Goal: Task Accomplishment & Management: Use online tool/utility

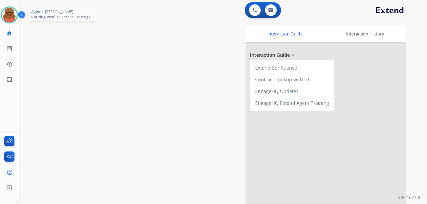
click at [8, 6] on div at bounding box center [9, 14] width 17 height 17
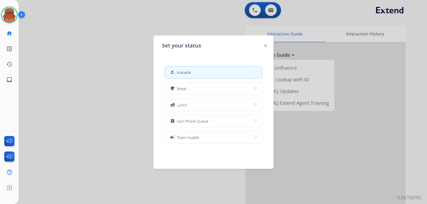
click at [196, 73] on button "how_to_reg Available" at bounding box center [213, 72] width 97 height 11
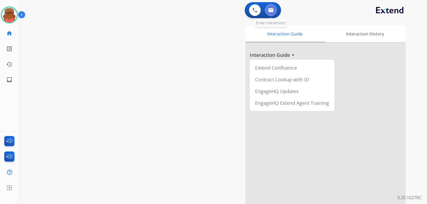
click at [272, 10] on img at bounding box center [270, 10] width 5 height 4
select select "**********"
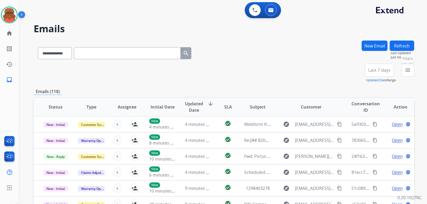
click at [404, 67] on mat-icon "menu" at bounding box center [407, 70] width 6 height 6
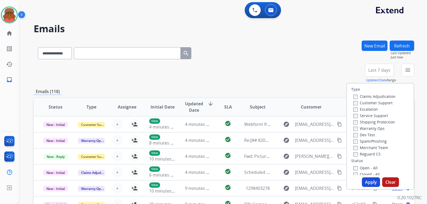
click at [367, 102] on label "Customer Support" at bounding box center [372, 102] width 39 height 5
click at [363, 114] on label "Service Support" at bounding box center [370, 115] width 35 height 5
click at [363, 122] on label "Shipping Protection" at bounding box center [374, 121] width 42 height 5
click at [363, 119] on div "Shipping Protection" at bounding box center [374, 122] width 42 height 6
click at [363, 115] on label "Service Support" at bounding box center [370, 115] width 35 height 5
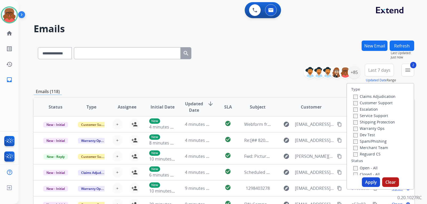
click at [361, 154] on label "Reguard CS" at bounding box center [366, 153] width 27 height 5
click at [360, 166] on label "Open - All" at bounding box center [365, 167] width 24 height 5
click at [364, 180] on button "Apply" at bounding box center [370, 182] width 18 height 10
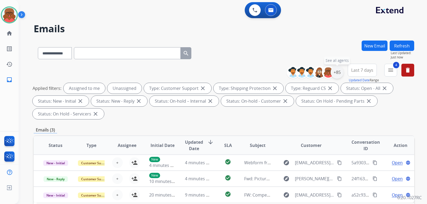
click at [338, 73] on div "+85" at bounding box center [336, 72] width 13 height 13
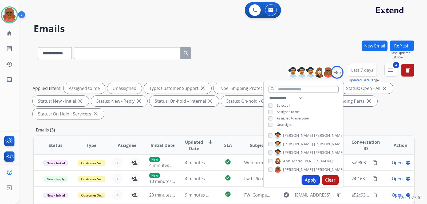
click at [292, 125] on span "Unassigned" at bounding box center [285, 124] width 18 height 5
click at [307, 178] on button "Apply" at bounding box center [310, 180] width 18 height 10
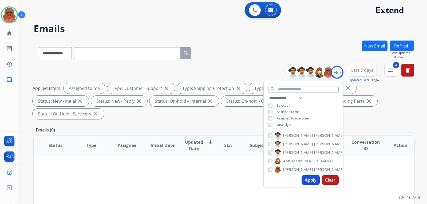
click at [387, 127] on div "Emails (0)" at bounding box center [224, 130] width 380 height 7
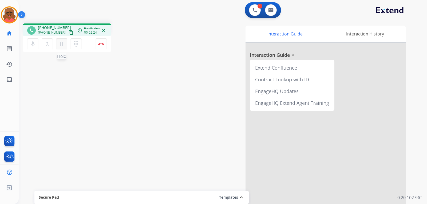
click at [63, 43] on mat-icon "pause" at bounding box center [61, 44] width 6 height 6
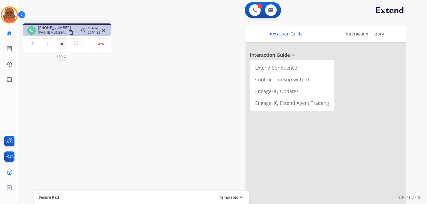
click at [65, 42] on button "play_arrow Hold" at bounding box center [61, 43] width 11 height 11
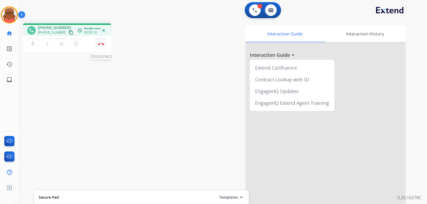
click at [103, 46] on button "Disconnect" at bounding box center [100, 43] width 11 height 11
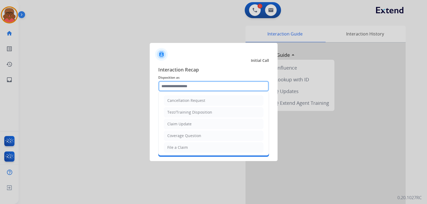
click at [223, 83] on input "text" at bounding box center [213, 86] width 111 height 11
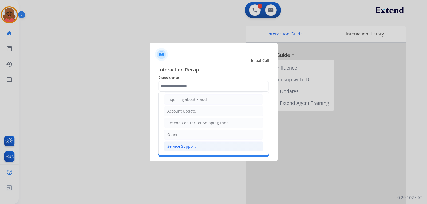
click at [187, 146] on div "Service Support" at bounding box center [181, 146] width 28 height 5
type input "**********"
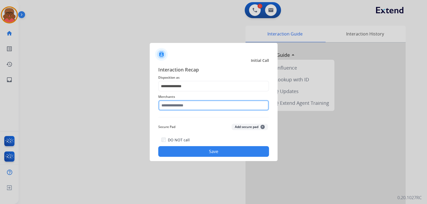
click at [188, 108] on input "text" at bounding box center [213, 105] width 111 height 11
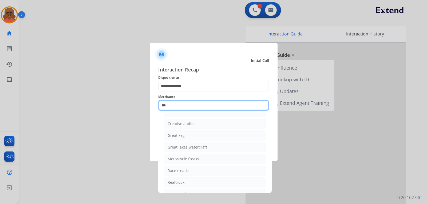
scroll to position [0, 0]
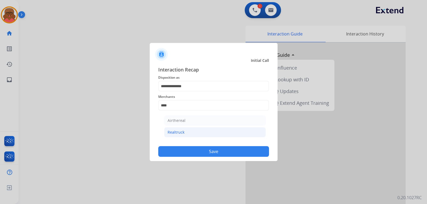
click at [195, 136] on li "Realtruck" at bounding box center [215, 132] width 102 height 10
type input "*********"
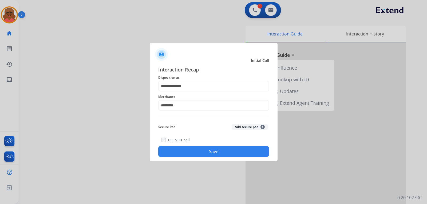
click at [211, 148] on button "Save" at bounding box center [213, 151] width 111 height 11
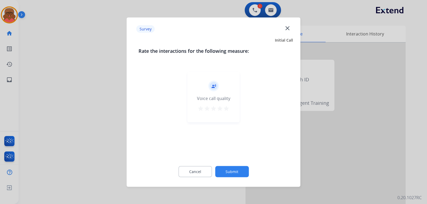
click at [225, 109] on mat-icon "star" at bounding box center [226, 108] width 6 height 6
click at [233, 169] on button "Submit" at bounding box center [232, 171] width 34 height 11
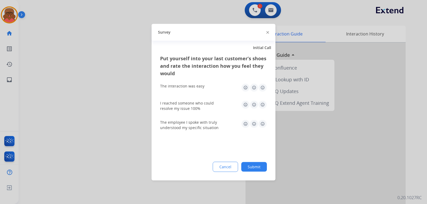
click at [264, 124] on img at bounding box center [262, 123] width 9 height 9
click at [261, 103] on img at bounding box center [262, 104] width 9 height 9
click at [264, 84] on img at bounding box center [262, 87] width 9 height 9
click at [254, 164] on button "Submit" at bounding box center [254, 167] width 26 height 10
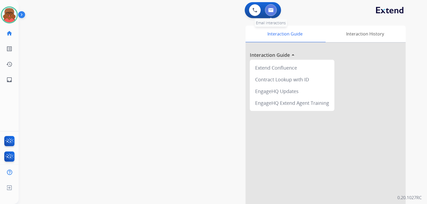
click at [271, 6] on button at bounding box center [271, 10] width 12 height 12
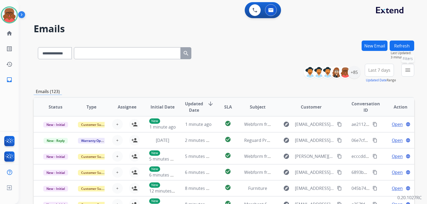
click at [406, 71] on mat-icon "menu" at bounding box center [407, 70] width 6 height 6
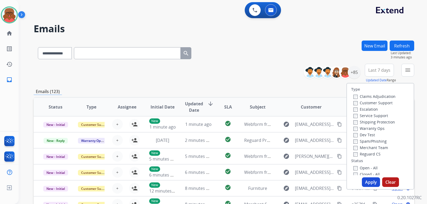
click at [357, 156] on label "Reguard CS" at bounding box center [366, 153] width 27 height 5
click at [362, 121] on label "Shipping Protection" at bounding box center [374, 121] width 42 height 5
click at [363, 103] on label "Customer Support" at bounding box center [372, 102] width 39 height 5
click at [364, 166] on label "Open - All" at bounding box center [365, 167] width 24 height 5
click at [367, 179] on button "Apply" at bounding box center [370, 182] width 18 height 10
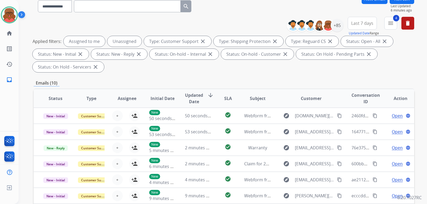
scroll to position [53, 0]
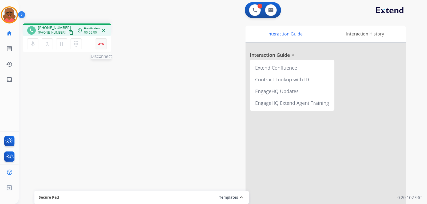
click at [104, 43] on img at bounding box center [101, 44] width 6 height 3
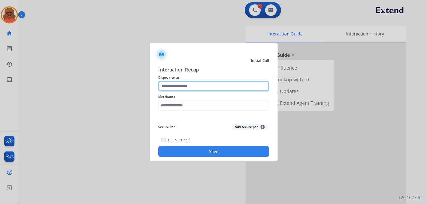
click at [199, 85] on input "text" at bounding box center [213, 86] width 111 height 11
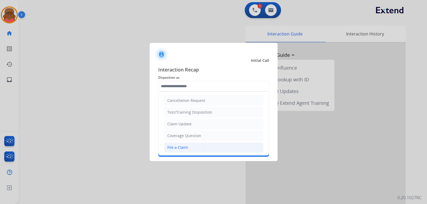
click at [186, 144] on li "File a Claim" at bounding box center [213, 147] width 99 height 10
type input "**********"
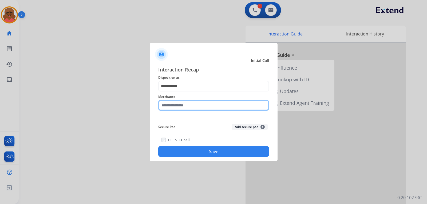
click at [197, 109] on input "text" at bounding box center [213, 105] width 111 height 11
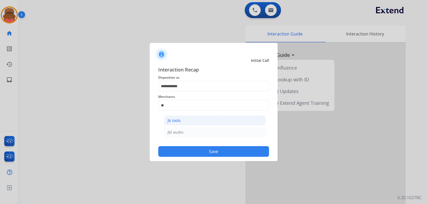
click at [195, 118] on li "Jb tools" at bounding box center [215, 120] width 102 height 10
type input "********"
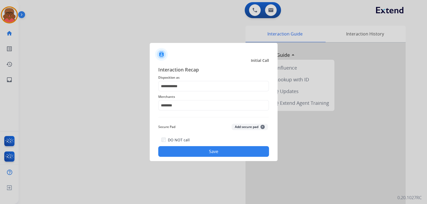
click at [206, 154] on button "Save" at bounding box center [213, 151] width 111 height 11
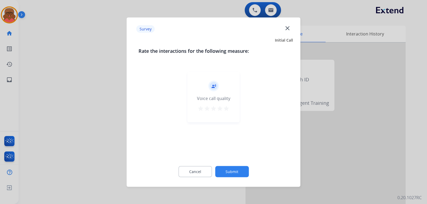
click at [226, 109] on mat-icon "star" at bounding box center [226, 108] width 6 height 6
click at [228, 171] on button "Submit" at bounding box center [232, 171] width 34 height 11
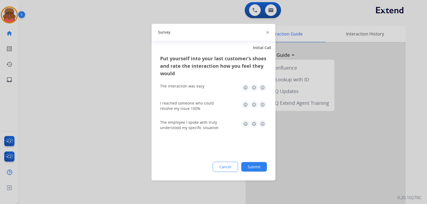
click at [260, 125] on img at bounding box center [262, 123] width 9 height 9
click at [263, 102] on img at bounding box center [262, 104] width 9 height 9
click at [263, 81] on div "The interaction was easy" at bounding box center [213, 87] width 107 height 17
click at [266, 92] on div "The interaction was easy" at bounding box center [213, 87] width 107 height 17
click at [264, 87] on img at bounding box center [262, 87] width 9 height 9
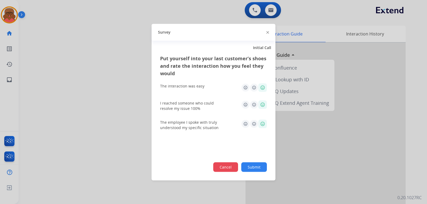
click at [224, 164] on button "Cancel" at bounding box center [225, 167] width 25 height 10
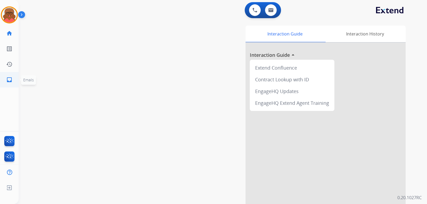
click at [10, 79] on mat-icon "inbox" at bounding box center [9, 80] width 6 height 6
select select "**********"
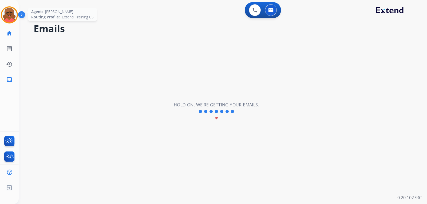
click at [11, 21] on img at bounding box center [9, 14] width 15 height 15
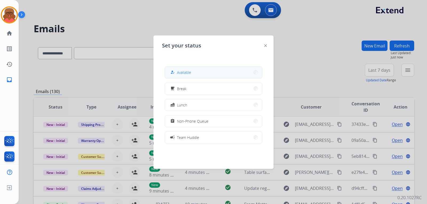
click at [197, 75] on button "how_to_reg Available" at bounding box center [213, 72] width 97 height 11
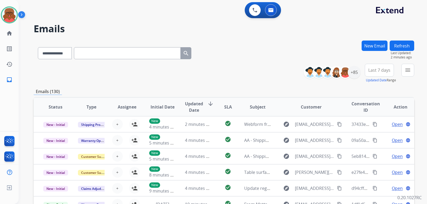
click at [413, 65] on button "menu" at bounding box center [407, 70] width 13 height 13
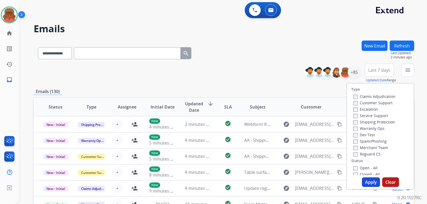
click at [361, 155] on label "Reguard CS" at bounding box center [366, 153] width 27 height 5
click at [369, 122] on label "Shipping Protection" at bounding box center [374, 121] width 42 height 5
click at [368, 104] on label "Customer Support" at bounding box center [372, 102] width 39 height 5
click at [362, 166] on label "Open - All" at bounding box center [365, 167] width 24 height 5
click at [364, 180] on button "Apply" at bounding box center [370, 182] width 18 height 10
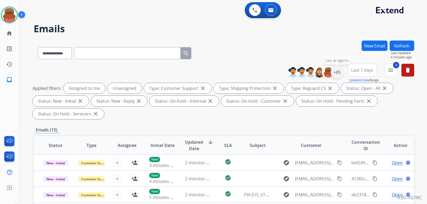
click at [337, 72] on div "+85" at bounding box center [336, 72] width 13 height 13
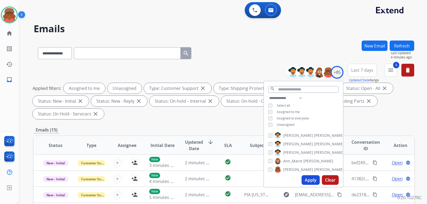
click at [288, 123] on span "Unassigned" at bounding box center [285, 124] width 18 height 5
click at [312, 179] on button "Apply" at bounding box center [310, 180] width 18 height 10
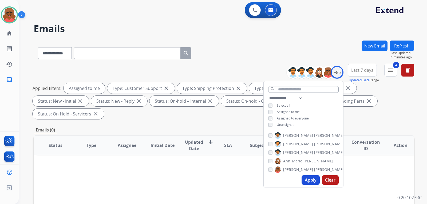
click at [240, 136] on th "Subject" at bounding box center [253, 145] width 36 height 19
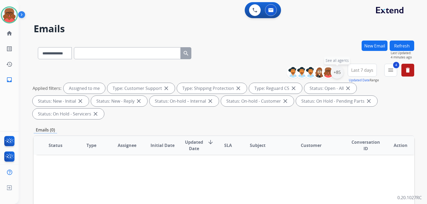
click at [339, 69] on div "+85" at bounding box center [336, 72] width 13 height 13
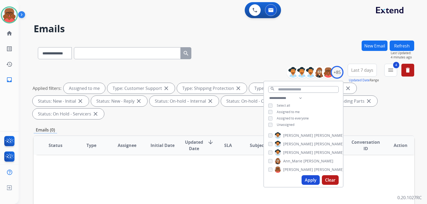
click at [285, 124] on span "Unassigned" at bounding box center [285, 124] width 18 height 5
click at [286, 111] on span "Assigned to me" at bounding box center [287, 112] width 23 height 5
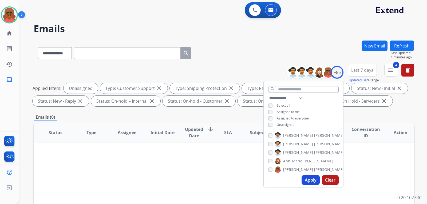
click at [311, 180] on button "Apply" at bounding box center [310, 180] width 18 height 10
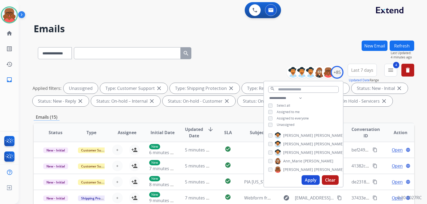
click at [367, 117] on div "Emails (15)" at bounding box center [224, 117] width 380 height 7
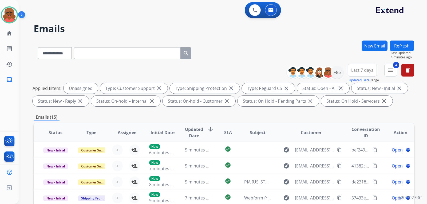
click at [361, 70] on span "Last 7 days" at bounding box center [362, 70] width 22 height 2
click at [361, 134] on div "Last 90 days" at bounding box center [359, 135] width 29 height 8
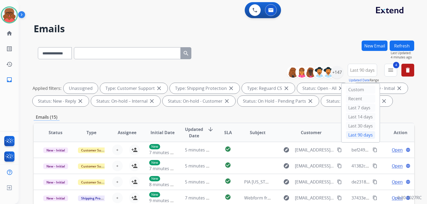
click at [304, 118] on div "Emails (15)" at bounding box center [224, 117] width 380 height 7
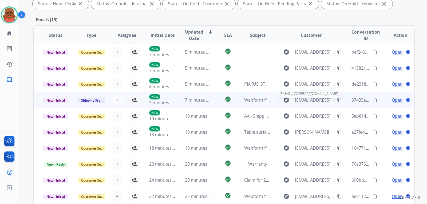
scroll to position [107, 0]
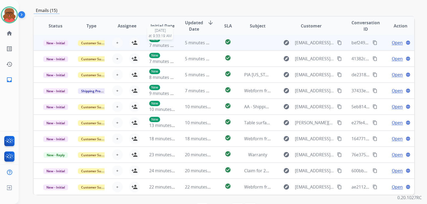
click at [162, 47] on span "7 minutes ago" at bounding box center [163, 45] width 29 height 6
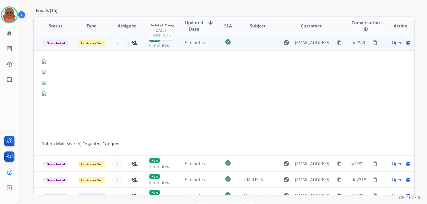
scroll to position [0, 0]
click at [162, 47] on span "8 minutes ago" at bounding box center [163, 46] width 29 height 6
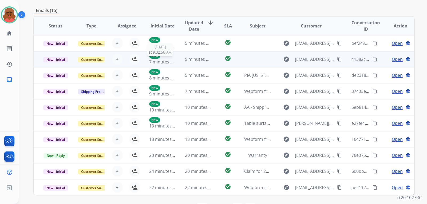
click at [163, 54] on div "New 7 minutes ago" at bounding box center [162, 59] width 27 height 12
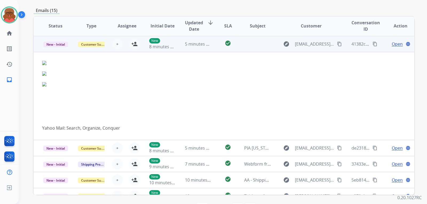
scroll to position [16, 0]
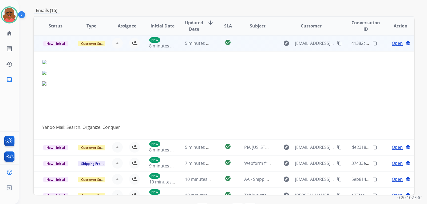
click at [237, 43] on td at bounding box center [253, 43] width 36 height 16
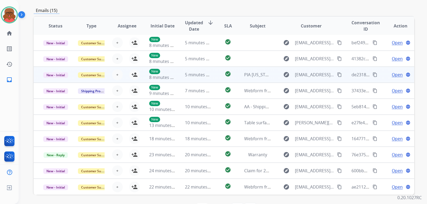
click at [238, 71] on td "PIA Texas Education Schedule" at bounding box center [253, 75] width 36 height 16
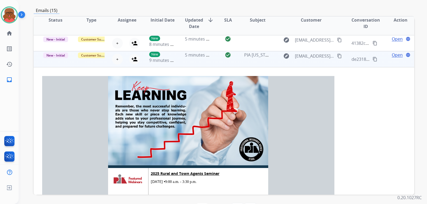
scroll to position [32, 0]
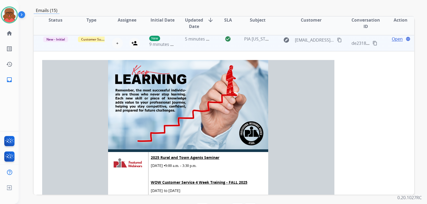
click at [225, 45] on td "check_circle" at bounding box center [224, 43] width 24 height 16
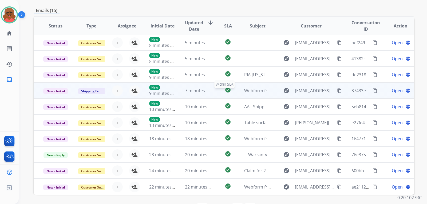
click at [233, 90] on div "check_circle" at bounding box center [227, 91] width 15 height 8
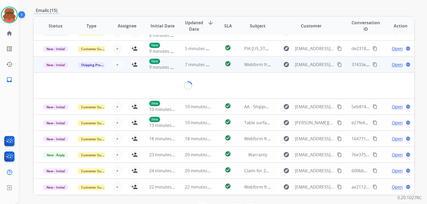
scroll to position [25, 0]
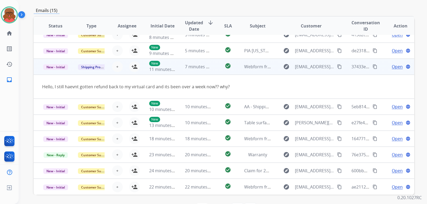
click at [337, 67] on mat-icon "content_copy" at bounding box center [339, 66] width 5 height 5
click at [224, 94] on td "Hello, I still haevnt gotten refund back to my virtual card and its been over a…" at bounding box center [188, 87] width 309 height 24
click at [228, 86] on div "Hello, I still haevnt gotten refund back to my virtual card and its been over a…" at bounding box center [188, 86] width 292 height 6
click at [221, 79] on td "Hello, I still haevnt gotten refund back to my virtual card and its been over a…" at bounding box center [188, 87] width 309 height 24
click at [216, 70] on td "check_circle" at bounding box center [224, 67] width 24 height 16
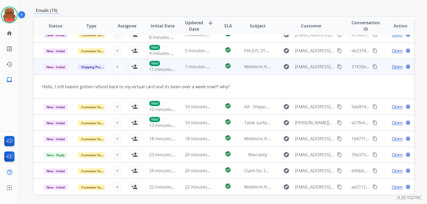
scroll to position [1, 0]
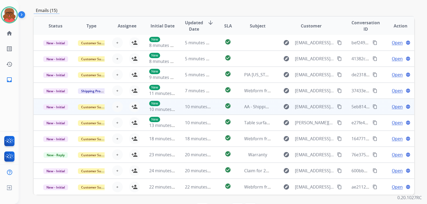
click at [215, 100] on td "check_circle" at bounding box center [224, 107] width 24 height 16
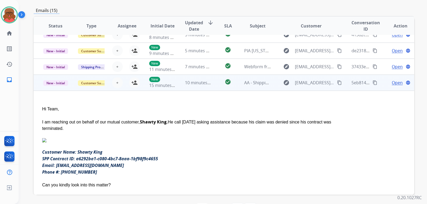
scroll to position [64, 0]
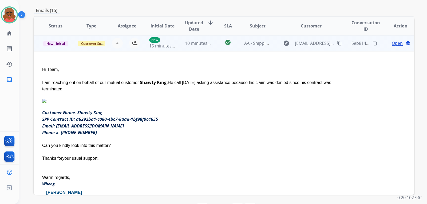
click at [200, 48] on td "10 minutes ago" at bounding box center [194, 43] width 36 height 16
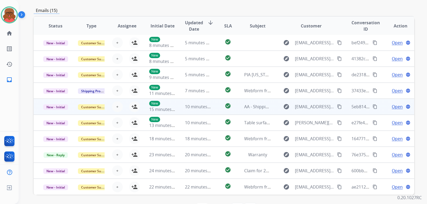
scroll to position [1, 0]
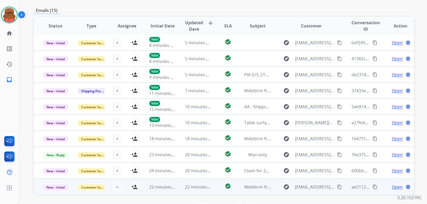
click at [182, 190] on td "22 minutes ago" at bounding box center [194, 187] width 36 height 16
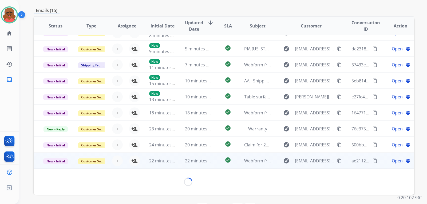
scroll to position [31, 0]
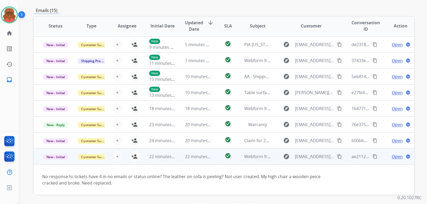
click at [219, 177] on div "No response to tickets have 4 in no emails or status online? The leather on sof…" at bounding box center [188, 179] width 292 height 13
click at [196, 160] on td "22 minutes ago" at bounding box center [194, 156] width 36 height 16
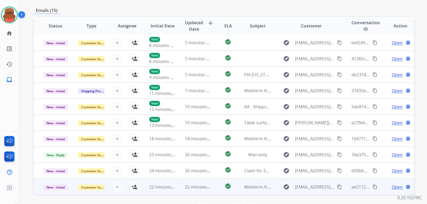
scroll to position [1, 0]
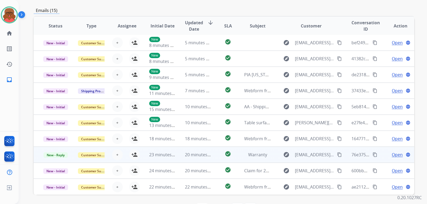
click at [202, 151] on td "20 minutes ago" at bounding box center [194, 155] width 36 height 16
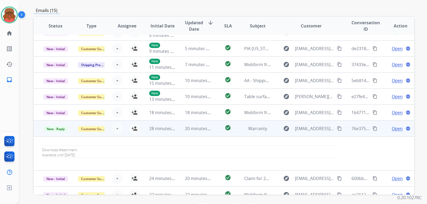
scroll to position [34, 0]
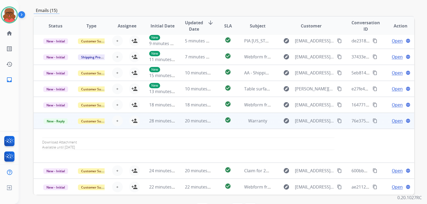
click at [94, 141] on div "Download Attachment Available until Sep 17, 2025" at bounding box center [188, 144] width 292 height 12
click at [337, 119] on mat-icon "content_copy" at bounding box center [339, 120] width 5 height 5
click at [395, 124] on span "Open" at bounding box center [396, 121] width 11 height 6
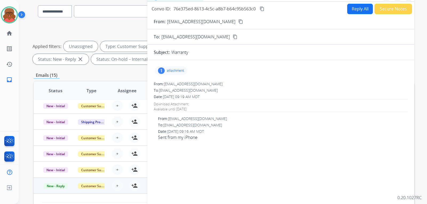
scroll to position [27, 0]
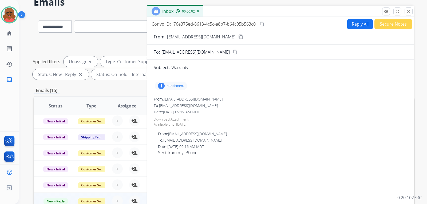
click at [179, 87] on p "attachment" at bounding box center [175, 86] width 17 height 4
click at [178, 100] on div at bounding box center [172, 99] width 27 height 19
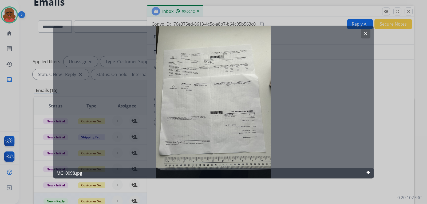
click at [365, 34] on mat-icon "clear" at bounding box center [365, 33] width 5 height 5
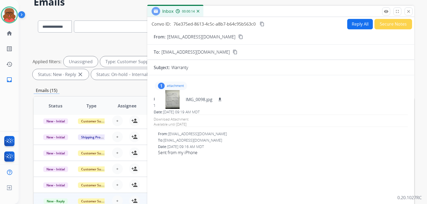
click at [238, 38] on mat-icon "content_copy" at bounding box center [240, 36] width 5 height 5
click at [302, 112] on div "Date: 08/18/2025 - 09:19 AM MDT" at bounding box center [281, 111] width 254 height 5
click at [171, 98] on div at bounding box center [172, 99] width 27 height 19
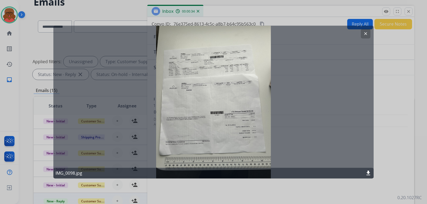
click at [203, 93] on div "clear IMG_0098.jpg download" at bounding box center [213, 102] width 320 height 153
click at [371, 172] on mat-icon "download" at bounding box center [368, 173] width 6 height 6
click at [368, 34] on button "clear" at bounding box center [365, 34] width 10 height 10
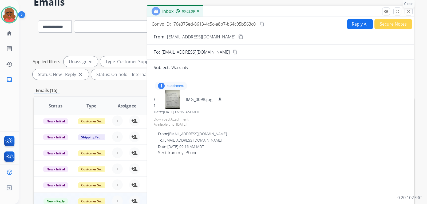
click at [408, 13] on mat-icon "close" at bounding box center [408, 11] width 5 height 5
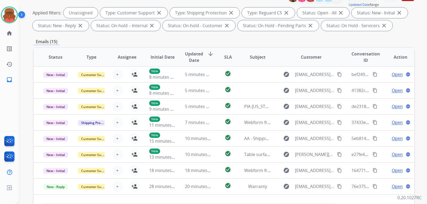
scroll to position [0, 0]
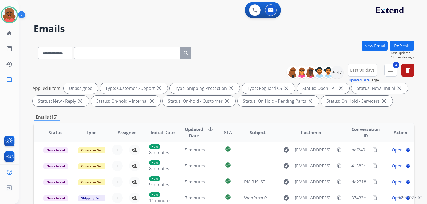
click at [397, 47] on button "Refresh" at bounding box center [401, 46] width 25 height 10
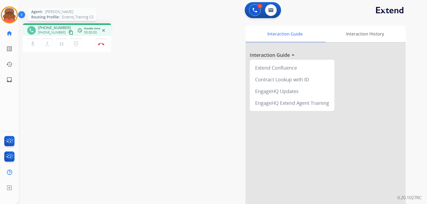
click at [10, 19] on img at bounding box center [9, 14] width 15 height 15
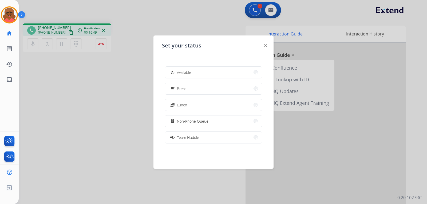
click at [35, 65] on div at bounding box center [213, 102] width 427 height 204
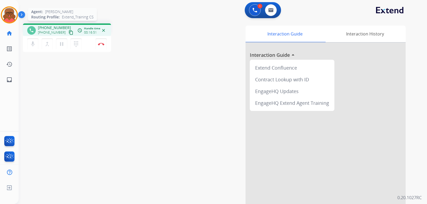
click at [5, 15] on img at bounding box center [9, 14] width 15 height 15
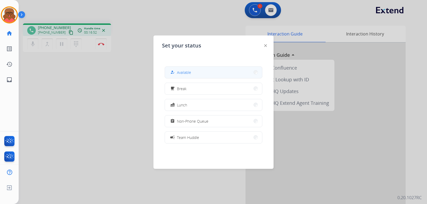
click at [195, 70] on button "how_to_reg Available" at bounding box center [213, 72] width 97 height 11
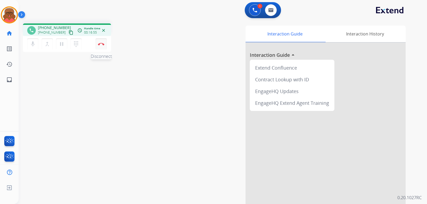
click at [100, 42] on button "Disconnect" at bounding box center [100, 43] width 11 height 11
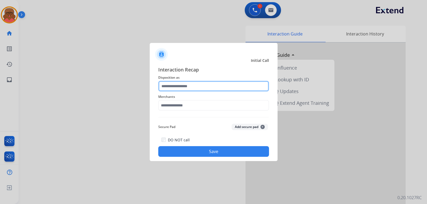
click at [206, 91] on input "text" at bounding box center [213, 86] width 111 height 11
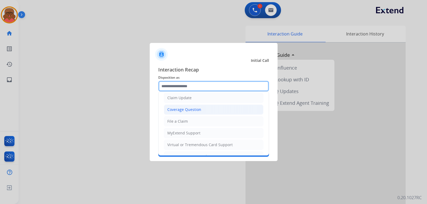
scroll to position [83, 0]
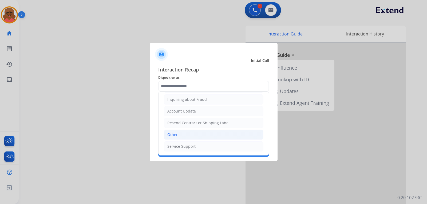
click at [192, 132] on li "Other" at bounding box center [213, 135] width 99 height 10
type input "*****"
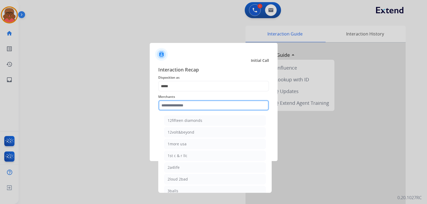
click at [196, 110] on input "text" at bounding box center [213, 105] width 111 height 11
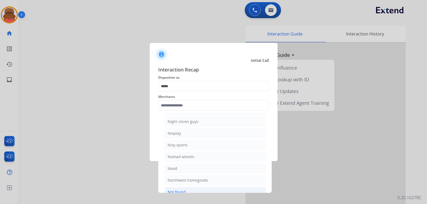
click at [183, 191] on div "Not found" at bounding box center [176, 191] width 18 height 5
type input "*********"
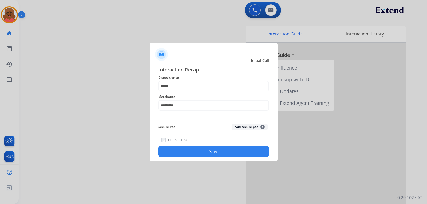
click at [208, 151] on button "Save" at bounding box center [213, 151] width 111 height 11
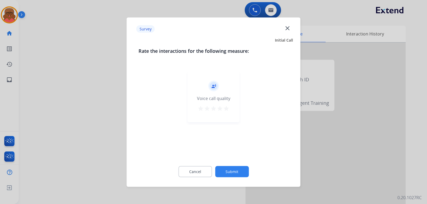
click at [288, 30] on mat-icon "close" at bounding box center [287, 28] width 7 height 7
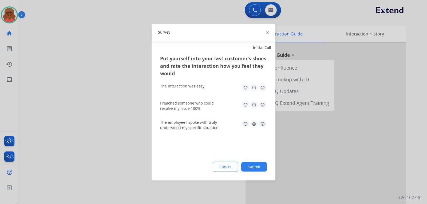
click at [269, 33] on div "Survey" at bounding box center [213, 32] width 124 height 17
click at [269, 31] on div "Survey" at bounding box center [213, 32] width 124 height 17
click at [267, 33] on img at bounding box center [267, 32] width 3 height 3
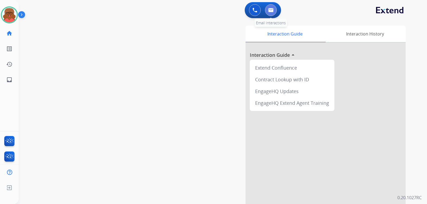
click at [272, 13] on button at bounding box center [271, 10] width 12 height 12
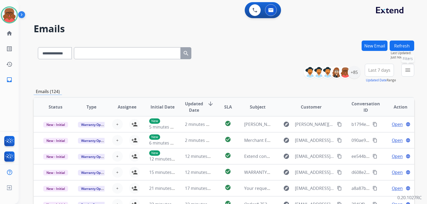
click at [407, 70] on mat-icon "menu" at bounding box center [407, 70] width 6 height 6
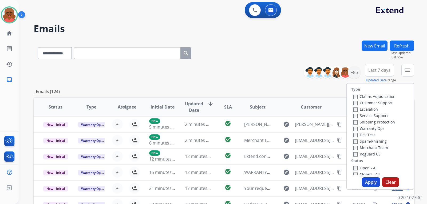
click at [374, 103] on label "Customer Support" at bounding box center [372, 102] width 39 height 5
click at [374, 120] on label "Shipping Protection" at bounding box center [374, 121] width 42 height 5
click at [367, 142] on label "Spam/Phishing" at bounding box center [369, 141] width 33 height 5
click at [366, 155] on label "Reguard CS" at bounding box center [366, 153] width 27 height 5
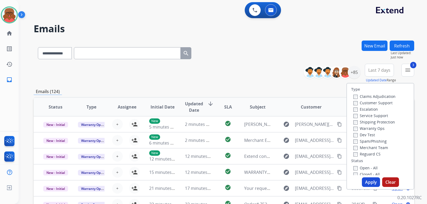
click at [360, 168] on label "Open - All" at bounding box center [365, 167] width 24 height 5
click at [368, 181] on button "Apply" at bounding box center [370, 182] width 18 height 10
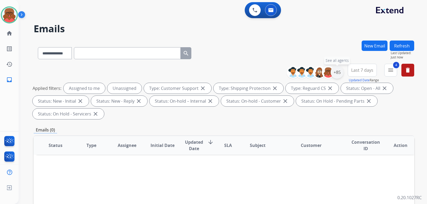
click at [337, 76] on div "+85" at bounding box center [336, 72] width 13 height 13
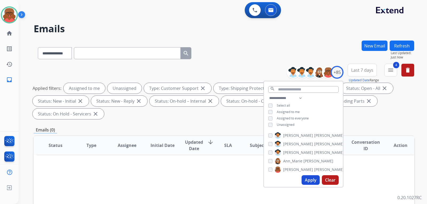
click at [281, 122] on div "**********" at bounding box center [303, 112] width 79 height 34
click at [285, 107] on div "**********" at bounding box center [303, 112] width 79 height 34
click at [285, 112] on span "Assigned to me" at bounding box center [287, 112] width 23 height 5
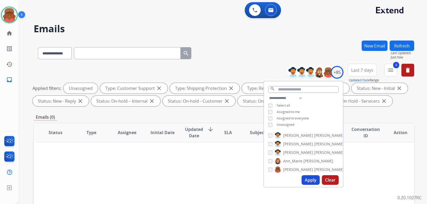
click at [312, 180] on button "Apply" at bounding box center [310, 180] width 18 height 10
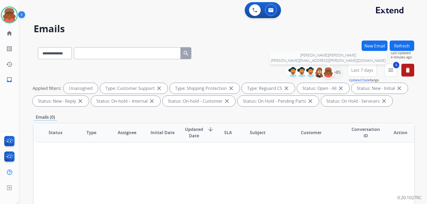
click at [331, 67] on div at bounding box center [328, 72] width 13 height 13
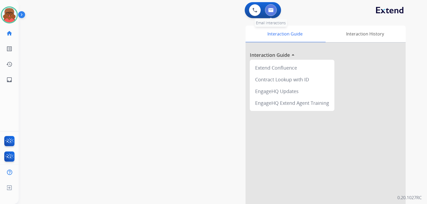
click at [268, 11] on img at bounding box center [270, 10] width 5 height 4
select select "**********"
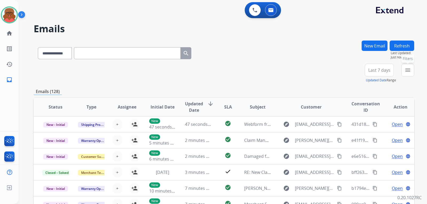
click at [406, 70] on mat-icon "menu" at bounding box center [407, 70] width 6 height 6
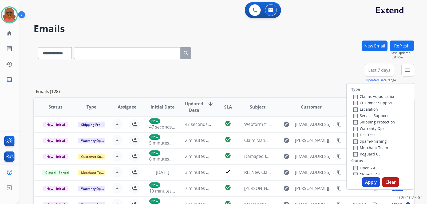
click at [376, 102] on label "Customer Support" at bounding box center [372, 102] width 39 height 5
click at [373, 126] on label "Warranty Ops" at bounding box center [368, 128] width 31 height 5
click at [373, 120] on label "Shipping Protection" at bounding box center [374, 121] width 42 height 5
click at [371, 129] on label "Warranty Ops" at bounding box center [368, 128] width 31 height 5
click at [364, 153] on label "Reguard CS" at bounding box center [366, 153] width 27 height 5
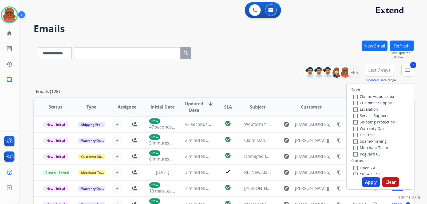
click at [359, 167] on label "Open - All" at bounding box center [365, 167] width 24 height 5
click at [364, 180] on button "Apply" at bounding box center [370, 182] width 18 height 10
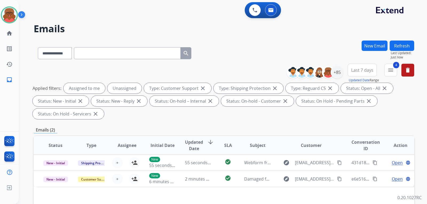
click at [357, 69] on span "Last 7 days" at bounding box center [362, 70] width 22 height 2
click at [354, 136] on div "Last 90 days" at bounding box center [359, 135] width 29 height 8
click at [336, 74] on div "+85" at bounding box center [336, 72] width 13 height 13
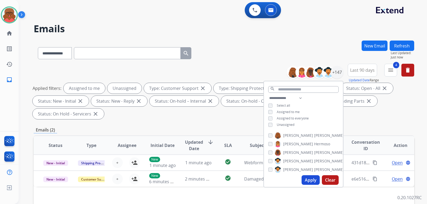
click at [281, 111] on span "Assigned to me" at bounding box center [287, 112] width 23 height 5
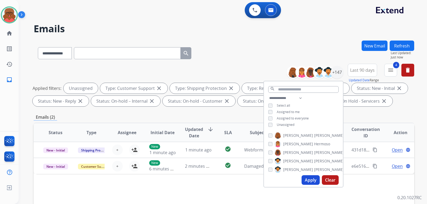
click at [305, 182] on button "Apply" at bounding box center [310, 180] width 18 height 10
click at [245, 110] on div "**********" at bounding box center [224, 185] width 380 height 288
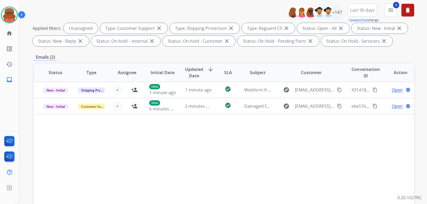
scroll to position [45, 0]
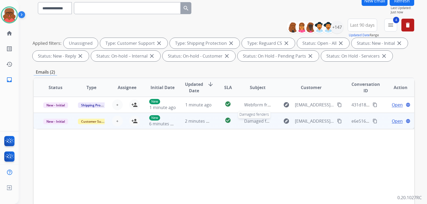
click at [248, 123] on span "Damaged fenders" at bounding box center [262, 121] width 36 height 6
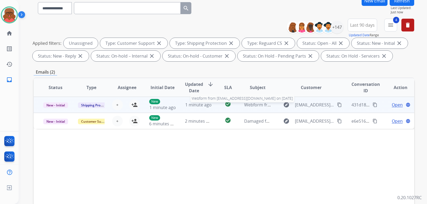
click at [253, 107] on span "Webform from taco43XYZ@gmail.com on 08/18/2025" at bounding box center [304, 105] width 121 height 6
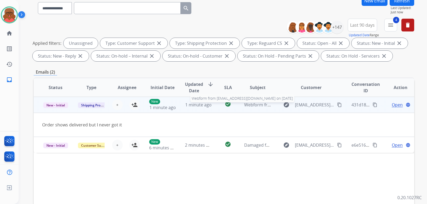
click at [253, 107] on span "Webform from taco43XYZ@gmail.com on 08/18/2025" at bounding box center [304, 105] width 121 height 6
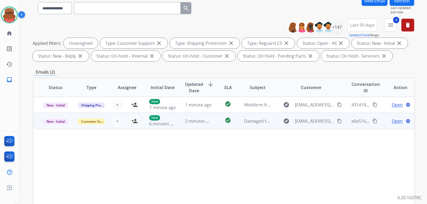
click at [337, 121] on mat-icon "content_copy" at bounding box center [339, 121] width 5 height 5
click at [192, 121] on span "2 minutes ago" at bounding box center [199, 121] width 29 height 6
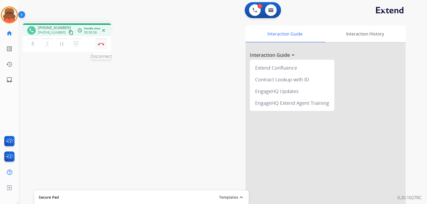
click at [105, 45] on button "Disconnect" at bounding box center [100, 43] width 11 height 11
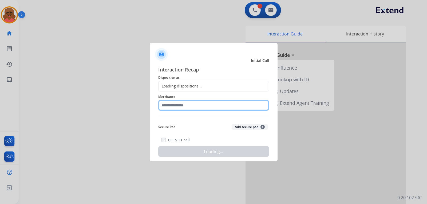
click at [245, 109] on input "text" at bounding box center [213, 105] width 111 height 11
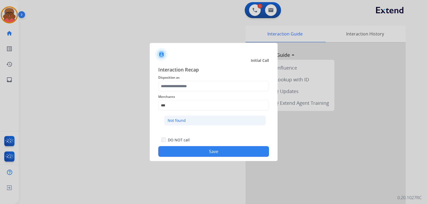
click at [208, 121] on li "Not found" at bounding box center [215, 120] width 102 height 10
type input "*********"
click at [208, 80] on span "Disposition as" at bounding box center [213, 77] width 111 height 6
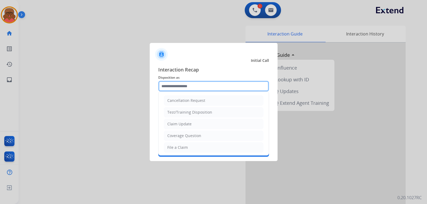
click at [204, 85] on input "text" at bounding box center [213, 86] width 111 height 11
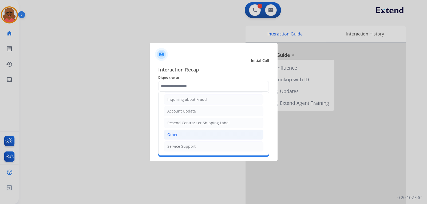
click at [180, 133] on li "Other" at bounding box center [213, 135] width 99 height 10
type input "*****"
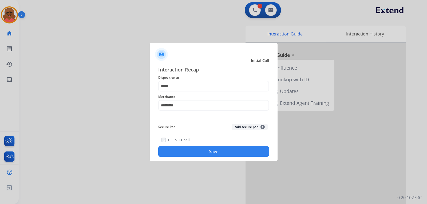
click at [218, 156] on div "DO NOT call Save" at bounding box center [213, 146] width 111 height 20
click at [216, 151] on button "Save" at bounding box center [213, 151] width 111 height 11
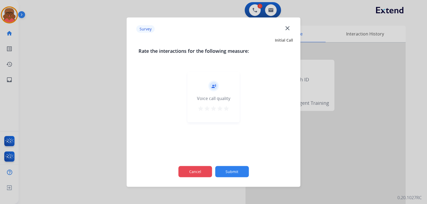
click at [203, 169] on button "Cancel" at bounding box center [195, 171] width 34 height 11
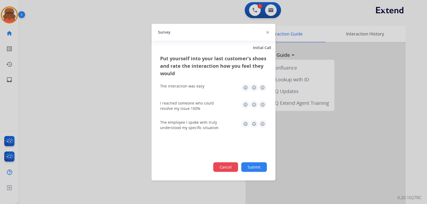
click at [224, 171] on button "Cancel" at bounding box center [225, 167] width 25 height 10
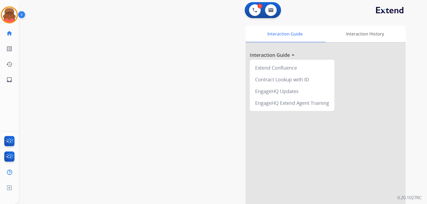
click at [283, 16] on div "1 Voice Interactions 0 Email Interactions" at bounding box center [219, 10] width 389 height 17
click at [273, 12] on button at bounding box center [271, 10] width 12 height 12
select select "**********"
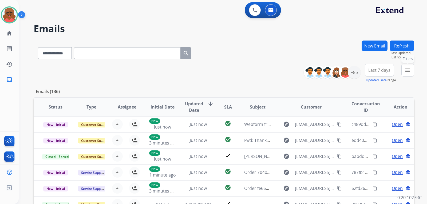
click at [410, 71] on mat-icon "menu" at bounding box center [407, 70] width 6 height 6
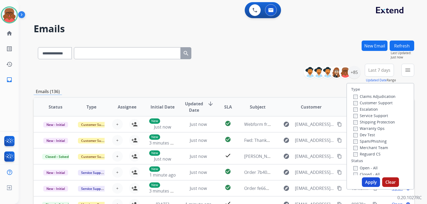
click at [363, 169] on label "Open - All" at bounding box center [365, 167] width 24 height 5
click at [365, 153] on label "Reguard CS" at bounding box center [366, 153] width 27 height 5
click at [369, 122] on label "Shipping Protection" at bounding box center [374, 121] width 42 height 5
click at [369, 102] on label "Customer Support" at bounding box center [372, 102] width 39 height 5
click at [367, 179] on button "Apply" at bounding box center [370, 182] width 18 height 10
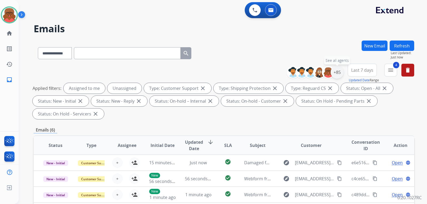
click at [335, 72] on div "+85" at bounding box center [336, 72] width 13 height 13
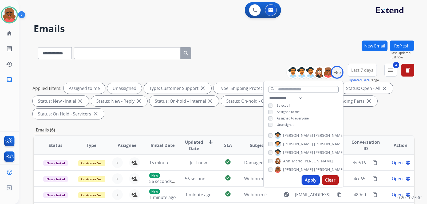
click at [274, 125] on div "Unassigned" at bounding box center [281, 125] width 26 height 4
click at [281, 124] on span "Unassigned" at bounding box center [285, 124] width 18 height 5
click at [307, 181] on button "Apply" at bounding box center [310, 180] width 18 height 10
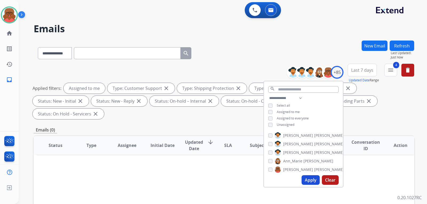
click at [360, 66] on button "Last 7 days" at bounding box center [361, 70] width 29 height 13
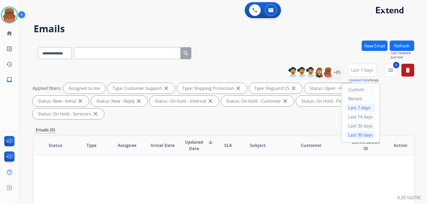
click at [356, 138] on div "Last 90 days" at bounding box center [359, 135] width 29 height 8
click at [294, 127] on div "Emails (0)" at bounding box center [224, 130] width 380 height 7
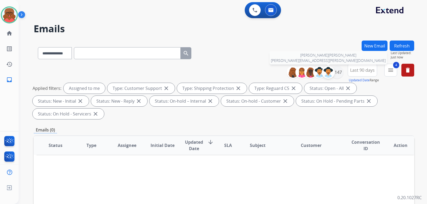
click at [332, 73] on img at bounding box center [328, 72] width 11 height 11
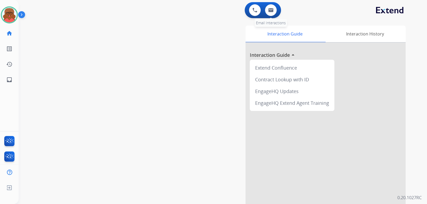
click at [275, 5] on div "0 Email Interactions" at bounding box center [271, 10] width 16 height 12
click at [270, 15] on button at bounding box center [271, 10] width 12 height 12
select select "**********"
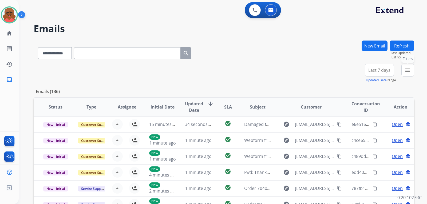
click at [406, 75] on button "menu Filters" at bounding box center [407, 70] width 13 height 13
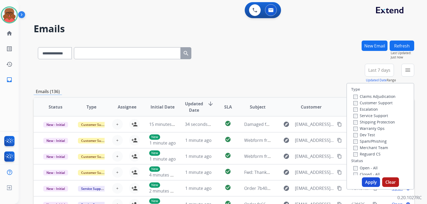
click at [376, 100] on label "Customer Support" at bounding box center [372, 102] width 39 height 5
click at [374, 115] on label "Service Support" at bounding box center [370, 115] width 35 height 5
click at [372, 124] on div "Shipping Protection" at bounding box center [374, 122] width 42 height 6
click at [372, 122] on label "Shipping Protection" at bounding box center [374, 121] width 42 height 5
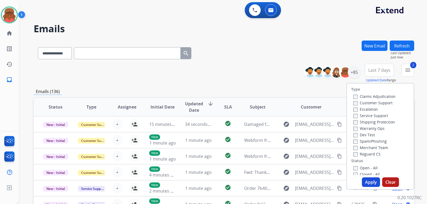
click at [363, 153] on label "Reguard CS" at bounding box center [366, 153] width 27 height 5
click at [358, 169] on label "Open - All" at bounding box center [365, 167] width 24 height 5
click at [364, 180] on button "Apply" at bounding box center [370, 182] width 18 height 10
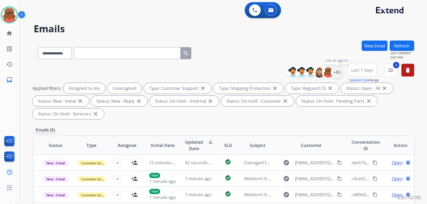
click at [336, 70] on div "+85" at bounding box center [336, 72] width 13 height 13
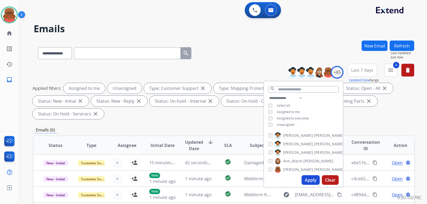
click at [287, 126] on span "Unassigned" at bounding box center [285, 124] width 18 height 5
click at [305, 178] on button "Apply" at bounding box center [310, 180] width 18 height 10
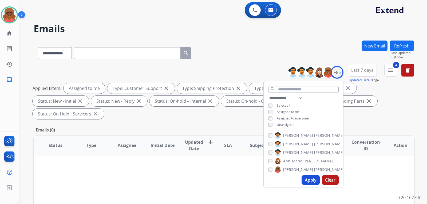
click at [292, 126] on span "Unassigned" at bounding box center [285, 124] width 18 height 5
click at [290, 112] on span "Assigned to me" at bounding box center [287, 112] width 23 height 5
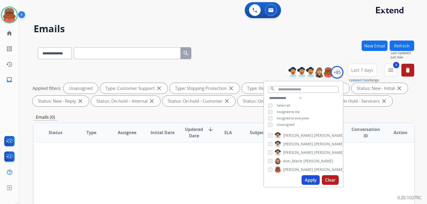
click at [310, 180] on button "Apply" at bounding box center [310, 180] width 18 height 10
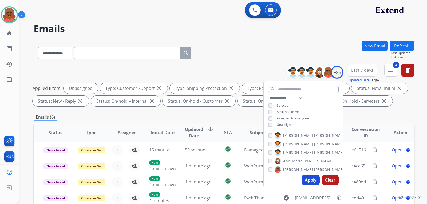
click at [358, 69] on span "Last 7 days" at bounding box center [362, 70] width 22 height 2
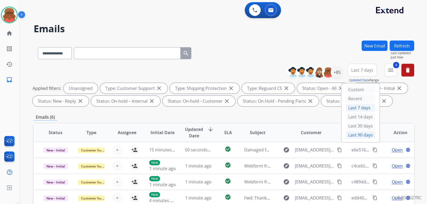
click at [350, 138] on div "Last 90 days" at bounding box center [359, 135] width 29 height 8
click at [328, 115] on div "Emails (5)" at bounding box center [224, 117] width 380 height 7
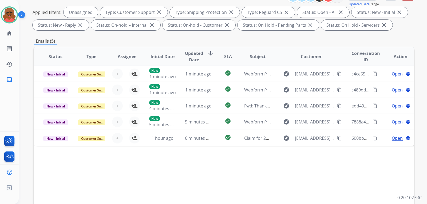
scroll to position [72, 0]
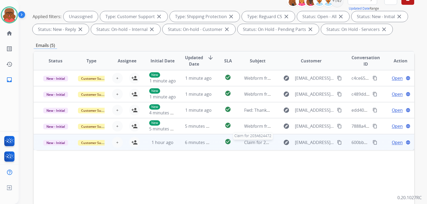
click at [246, 140] on span "Claim for 203A624472" at bounding box center [265, 142] width 43 height 6
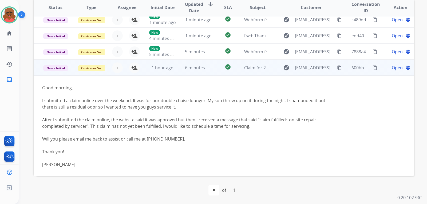
scroll to position [0, 0]
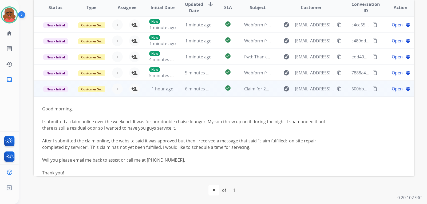
click at [245, 84] on td "Claim for 203A624472" at bounding box center [253, 89] width 36 height 16
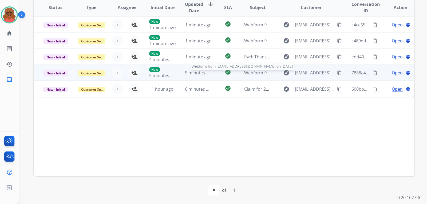
click at [245, 75] on span "Webform from Marine272020@gmail.com on 08/18/2025" at bounding box center [304, 73] width 121 height 6
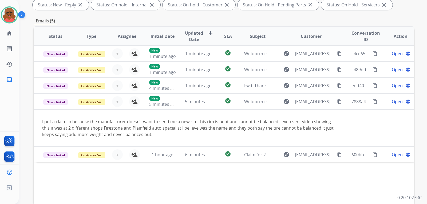
scroll to position [72, 0]
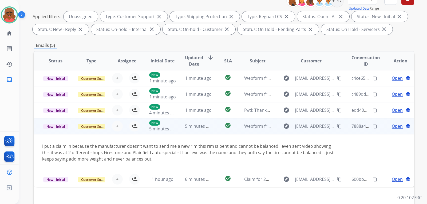
click at [336, 129] on button "content_copy" at bounding box center [339, 126] width 6 height 6
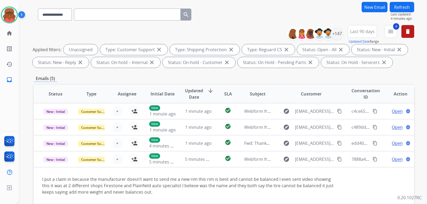
scroll to position [0, 0]
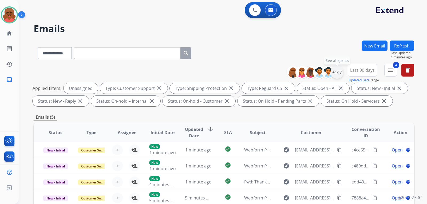
click at [336, 73] on div "+147" at bounding box center [336, 72] width 13 height 13
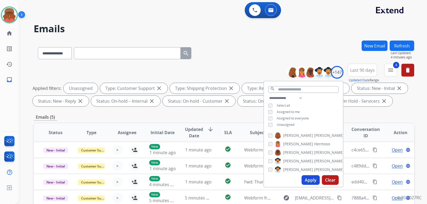
click at [276, 122] on span "Unassigned" at bounding box center [285, 124] width 18 height 5
click at [279, 110] on span "Assigned to me" at bounding box center [287, 112] width 23 height 5
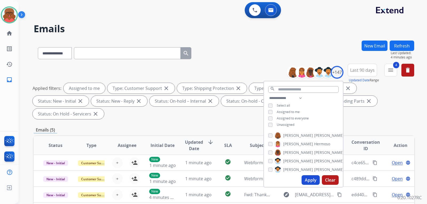
click at [310, 181] on button "Apply" at bounding box center [310, 180] width 18 height 10
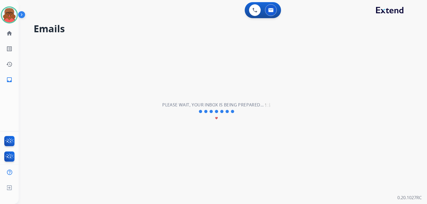
drag, startPoint x: 310, startPoint y: 181, endPoint x: 296, endPoint y: 174, distance: 15.9
click at [296, 174] on div "**********" at bounding box center [216, 111] width 395 height 185
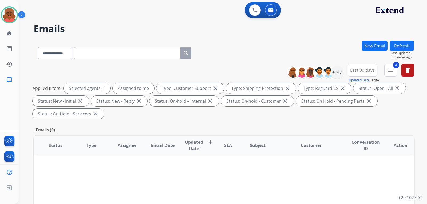
click at [399, 45] on button "Refresh" at bounding box center [401, 46] width 25 height 10
click at [399, 43] on button "Refresh" at bounding box center [401, 46] width 25 height 10
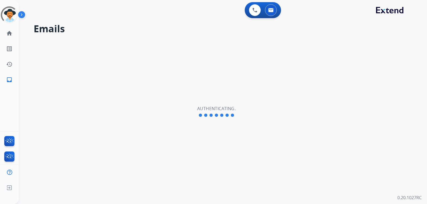
select select "**********"
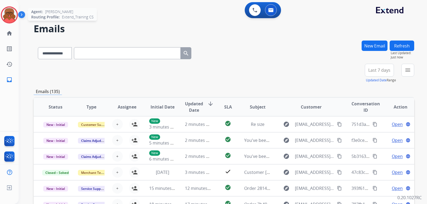
click at [10, 14] on img at bounding box center [9, 14] width 15 height 15
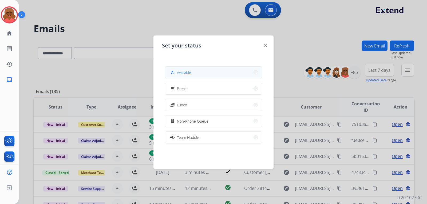
click at [215, 71] on button "how_to_reg Available" at bounding box center [213, 72] width 97 height 11
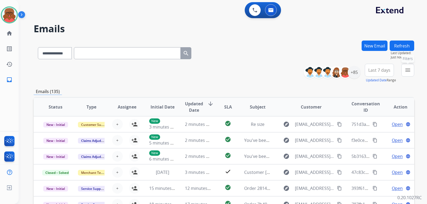
click at [410, 73] on mat-icon "menu" at bounding box center [407, 70] width 6 height 6
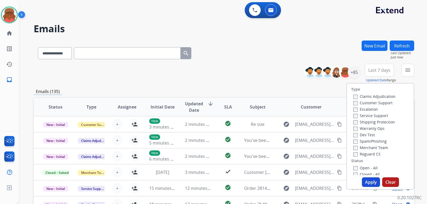
click at [375, 105] on label "Customer Support" at bounding box center [372, 102] width 39 height 5
click at [376, 121] on label "Shipping Protection" at bounding box center [374, 121] width 42 height 5
click at [369, 154] on label "Reguard CS" at bounding box center [366, 153] width 27 height 5
click at [367, 167] on label "Open - All" at bounding box center [365, 167] width 24 height 5
click at [370, 182] on button "Apply" at bounding box center [370, 182] width 18 height 10
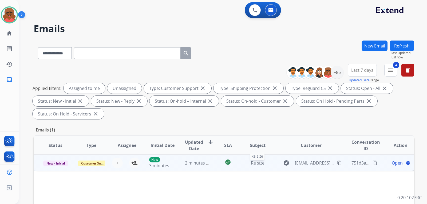
click at [255, 164] on span "Re size" at bounding box center [258, 163] width 14 height 6
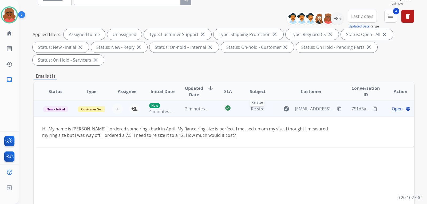
scroll to position [80, 0]
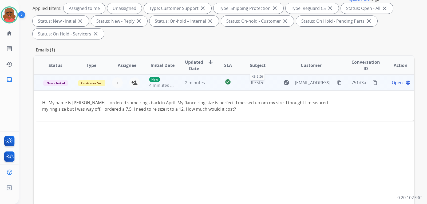
click at [262, 83] on div "Re size" at bounding box center [257, 82] width 27 height 6
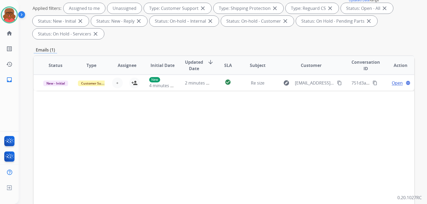
scroll to position [0, 0]
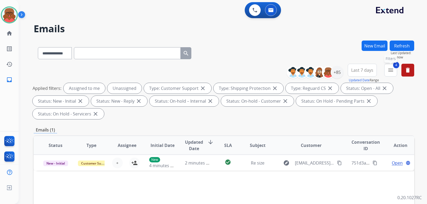
click at [391, 71] on mat-icon "menu" at bounding box center [390, 70] width 6 height 6
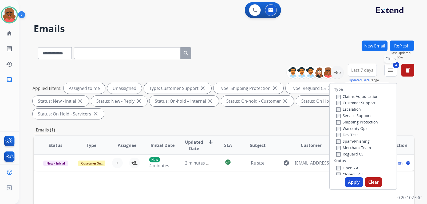
click at [391, 71] on mat-icon "menu" at bounding box center [390, 70] width 6 height 6
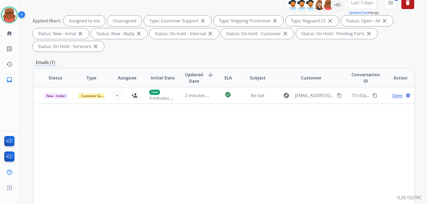
scroll to position [80, 0]
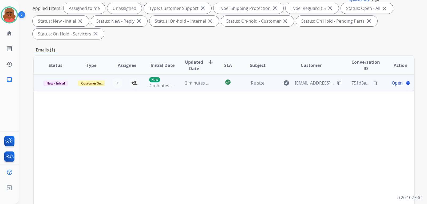
click at [251, 84] on span "Re size" at bounding box center [258, 83] width 14 height 6
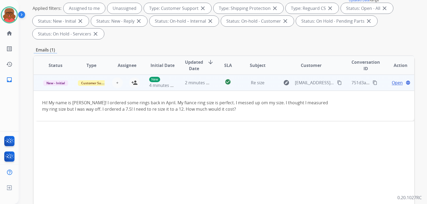
click at [257, 86] on td "Re size" at bounding box center [253, 83] width 36 height 16
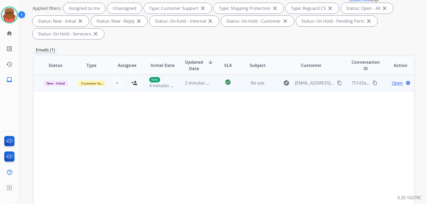
click at [337, 84] on mat-icon "content_copy" at bounding box center [339, 83] width 5 height 5
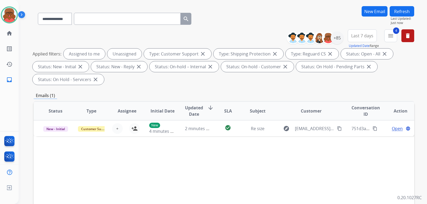
scroll to position [0, 0]
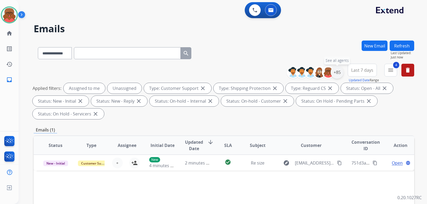
click at [336, 75] on div "+85" at bounding box center [336, 72] width 13 height 13
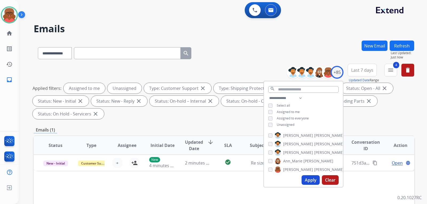
click at [286, 113] on span "Assigned to me" at bounding box center [287, 112] width 23 height 5
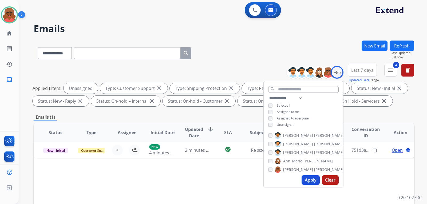
click at [312, 180] on button "Apply" at bounding box center [310, 180] width 18 height 10
click at [359, 73] on button "Last 7 days" at bounding box center [361, 70] width 29 height 13
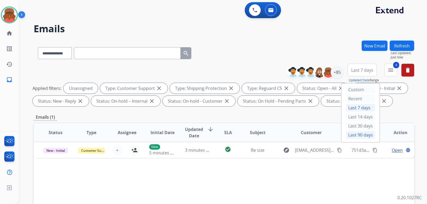
click at [356, 134] on div "Last 90 days" at bounding box center [359, 135] width 29 height 8
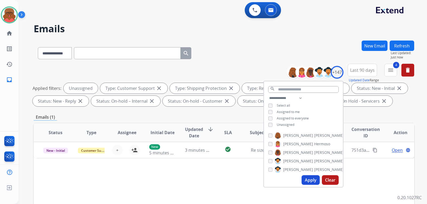
click at [286, 112] on span "Assigned to me" at bounding box center [287, 112] width 23 height 5
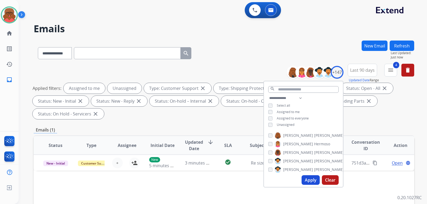
click at [286, 123] on span "Unassigned" at bounding box center [285, 124] width 18 height 5
click at [312, 180] on button "Apply" at bounding box center [310, 180] width 18 height 10
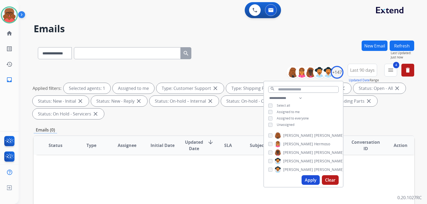
click at [207, 116] on div "Applied filters: Selected agents: 1 Assigned to me Type: Customer Support close…" at bounding box center [223, 101] width 380 height 36
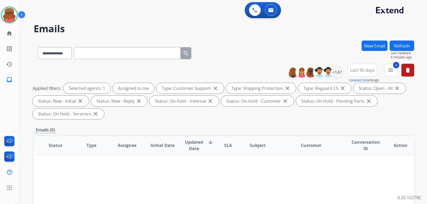
click at [394, 47] on button "Refresh" at bounding box center [401, 46] width 25 height 10
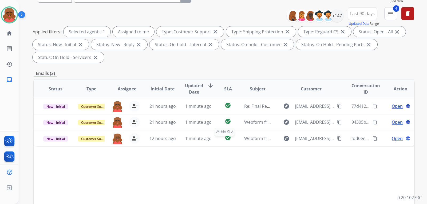
scroll to position [53, 0]
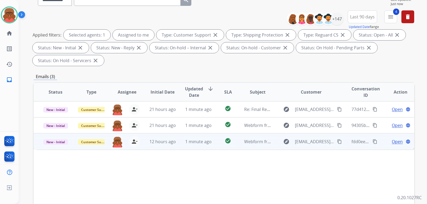
click at [240, 146] on td "Webform from ashleybrentwedding2021@gmail.com on 08/18/2025" at bounding box center [253, 141] width 36 height 16
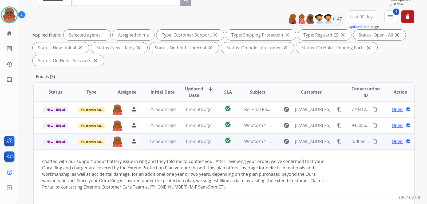
click at [391, 141] on span "Open" at bounding box center [396, 141] width 11 height 6
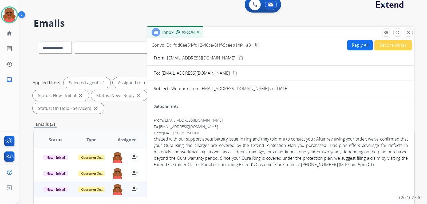
scroll to position [0, 0]
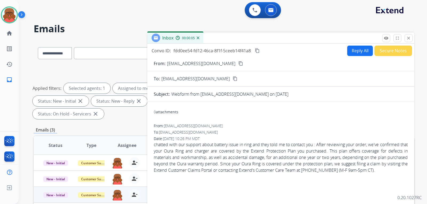
click at [243, 63] on mat-icon "content_copy" at bounding box center [240, 63] width 5 height 5
click at [355, 49] on button "Reply All" at bounding box center [360, 51] width 26 height 10
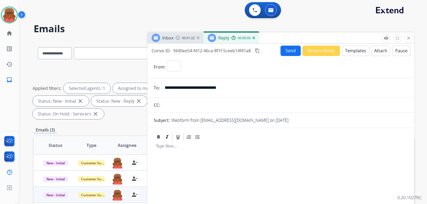
select select "**********"
click at [345, 52] on button "Templates" at bounding box center [355, 51] width 27 height 10
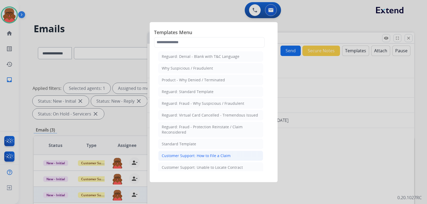
click at [205, 153] on div "Customer Support: How to File a Claim" at bounding box center [196, 155] width 69 height 5
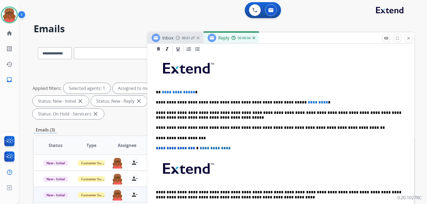
scroll to position [122, 0]
drag, startPoint x: 160, startPoint y: 91, endPoint x: 221, endPoint y: 91, distance: 60.5
click at [221, 91] on p "**********" at bounding box center [278, 92] width 245 height 5
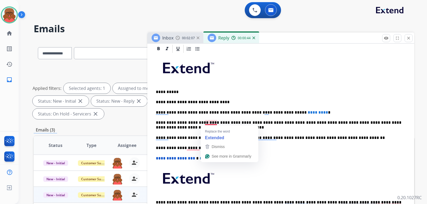
click at [170, 113] on p "**********" at bounding box center [278, 112] width 245 height 5
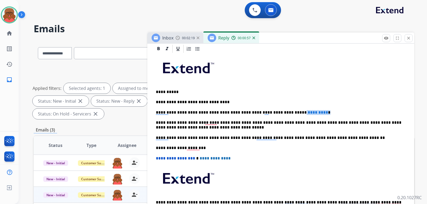
drag, startPoint x: 277, startPoint y: 112, endPoint x: 334, endPoint y: 112, distance: 57.1
click at [334, 112] on p "**********" at bounding box center [278, 112] width 245 height 5
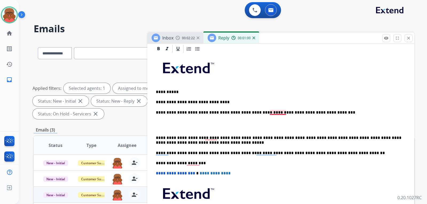
click at [277, 112] on p "**********" at bounding box center [278, 112] width 245 height 5
click at [280, 125] on p "To enrich screen reader interactions, please activate Accessibility in Grammarl…" at bounding box center [281, 125] width 250 height 10
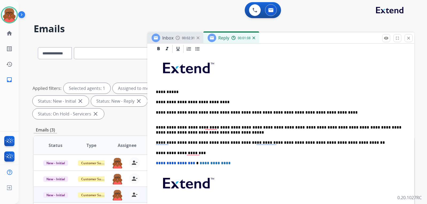
click at [152, 121] on div "**********" at bounding box center [280, 164] width 267 height 241
click at [159, 120] on div "**********" at bounding box center [281, 143] width 254 height 178
click at [182, 117] on p "**********" at bounding box center [278, 115] width 245 height 10
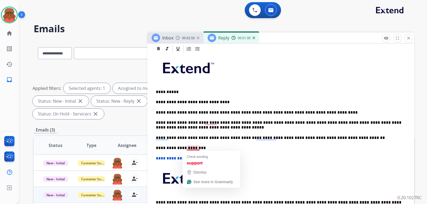
click at [188, 147] on p "**********" at bounding box center [278, 148] width 245 height 5
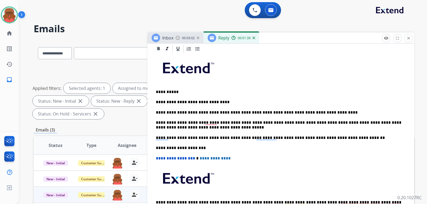
click at [358, 141] on div "**********" at bounding box center [281, 140] width 254 height 173
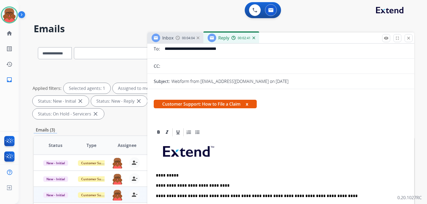
scroll to position [0, 0]
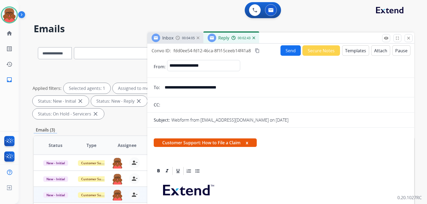
click at [283, 52] on button "Send" at bounding box center [290, 50] width 20 height 10
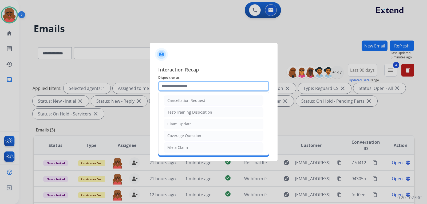
click at [200, 83] on input "text" at bounding box center [213, 86] width 111 height 11
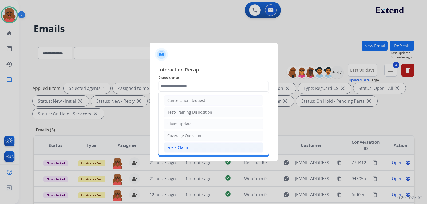
click at [181, 149] on div "File a Claim" at bounding box center [177, 147] width 21 height 5
type input "**********"
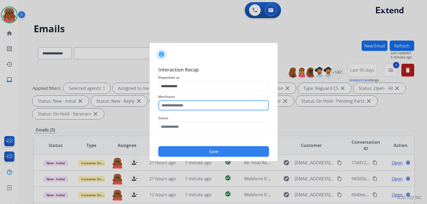
click at [194, 109] on input "text" at bounding box center [213, 105] width 111 height 11
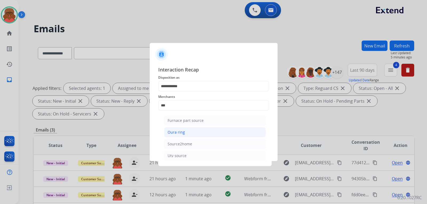
click at [183, 130] on div "Oura ring" at bounding box center [175, 132] width 17 height 5
type input "*********"
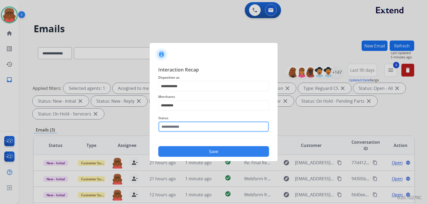
click at [184, 124] on input "text" at bounding box center [213, 126] width 111 height 11
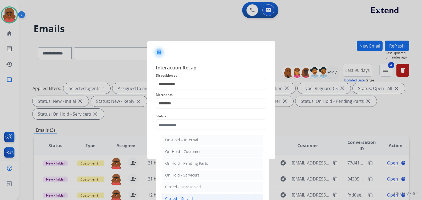
click at [179, 196] on div "Closed – Solved" at bounding box center [179, 198] width 28 height 5
type input "**********"
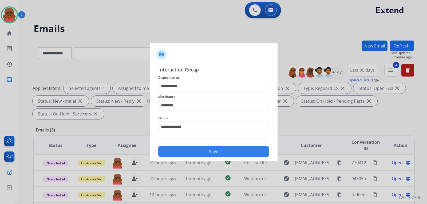
click at [213, 153] on button "Save" at bounding box center [213, 151] width 111 height 11
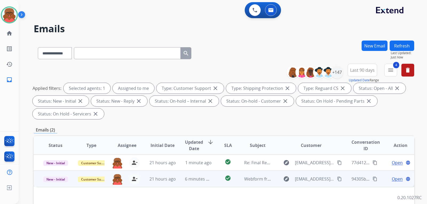
click at [207, 174] on td "6 minutes ago" at bounding box center [194, 179] width 36 height 16
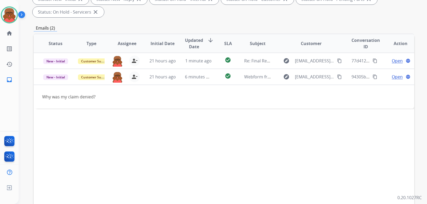
scroll to position [107, 0]
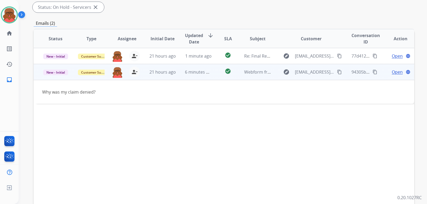
click at [247, 76] on td "Webform from jbdc.johnston@gmail.com on 08/17/2025" at bounding box center [253, 72] width 36 height 16
click at [337, 71] on mat-icon "content_copy" at bounding box center [339, 72] width 5 height 5
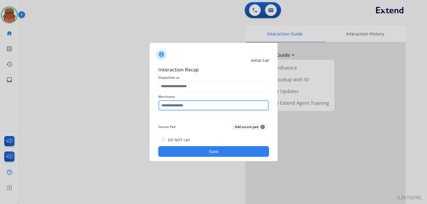
click at [196, 106] on input "text" at bounding box center [213, 105] width 111 height 11
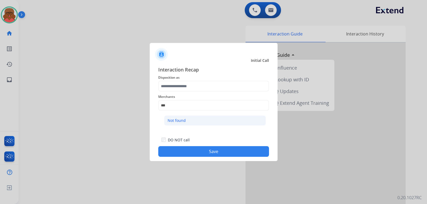
click at [191, 121] on li "Not found" at bounding box center [215, 120] width 102 height 10
type input "*********"
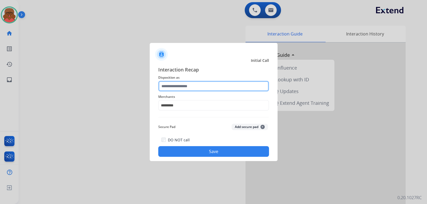
click at [195, 86] on input "text" at bounding box center [213, 86] width 111 height 11
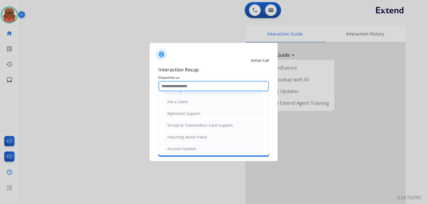
scroll to position [83, 0]
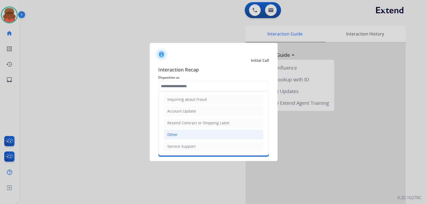
click at [203, 135] on li "Other" at bounding box center [213, 135] width 99 height 10
type input "*****"
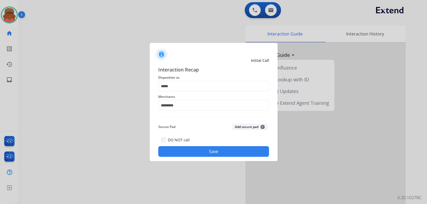
click at [210, 148] on button "Save" at bounding box center [213, 151] width 111 height 11
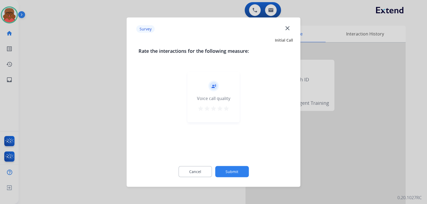
click at [295, 34] on div "Survey close" at bounding box center [213, 29] width 167 height 17
click at [288, 29] on mat-icon "close" at bounding box center [287, 28] width 7 height 7
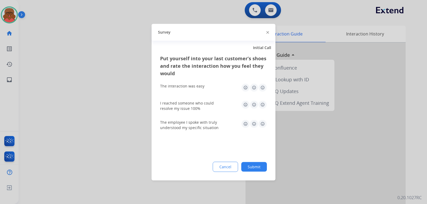
click at [265, 32] on div "Survey" at bounding box center [213, 32] width 124 height 17
click at [266, 32] on img at bounding box center [267, 32] width 3 height 3
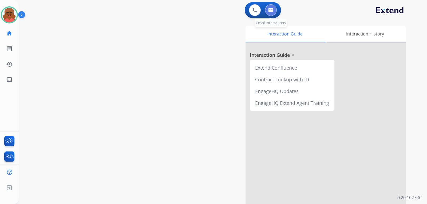
click at [267, 10] on button at bounding box center [271, 10] width 12 height 12
select select "**********"
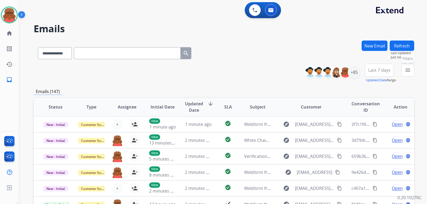
click at [405, 69] on mat-icon "menu" at bounding box center [407, 70] width 6 height 6
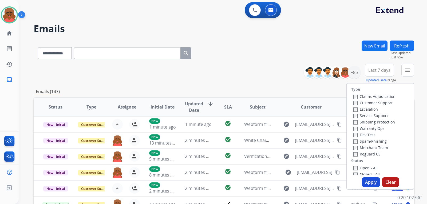
click at [372, 116] on label "Service Support" at bounding box center [370, 115] width 35 height 5
click at [372, 101] on label "Customer Support" at bounding box center [372, 102] width 39 height 5
click at [372, 124] on label "Shipping Protection" at bounding box center [374, 121] width 42 height 5
click at [373, 115] on label "Service Support" at bounding box center [370, 115] width 35 height 5
click at [368, 154] on label "Reguard CS" at bounding box center [366, 153] width 27 height 5
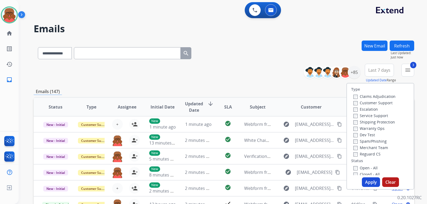
click at [363, 167] on label "Open - All" at bounding box center [365, 167] width 24 height 5
click at [365, 181] on button "Apply" at bounding box center [370, 182] width 18 height 10
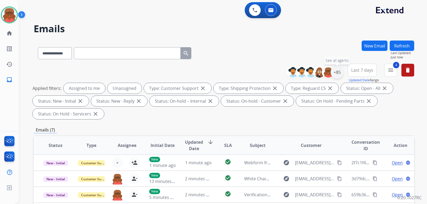
click at [332, 72] on div "+85" at bounding box center [336, 72] width 13 height 13
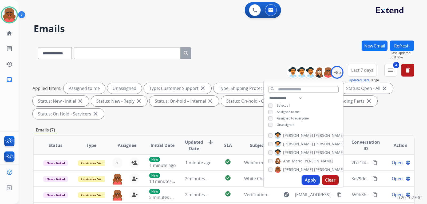
click at [289, 125] on span "Unassigned" at bounding box center [285, 124] width 18 height 5
click at [308, 183] on button "Apply" at bounding box center [310, 180] width 18 height 10
click at [233, 111] on div "**********" at bounding box center [224, 191] width 380 height 301
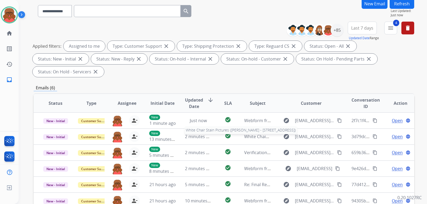
scroll to position [80, 0]
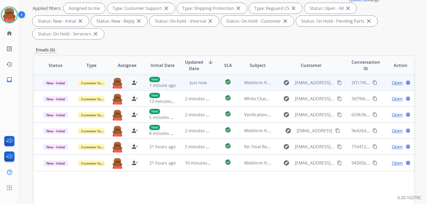
click at [199, 75] on td "Just now" at bounding box center [194, 83] width 36 height 16
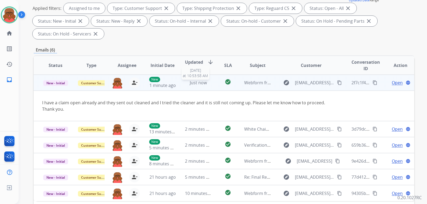
click at [198, 80] on span "Just now" at bounding box center [198, 83] width 17 height 6
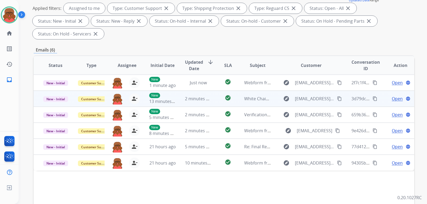
click at [199, 91] on td "2 minutes ago" at bounding box center [194, 99] width 36 height 16
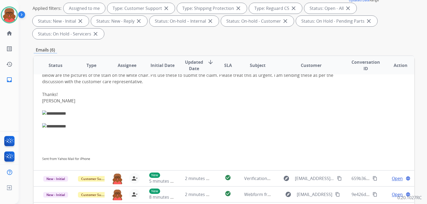
scroll to position [57, 0]
click at [218, 116] on div at bounding box center [188, 119] width 292 height 6
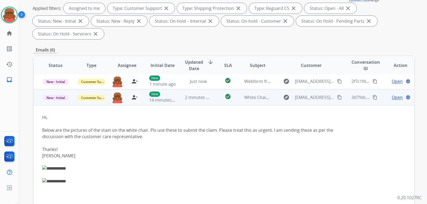
scroll to position [0, 0]
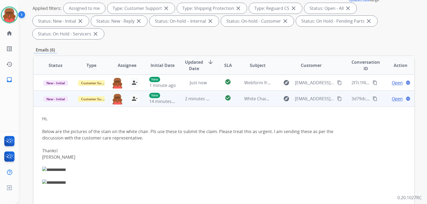
click at [215, 91] on td "check_circle" at bounding box center [224, 99] width 24 height 16
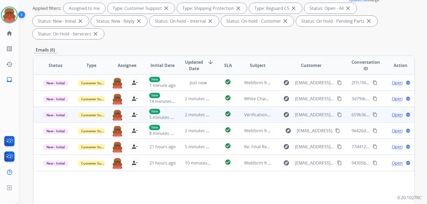
click at [215, 107] on td "check_circle" at bounding box center [224, 115] width 24 height 16
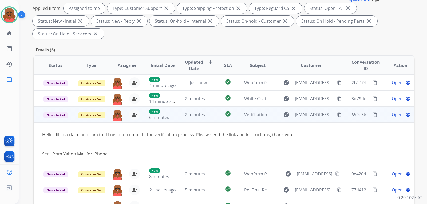
click at [215, 107] on td "check_circle" at bounding box center [224, 115] width 24 height 16
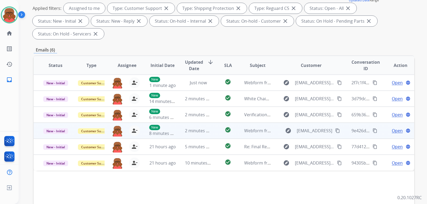
click at [212, 123] on td "check_circle" at bounding box center [224, 131] width 24 height 16
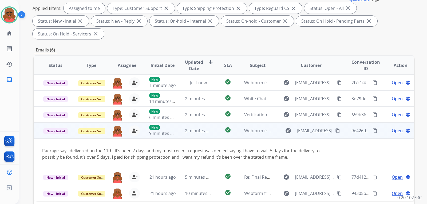
click at [391, 127] on span "Open" at bounding box center [396, 130] width 11 height 6
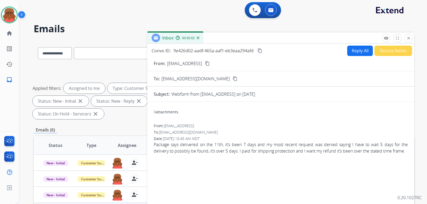
click at [357, 53] on button "Reply All" at bounding box center [360, 51] width 26 height 10
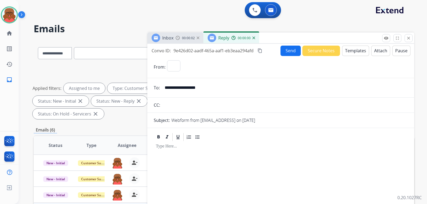
select select "**********"
click at [354, 52] on button "Templates" at bounding box center [355, 51] width 27 height 10
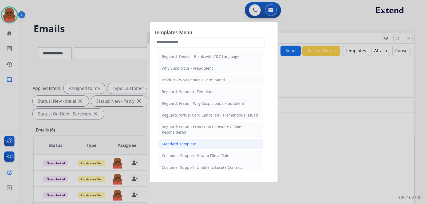
click at [193, 146] on div "Standard Template" at bounding box center [179, 143] width 34 height 5
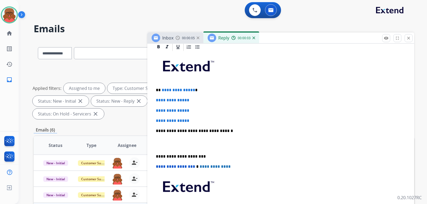
scroll to position [133, 0]
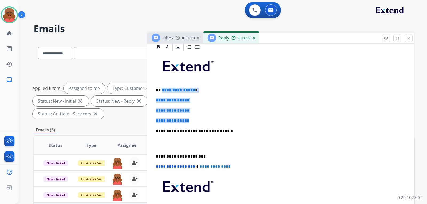
drag, startPoint x: 161, startPoint y: 80, endPoint x: 207, endPoint y: 111, distance: 55.5
click at [207, 111] on div "**********" at bounding box center [281, 143] width 254 height 183
click at [207, 118] on p "**********" at bounding box center [281, 120] width 250 height 5
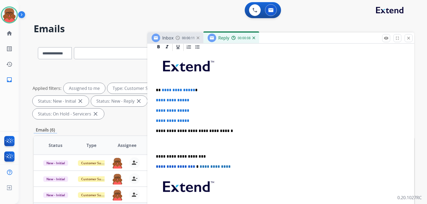
click at [202, 93] on div "**********" at bounding box center [281, 143] width 254 height 183
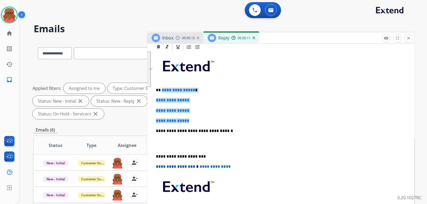
drag, startPoint x: 161, startPoint y: 81, endPoint x: 198, endPoint y: 108, distance: 45.9
click at [198, 108] on div "**********" at bounding box center [281, 143] width 254 height 183
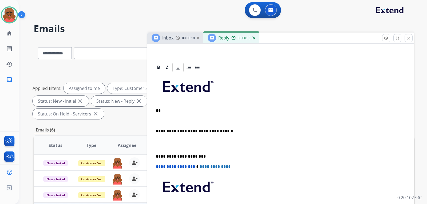
scroll to position [119, 0]
click at [164, 108] on p "**" at bounding box center [278, 110] width 245 height 5
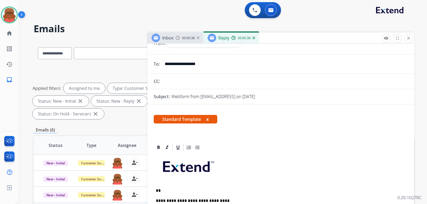
scroll to position [0, 0]
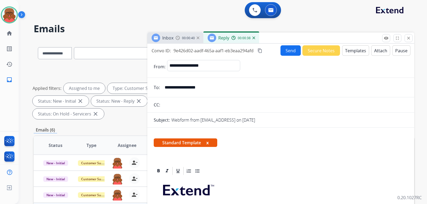
click at [200, 87] on input "**********" at bounding box center [284, 87] width 246 height 11
click at [323, 140] on div "Standard Template x" at bounding box center [281, 144] width 254 height 13
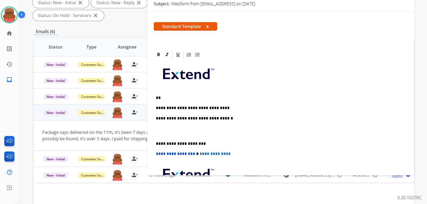
scroll to position [27, 0]
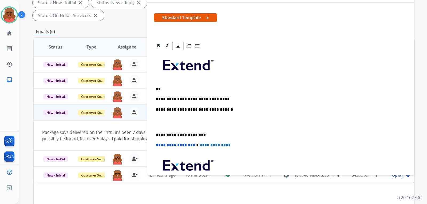
click at [164, 88] on p "**" at bounding box center [278, 89] width 245 height 5
click at [218, 98] on p "**********" at bounding box center [278, 99] width 245 height 5
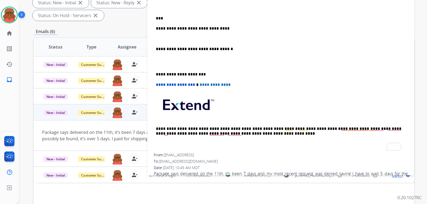
scroll to position [107, 0]
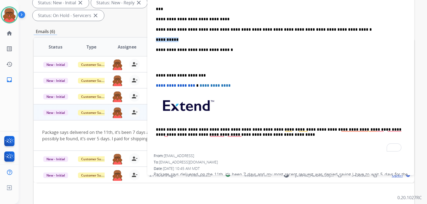
drag, startPoint x: 186, startPoint y: 39, endPoint x: 148, endPoint y: 42, distance: 38.5
click at [148, 42] on div "**********" at bounding box center [280, 74] width 267 height 227
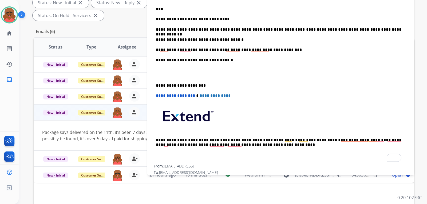
click at [224, 50] on p "**********" at bounding box center [278, 49] width 245 height 5
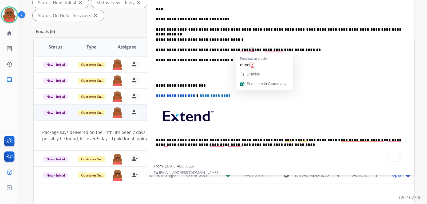
click at [251, 48] on p "**********" at bounding box center [278, 49] width 245 height 5
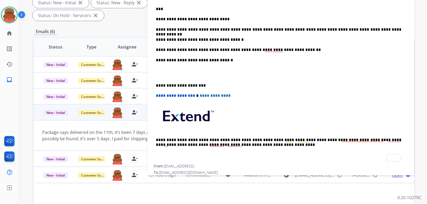
click at [302, 49] on p "**********" at bounding box center [278, 49] width 245 height 5
drag, startPoint x: 159, startPoint y: 49, endPoint x: 153, endPoint y: 47, distance: 6.0
click at [153, 47] on div "**********" at bounding box center [280, 80] width 267 height 238
click at [188, 51] on p "**********" at bounding box center [278, 49] width 245 height 5
click at [192, 73] on p "To enrich screen reader interactions, please activate Accessibility in Grammarl…" at bounding box center [281, 73] width 250 height 10
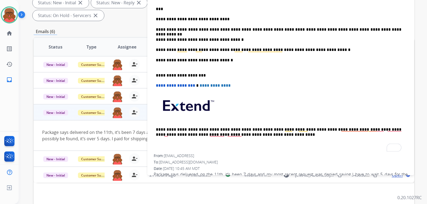
click at [194, 68] on div "**********" at bounding box center [281, 62] width 254 height 183
click at [194, 67] on p "**********" at bounding box center [278, 63] width 245 height 10
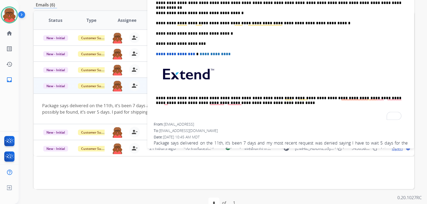
scroll to position [135, 0]
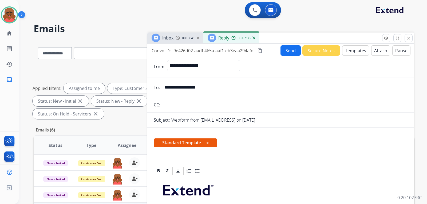
select select "**********"
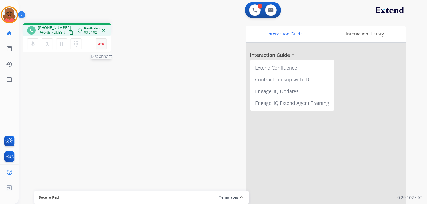
click at [106, 43] on button "Disconnect" at bounding box center [100, 43] width 11 height 11
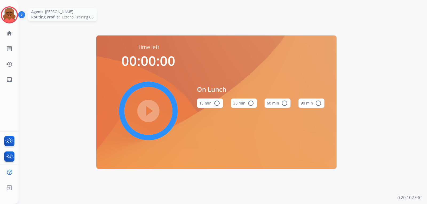
click at [11, 16] on img at bounding box center [9, 14] width 15 height 15
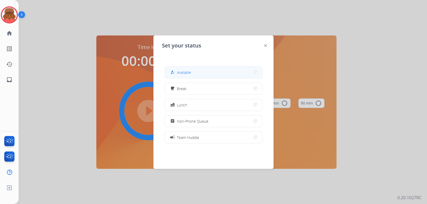
click at [172, 69] on button "how_to_reg Available" at bounding box center [213, 72] width 97 height 11
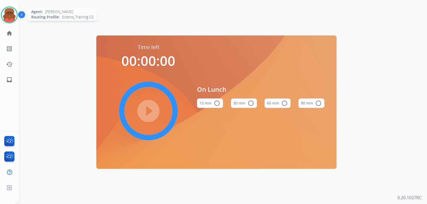
click at [17, 17] on img at bounding box center [9, 14] width 15 height 15
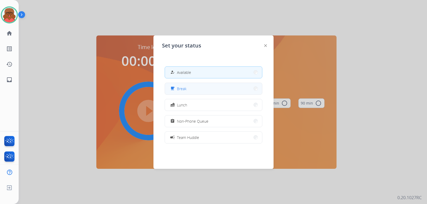
click at [194, 89] on button "free_breakfast Break" at bounding box center [213, 88] width 97 height 11
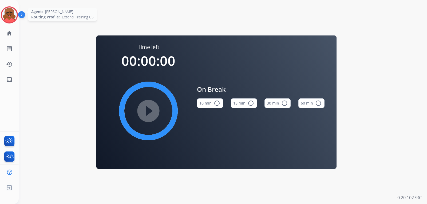
click at [9, 13] on img at bounding box center [9, 14] width 15 height 15
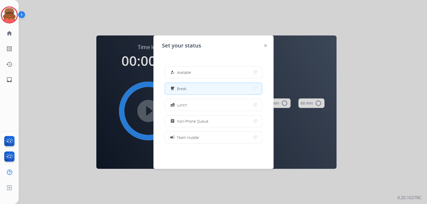
click at [181, 65] on div "how_to_reg Available free_breakfast Break fastfood Lunch assignment Non-Phone Q…" at bounding box center [213, 104] width 103 height 85
click at [183, 73] on span "Available" at bounding box center [184, 73] width 14 height 6
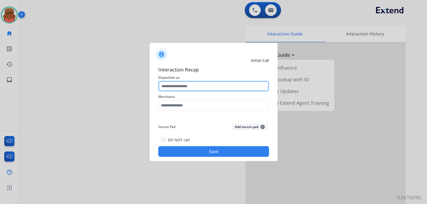
click at [201, 85] on input "text" at bounding box center [213, 86] width 111 height 11
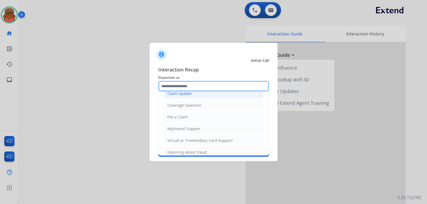
scroll to position [83, 0]
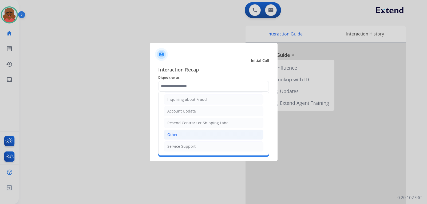
click at [184, 136] on li "Other" at bounding box center [213, 135] width 99 height 10
type input "*****"
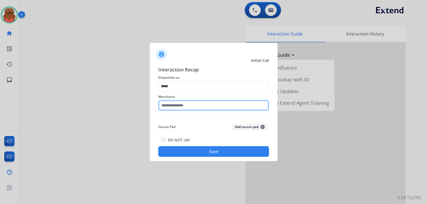
click at [184, 106] on input "text" at bounding box center [213, 105] width 111 height 11
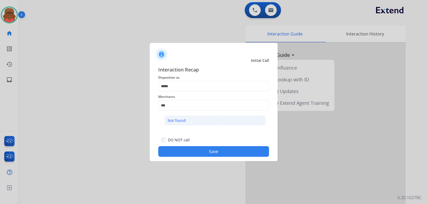
click at [192, 120] on li "Not found" at bounding box center [215, 120] width 102 height 10
type input "*********"
click at [199, 150] on button "Save" at bounding box center [213, 151] width 111 height 11
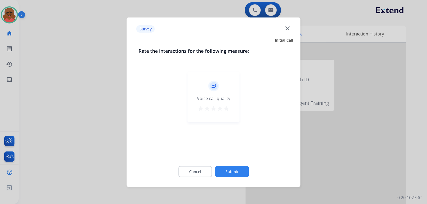
click at [285, 34] on div "Survey close" at bounding box center [213, 29] width 167 height 17
click at [286, 25] on mat-icon "close" at bounding box center [287, 28] width 7 height 7
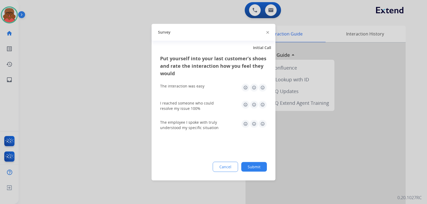
click at [266, 35] on div "Survey" at bounding box center [213, 32] width 124 height 17
click at [267, 31] on img at bounding box center [267, 32] width 3 height 3
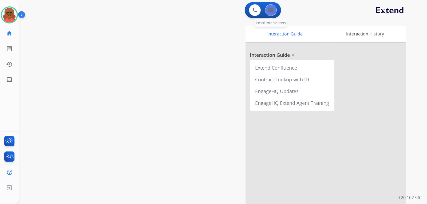
click at [271, 9] on img at bounding box center [270, 10] width 5 height 4
select select "**********"
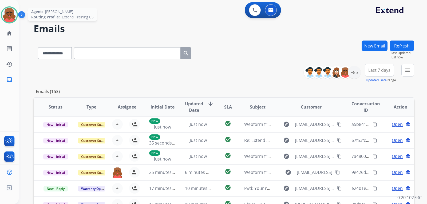
click at [5, 18] on img at bounding box center [9, 14] width 15 height 15
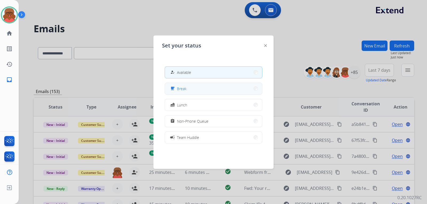
click at [190, 92] on button "free_breakfast Break" at bounding box center [213, 88] width 97 height 11
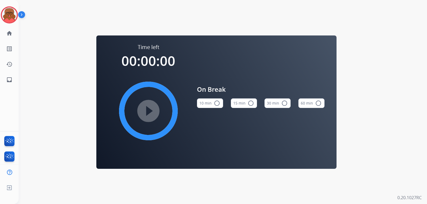
click at [214, 102] on mat-icon "radio_button_unchecked" at bounding box center [217, 103] width 6 height 6
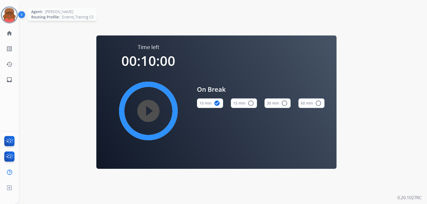
click at [11, 14] on img at bounding box center [9, 14] width 15 height 15
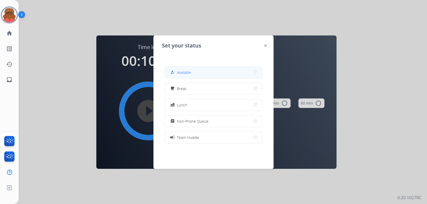
click at [188, 71] on span "Available" at bounding box center [184, 73] width 14 height 6
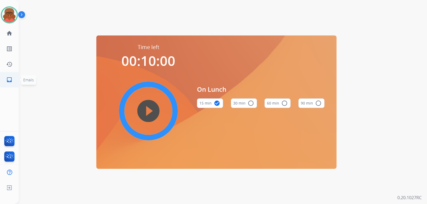
click at [9, 80] on mat-icon "inbox" at bounding box center [9, 80] width 6 height 6
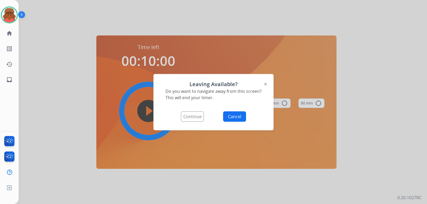
click at [196, 116] on button "Continue" at bounding box center [192, 116] width 23 height 10
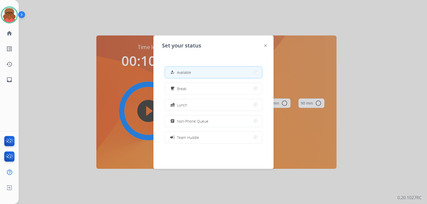
click at [228, 64] on div "how_to_reg Available free_breakfast Break fastfood Lunch assignment Non-Phone Q…" at bounding box center [213, 104] width 103 height 85
click at [229, 69] on button "how_to_reg Available" at bounding box center [213, 72] width 97 height 11
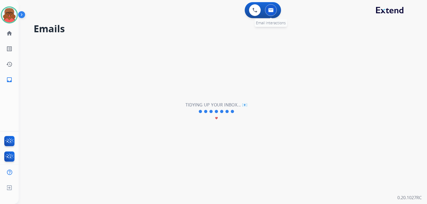
click at [269, 14] on button at bounding box center [271, 10] width 12 height 12
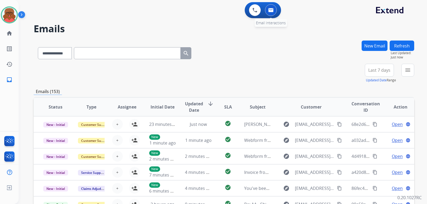
click at [269, 14] on button at bounding box center [271, 10] width 12 height 12
click at [407, 70] on mat-icon "menu" at bounding box center [407, 70] width 6 height 6
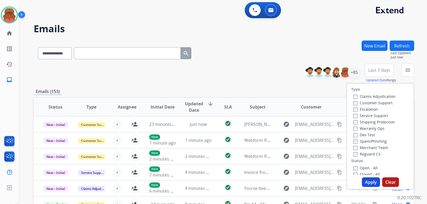
click at [365, 167] on label "Open - All" at bounding box center [365, 167] width 24 height 5
click at [364, 154] on label "Reguard CS" at bounding box center [366, 153] width 27 height 5
click at [368, 120] on label "Shipping Protection" at bounding box center [374, 121] width 42 height 5
click at [368, 104] on label "Customer Support" at bounding box center [372, 102] width 39 height 5
click at [370, 184] on button "Apply" at bounding box center [370, 182] width 18 height 10
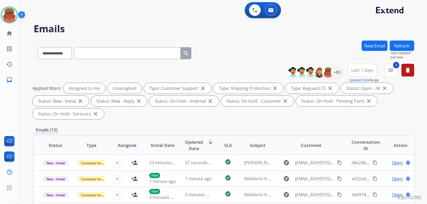
click at [239, 57] on div "**********" at bounding box center [224, 52] width 380 height 23
click at [276, 121] on div "**********" at bounding box center [224, 93] width 380 height 58
click at [335, 71] on div "+85" at bounding box center [336, 72] width 13 height 13
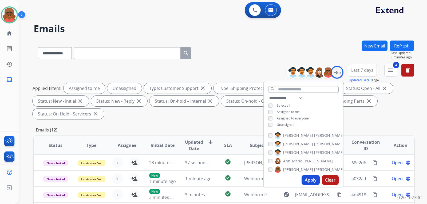
click at [285, 123] on span "Unassigned" at bounding box center [285, 124] width 18 height 5
click at [307, 176] on button "Apply" at bounding box center [310, 180] width 18 height 10
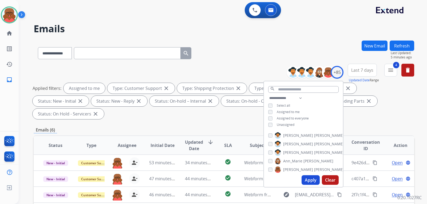
click at [267, 49] on div "**********" at bounding box center [224, 52] width 380 height 23
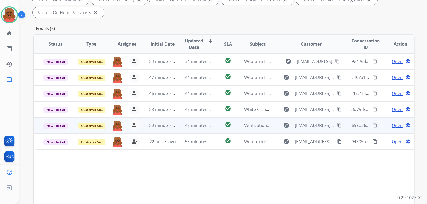
scroll to position [72, 0]
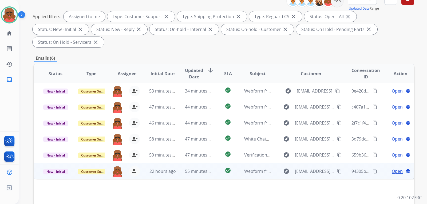
click at [215, 163] on td "check_circle" at bounding box center [224, 171] width 24 height 16
click at [337, 168] on mat-icon "content_copy" at bounding box center [339, 170] width 5 height 5
click at [76, 163] on td "Customer Support" at bounding box center [87, 171] width 36 height 16
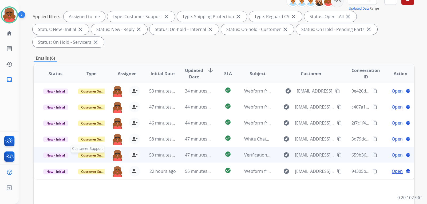
click at [81, 152] on span "Customer Support" at bounding box center [95, 155] width 35 height 6
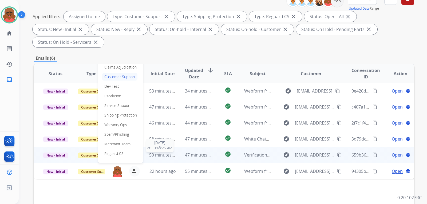
click at [173, 152] on span "50 minutes ago" at bounding box center [164, 155] width 31 height 6
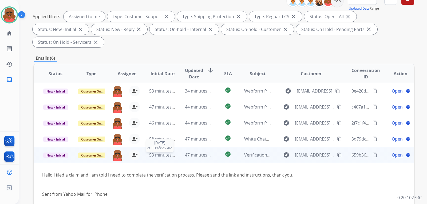
click at [173, 152] on span "53 minutes ago" at bounding box center [164, 155] width 31 height 6
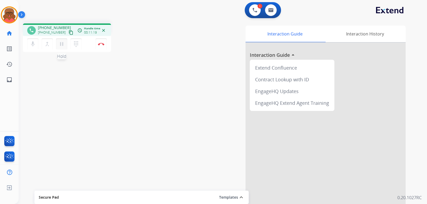
click at [63, 41] on mat-icon "pause" at bounding box center [61, 44] width 6 height 6
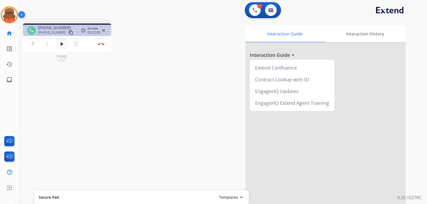
click at [63, 45] on mat-icon "play_arrow" at bounding box center [61, 44] width 6 height 6
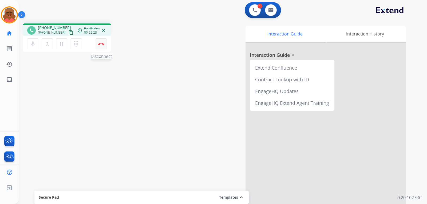
click at [101, 47] on button "Disconnect" at bounding box center [100, 43] width 11 height 11
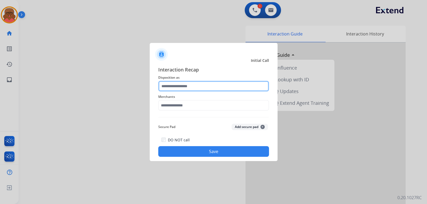
click at [190, 88] on input "text" at bounding box center [213, 86] width 111 height 11
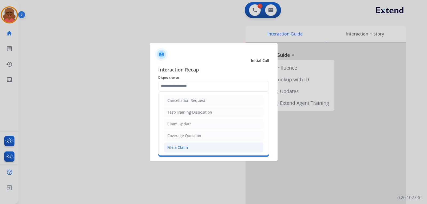
click at [188, 144] on li "File a Claim" at bounding box center [213, 147] width 99 height 10
type input "**********"
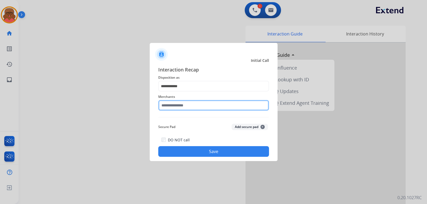
click at [196, 108] on input "text" at bounding box center [213, 105] width 111 height 11
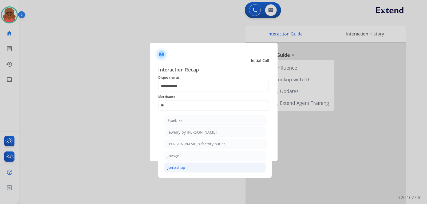
click at [180, 167] on div "Jomashop" at bounding box center [176, 167] width 18 height 5
type input "********"
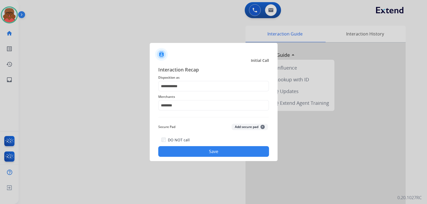
click at [214, 155] on button "Save" at bounding box center [213, 151] width 111 height 11
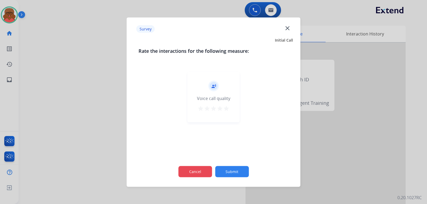
click at [200, 170] on button "Cancel" at bounding box center [195, 171] width 34 height 11
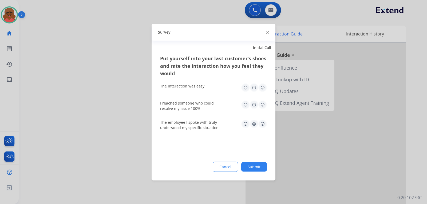
click at [213, 164] on div "Cancel Submit" at bounding box center [213, 167] width 107 height 10
click at [218, 164] on button "Cancel" at bounding box center [225, 167] width 25 height 10
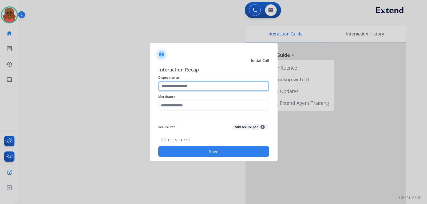
click at [214, 90] on input "text" at bounding box center [213, 86] width 111 height 11
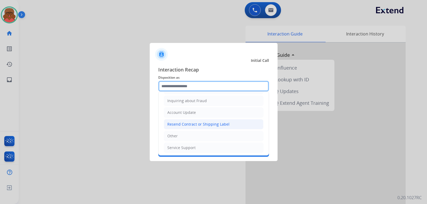
scroll to position [83, 0]
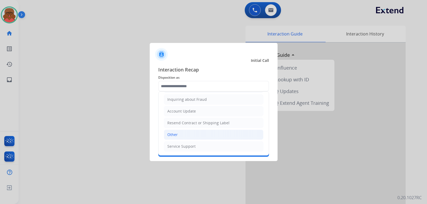
click at [178, 134] on li "Other" at bounding box center [213, 135] width 99 height 10
type input "*****"
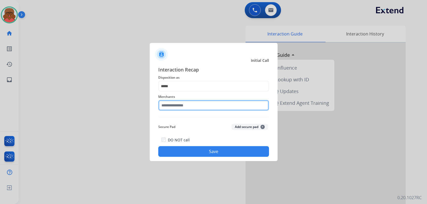
click at [191, 103] on input "text" at bounding box center [213, 105] width 111 height 11
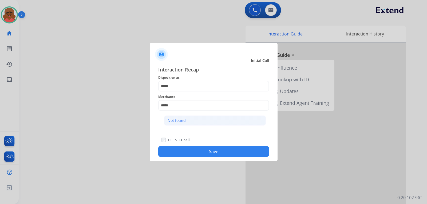
click at [200, 118] on li "Not found" at bounding box center [215, 120] width 102 height 10
type input "*********"
click at [208, 152] on button "Save" at bounding box center [213, 151] width 111 height 11
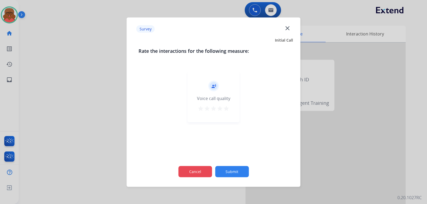
click at [195, 171] on button "Cancel" at bounding box center [195, 171] width 34 height 11
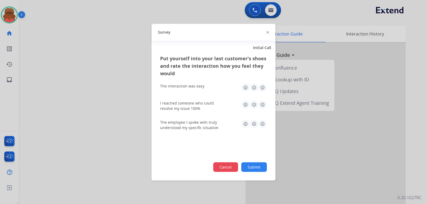
click at [220, 167] on button "Cancel" at bounding box center [225, 167] width 25 height 10
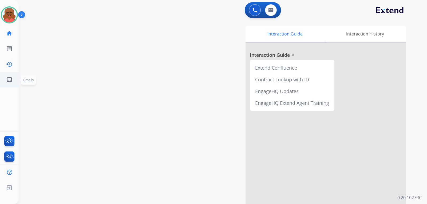
click at [10, 77] on mat-icon "inbox" at bounding box center [9, 80] width 6 height 6
select select "**********"
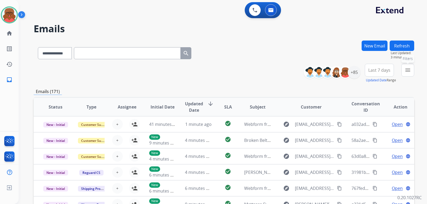
click at [410, 67] on mat-icon "menu" at bounding box center [407, 70] width 6 height 6
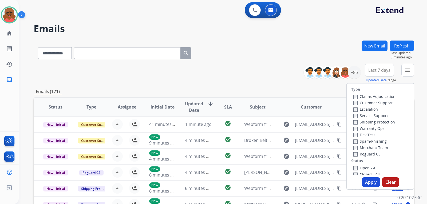
click at [371, 121] on label "Shipping Protection" at bounding box center [374, 121] width 42 height 5
click at [370, 102] on label "Customer Support" at bounding box center [372, 102] width 39 height 5
click at [364, 154] on label "Reguard CS" at bounding box center [366, 153] width 27 height 5
click at [358, 167] on label "Open - All" at bounding box center [365, 167] width 24 height 5
click at [366, 179] on button "Apply" at bounding box center [370, 182] width 18 height 10
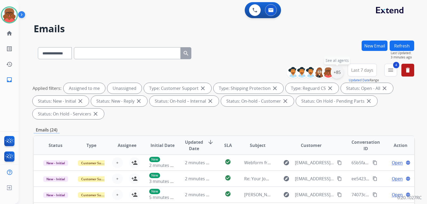
click at [330, 75] on div "+85" at bounding box center [336, 72] width 13 height 13
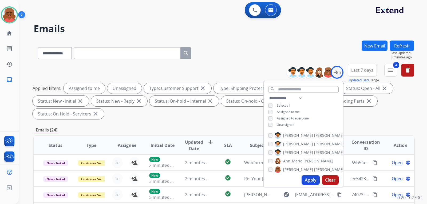
click at [286, 125] on span "Unassigned" at bounding box center [285, 124] width 18 height 5
click at [307, 182] on button "Apply" at bounding box center [310, 180] width 18 height 10
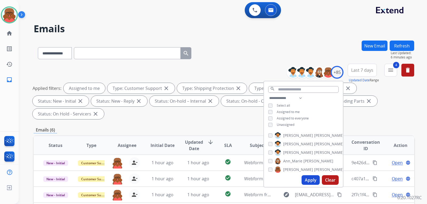
click at [375, 113] on div "**********" at bounding box center [224, 191] width 380 height 301
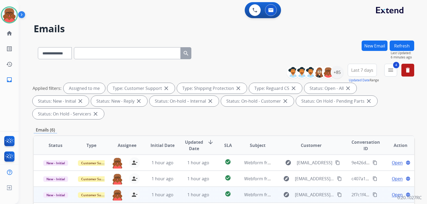
scroll to position [80, 0]
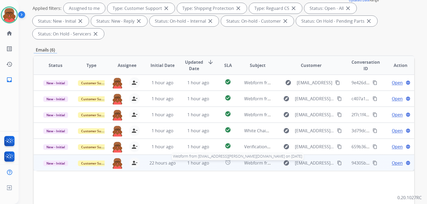
click at [244, 160] on span "Webform from jbdc.johnston@gmail.com on 08/17/2025" at bounding box center [321, 163] width 154 height 6
click at [337, 160] on mat-icon "content_copy" at bounding box center [339, 162] width 5 height 5
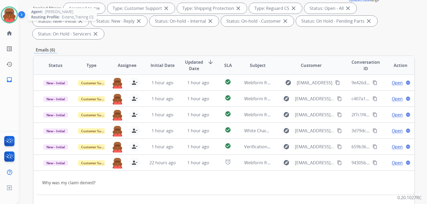
click at [1, 16] on div at bounding box center [9, 14] width 17 height 17
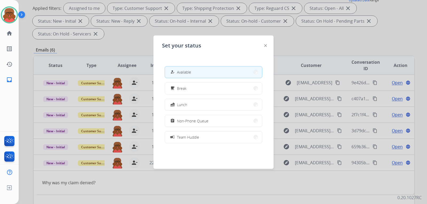
scroll to position [0, 0]
click at [214, 92] on button "free_breakfast Break" at bounding box center [213, 88] width 97 height 11
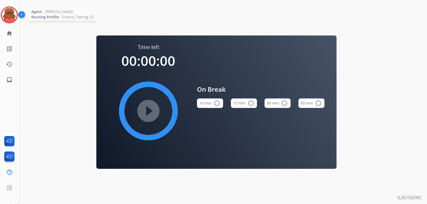
click at [12, 13] on img at bounding box center [9, 14] width 15 height 15
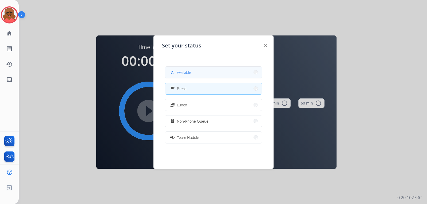
click at [200, 72] on button "how_to_reg Available" at bounding box center [213, 72] width 97 height 11
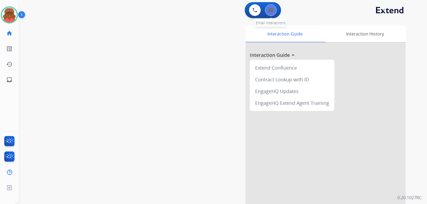
click at [274, 10] on button at bounding box center [271, 10] width 12 height 12
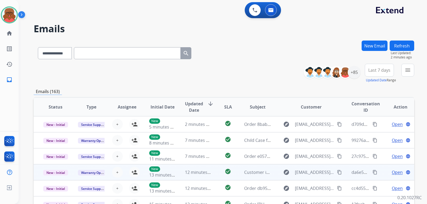
scroll to position [1, 0]
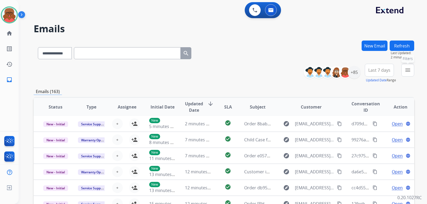
click at [407, 69] on mat-icon "menu" at bounding box center [407, 70] width 6 height 6
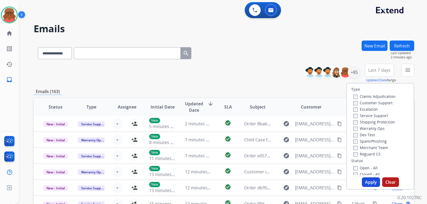
click at [366, 169] on label "Open - All" at bounding box center [365, 167] width 24 height 5
click at [364, 152] on label "Reguard CS" at bounding box center [366, 153] width 27 height 5
click at [365, 122] on label "Shipping Protection" at bounding box center [374, 121] width 42 height 5
click at [361, 103] on label "Customer Support" at bounding box center [372, 102] width 39 height 5
click at [370, 184] on button "Apply" at bounding box center [370, 182] width 18 height 10
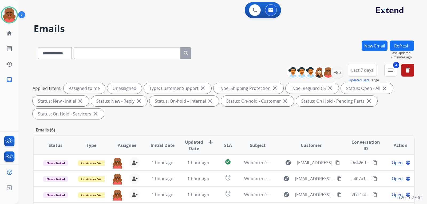
scroll to position [0, 0]
click at [334, 73] on div "+85" at bounding box center [336, 72] width 13 height 13
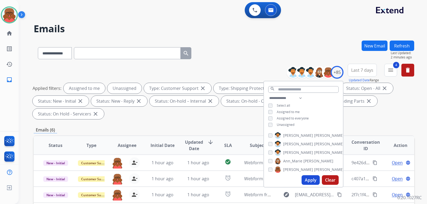
click at [283, 124] on span "Unassigned" at bounding box center [285, 124] width 18 height 5
click at [308, 180] on button "Apply" at bounding box center [310, 180] width 18 height 10
click at [383, 127] on div "Emails (6)" at bounding box center [224, 130] width 380 height 7
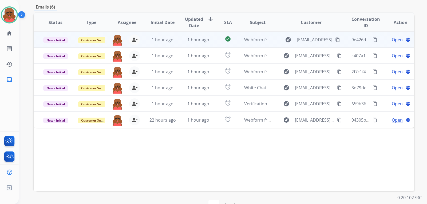
scroll to position [125, 0]
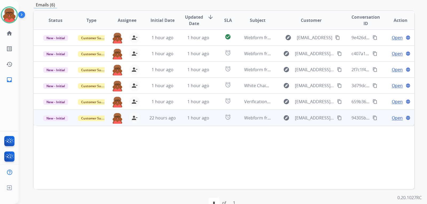
click at [212, 110] on td "alarm" at bounding box center [224, 118] width 24 height 16
click at [393, 114] on span "Open" at bounding box center [396, 117] width 11 height 6
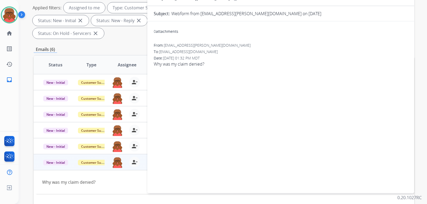
scroll to position [0, 0]
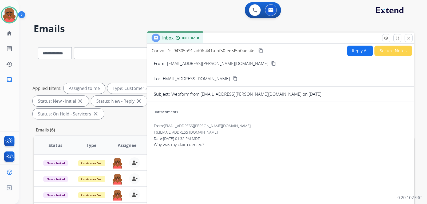
click at [349, 48] on button "Reply All" at bounding box center [360, 51] width 26 height 10
select select "**********"
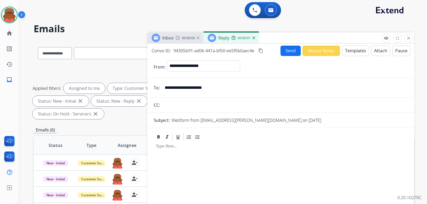
click at [351, 53] on button "Templates" at bounding box center [355, 51] width 27 height 10
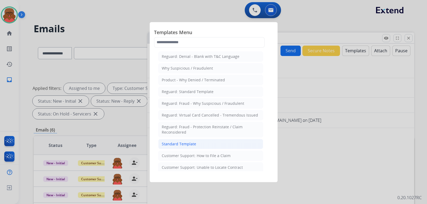
click at [189, 141] on div "Standard Template" at bounding box center [179, 143] width 34 height 5
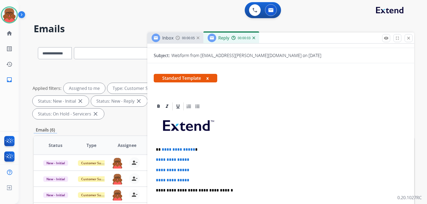
scroll to position [80, 0]
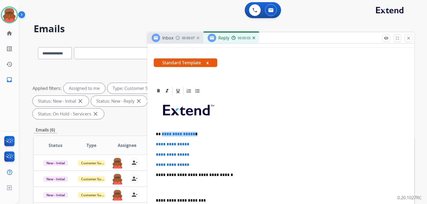
drag, startPoint x: 161, startPoint y: 132, endPoint x: 206, endPoint y: 126, distance: 46.0
click at [206, 131] on div "**********" at bounding box center [281, 187] width 254 height 183
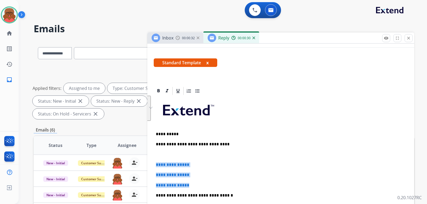
drag, startPoint x: 155, startPoint y: 162, endPoint x: 194, endPoint y: 185, distance: 45.2
click at [194, 185] on div "**********" at bounding box center [281, 198] width 254 height 204
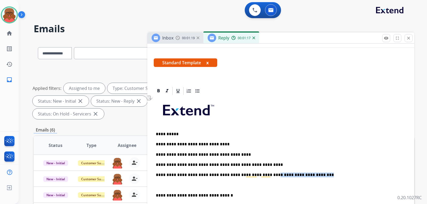
drag, startPoint x: 258, startPoint y: 174, endPoint x: 301, endPoint y: 174, distance: 43.2
click at [301, 174] on p "**********" at bounding box center [278, 174] width 245 height 5
click at [274, 175] on p "**********" at bounding box center [278, 174] width 245 height 5
click at [259, 175] on p "**********" at bounding box center [278, 174] width 245 height 5
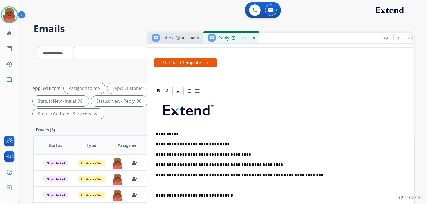
click at [298, 174] on p "**********" at bounding box center [278, 174] width 245 height 5
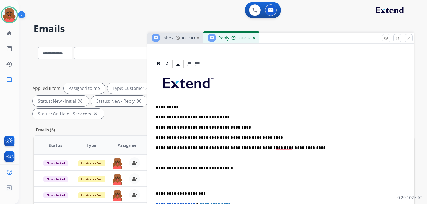
scroll to position [133, 0]
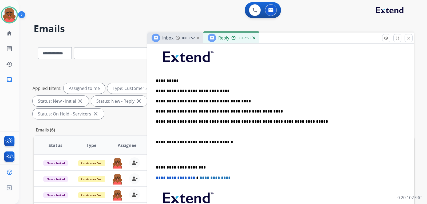
click at [274, 121] on p "**********" at bounding box center [278, 121] width 245 height 5
click at [223, 129] on div "**********" at bounding box center [281, 144] width 254 height 204
drag, startPoint x: 195, startPoint y: 131, endPoint x: 228, endPoint y: 131, distance: 33.9
click at [228, 131] on p "**********" at bounding box center [278, 132] width 245 height 5
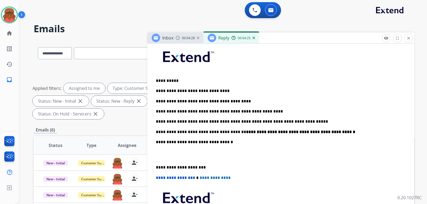
click at [333, 132] on p "**********" at bounding box center [278, 132] width 245 height 5
drag, startPoint x: 329, startPoint y: 133, endPoint x: 371, endPoint y: 133, distance: 42.1
click at [371, 133] on p "**********" at bounding box center [278, 132] width 245 height 5
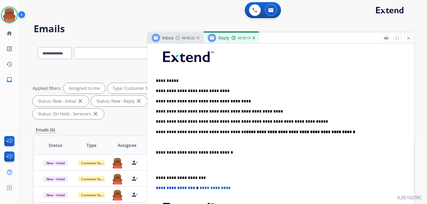
click at [161, 175] on div "**********" at bounding box center [281, 149] width 254 height 214
click at [157, 171] on div "**********" at bounding box center [281, 149] width 254 height 214
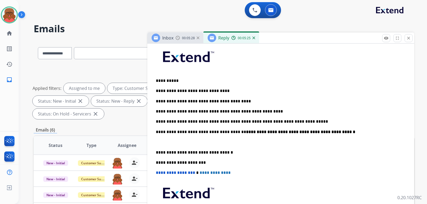
click at [154, 151] on div "**********" at bounding box center [281, 141] width 254 height 199
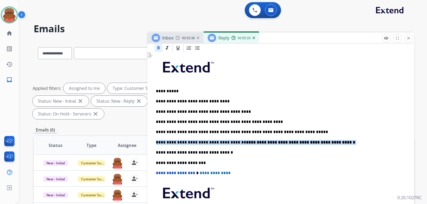
drag, startPoint x: 155, startPoint y: 131, endPoint x: 329, endPoint y: 132, distance: 174.6
click at [329, 132] on div "**********" at bounding box center [281, 147] width 254 height 189
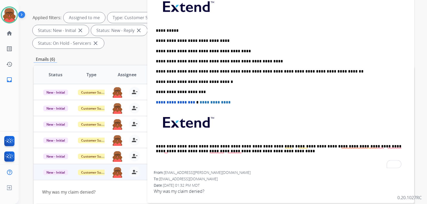
scroll to position [0, 0]
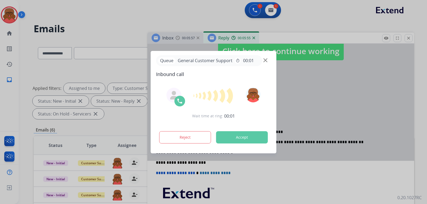
click at [263, 61] on div "Queue General Customer Support timer 00:01" at bounding box center [213, 60] width 115 height 11
click at [266, 60] on img at bounding box center [265, 60] width 4 height 4
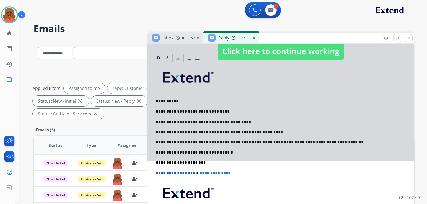
click at [272, 150] on div "**********" at bounding box center [281, 152] width 254 height 179
click at [275, 45] on span "Click here to continue working" at bounding box center [281, 51] width 126 height 18
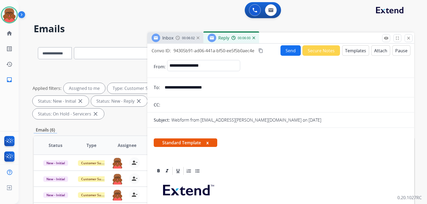
click at [260, 49] on mat-icon "content_copy" at bounding box center [260, 50] width 5 height 5
click at [284, 51] on button "Send" at bounding box center [290, 50] width 20 height 10
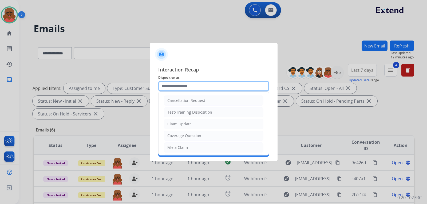
click at [193, 89] on input "text" at bounding box center [213, 86] width 111 height 11
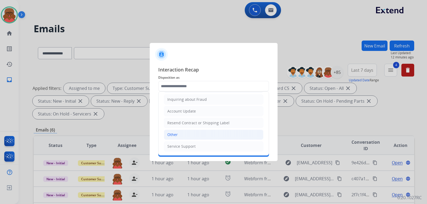
click at [182, 134] on li "Other" at bounding box center [213, 135] width 99 height 10
type input "*****"
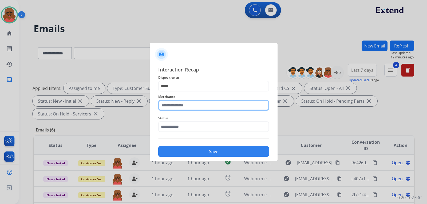
click at [201, 105] on input "text" at bounding box center [213, 105] width 111 height 11
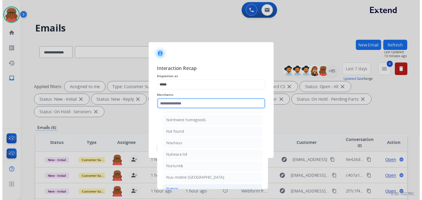
scroll to position [6985, 0]
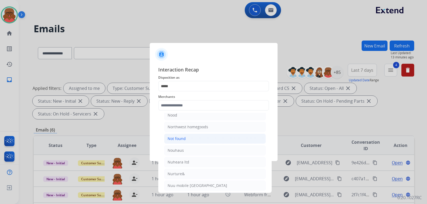
click at [188, 137] on li "Not found" at bounding box center [215, 139] width 102 height 10
type input "*********"
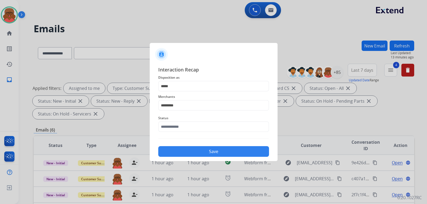
click at [196, 148] on button "Save" at bounding box center [213, 151] width 111 height 11
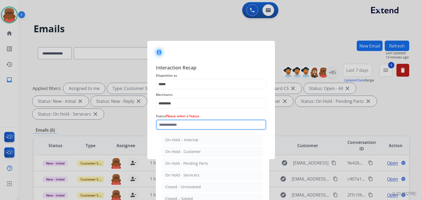
click at [194, 124] on input "text" at bounding box center [211, 124] width 111 height 11
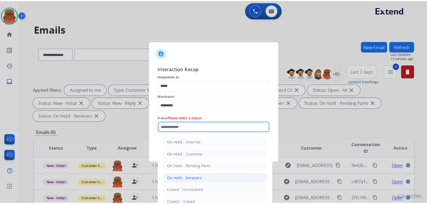
scroll to position [32, 0]
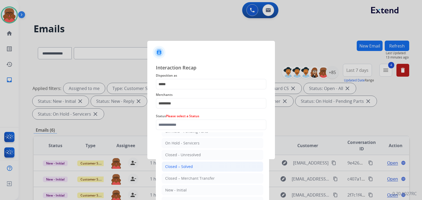
click at [193, 168] on li "Closed – Solved" at bounding box center [213, 166] width 102 height 10
type input "**********"
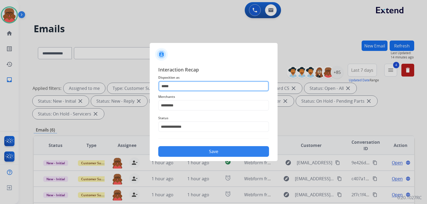
click at [183, 86] on input "*****" at bounding box center [213, 86] width 111 height 11
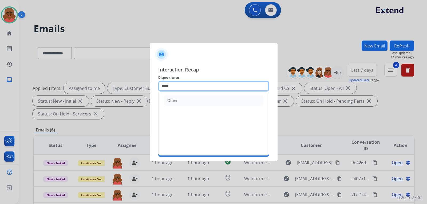
drag, startPoint x: 183, startPoint y: 86, endPoint x: 148, endPoint y: 87, distance: 35.0
click at [0, 87] on app-contact-recap-modal "**********" at bounding box center [0, 102] width 0 height 204
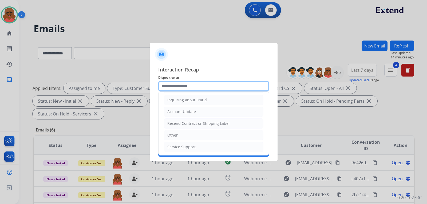
scroll to position [83, 0]
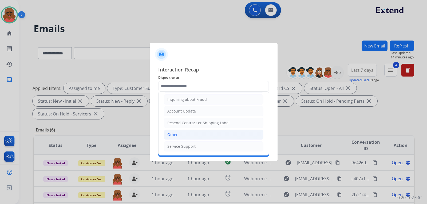
click at [188, 135] on li "Other" at bounding box center [213, 135] width 99 height 10
type input "*****"
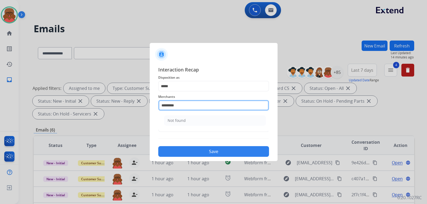
click at [188, 107] on input "*********" at bounding box center [213, 105] width 111 height 11
click at [190, 95] on span "Merchants" at bounding box center [213, 97] width 111 height 6
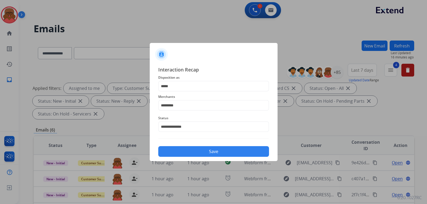
click at [185, 145] on div "Save" at bounding box center [213, 150] width 111 height 14
click at [185, 147] on button "Save" at bounding box center [213, 151] width 111 height 11
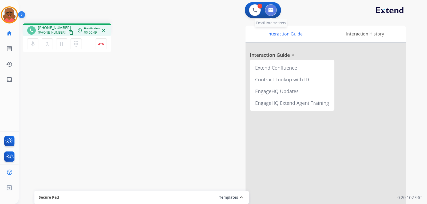
click at [274, 13] on button at bounding box center [271, 10] width 12 height 12
select select "**********"
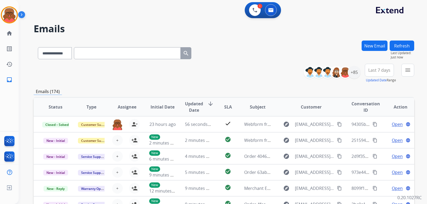
paste input "**********"
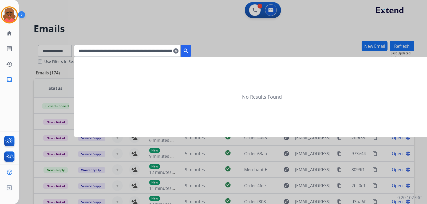
drag, startPoint x: 98, startPoint y: 50, endPoint x: 75, endPoint y: 52, distance: 23.3
click at [75, 52] on app-all-customers "**********" at bounding box center [213, 102] width 427 height 204
drag, startPoint x: 95, startPoint y: 50, endPoint x: 83, endPoint y: 50, distance: 11.7
click at [83, 50] on input "**********" at bounding box center [127, 51] width 107 height 12
type input "**********"
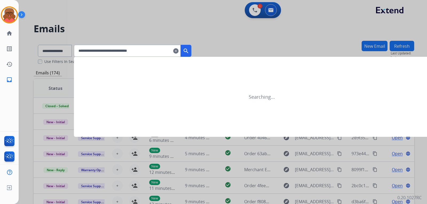
click at [178, 52] on mat-icon "clear" at bounding box center [175, 51] width 5 height 6
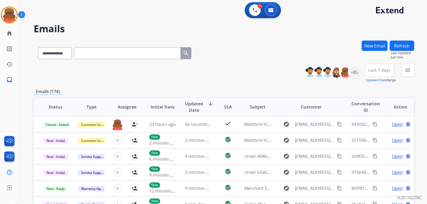
click at [168, 55] on input "text" at bounding box center [127, 53] width 107 height 12
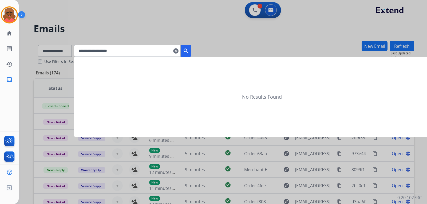
type input "**********"
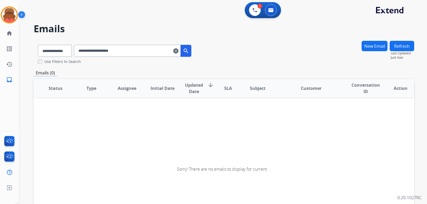
click at [178, 50] on mat-icon "clear" at bounding box center [175, 51] width 5 height 6
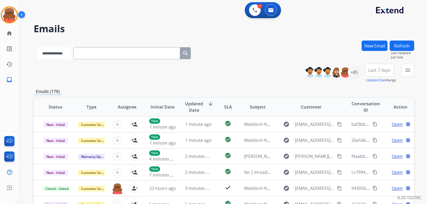
click at [70, 54] on select "**********" at bounding box center [54, 53] width 33 height 12
select select "**********"
click at [38, 47] on select "**********" at bounding box center [54, 53] width 33 height 12
click at [100, 53] on input "text" at bounding box center [127, 53] width 107 height 12
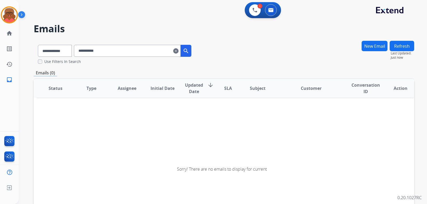
click at [106, 54] on input "**********" at bounding box center [127, 51] width 107 height 12
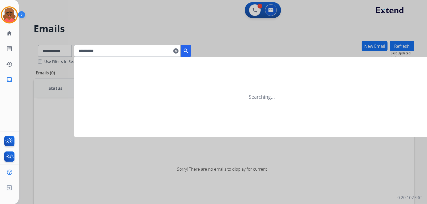
type input "**********"
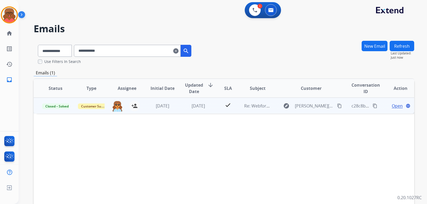
click at [266, 102] on td "Re: Webform from leo.apollaro@gmail.com on 08/10/2025" at bounding box center [253, 106] width 36 height 16
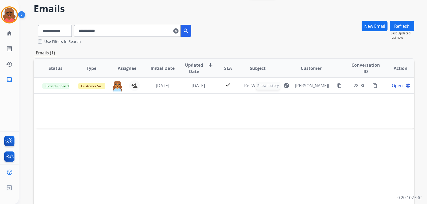
scroll to position [53, 0]
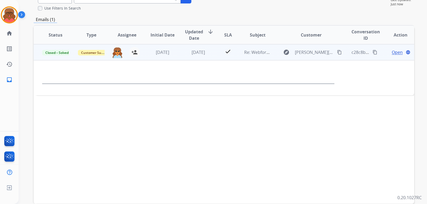
click at [395, 53] on span "Open" at bounding box center [396, 52] width 11 height 6
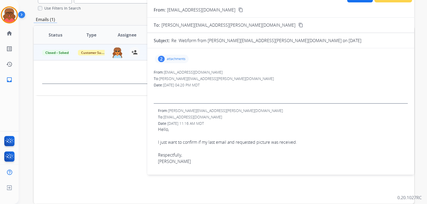
click at [178, 59] on p "attachments" at bounding box center [176, 59] width 19 height 4
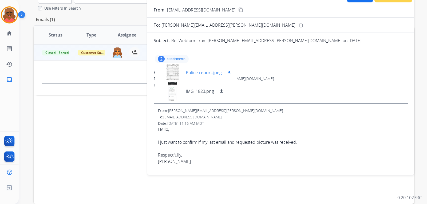
click at [177, 74] on div at bounding box center [172, 72] width 27 height 19
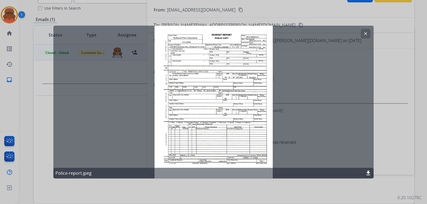
click at [367, 34] on mat-icon "clear" at bounding box center [365, 33] width 5 height 5
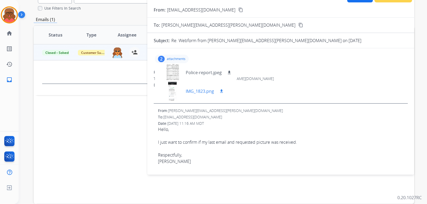
click at [171, 91] on div at bounding box center [172, 91] width 27 height 19
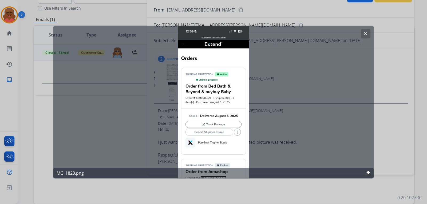
click at [367, 31] on mat-icon "clear" at bounding box center [365, 33] width 5 height 5
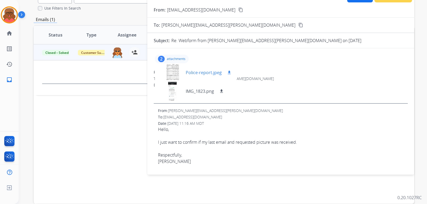
click at [172, 72] on div at bounding box center [172, 72] width 27 height 19
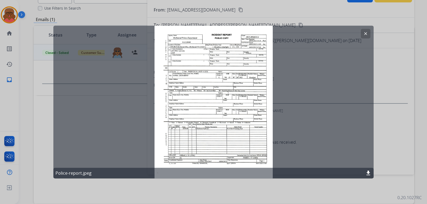
click at [363, 35] on button "clear" at bounding box center [365, 34] width 10 height 10
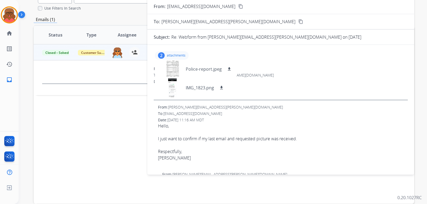
scroll to position [0, 0]
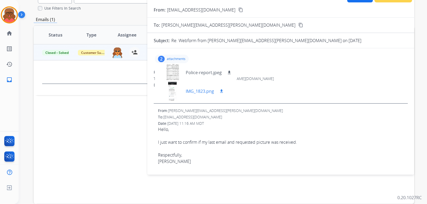
click at [174, 93] on div at bounding box center [172, 91] width 27 height 19
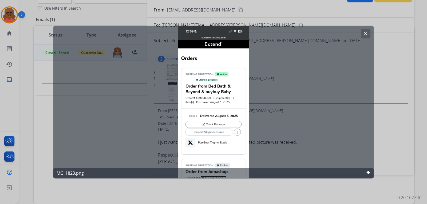
click at [367, 36] on button "clear" at bounding box center [365, 34] width 10 height 10
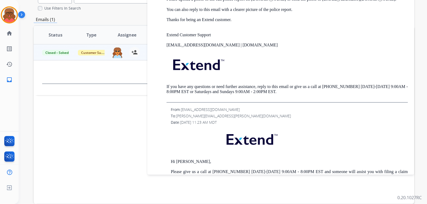
scroll to position [347, 0]
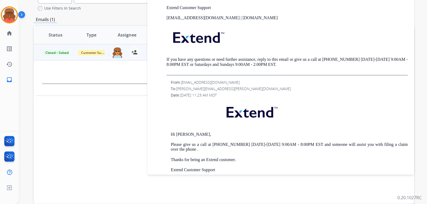
click at [93, 113] on div "Status Type Assignee Initial Date Updated Date arrow_downward SLA Subject Custo…" at bounding box center [224, 114] width 380 height 179
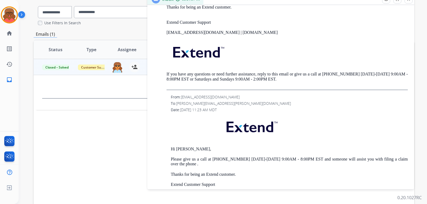
scroll to position [0, 0]
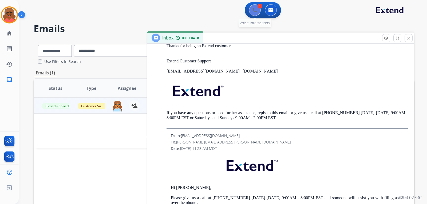
click at [254, 10] on img at bounding box center [254, 10] width 5 height 5
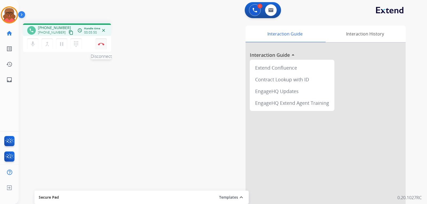
click at [99, 46] on button "Disconnect" at bounding box center [100, 43] width 11 height 11
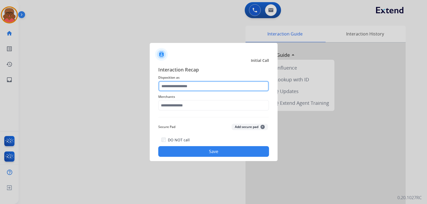
click at [210, 87] on input "text" at bounding box center [213, 86] width 111 height 11
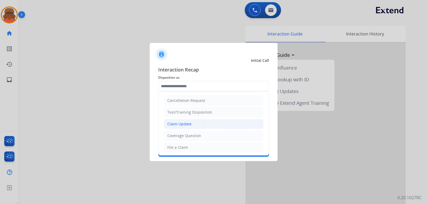
click at [192, 122] on li "Claim Update" at bounding box center [213, 124] width 99 height 10
type input "**********"
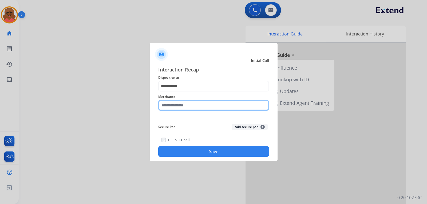
click at [194, 101] on input "text" at bounding box center [213, 105] width 111 height 11
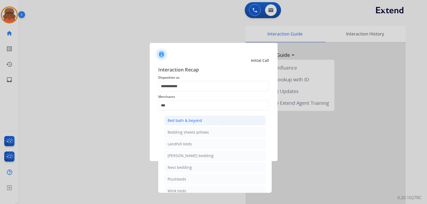
click at [193, 121] on div "Bed bath & beyond" at bounding box center [184, 120] width 34 height 5
type input "**********"
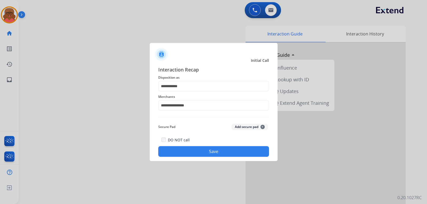
click at [198, 150] on button "Save" at bounding box center [213, 151] width 111 height 11
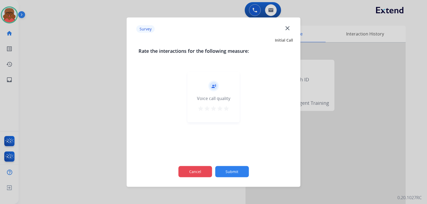
click at [195, 173] on button "Cancel" at bounding box center [195, 171] width 34 height 11
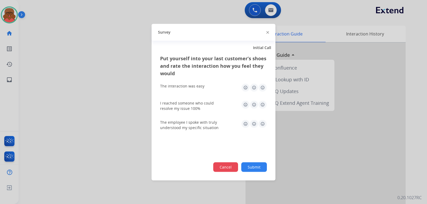
click at [225, 168] on button "Cancel" at bounding box center [225, 167] width 25 height 10
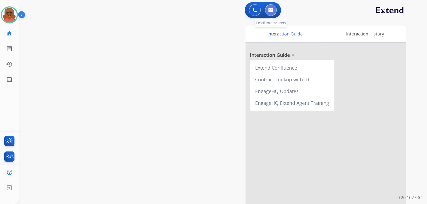
click at [274, 10] on button at bounding box center [271, 10] width 12 height 12
select select "**********"
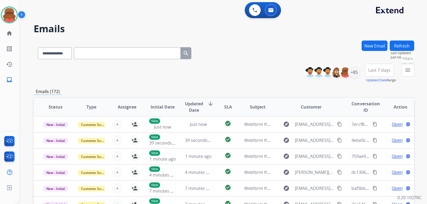
click at [411, 70] on button "menu Filters" at bounding box center [407, 70] width 13 height 13
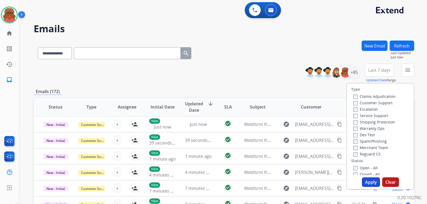
click at [357, 169] on label "Open - All" at bounding box center [365, 167] width 24 height 5
click at [369, 102] on label "Customer Support" at bounding box center [372, 102] width 39 height 5
click at [371, 123] on label "Shipping Protection" at bounding box center [374, 121] width 42 height 5
click at [364, 155] on label "Reguard CS" at bounding box center [366, 153] width 27 height 5
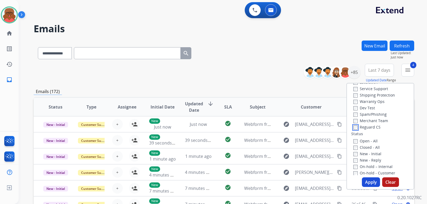
scroll to position [27, 0]
click at [369, 181] on button "Apply" at bounding box center [370, 182] width 18 height 10
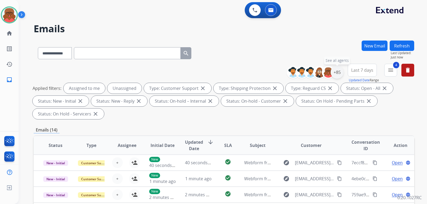
click at [339, 70] on div "+85" at bounding box center [336, 72] width 13 height 13
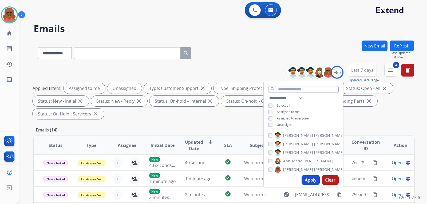
click at [287, 124] on span "Unassigned" at bounding box center [285, 124] width 18 height 5
click at [306, 180] on button "Apply" at bounding box center [310, 180] width 18 height 10
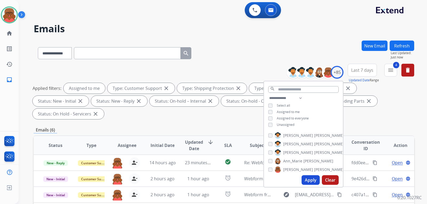
click at [247, 127] on div "Emails (6)" at bounding box center [224, 130] width 380 height 7
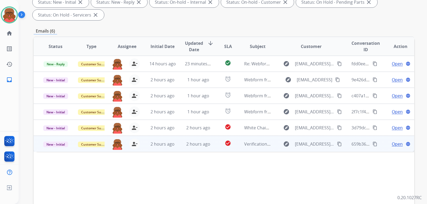
scroll to position [107, 0]
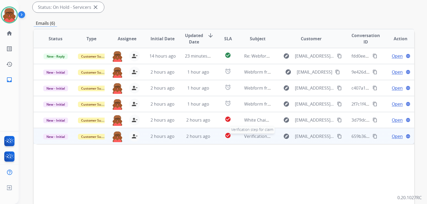
click at [250, 133] on span "Verification step for claim" at bounding box center [269, 136] width 51 height 6
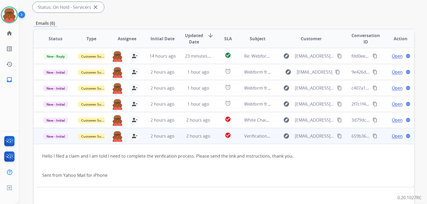
click at [337, 134] on mat-icon "content_copy" at bounding box center [339, 136] width 5 height 5
click at [391, 133] on span "Open" at bounding box center [396, 136] width 11 height 6
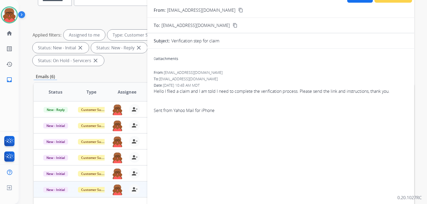
scroll to position [27, 0]
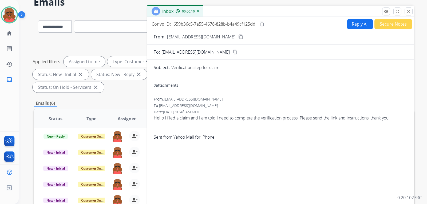
click at [352, 27] on button "Reply All" at bounding box center [360, 24] width 26 height 10
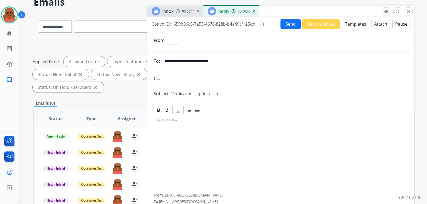
select select "**********"
click at [346, 26] on button "Templates" at bounding box center [355, 24] width 27 height 10
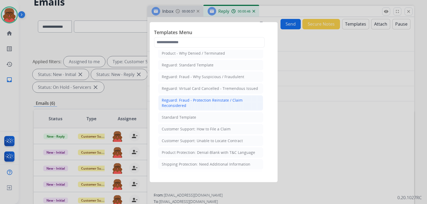
scroll to position [53, 0]
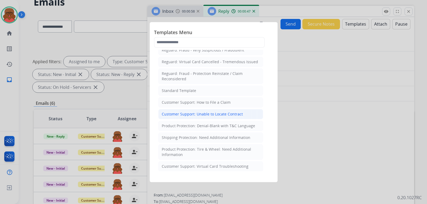
click at [211, 112] on div "Customer Support: Unable to Locate Contract" at bounding box center [202, 113] width 81 height 5
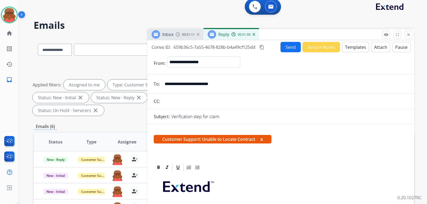
scroll to position [0, 0]
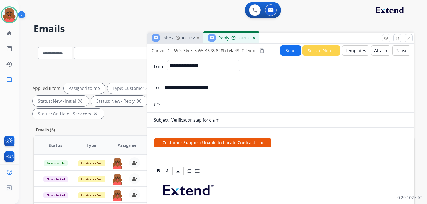
click at [202, 89] on input "**********" at bounding box center [284, 87] width 246 height 11
click at [261, 143] on span "Customer Support: Unable to Locate Contract x" at bounding box center [213, 142] width 118 height 9
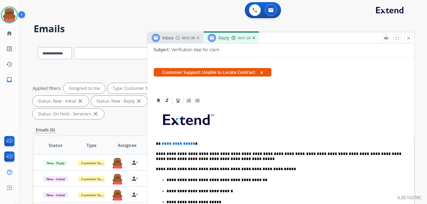
scroll to position [80, 0]
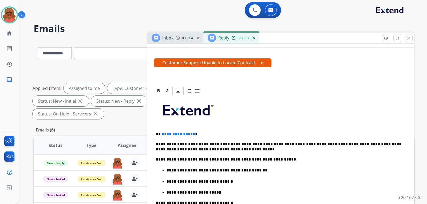
click at [253, 41] on div "Reply 00:01:30" at bounding box center [231, 38] width 56 height 11
click at [408, 38] on mat-icon "close" at bounding box center [408, 38] width 5 height 5
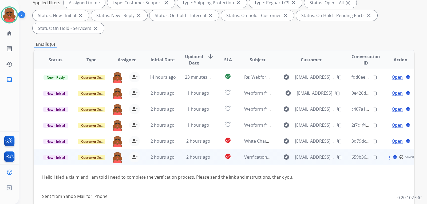
scroll to position [125, 0]
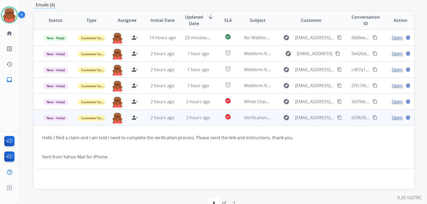
click at [394, 114] on span "Open" at bounding box center [396, 117] width 11 height 6
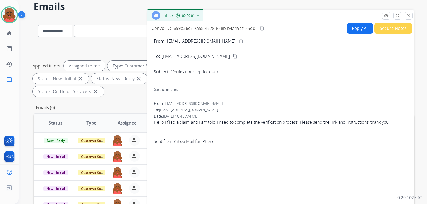
scroll to position [18, 0]
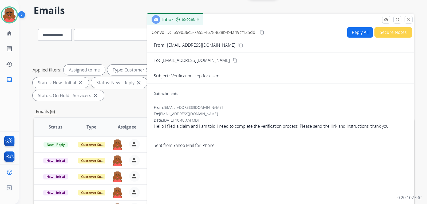
click at [357, 31] on button "Reply All" at bounding box center [360, 32] width 26 height 10
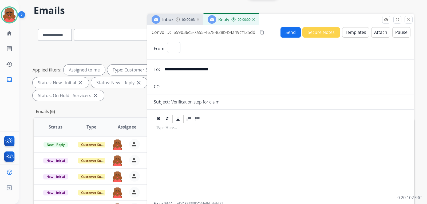
select select "**********"
click at [351, 34] on button "Templates" at bounding box center [355, 32] width 27 height 10
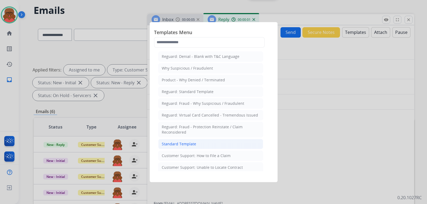
click at [175, 143] on div "Standard Template" at bounding box center [179, 143] width 34 height 5
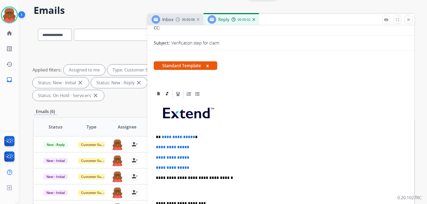
scroll to position [107, 0]
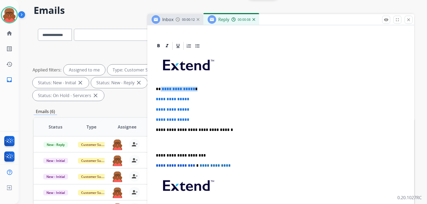
drag, startPoint x: 160, startPoint y: 89, endPoint x: 202, endPoint y: 87, distance: 42.1
click at [202, 87] on p "**********" at bounding box center [278, 89] width 245 height 5
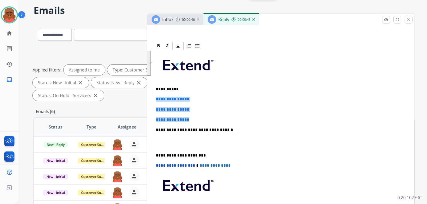
drag, startPoint x: 154, startPoint y: 99, endPoint x: 196, endPoint y: 118, distance: 46.6
click at [196, 118] on div "**********" at bounding box center [281, 142] width 254 height 183
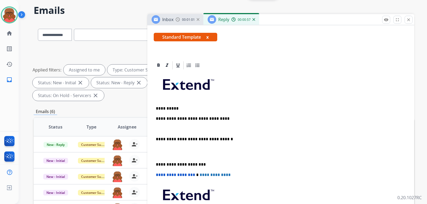
scroll to position [80, 0]
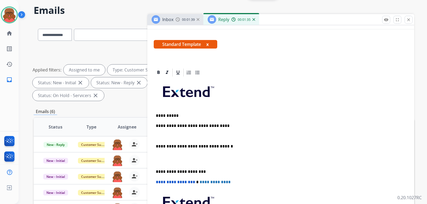
click at [164, 139] on div "**********" at bounding box center [281, 163] width 254 height 173
click at [231, 126] on p "**********" at bounding box center [278, 125] width 245 height 5
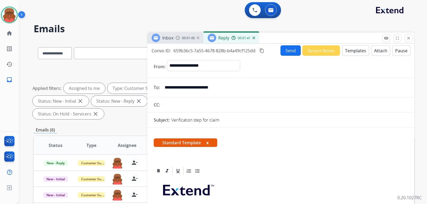
select select "**********"
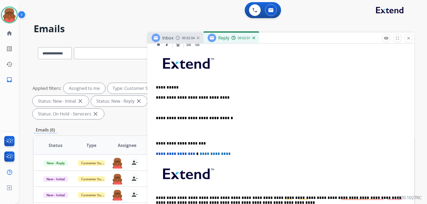
click at [178, 106] on p "To enrich screen reader interactions, please activate Accessibility in Grammarl…" at bounding box center [281, 108] width 250 height 5
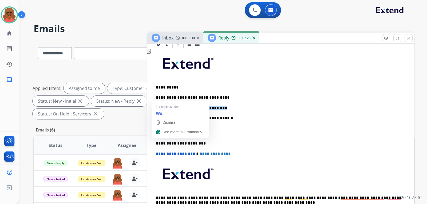
drag, startPoint x: 214, startPoint y: 98, endPoint x: 159, endPoint y: 98, distance: 55.5
click at [159, 106] on p "**********" at bounding box center [278, 108] width 245 height 5
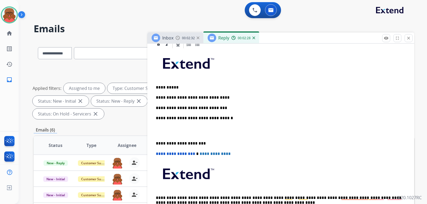
click at [212, 106] on p "**********" at bounding box center [278, 108] width 245 height 5
click at [222, 106] on p "**********" at bounding box center [278, 108] width 245 height 5
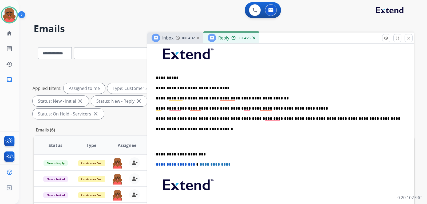
click at [328, 118] on p "**********" at bounding box center [278, 118] width 245 height 5
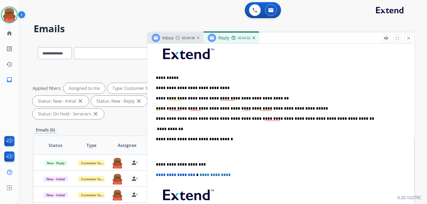
click at [184, 128] on p "**********" at bounding box center [278, 129] width 245 height 5
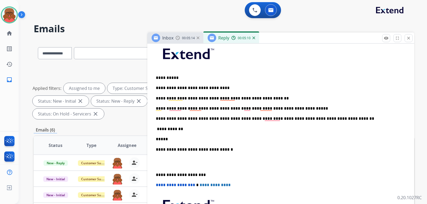
click at [154, 118] on div "**********" at bounding box center [281, 146] width 254 height 214
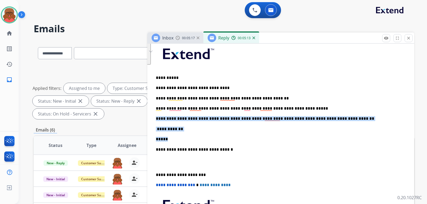
drag, startPoint x: 154, startPoint y: 118, endPoint x: 332, endPoint y: 135, distance: 178.7
click at [332, 135] on div "**********" at bounding box center [281, 146] width 254 height 214
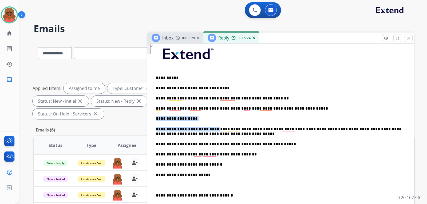
drag, startPoint x: 155, startPoint y: 119, endPoint x: 210, endPoint y: 129, distance: 55.9
click at [210, 129] on div "**********" at bounding box center [281, 169] width 254 height 260
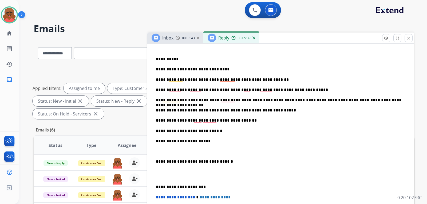
scroll to position [163, 0]
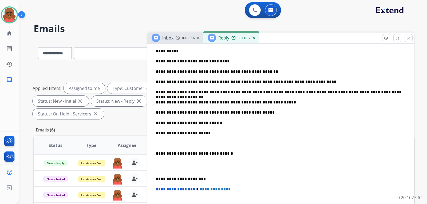
click at [177, 150] on div "**********" at bounding box center [281, 135] width 254 height 245
click at [155, 177] on div "**********" at bounding box center [281, 135] width 254 height 245
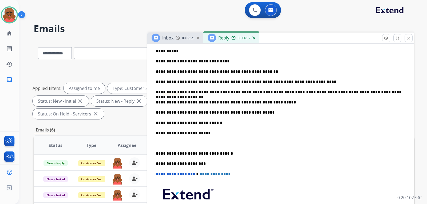
click at [156, 154] on p "**********" at bounding box center [278, 153] width 245 height 5
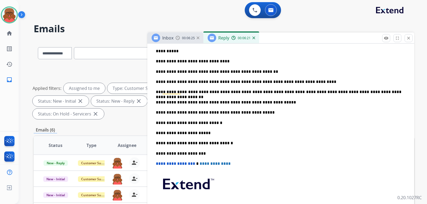
click at [273, 139] on div "**********" at bounding box center [281, 122] width 254 height 219
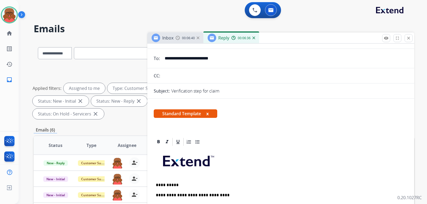
scroll to position [0, 0]
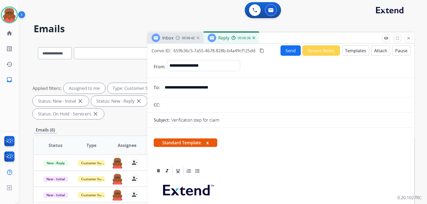
click at [294, 50] on button "Send" at bounding box center [290, 50] width 20 height 10
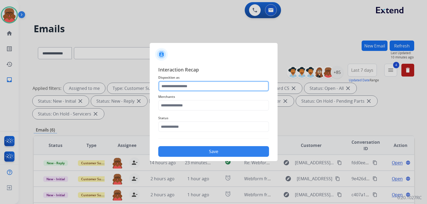
click at [188, 90] on input "text" at bounding box center [213, 86] width 111 height 11
drag, startPoint x: 185, startPoint y: 145, endPoint x: 199, endPoint y: 107, distance: 40.9
click at [198, 84] on input "text" at bounding box center [213, 86] width 111 height 11
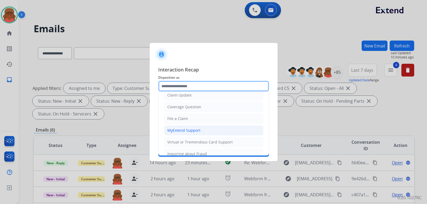
scroll to position [83, 0]
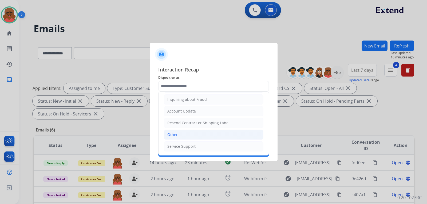
click at [184, 131] on li "Other" at bounding box center [213, 135] width 99 height 10
type input "*****"
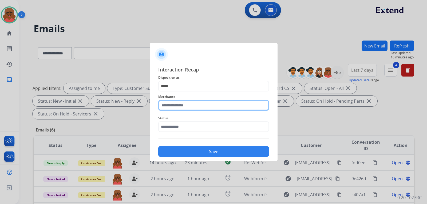
click at [187, 109] on input "text" at bounding box center [213, 105] width 111 height 11
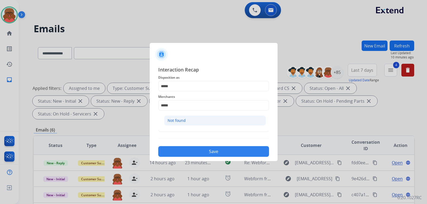
click at [183, 119] on div "Not found" at bounding box center [176, 120] width 18 height 5
type input "*********"
click at [199, 150] on button "Save" at bounding box center [213, 151] width 111 height 11
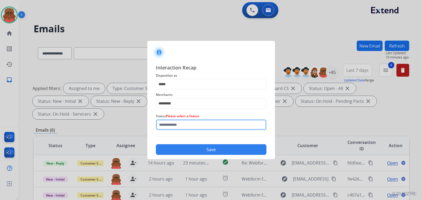
click at [192, 123] on input "text" at bounding box center [211, 124] width 111 height 11
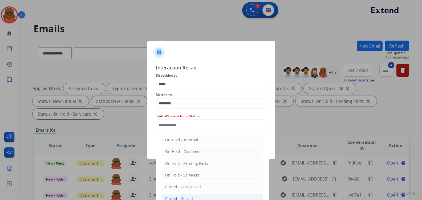
click at [194, 196] on li "Closed – Solved" at bounding box center [213, 198] width 102 height 10
type input "**********"
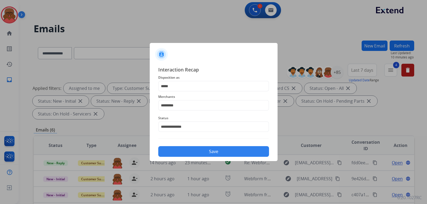
click at [210, 153] on button "Save" at bounding box center [213, 151] width 111 height 11
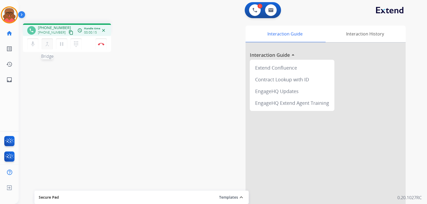
click at [47, 46] on mat-icon "merge_type" at bounding box center [47, 44] width 6 height 6
click at [74, 43] on mat-icon "dialpad" at bounding box center [76, 44] width 6 height 6
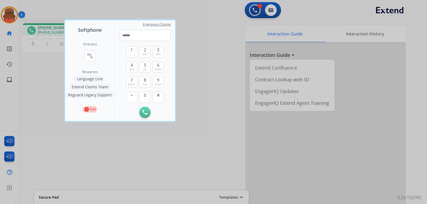
click at [100, 149] on div at bounding box center [213, 102] width 427 height 204
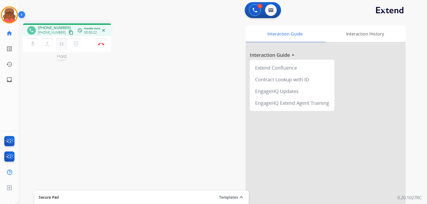
click at [59, 45] on mat-icon "pause" at bounding box center [61, 44] width 6 height 6
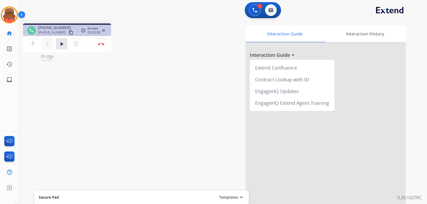
click at [46, 41] on mat-icon "merge_type" at bounding box center [47, 44] width 6 height 6
click at [77, 42] on mat-icon "dialpad" at bounding box center [76, 44] width 6 height 6
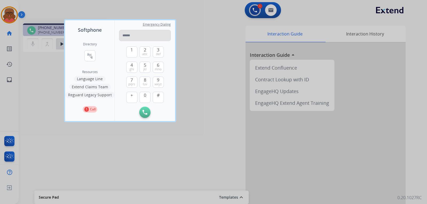
click at [133, 34] on input "tel" at bounding box center [145, 35] width 52 height 11
click at [95, 78] on button "Language Line" at bounding box center [89, 79] width 31 height 6
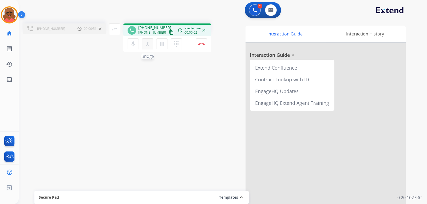
click at [148, 46] on mat-icon "merge_type" at bounding box center [147, 44] width 6 height 6
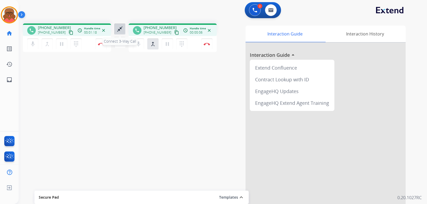
click at [118, 31] on mat-icon "close_fullscreen" at bounding box center [119, 29] width 6 height 6
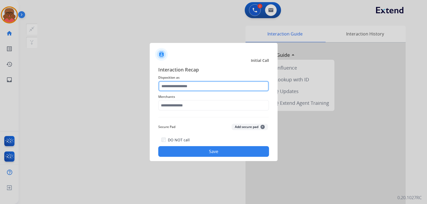
click at [190, 87] on input "text" at bounding box center [213, 86] width 111 height 11
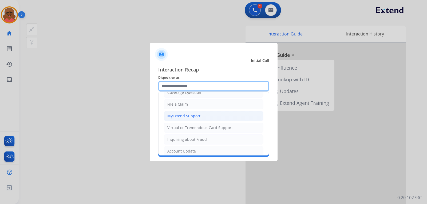
scroll to position [83, 0]
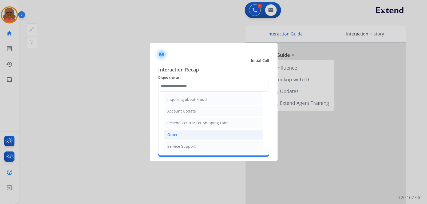
click at [192, 137] on li "Other" at bounding box center [213, 135] width 99 height 10
type input "*****"
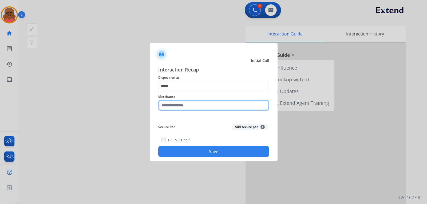
click at [192, 102] on input "text" at bounding box center [213, 105] width 111 height 11
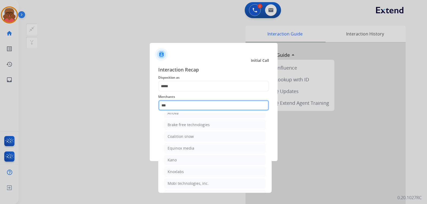
scroll to position [0, 0]
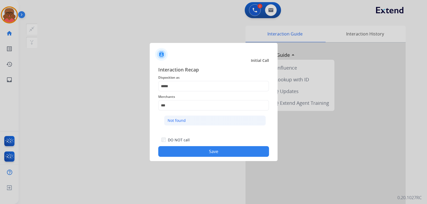
click at [190, 120] on li "Not found" at bounding box center [215, 120] width 102 height 10
type input "*********"
click at [210, 149] on button "Save" at bounding box center [213, 151] width 111 height 11
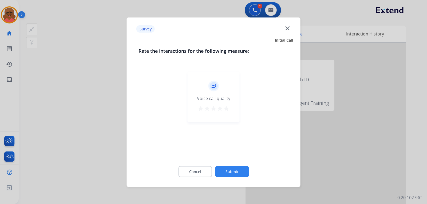
click at [193, 165] on div "Cancel Submit" at bounding box center [213, 171] width 150 height 24
click at [193, 168] on button "Cancel" at bounding box center [195, 171] width 34 height 11
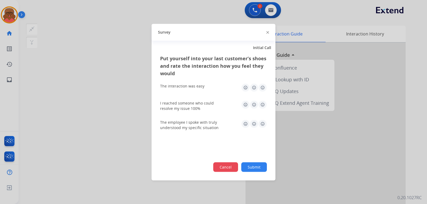
click at [221, 167] on button "Cancel" at bounding box center [225, 167] width 25 height 10
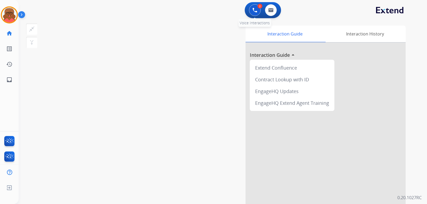
click at [251, 11] on button at bounding box center [255, 10] width 12 height 12
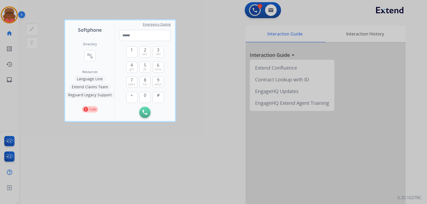
click at [89, 109] on button "2 Calls" at bounding box center [90, 109] width 16 height 6
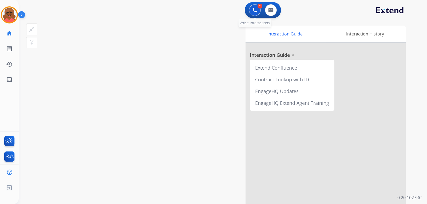
click at [259, 12] on button at bounding box center [255, 10] width 12 height 12
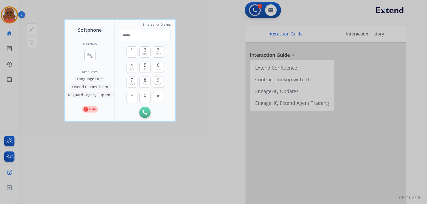
click at [93, 109] on p "Calls" at bounding box center [92, 109] width 7 height 5
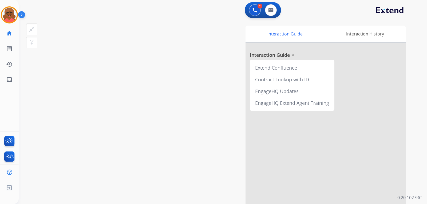
drag, startPoint x: 69, startPoint y: 31, endPoint x: 124, endPoint y: 31, distance: 55.2
click at [134, 31] on div "swap_horiz Break voice bridge close_fullscreen Connect 3-Way Call merge_type Se…" at bounding box center [93, 35] width 141 height 25
click at [33, 33] on button "close_fullscreen Connect 3-Way Call" at bounding box center [31, 28] width 11 height 11
click at [33, 29] on mat-icon "close_fullscreen" at bounding box center [32, 29] width 6 height 6
click at [13, 14] on img at bounding box center [9, 14] width 15 height 15
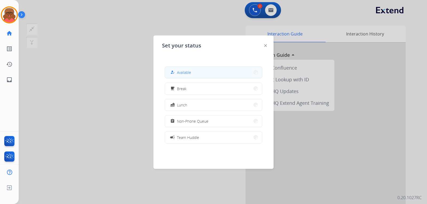
click at [205, 74] on button "how_to_reg Available" at bounding box center [213, 72] width 97 height 11
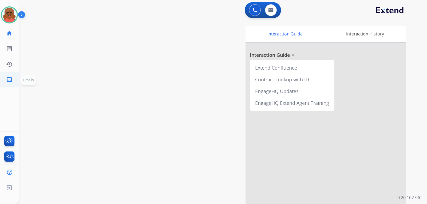
click at [13, 77] on link "inbox Emails" at bounding box center [9, 79] width 15 height 15
select select "**********"
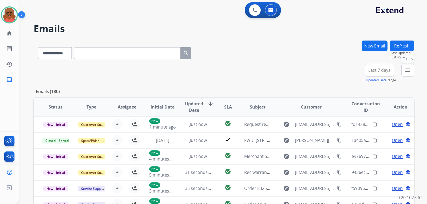
click at [407, 68] on mat-icon "menu" at bounding box center [407, 70] width 6 height 6
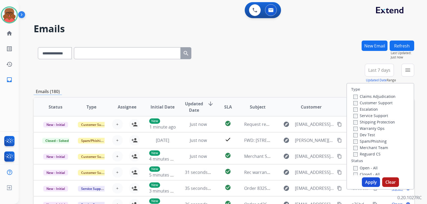
click at [361, 169] on label "Open - All" at bounding box center [365, 167] width 24 height 5
click at [363, 156] on label "Reguard CS" at bounding box center [366, 153] width 27 height 5
click at [368, 121] on label "Shipping Protection" at bounding box center [374, 121] width 42 height 5
click at [368, 102] on label "Customer Support" at bounding box center [372, 102] width 39 height 5
click at [371, 185] on button "Apply" at bounding box center [370, 182] width 18 height 10
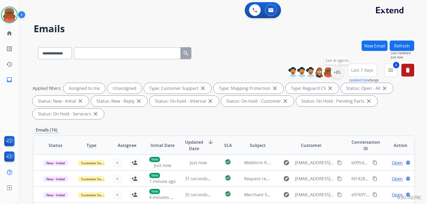
click at [331, 71] on div "+85" at bounding box center [336, 72] width 13 height 13
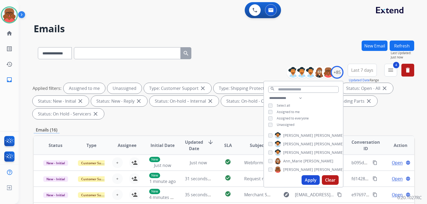
click at [280, 126] on span "Unassigned" at bounding box center [285, 124] width 18 height 5
click at [311, 179] on button "Apply" at bounding box center [310, 180] width 18 height 10
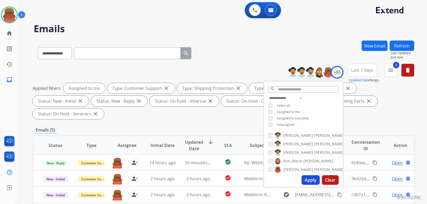
click at [215, 127] on div "Emails (5)" at bounding box center [224, 130] width 380 height 7
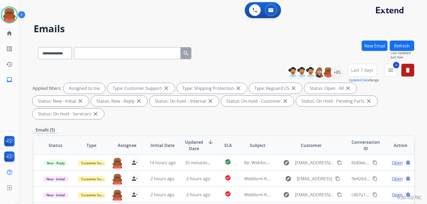
scroll to position [125, 0]
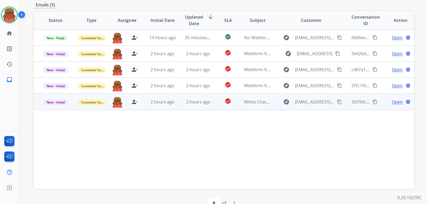
click at [250, 99] on span "White Chair Stain Pictures ([PERSON_NAME] - [STREET_ADDRESS])" at bounding box center [309, 102] width 131 height 6
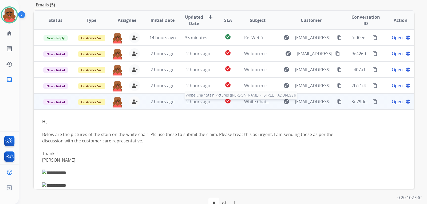
scroll to position [40, 0]
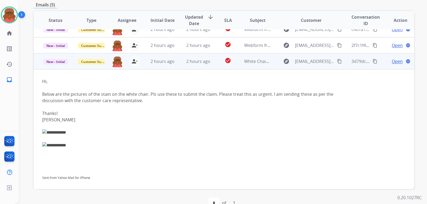
click at [394, 58] on span "Open" at bounding box center [396, 61] width 11 height 6
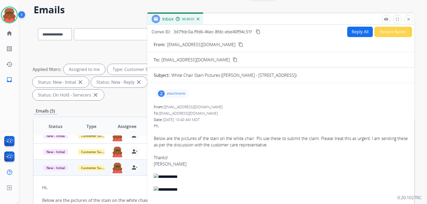
scroll to position [18, 0]
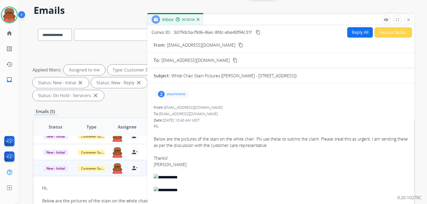
click at [238, 46] on mat-icon "content_copy" at bounding box center [240, 45] width 5 height 5
click at [163, 93] on div "2" at bounding box center [161, 94] width 7 height 6
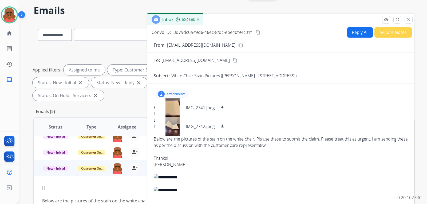
click at [178, 93] on p "attachments" at bounding box center [176, 94] width 19 height 4
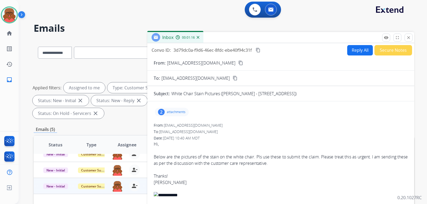
scroll to position [0, 0]
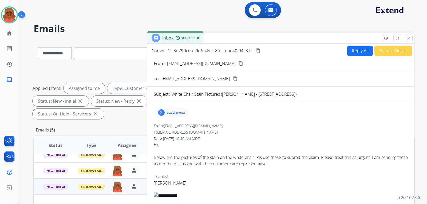
click at [180, 113] on p "attachments" at bounding box center [176, 112] width 19 height 4
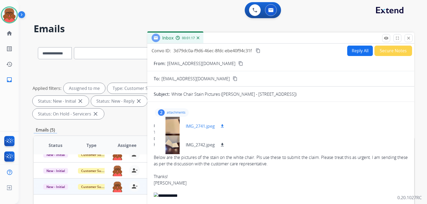
click at [187, 125] on p "IMG_2741.jpeg" at bounding box center [200, 126] width 29 height 6
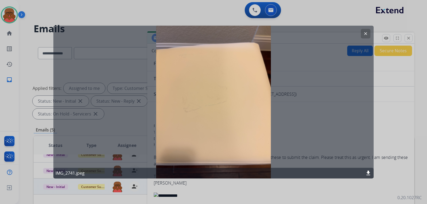
click at [226, 104] on div "clear IMG_2741.jpeg download" at bounding box center [213, 102] width 320 height 153
click at [368, 174] on mat-icon "download" at bounding box center [368, 173] width 6 height 6
click at [366, 34] on mat-icon "clear" at bounding box center [365, 33] width 5 height 5
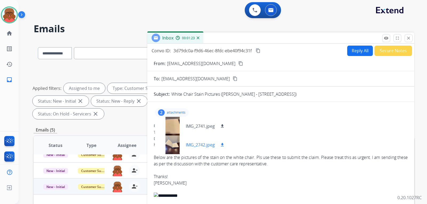
click at [191, 146] on p "IMG_2742.jpeg" at bounding box center [200, 145] width 29 height 6
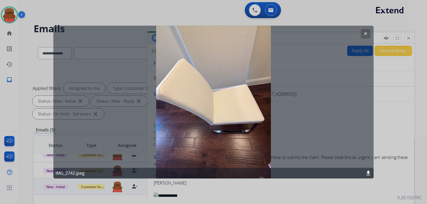
click at [365, 171] on mat-icon "download" at bounding box center [368, 173] width 6 height 6
click at [363, 33] on button "clear" at bounding box center [365, 34] width 10 height 10
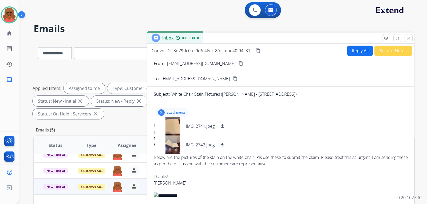
click at [265, 129] on div "From: [EMAIL_ADDRESS][DOMAIN_NAME] To: [EMAIL_ADDRESS][DOMAIN_NAME] Date: [DATE…" at bounding box center [281, 183] width 254 height 120
click at [167, 112] on p "attachments" at bounding box center [176, 112] width 19 height 4
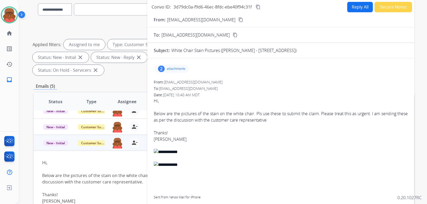
scroll to position [53, 0]
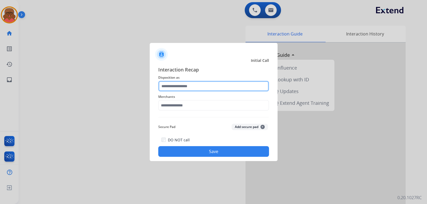
click at [229, 86] on input "text" at bounding box center [213, 86] width 111 height 11
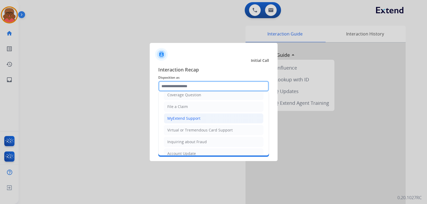
scroll to position [83, 0]
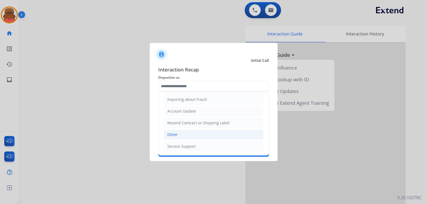
click at [179, 136] on li "Other" at bounding box center [213, 135] width 99 height 10
type input "*****"
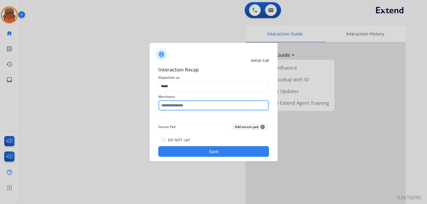
click at [190, 106] on input "text" at bounding box center [213, 105] width 111 height 11
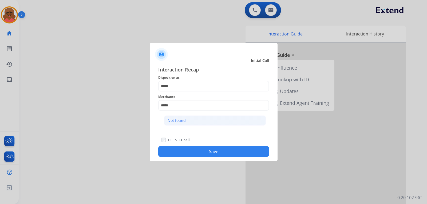
click at [184, 122] on div "Not found" at bounding box center [176, 120] width 18 height 5
type input "*********"
click at [222, 150] on button "Save" at bounding box center [213, 151] width 111 height 11
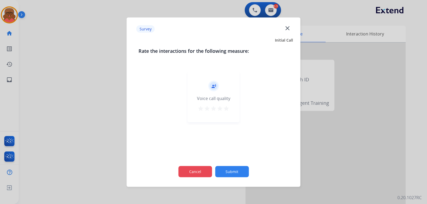
click at [189, 172] on button "Cancel" at bounding box center [195, 171] width 34 height 11
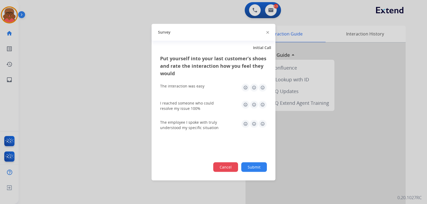
click at [225, 168] on button "Cancel" at bounding box center [225, 167] width 25 height 10
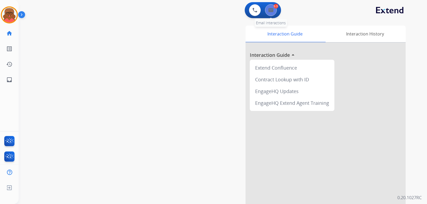
click at [272, 11] on img at bounding box center [270, 10] width 5 height 4
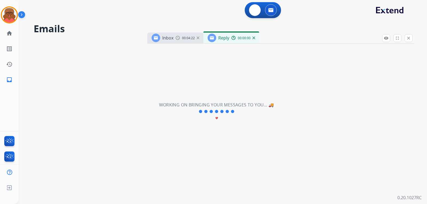
select select "**********"
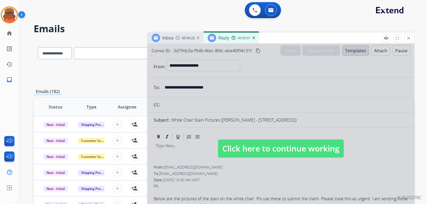
click at [293, 147] on span "Click here to continue working" at bounding box center [281, 148] width 126 height 18
select select
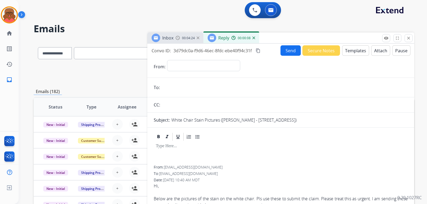
click at [353, 53] on button "Templates" at bounding box center [355, 50] width 27 height 10
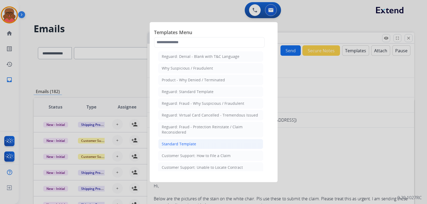
click at [186, 142] on div "Standard Template" at bounding box center [179, 143] width 34 height 5
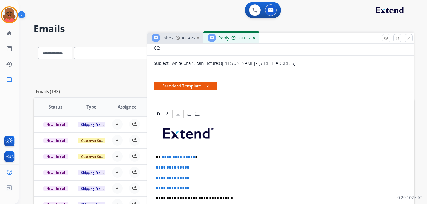
scroll to position [133, 0]
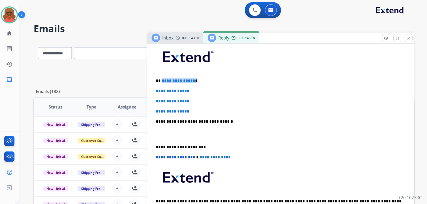
drag, startPoint x: 161, startPoint y: 79, endPoint x: 198, endPoint y: 80, distance: 36.5
click at [198, 80] on p "**********" at bounding box center [278, 80] width 245 height 5
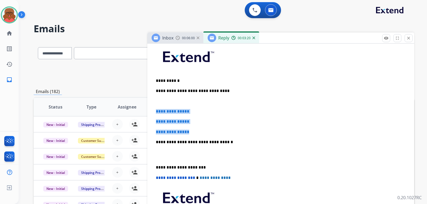
drag, startPoint x: 155, startPoint y: 111, endPoint x: 195, endPoint y: 121, distance: 41.0
click at [193, 128] on div "**********" at bounding box center [281, 144] width 254 height 204
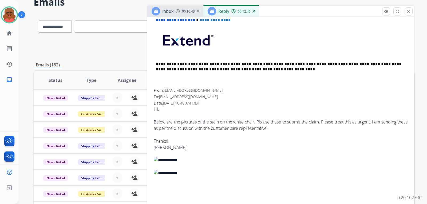
scroll to position [84, 0]
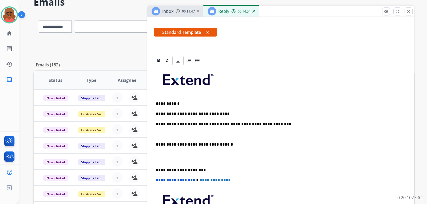
click at [168, 158] on p at bounding box center [281, 157] width 250 height 10
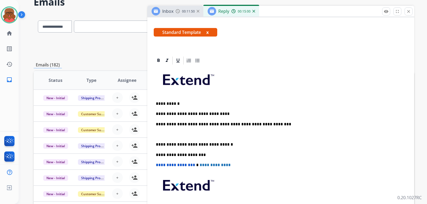
click at [176, 138] on div "**********" at bounding box center [281, 149] width 254 height 168
click at [180, 128] on div "**********" at bounding box center [281, 149] width 254 height 168
click at [209, 135] on p "**********" at bounding box center [278, 134] width 245 height 5
click at [236, 134] on p "**********" at bounding box center [278, 134] width 245 height 5
click at [208, 134] on p "**********" at bounding box center [278, 134] width 245 height 5
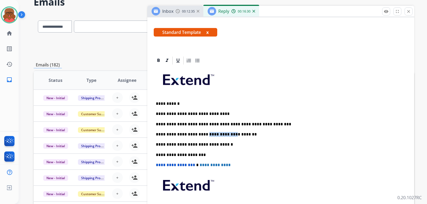
click at [208, 134] on p "**********" at bounding box center [278, 134] width 245 height 5
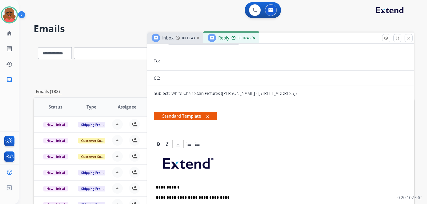
scroll to position [0, 0]
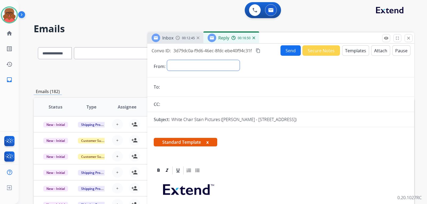
click at [222, 61] on select "**********" at bounding box center [203, 65] width 73 height 11
select select "**********"
click at [167, 60] on select "**********" at bounding box center [203, 65] width 73 height 11
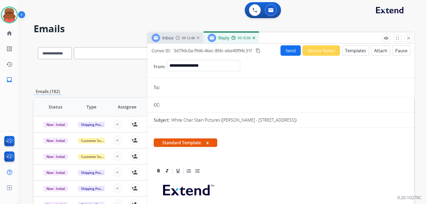
click at [198, 85] on input "email" at bounding box center [284, 87] width 246 height 11
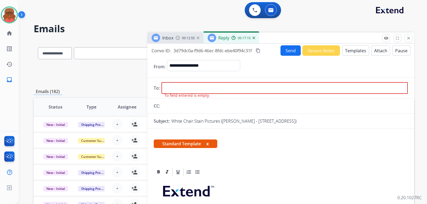
paste input "**********"
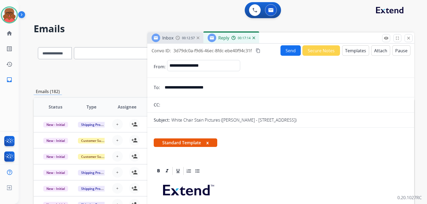
type input "**********"
click at [288, 49] on button "Send" at bounding box center [290, 50] width 20 height 10
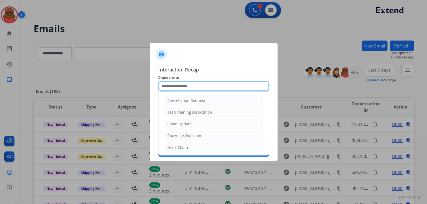
click at [225, 86] on input "text" at bounding box center [213, 86] width 111 height 11
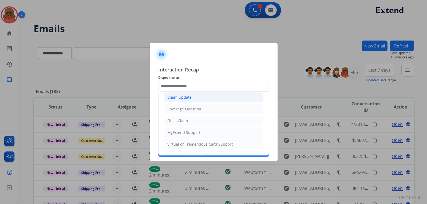
click at [197, 94] on li "Claim Update" at bounding box center [213, 97] width 99 height 10
type input "**********"
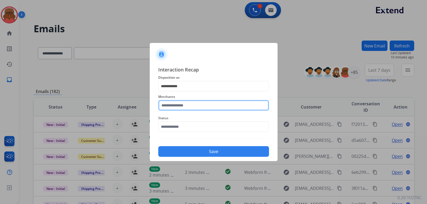
click at [197, 106] on input "text" at bounding box center [213, 105] width 111 height 11
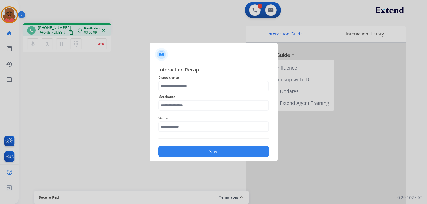
click at [192, 112] on div "Merchants" at bounding box center [213, 101] width 111 height 21
click at [193, 107] on input "text" at bounding box center [213, 105] width 111 height 11
click at [190, 119] on div "[PERSON_NAME] furniture" at bounding box center [190, 120] width 47 height 5
type input "**********"
click at [191, 90] on input "text" at bounding box center [213, 86] width 111 height 11
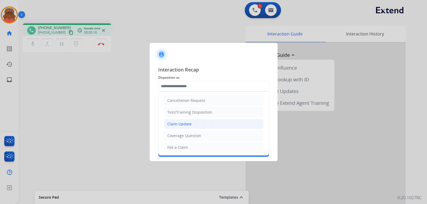
click at [184, 125] on div "Claim Update" at bounding box center [179, 123] width 24 height 5
type input "**********"
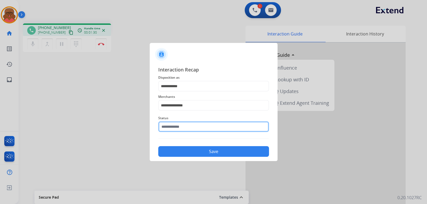
click at [175, 126] on input "text" at bounding box center [213, 126] width 111 height 11
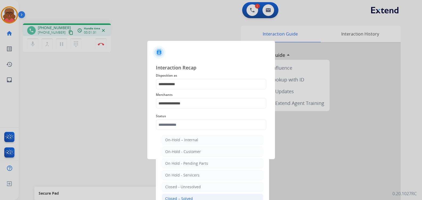
click at [185, 196] on div "Closed – Solved" at bounding box center [179, 198] width 28 height 5
type input "**********"
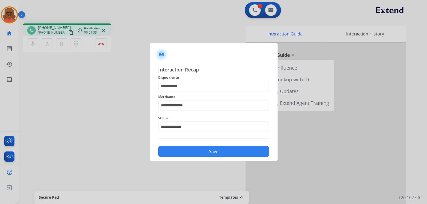
click at [212, 151] on button "Save" at bounding box center [213, 151] width 111 height 11
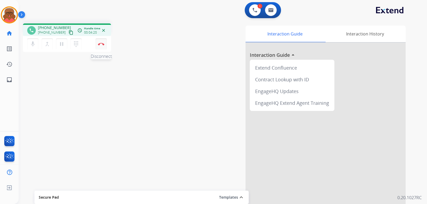
click at [99, 43] on img at bounding box center [101, 44] width 6 height 3
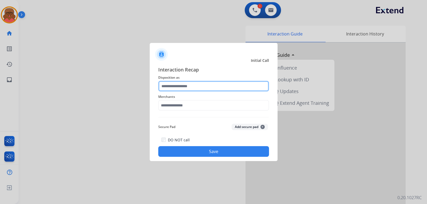
click at [211, 87] on input "text" at bounding box center [213, 86] width 111 height 11
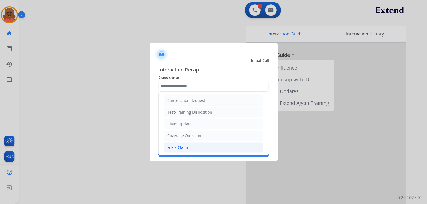
click at [184, 143] on li "File a Claim" at bounding box center [213, 147] width 99 height 10
type input "**********"
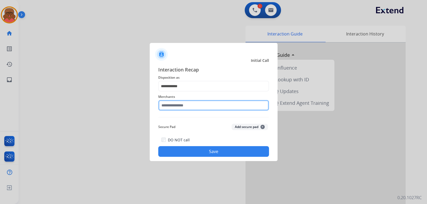
click at [187, 107] on input "text" at bounding box center [213, 105] width 111 height 11
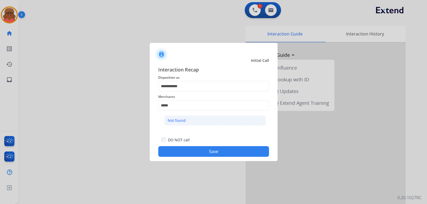
click at [185, 122] on div "Not found" at bounding box center [176, 120] width 18 height 5
type input "*********"
click at [209, 153] on button "Save" at bounding box center [213, 151] width 111 height 11
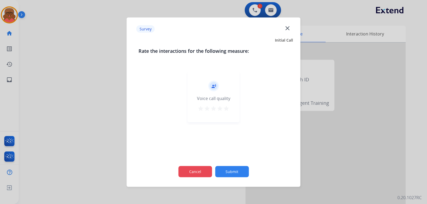
click at [201, 168] on button "Cancel" at bounding box center [195, 171] width 34 height 11
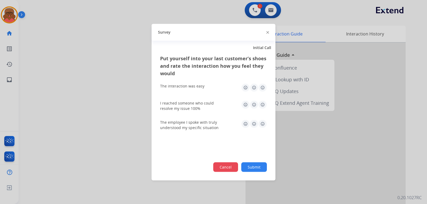
click at [223, 162] on div "Cancel Submit" at bounding box center [213, 167] width 107 height 10
click at [230, 170] on button "Cancel" at bounding box center [225, 167] width 25 height 10
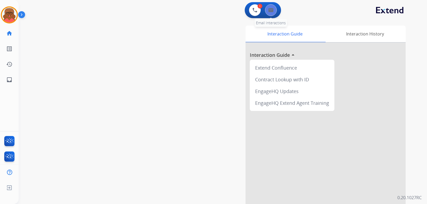
click at [270, 12] on button at bounding box center [271, 10] width 12 height 12
select select "**********"
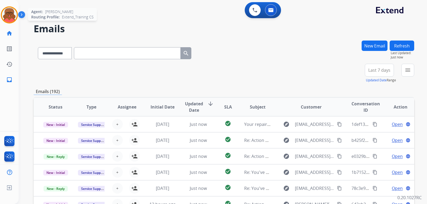
click at [12, 20] on img at bounding box center [9, 14] width 15 height 15
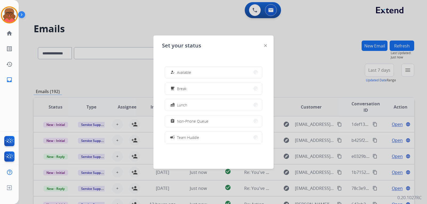
drag, startPoint x: 181, startPoint y: 65, endPoint x: 196, endPoint y: 73, distance: 16.6
click at [181, 65] on div "how_to_reg Available free_breakfast Break fastfood Lunch assignment Non-Phone Q…" at bounding box center [213, 104] width 103 height 85
click at [196, 73] on button "how_to_reg Available" at bounding box center [213, 72] width 97 height 11
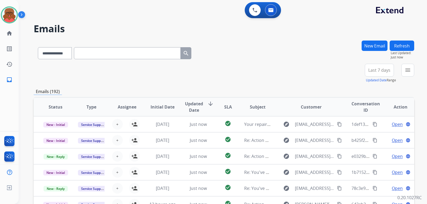
click at [408, 72] on mat-icon "menu" at bounding box center [407, 70] width 6 height 6
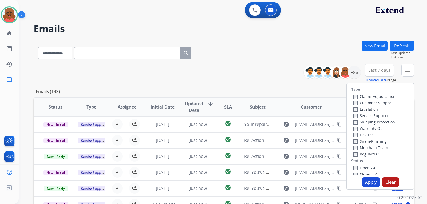
click at [359, 153] on label "Reguard CS" at bounding box center [366, 153] width 27 height 5
click at [360, 165] on div "Open - All" at bounding box center [381, 167] width 56 height 6
click at [372, 122] on label "Shipping Protection" at bounding box center [374, 121] width 42 height 5
click at [371, 104] on label "Customer Support" at bounding box center [372, 102] width 39 height 5
click at [367, 166] on label "Open - All" at bounding box center [365, 167] width 24 height 5
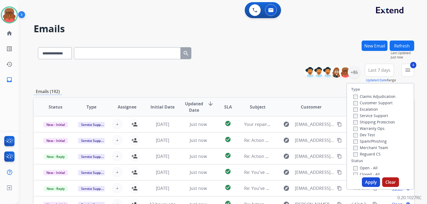
click at [370, 181] on button "Apply" at bounding box center [370, 182] width 18 height 10
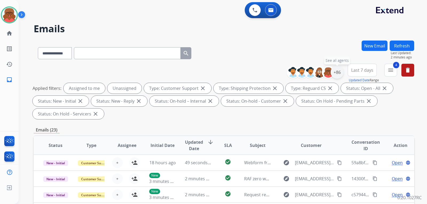
click at [340, 71] on div "+86" at bounding box center [336, 72] width 13 height 13
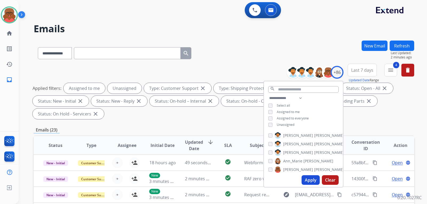
click at [286, 125] on span "Unassigned" at bounding box center [285, 124] width 18 height 5
click at [311, 182] on button "Apply" at bounding box center [310, 180] width 18 height 10
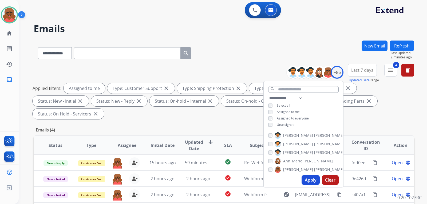
click at [241, 127] on div "Emails (4)" at bounding box center [224, 130] width 380 height 7
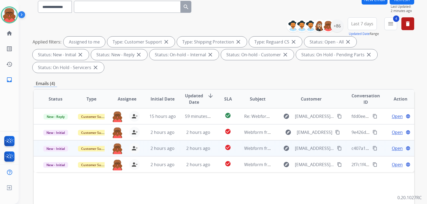
scroll to position [45, 0]
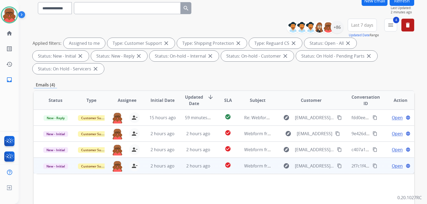
click at [238, 158] on td "Webform from [EMAIL_ADDRESS][DOMAIN_NAME] on [DATE]" at bounding box center [253, 166] width 36 height 16
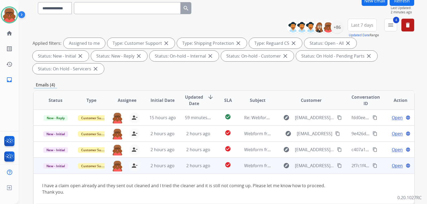
click at [337, 163] on mat-icon "content_copy" at bounding box center [339, 165] width 5 height 5
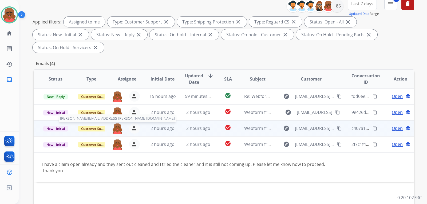
scroll to position [72, 0]
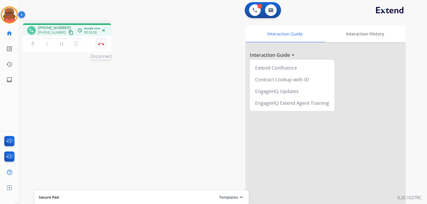
click at [100, 40] on button "Disconnect" at bounding box center [100, 43] width 11 height 11
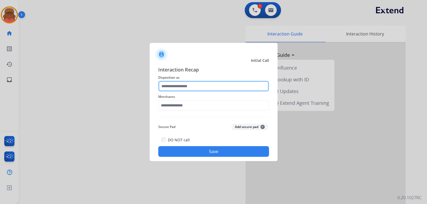
click at [196, 83] on input "text" at bounding box center [213, 86] width 111 height 11
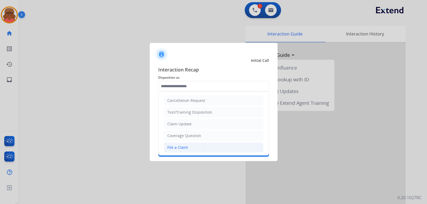
click at [200, 145] on li "File a Claim" at bounding box center [213, 147] width 99 height 10
type input "**********"
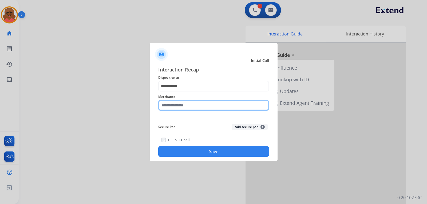
click at [200, 105] on input "text" at bounding box center [213, 105] width 111 height 11
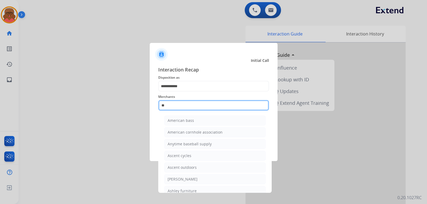
type input "*"
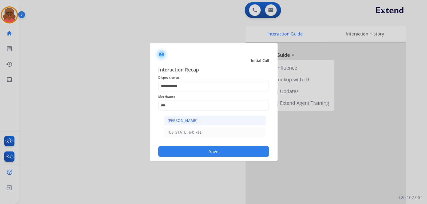
click at [193, 118] on div "[PERSON_NAME]" at bounding box center [182, 120] width 30 height 5
type input "**********"
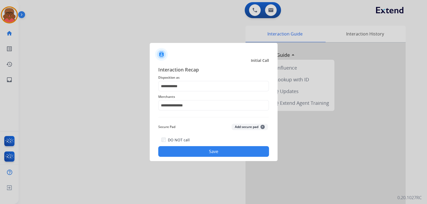
click at [218, 150] on button "Save" at bounding box center [213, 151] width 111 height 11
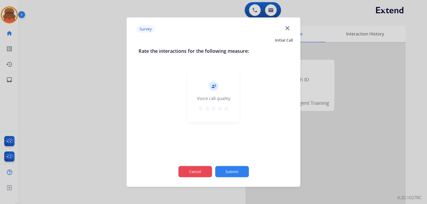
click at [199, 172] on button "Cancel" at bounding box center [195, 171] width 34 height 11
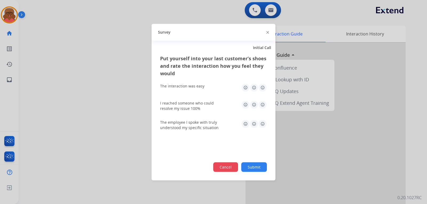
click at [220, 166] on button "Cancel" at bounding box center [225, 167] width 25 height 10
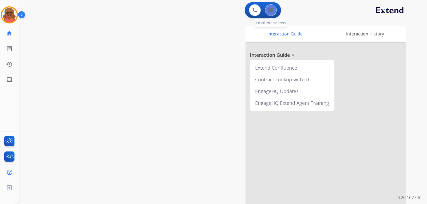
click at [270, 12] on img at bounding box center [270, 10] width 5 height 4
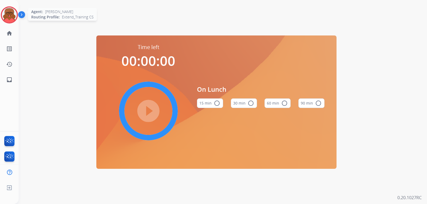
click at [9, 23] on div at bounding box center [9, 14] width 17 height 17
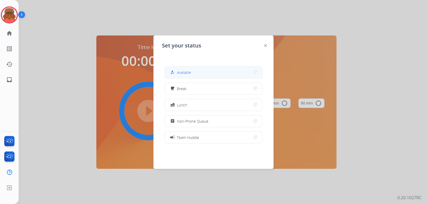
click at [206, 75] on button "how_to_reg Available" at bounding box center [213, 72] width 97 height 11
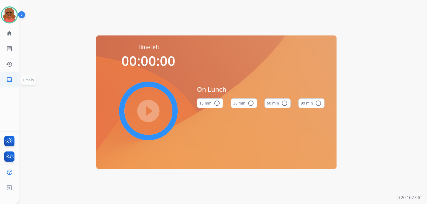
click at [14, 86] on link "inbox Emails" at bounding box center [9, 79] width 15 height 15
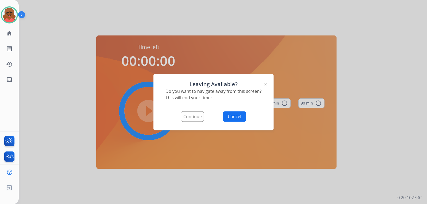
click at [197, 118] on button "Continue" at bounding box center [192, 116] width 23 height 10
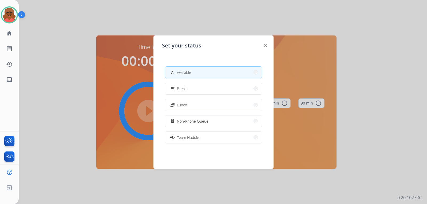
click at [195, 73] on button "how_to_reg Available" at bounding box center [213, 72] width 97 height 11
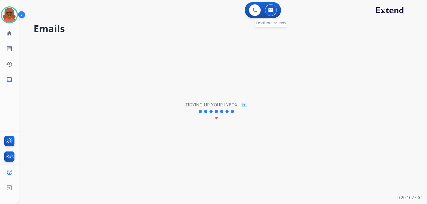
click at [267, 10] on button at bounding box center [271, 10] width 12 height 12
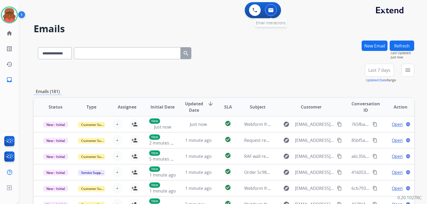
click at [271, 15] on button at bounding box center [271, 10] width 12 height 12
click at [402, 73] on button "menu Filters" at bounding box center [407, 70] width 13 height 13
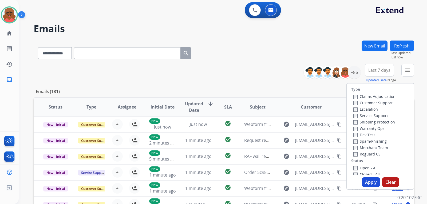
click at [369, 170] on label "Open - All" at bounding box center [365, 167] width 24 height 5
click at [371, 155] on label "Reguard CS" at bounding box center [366, 153] width 27 height 5
click at [379, 121] on label "Shipping Protection" at bounding box center [374, 121] width 42 height 5
click at [375, 103] on label "Customer Support" at bounding box center [372, 102] width 39 height 5
click at [370, 179] on button "Apply" at bounding box center [370, 182] width 18 height 10
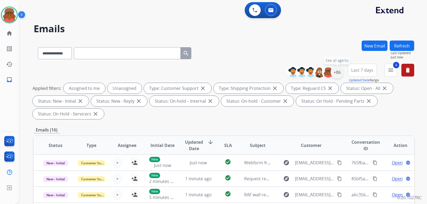
click at [330, 71] on div "+86" at bounding box center [336, 72] width 13 height 13
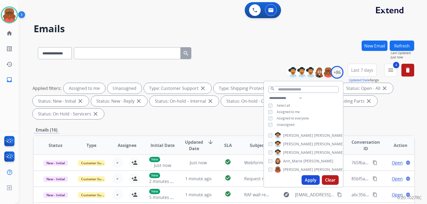
click at [284, 124] on span "Unassigned" at bounding box center [285, 124] width 18 height 5
click at [309, 180] on button "Apply" at bounding box center [310, 180] width 18 height 10
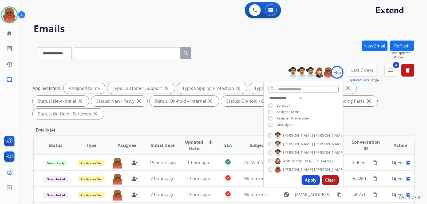
click at [226, 127] on div "Emails (4)" at bounding box center [224, 130] width 380 height 7
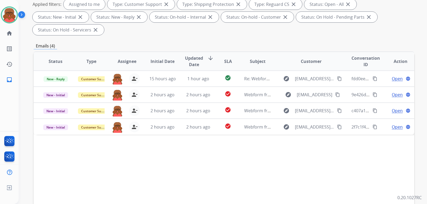
scroll to position [53, 0]
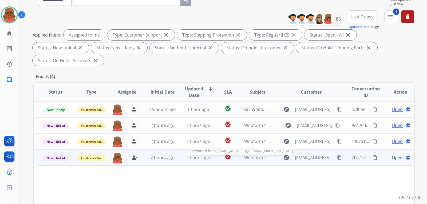
click at [265, 155] on span "Webform from [EMAIL_ADDRESS][DOMAIN_NAME] on [DATE]" at bounding box center [304, 158] width 121 height 6
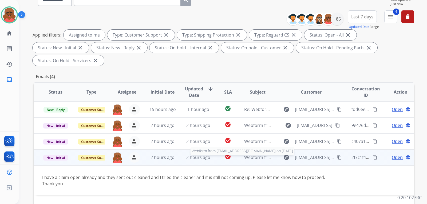
click at [265, 154] on span "Webform from [EMAIL_ADDRESS][DOMAIN_NAME] on [DATE]" at bounding box center [304, 157] width 121 height 6
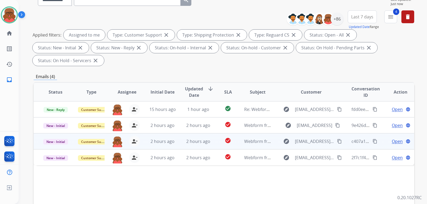
click at [267, 134] on td "Webform from [EMAIL_ADDRESS][DOMAIN_NAME] on [DATE]" at bounding box center [253, 141] width 36 height 16
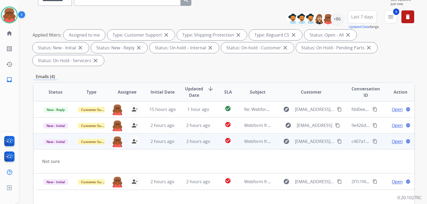
click at [337, 139] on mat-icon "content_copy" at bounding box center [339, 141] width 5 height 5
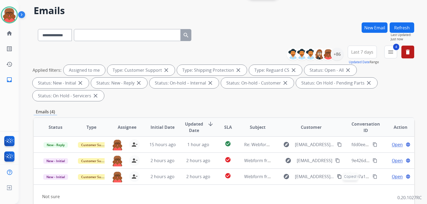
scroll to position [0, 0]
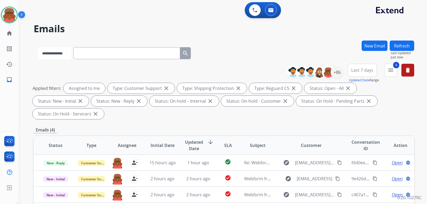
click at [68, 55] on select "**********" at bounding box center [54, 53] width 33 height 12
select select "**********"
click at [38, 47] on select "**********" at bounding box center [54, 53] width 33 height 12
drag, startPoint x: 102, startPoint y: 53, endPoint x: 151, endPoint y: 12, distance: 63.6
click at [150, 19] on div "**********" at bounding box center [216, 121] width 395 height 204
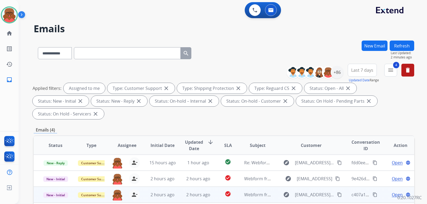
click at [391, 191] on span "Open" at bounding box center [396, 194] width 11 height 6
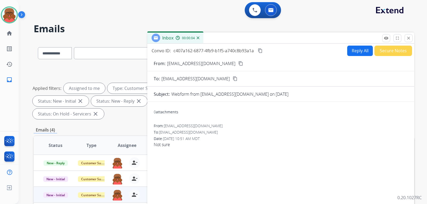
click at [413, 39] on div "Inbox 00:00:04" at bounding box center [280, 38] width 267 height 11
click at [412, 39] on button "close Close" at bounding box center [408, 38] width 8 height 8
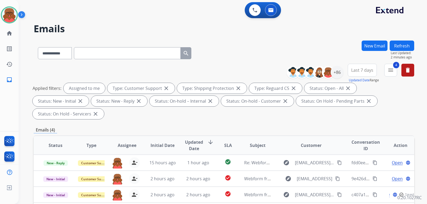
paste input "**********"
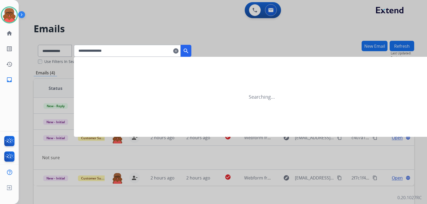
type input "**********"
click at [191, 47] on button "search" at bounding box center [185, 51] width 11 height 12
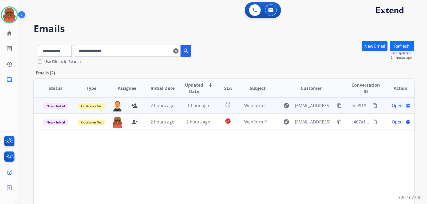
click at [195, 109] on td "1 hour ago" at bounding box center [194, 106] width 36 height 16
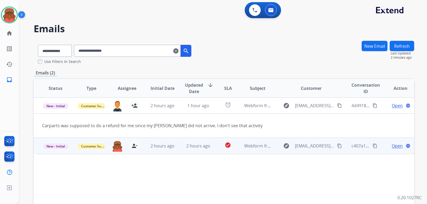
click at [198, 141] on td "2 hours ago" at bounding box center [194, 146] width 36 height 16
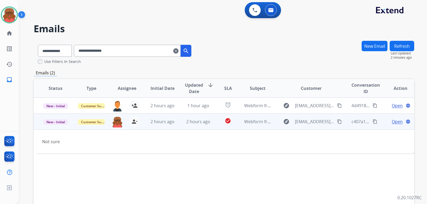
click at [394, 120] on span "Open" at bounding box center [396, 121] width 11 height 6
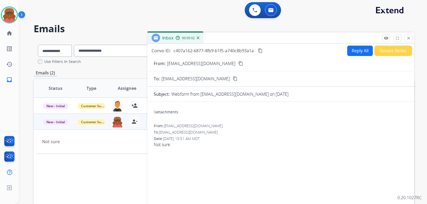
click at [356, 54] on button "Reply All" at bounding box center [360, 51] width 26 height 10
select select "**********"
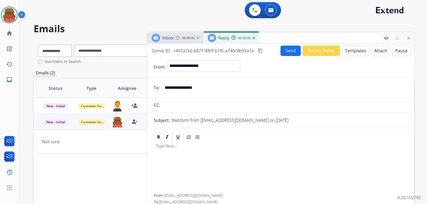
click at [361, 53] on button "Templates" at bounding box center [355, 51] width 27 height 10
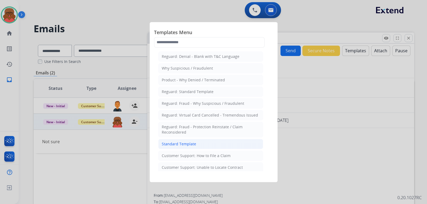
click at [195, 147] on li "Standard Template" at bounding box center [210, 144] width 105 height 10
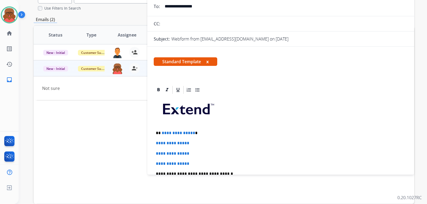
scroll to position [53, 0]
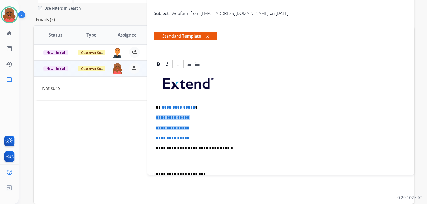
drag, startPoint x: 156, startPoint y: 115, endPoint x: 161, endPoint y: 117, distance: 5.6
click at [198, 126] on div "**********" at bounding box center [281, 160] width 254 height 183
click at [166, 124] on div "**********" at bounding box center [281, 160] width 254 height 183
drag, startPoint x: 155, startPoint y: 116, endPoint x: 191, endPoint y: 136, distance: 41.7
click at [191, 136] on div "**********" at bounding box center [281, 160] width 254 height 183
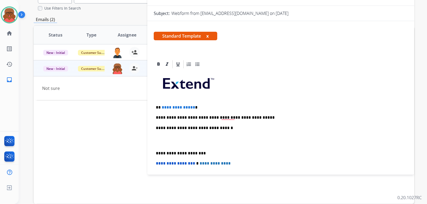
click at [201, 111] on div "**********" at bounding box center [281, 150] width 254 height 163
click at [202, 101] on div "**********" at bounding box center [281, 150] width 254 height 163
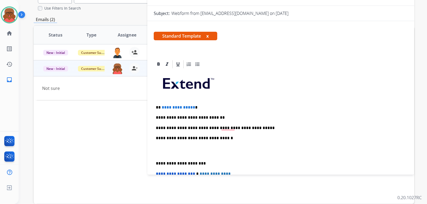
click at [253, 131] on div "**********" at bounding box center [281, 155] width 254 height 173
click at [252, 127] on p "**********" at bounding box center [278, 128] width 245 height 5
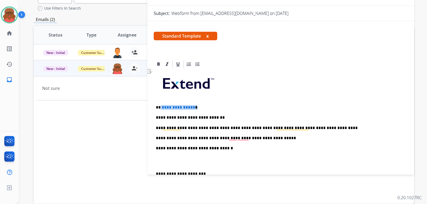
drag, startPoint x: 160, startPoint y: 106, endPoint x: 217, endPoint y: 107, distance: 57.1
click at [217, 107] on p "**********" at bounding box center [278, 107] width 245 height 5
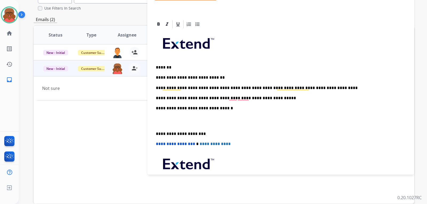
scroll to position [107, 0]
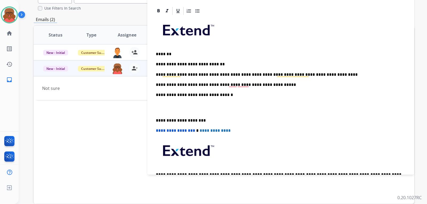
click at [174, 108] on p "To enrich screen reader interactions, please activate Accessibility in Grammarl…" at bounding box center [281, 108] width 250 height 10
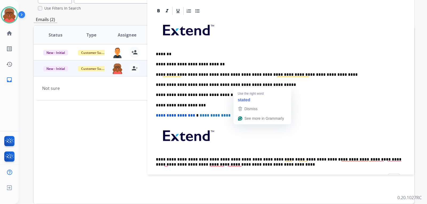
click at [242, 95] on p "**********" at bounding box center [278, 95] width 245 height 5
click at [285, 85] on p "**********" at bounding box center [278, 84] width 245 height 5
click at [271, 83] on p "**********" at bounding box center [278, 84] width 245 height 5
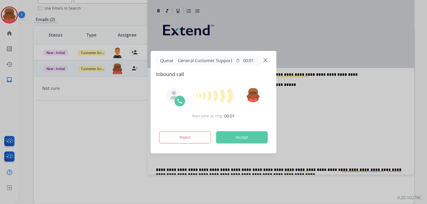
click at [264, 61] on img at bounding box center [265, 60] width 4 height 4
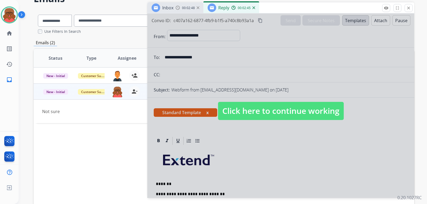
scroll to position [0, 0]
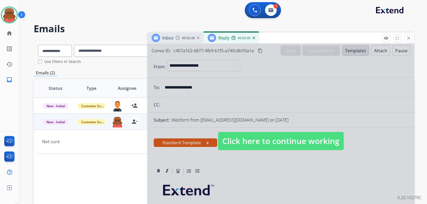
click at [258, 134] on span "Click here to continue working" at bounding box center [281, 141] width 126 height 18
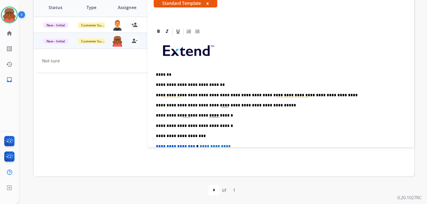
scroll to position [51, 0]
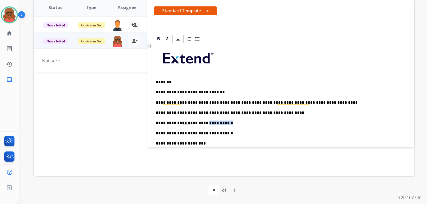
drag, startPoint x: 200, startPoint y: 123, endPoint x: 226, endPoint y: 121, distance: 25.7
click at [226, 121] on p "**********" at bounding box center [278, 122] width 245 height 5
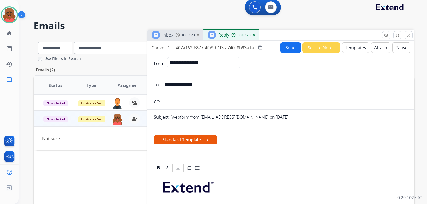
scroll to position [0, 0]
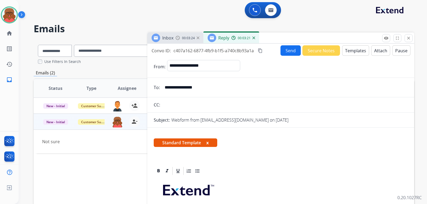
click at [289, 54] on button "Send" at bounding box center [290, 50] width 20 height 10
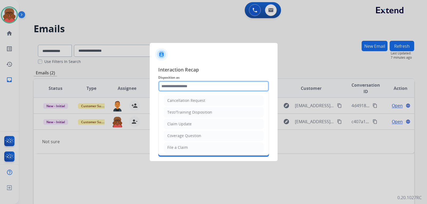
click at [200, 87] on input "text" at bounding box center [213, 86] width 111 height 11
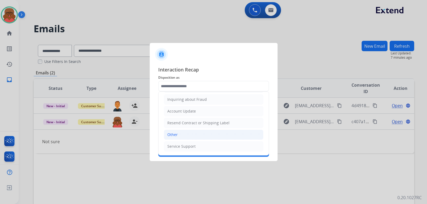
click at [185, 134] on li "Other" at bounding box center [213, 135] width 99 height 10
type input "*****"
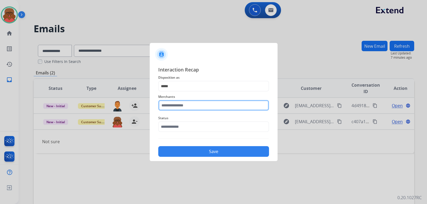
click at [191, 110] on input "text" at bounding box center [213, 105] width 111 height 11
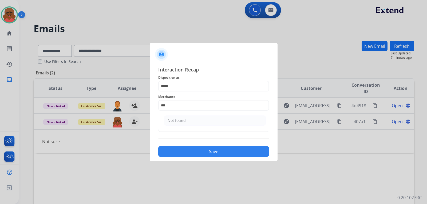
click at [212, 113] on div "Merchants *** Not found" at bounding box center [213, 101] width 111 height 21
click at [208, 118] on li "Not found" at bounding box center [215, 120] width 102 height 10
type input "*********"
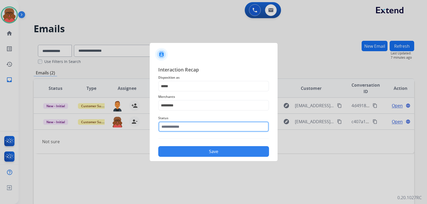
click at [196, 130] on input "text" at bounding box center [213, 126] width 111 height 11
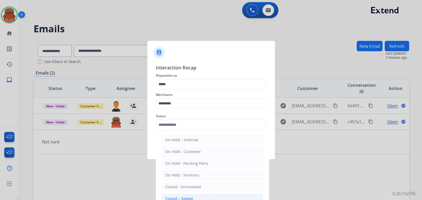
click at [195, 197] on li "Closed – Solved" at bounding box center [213, 198] width 102 height 10
type input "**********"
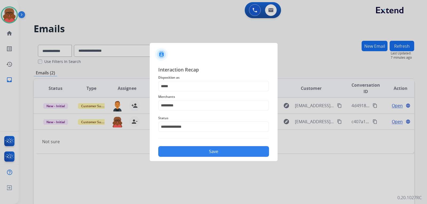
click at [212, 154] on button "Save" at bounding box center [213, 151] width 111 height 11
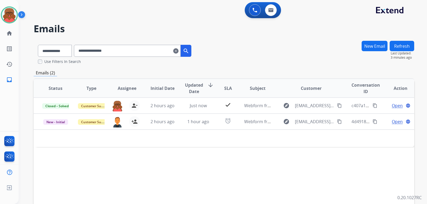
click at [178, 49] on mat-icon "clear" at bounding box center [175, 51] width 5 height 6
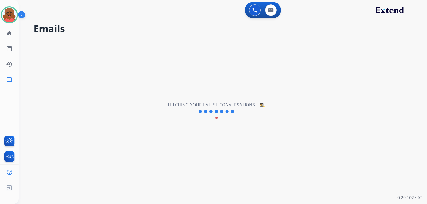
select select "**********"
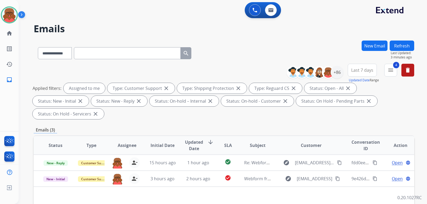
click at [405, 47] on button "Refresh" at bounding box center [401, 46] width 25 height 10
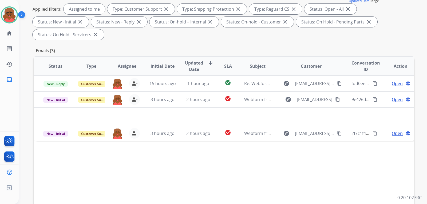
scroll to position [72, 0]
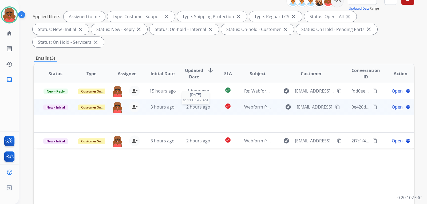
click at [206, 104] on span "2 hours ago" at bounding box center [198, 107] width 24 height 6
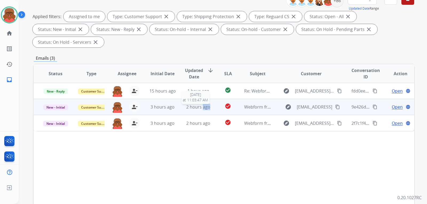
click at [206, 104] on span "2 hours ago" at bounding box center [198, 107] width 24 height 6
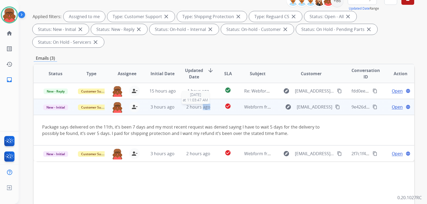
click at [206, 104] on span "2 hours ago" at bounding box center [198, 107] width 24 height 6
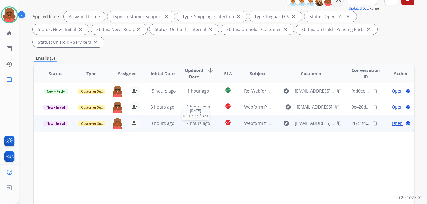
click at [206, 120] on span "2 hours ago" at bounding box center [198, 123] width 24 height 6
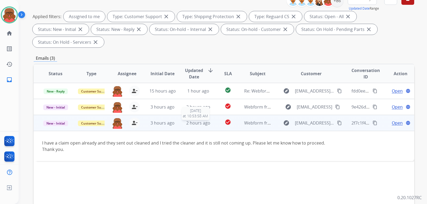
click at [206, 120] on span "2 hours ago" at bounding box center [198, 123] width 24 height 6
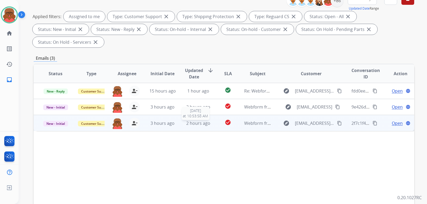
click at [206, 120] on span "2 hours ago" at bounding box center [198, 123] width 24 height 6
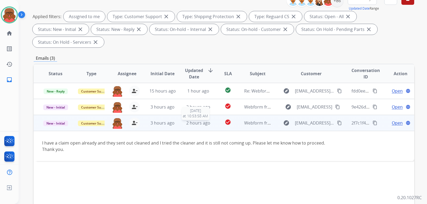
click at [206, 120] on span "2 hours ago" at bounding box center [198, 123] width 24 height 6
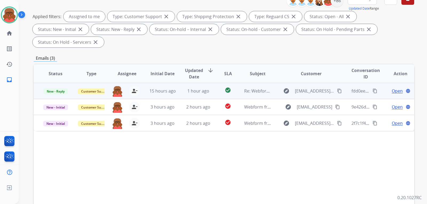
click at [214, 83] on td "check_circle" at bounding box center [224, 91] width 24 height 16
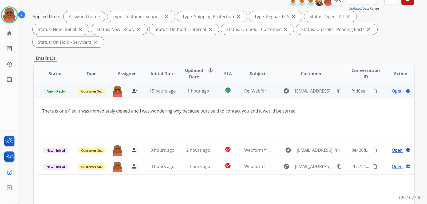
click at [338, 89] on mat-icon "content_copy" at bounding box center [339, 91] width 5 height 5
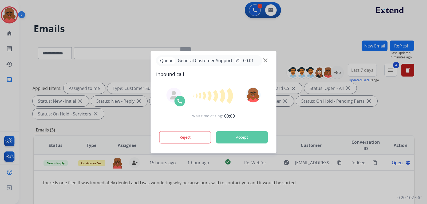
select select "**********"
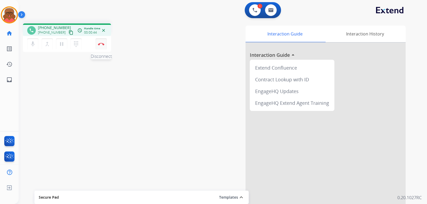
click at [105, 43] on button "Disconnect" at bounding box center [100, 43] width 11 height 11
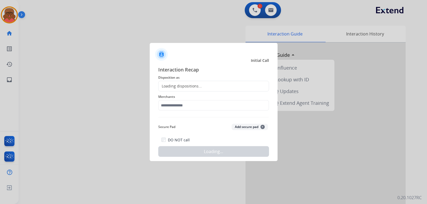
click at [204, 83] on div "Loading dispositions..." at bounding box center [213, 86] width 111 height 11
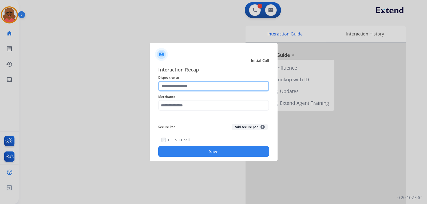
click at [195, 89] on input "text" at bounding box center [213, 86] width 111 height 11
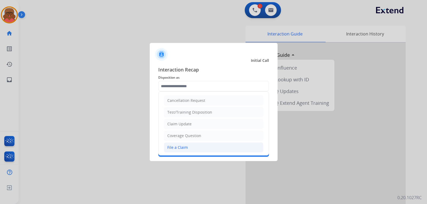
click at [183, 147] on div "File a Claim" at bounding box center [177, 147] width 21 height 5
type input "**********"
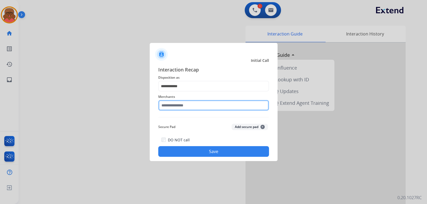
click at [183, 108] on input "text" at bounding box center [213, 105] width 111 height 11
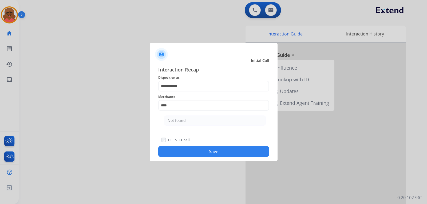
click at [206, 121] on li "Not found" at bounding box center [215, 120] width 102 height 10
type input "*********"
click at [207, 147] on button "Save" at bounding box center [213, 151] width 111 height 11
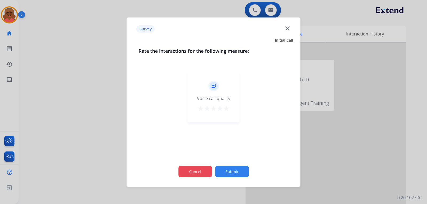
click at [191, 169] on button "Cancel" at bounding box center [195, 171] width 34 height 11
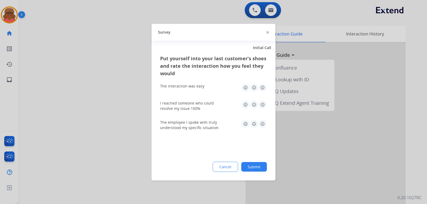
click at [213, 168] on div "Cancel Submit" at bounding box center [213, 167] width 107 height 10
click at [225, 167] on button "Cancel" at bounding box center [225, 167] width 25 height 10
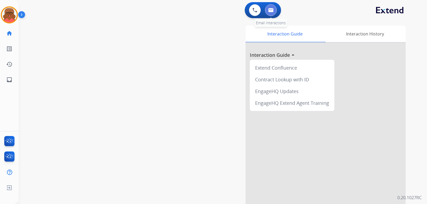
click at [267, 11] on button at bounding box center [271, 10] width 12 height 12
select select "**********"
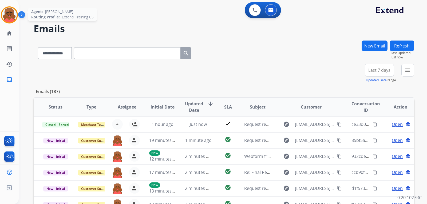
click at [11, 20] on img at bounding box center [9, 14] width 15 height 15
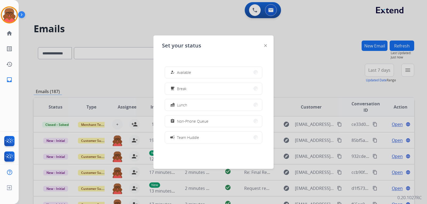
click at [265, 46] on img at bounding box center [265, 45] width 3 height 3
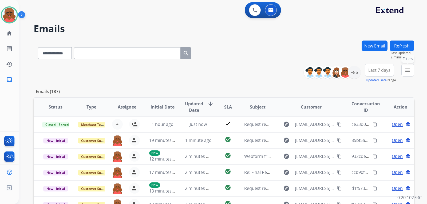
click at [404, 68] on mat-icon "menu" at bounding box center [407, 70] width 6 height 6
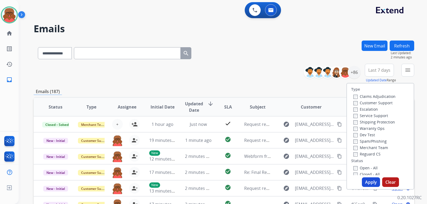
click at [376, 123] on label "Shipping Protection" at bounding box center [374, 121] width 42 height 5
click at [372, 101] on label "Customer Support" at bounding box center [372, 102] width 39 height 5
click at [368, 167] on label "Open - All" at bounding box center [365, 167] width 24 height 5
click at [370, 155] on label "Reguard CS" at bounding box center [366, 153] width 27 height 5
click at [371, 183] on button "Apply" at bounding box center [370, 182] width 18 height 10
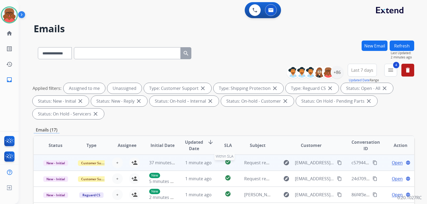
scroll to position [1, 0]
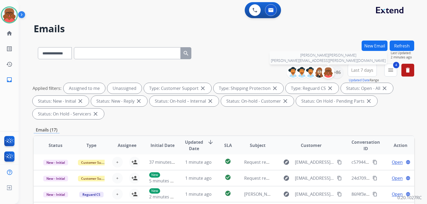
click at [333, 73] on div at bounding box center [328, 72] width 13 height 13
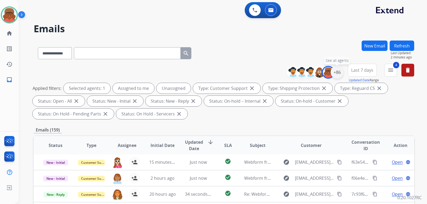
click at [339, 70] on div "+86" at bounding box center [336, 72] width 13 height 13
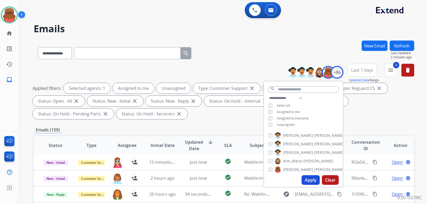
click at [281, 171] on label "Artheria Robinson" at bounding box center [308, 169] width 69 height 6
click at [287, 124] on span "Unassigned" at bounding box center [285, 124] width 18 height 5
click at [287, 109] on div "**********" at bounding box center [303, 112] width 79 height 34
click at [294, 112] on span "Assigned to me" at bounding box center [287, 112] width 23 height 5
click at [293, 169] on span "[PERSON_NAME]" at bounding box center [298, 169] width 30 height 5
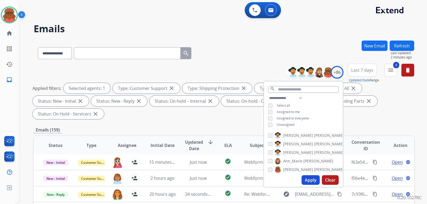
click at [294, 112] on span "Assigned to me" at bounding box center [287, 112] width 23 height 5
click at [309, 179] on button "Apply" at bounding box center [310, 180] width 18 height 10
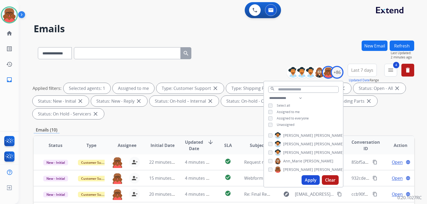
click at [231, 117] on div "Applied filters: Selected agents: 1 Assigned to me Type: Customer Support close…" at bounding box center [223, 101] width 380 height 36
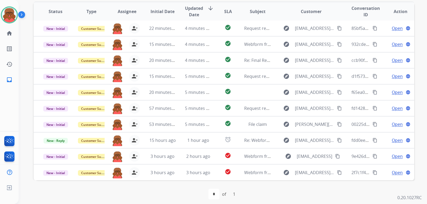
scroll to position [138, 0]
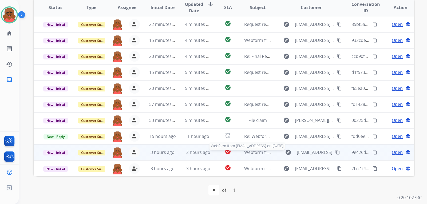
click at [246, 153] on span "Webform from [EMAIL_ADDRESS] on [DATE]" at bounding box center [287, 152] width 87 height 6
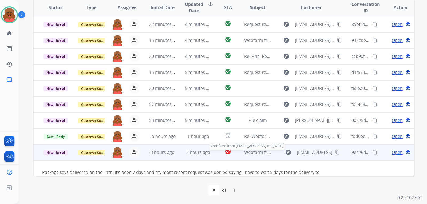
scroll to position [31, 0]
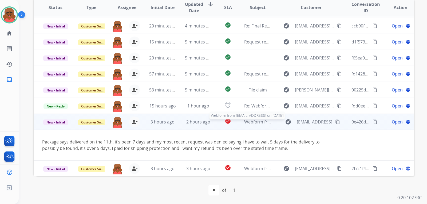
click at [248, 121] on span "Webform from [EMAIL_ADDRESS] on [DATE]" at bounding box center [287, 122] width 87 height 6
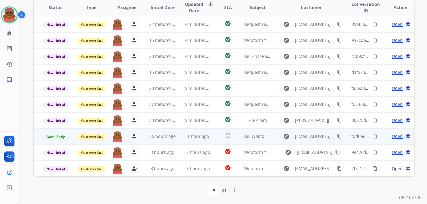
click at [248, 129] on td "Re: Webform from [EMAIL_ADDRESS][DOMAIN_NAME] on [DATE]" at bounding box center [253, 136] width 36 height 16
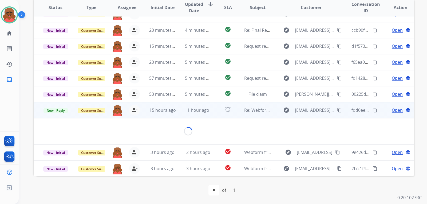
scroll to position [44, 0]
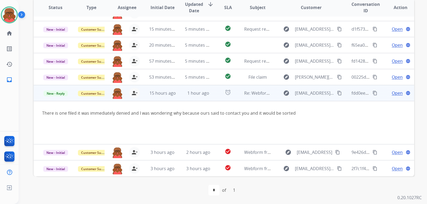
click at [392, 93] on span "Open" at bounding box center [396, 93] width 11 height 6
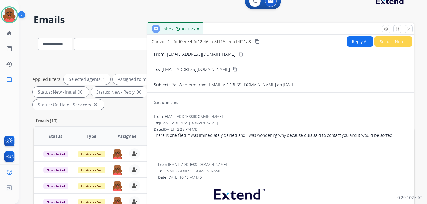
scroll to position [5, 0]
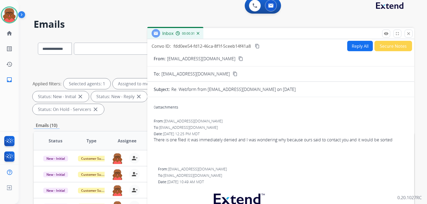
click at [359, 44] on button "Reply All" at bounding box center [360, 46] width 26 height 10
select select "**********"
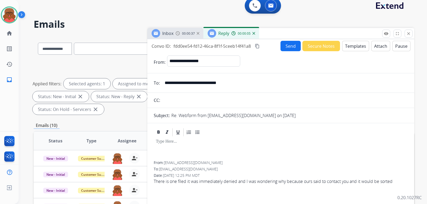
click at [346, 46] on button "Templates" at bounding box center [355, 46] width 27 height 10
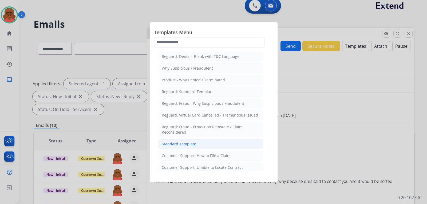
click at [187, 141] on li "Standard Template" at bounding box center [210, 144] width 105 height 10
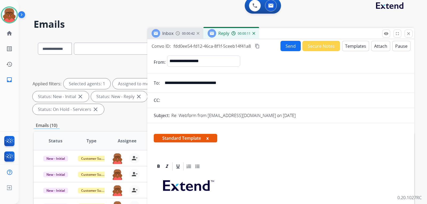
click at [350, 49] on button "Templates" at bounding box center [355, 46] width 27 height 10
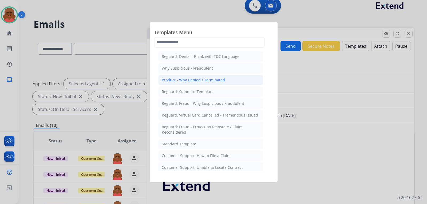
click at [191, 83] on li "Product - Why Denied / Terminated" at bounding box center [210, 80] width 105 height 10
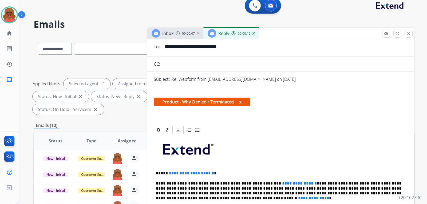
scroll to position [27, 0]
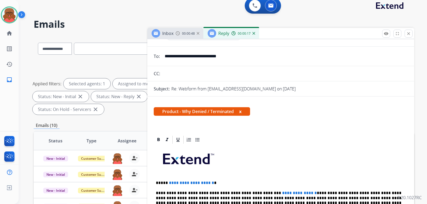
click at [241, 110] on button "x" at bounding box center [240, 111] width 2 height 6
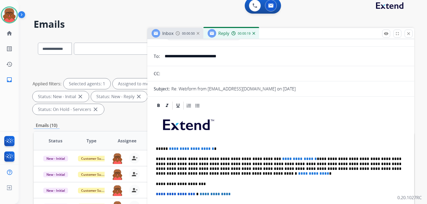
click at [253, 32] on img at bounding box center [253, 33] width 3 height 3
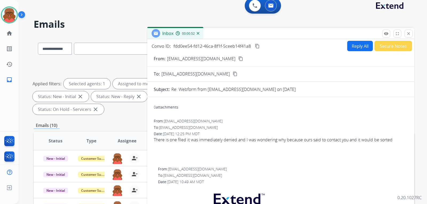
click at [352, 45] on button "Reply All" at bounding box center [360, 46] width 26 height 10
select select "**********"
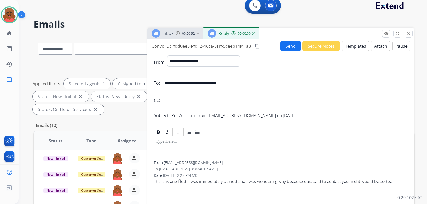
click at [352, 45] on button "Templates" at bounding box center [355, 46] width 27 height 10
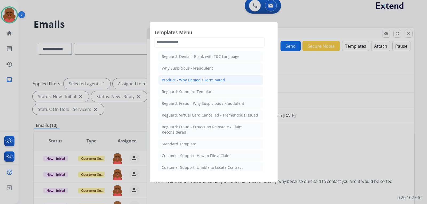
click at [193, 79] on div "Product - Why Denied / Terminated" at bounding box center [193, 79] width 63 height 5
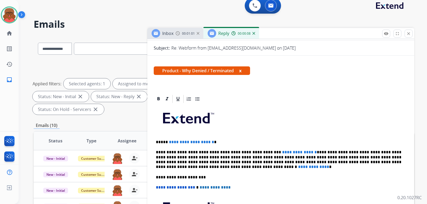
scroll to position [0, 0]
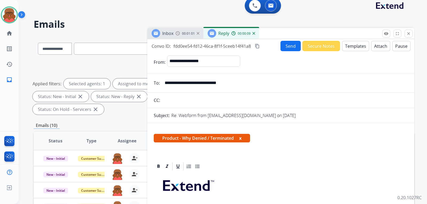
click at [241, 138] on button "x" at bounding box center [240, 138] width 2 height 6
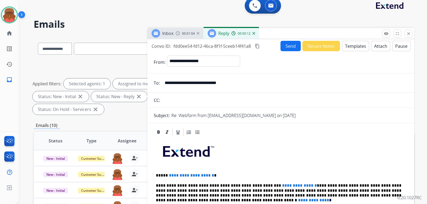
click at [253, 33] on img at bounding box center [253, 33] width 3 height 3
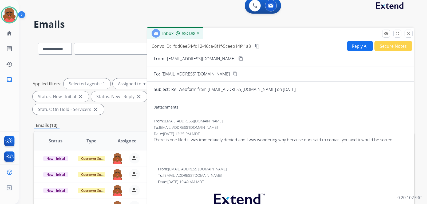
click at [360, 44] on button "Reply All" at bounding box center [360, 46] width 26 height 10
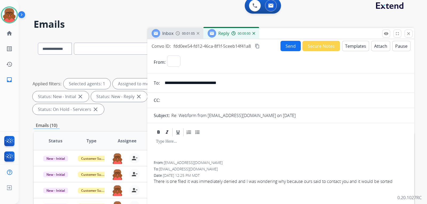
select select "**********"
click at [349, 46] on button "Templates" at bounding box center [355, 46] width 27 height 10
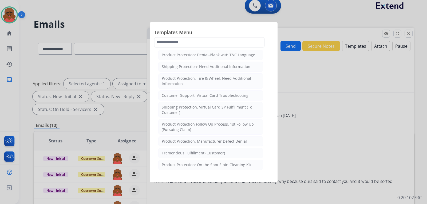
scroll to position [121, 0]
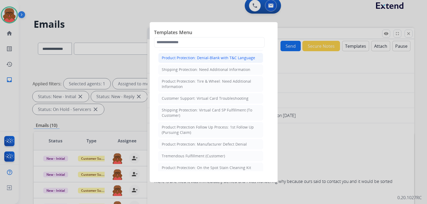
click at [199, 56] on div "Product Protection: Denial-Blank with T&C Language" at bounding box center [208, 57] width 93 height 5
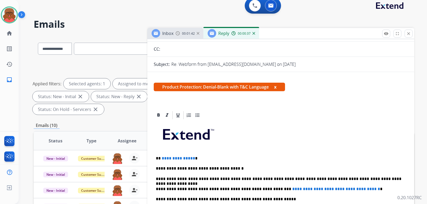
scroll to position [133, 0]
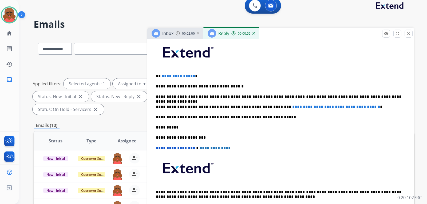
click at [264, 95] on p "**********" at bounding box center [278, 96] width 245 height 5
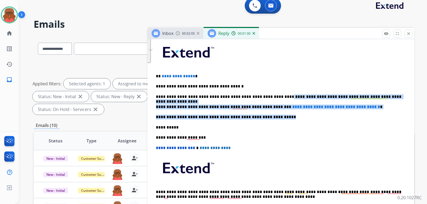
drag, startPoint x: 265, startPoint y: 96, endPoint x: 389, endPoint y: 117, distance: 126.2
click at [389, 117] on div "**********" at bounding box center [281, 127] width 254 height 179
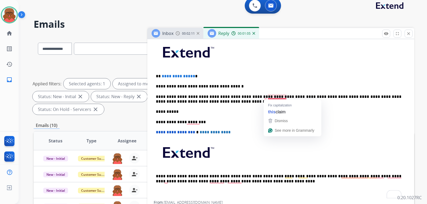
click at [268, 97] on p "**********" at bounding box center [278, 99] width 245 height 10
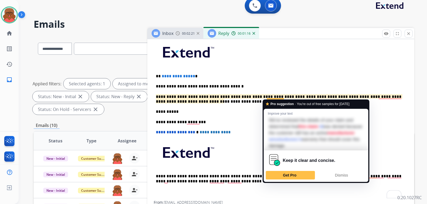
click at [265, 97] on p "**********" at bounding box center [278, 99] width 245 height 10
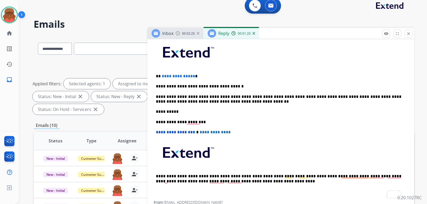
click at [228, 101] on p "**********" at bounding box center [278, 99] width 245 height 10
drag, startPoint x: 161, startPoint y: 75, endPoint x: 195, endPoint y: 76, distance: 33.9
click at [195, 76] on p "**********" at bounding box center [278, 76] width 245 height 5
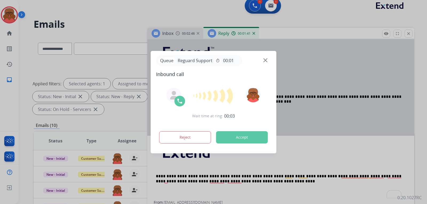
click at [264, 58] on img at bounding box center [265, 60] width 4 height 4
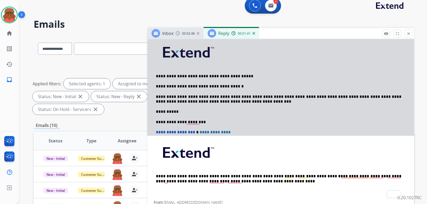
click at [175, 74] on div at bounding box center [280, 21] width 267 height 230
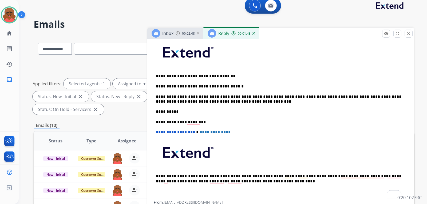
click at [174, 75] on p "**********" at bounding box center [278, 76] width 245 height 5
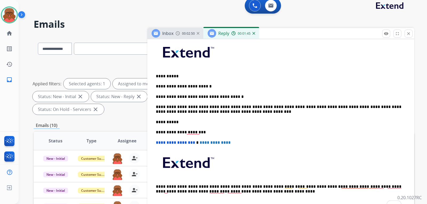
click at [225, 87] on p "**********" at bounding box center [278, 86] width 245 height 5
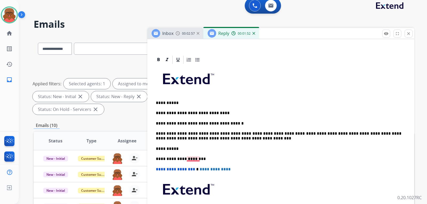
click at [191, 159] on p "**********" at bounding box center [278, 158] width 245 height 5
click at [248, 134] on p "**********" at bounding box center [278, 136] width 245 height 10
click at [235, 134] on p "**********" at bounding box center [278, 136] width 245 height 10
click at [248, 134] on p "**********" at bounding box center [278, 136] width 245 height 10
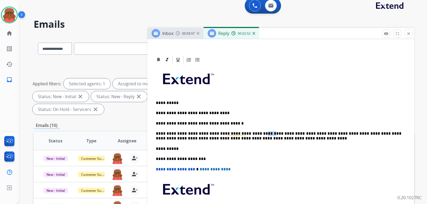
click at [248, 134] on p "**********" at bounding box center [278, 136] width 245 height 10
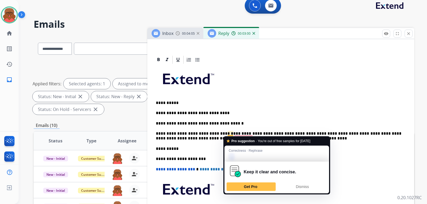
click at [228, 134] on p "**********" at bounding box center [278, 136] width 245 height 10
click at [204, 132] on p "**********" at bounding box center [278, 136] width 245 height 10
click at [216, 132] on p "**********" at bounding box center [278, 136] width 245 height 10
click at [231, 135] on p "**********" at bounding box center [278, 136] width 245 height 10
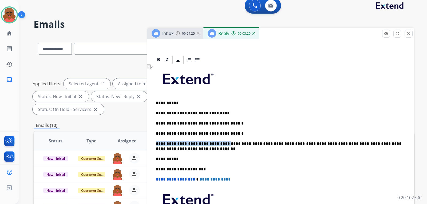
drag, startPoint x: 219, startPoint y: 143, endPoint x: 149, endPoint y: 143, distance: 70.1
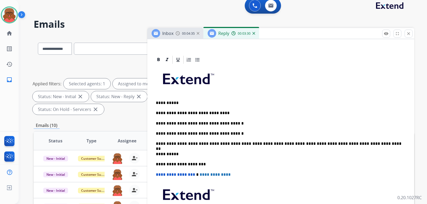
click at [364, 146] on div "**********" at bounding box center [281, 154] width 254 height 179
click at [363, 145] on p "**********" at bounding box center [278, 143] width 245 height 5
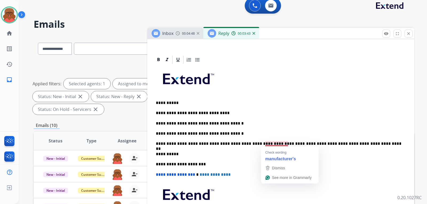
click at [276, 115] on div "**********" at bounding box center [281, 154] width 254 height 179
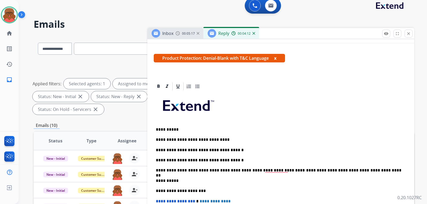
scroll to position [0, 0]
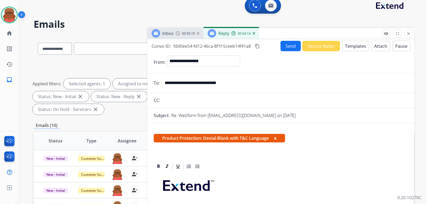
click at [276, 138] on button "x" at bounding box center [275, 138] width 2 height 6
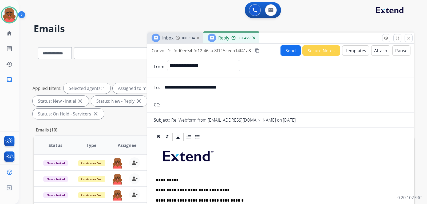
click at [294, 48] on button "Send" at bounding box center [290, 50] width 20 height 10
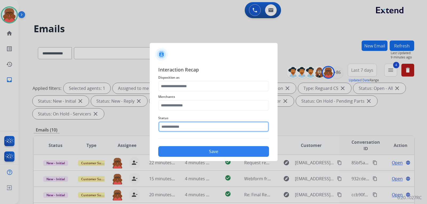
click at [194, 125] on input "text" at bounding box center [213, 126] width 111 height 11
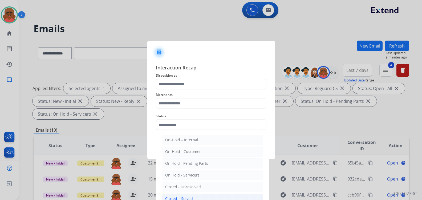
click at [183, 197] on div "Closed – Solved" at bounding box center [179, 198] width 28 height 5
type input "**********"
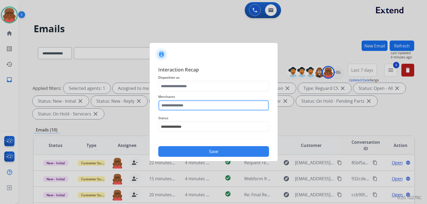
click at [183, 106] on input "text" at bounding box center [213, 105] width 111 height 11
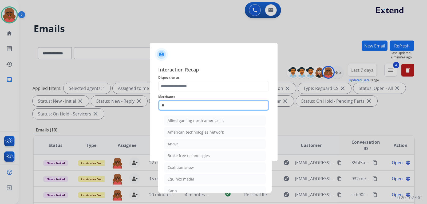
type input "*"
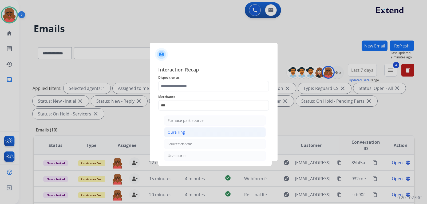
click at [181, 129] on li "Oura ring" at bounding box center [215, 132] width 102 height 10
type input "*********"
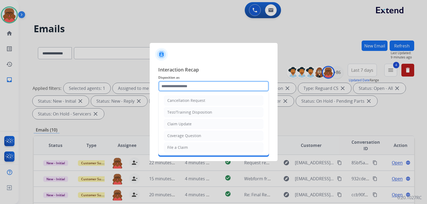
click at [186, 81] on input "text" at bounding box center [213, 86] width 111 height 11
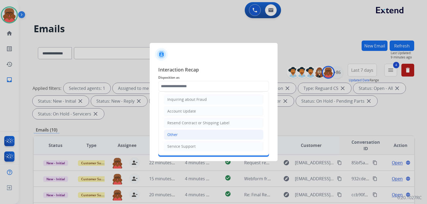
click at [180, 135] on li "Other" at bounding box center [213, 135] width 99 height 10
type input "*****"
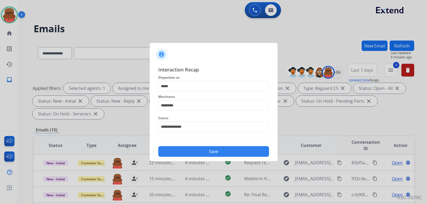
click at [214, 154] on button "Save" at bounding box center [213, 151] width 111 height 11
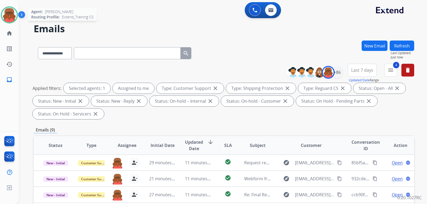
click at [11, 17] on img at bounding box center [9, 14] width 15 height 15
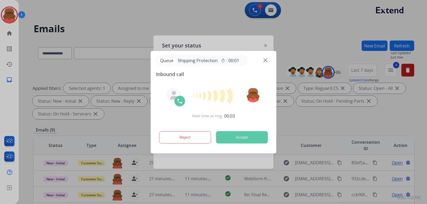
click at [265, 59] on img at bounding box center [265, 60] width 4 height 4
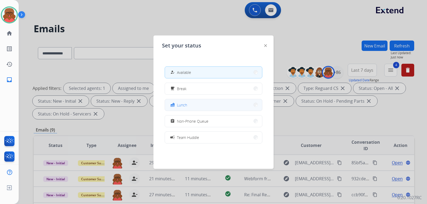
click at [199, 106] on button "fastfood Lunch" at bounding box center [213, 104] width 97 height 11
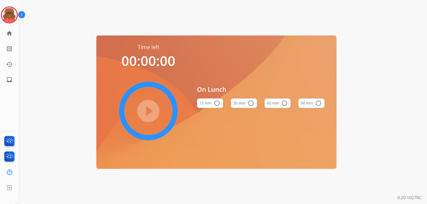
click at [253, 102] on button "30 min radio_button_unchecked" at bounding box center [244, 103] width 26 height 10
click at [14, 84] on link "inbox Emails" at bounding box center [9, 79] width 15 height 15
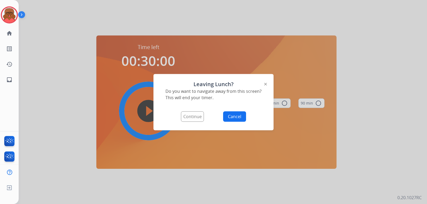
click at [193, 119] on button "Continue" at bounding box center [192, 116] width 23 height 10
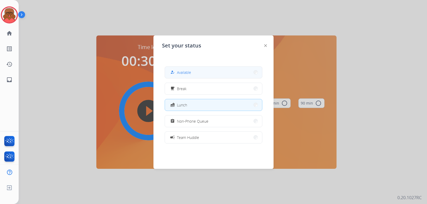
click at [217, 73] on button "how_to_reg Available" at bounding box center [213, 72] width 97 height 11
select select "**********"
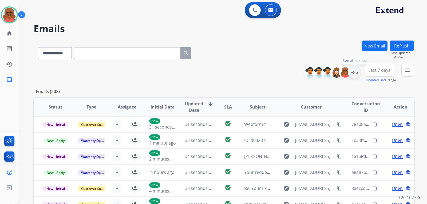
click at [355, 73] on div "+86" at bounding box center [353, 72] width 13 height 13
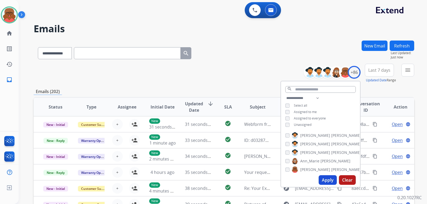
click at [309, 122] on span "Unassigned" at bounding box center [303, 124] width 18 height 5
click at [328, 180] on button "Apply" at bounding box center [327, 180] width 18 height 10
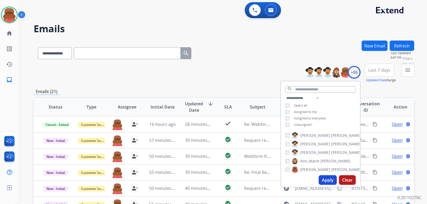
click at [405, 70] on mat-icon "menu" at bounding box center [407, 70] width 6 height 6
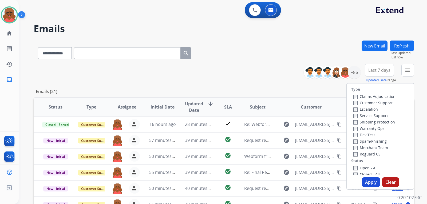
click at [370, 102] on label "Customer Support" at bounding box center [372, 102] width 39 height 5
click at [368, 117] on label "Service Support" at bounding box center [370, 115] width 35 height 5
click at [367, 151] on label "Reguard CS" at bounding box center [366, 153] width 27 height 5
click at [365, 168] on label "Open - All" at bounding box center [365, 167] width 24 height 5
click at [367, 179] on button "Apply" at bounding box center [370, 182] width 18 height 10
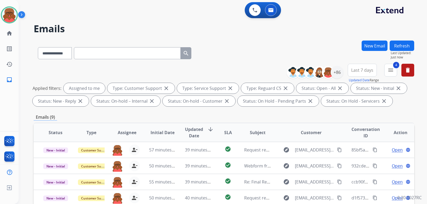
scroll to position [125, 0]
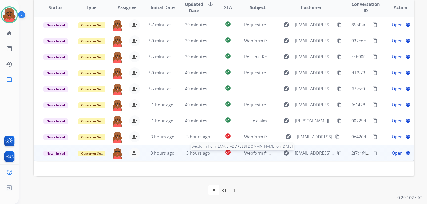
click at [258, 151] on span "Webform from Macpheekatie@gmail.com on 08/18/2025" at bounding box center [304, 153] width 121 height 6
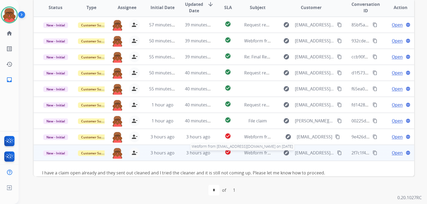
scroll to position [15, 0]
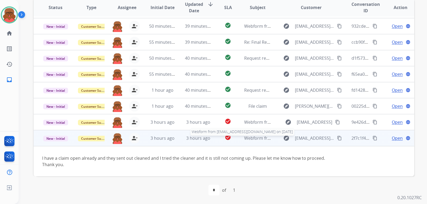
click at [262, 140] on span "Webform from Macpheekatie@gmail.com on 08/18/2025" at bounding box center [304, 138] width 121 height 6
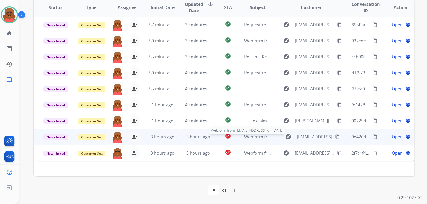
click at [261, 135] on span "Webform from taco43XYZ@gmail.con on 08/18/2025" at bounding box center [287, 137] width 87 height 6
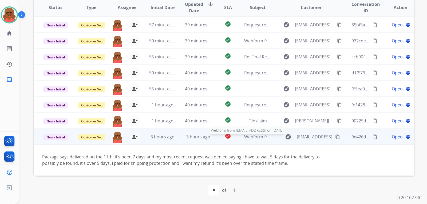
scroll to position [15, 0]
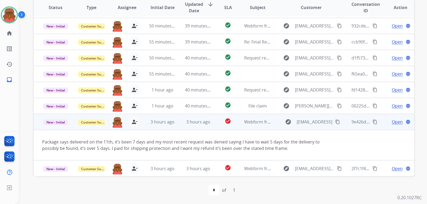
click at [335, 122] on mat-icon "content_copy" at bounding box center [337, 121] width 5 height 5
click at [391, 119] on span "Open" at bounding box center [396, 122] width 11 height 6
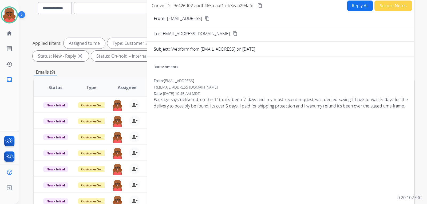
scroll to position [18, 0]
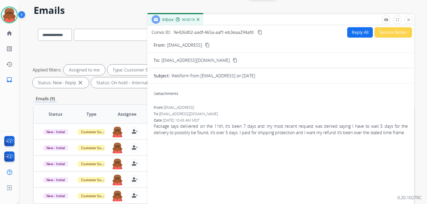
click at [360, 30] on button "Reply All" at bounding box center [360, 32] width 26 height 10
select select "**********"
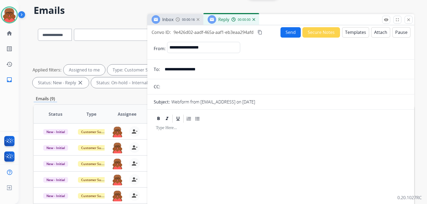
click at [360, 30] on button "Templates" at bounding box center [355, 32] width 27 height 10
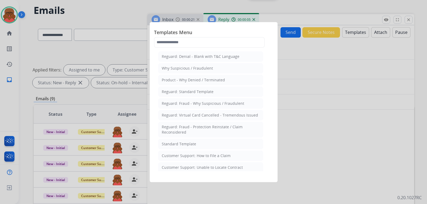
click at [296, 155] on div at bounding box center [213, 102] width 427 height 204
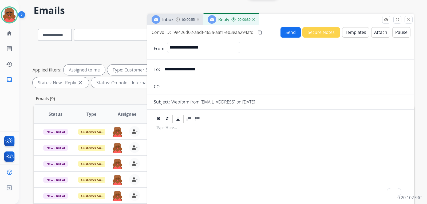
scroll to position [18, 0]
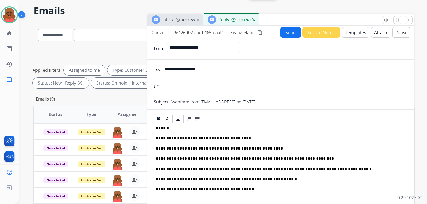
click at [164, 128] on p "******" at bounding box center [278, 128] width 245 height 5
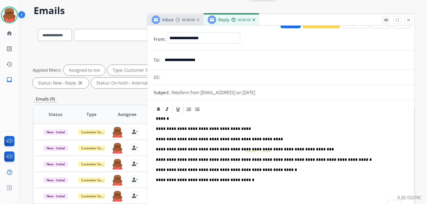
scroll to position [19, 0]
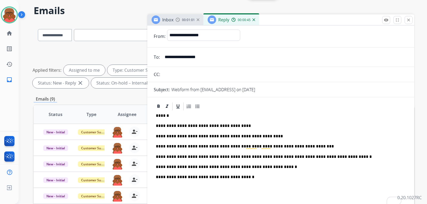
click at [173, 113] on p "******" at bounding box center [278, 115] width 245 height 5
drag, startPoint x: 182, startPoint y: 119, endPoint x: 219, endPoint y: 121, distance: 36.9
click at [219, 123] on p "**********" at bounding box center [278, 125] width 245 height 5
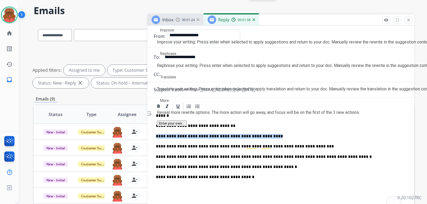
drag, startPoint x: 263, startPoint y: 130, endPoint x: 155, endPoint y: 127, distance: 108.0
click at [155, 127] on div "**********" at bounding box center [280, 122] width 267 height 218
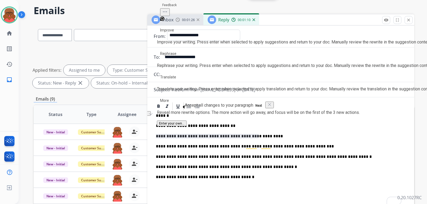
click at [256, 146] on div "**********" at bounding box center [281, 159] width 254 height 96
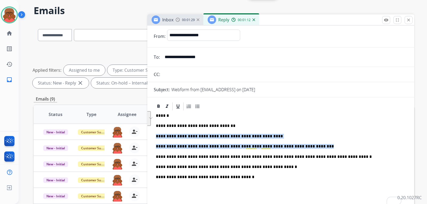
drag, startPoint x: 303, startPoint y: 140, endPoint x: 155, endPoint y: 126, distance: 148.7
click at [155, 126] on div "**********" at bounding box center [281, 159] width 254 height 96
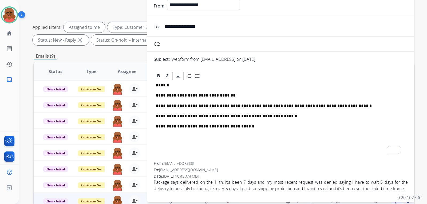
scroll to position [63, 0]
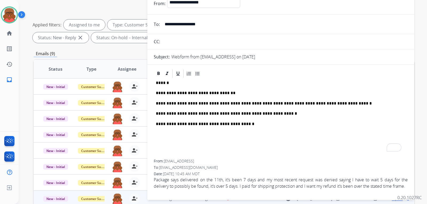
click at [206, 124] on p "**********" at bounding box center [278, 124] width 245 height 5
drag, startPoint x: 206, startPoint y: 124, endPoint x: 238, endPoint y: 125, distance: 32.8
click at [238, 125] on p "**********" at bounding box center [278, 124] width 245 height 5
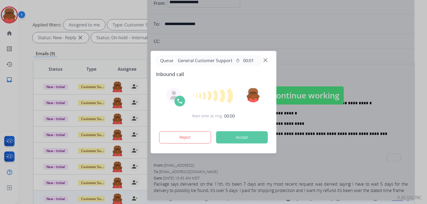
click at [264, 61] on img at bounding box center [265, 60] width 4 height 4
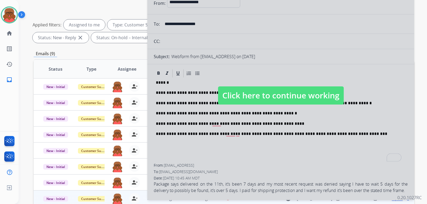
click at [238, 97] on span "Click here to continue working" at bounding box center [281, 95] width 126 height 18
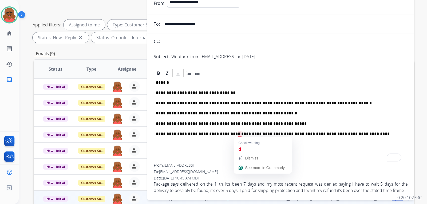
click at [241, 134] on p "**********" at bounding box center [278, 133] width 245 height 5
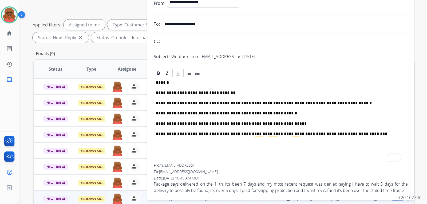
click at [339, 132] on p "**********" at bounding box center [278, 133] width 245 height 5
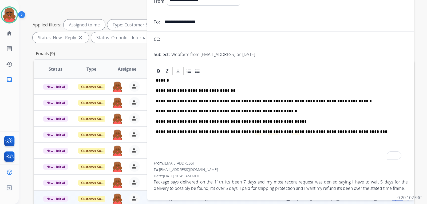
scroll to position [0, 0]
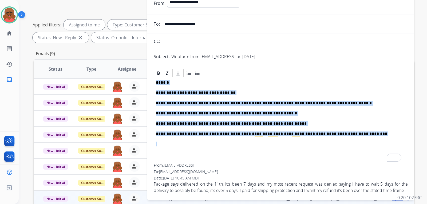
drag, startPoint x: 155, startPoint y: 83, endPoint x: 337, endPoint y: 137, distance: 190.5
click at [337, 137] on div "**********" at bounding box center [281, 121] width 254 height 86
copy div "**********"
click at [347, 83] on p "******" at bounding box center [278, 82] width 245 height 5
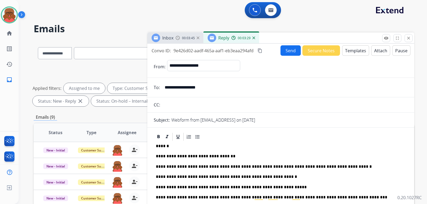
click at [357, 47] on button "Templates" at bounding box center [355, 50] width 27 height 10
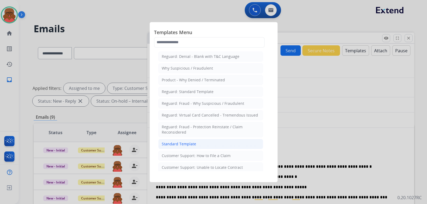
click at [185, 141] on div "Standard Template" at bounding box center [179, 143] width 34 height 5
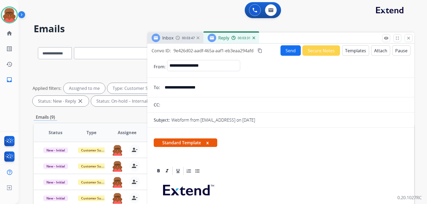
scroll to position [15, 0]
select select "**********"
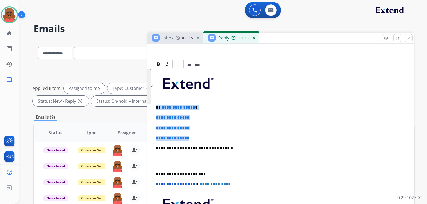
drag, startPoint x: 155, startPoint y: 106, endPoint x: 204, endPoint y: 136, distance: 58.0
click at [204, 136] on div "**********" at bounding box center [281, 160] width 254 height 183
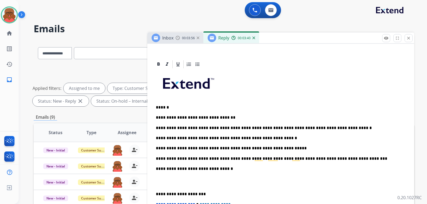
click at [178, 182] on p "To enrich screen reader interactions, please activate Accessibility in Grammarl…" at bounding box center [281, 182] width 250 height 10
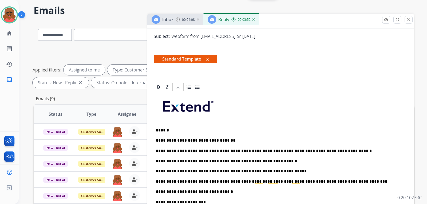
scroll to position [0, 0]
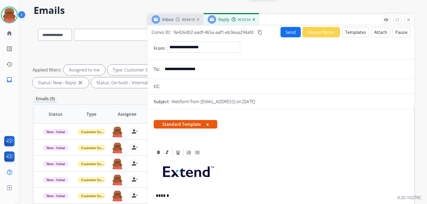
click at [284, 33] on button "Send" at bounding box center [290, 32] width 20 height 10
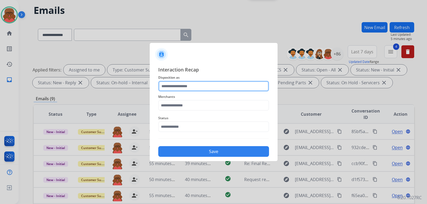
click at [226, 86] on input "text" at bounding box center [213, 86] width 111 height 11
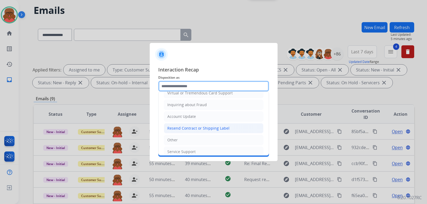
scroll to position [80, 0]
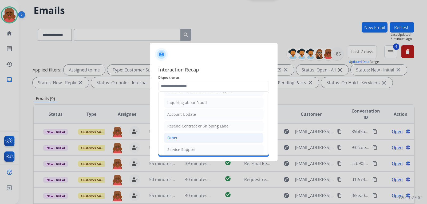
click at [179, 137] on li "Other" at bounding box center [213, 138] width 99 height 10
type input "*****"
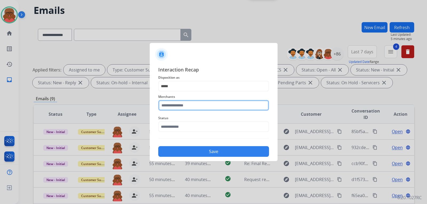
click at [187, 107] on input "text" at bounding box center [213, 105] width 111 height 11
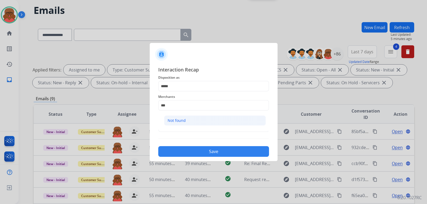
click at [188, 118] on li "Not found" at bounding box center [215, 120] width 102 height 10
type input "*********"
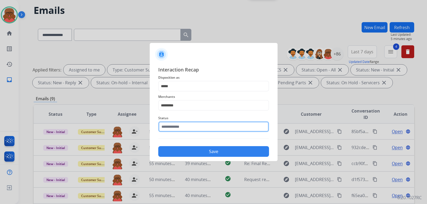
click at [185, 127] on input "text" at bounding box center [213, 126] width 111 height 11
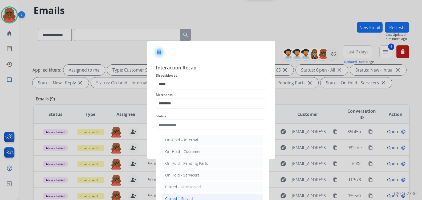
click at [196, 196] on li "Closed – Solved" at bounding box center [213, 198] width 102 height 10
type input "**********"
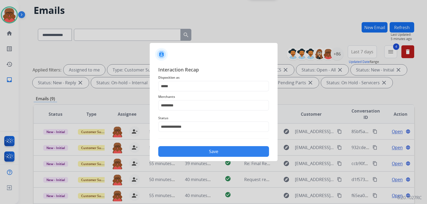
click at [200, 152] on button "Save" at bounding box center [213, 151] width 111 height 11
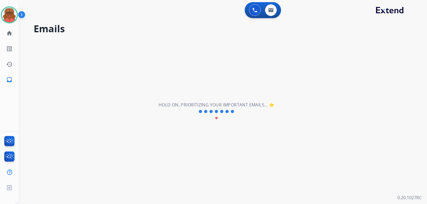
scroll to position [0, 0]
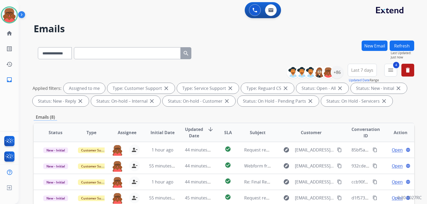
click at [211, 116] on div "Emails (8)" at bounding box center [224, 117] width 380 height 7
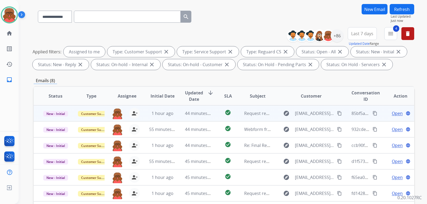
scroll to position [107, 0]
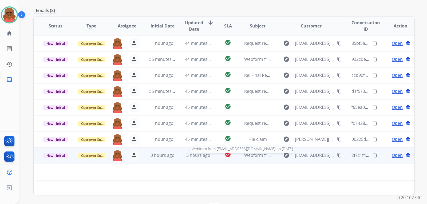
click at [255, 156] on span "Webform from [EMAIL_ADDRESS][DOMAIN_NAME] on [DATE]" at bounding box center [304, 155] width 121 height 6
click at [180, 154] on td "3 hours ago" at bounding box center [194, 155] width 36 height 16
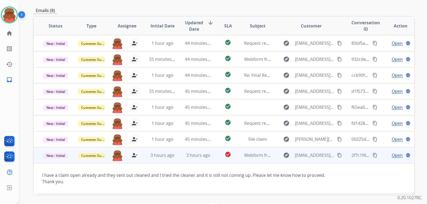
click at [393, 154] on span "Open" at bounding box center [396, 155] width 11 height 6
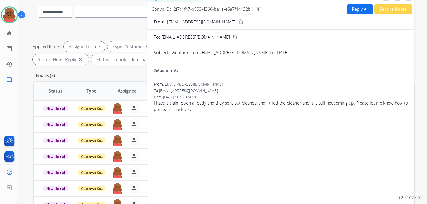
scroll to position [27, 0]
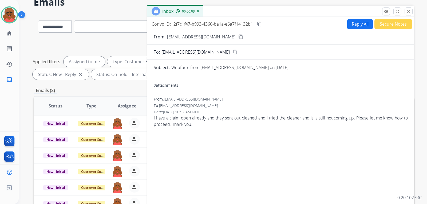
click at [238, 37] on mat-icon "content_copy" at bounding box center [240, 36] width 5 height 5
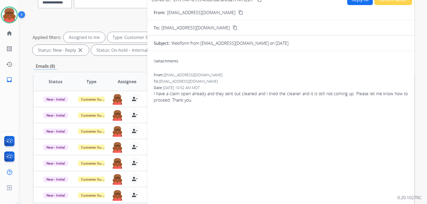
scroll to position [53, 0]
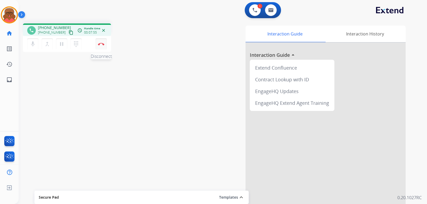
click at [99, 45] on button "Disconnect" at bounding box center [100, 43] width 11 height 11
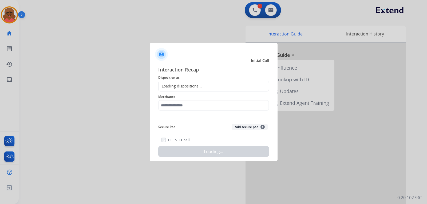
click at [202, 88] on div "Loading dispositions..." at bounding box center [213, 86] width 111 height 11
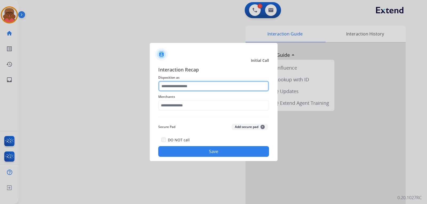
click at [202, 88] on input "text" at bounding box center [213, 86] width 111 height 11
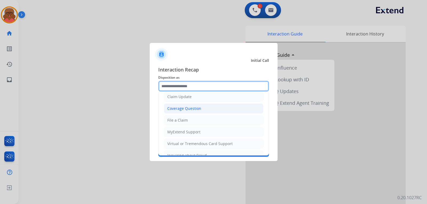
scroll to position [80, 0]
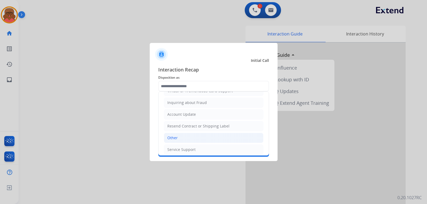
click at [175, 139] on div "Other" at bounding box center [172, 137] width 10 height 5
type input "*****"
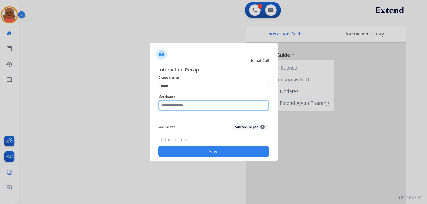
click at [195, 108] on input "text" at bounding box center [213, 105] width 111 height 11
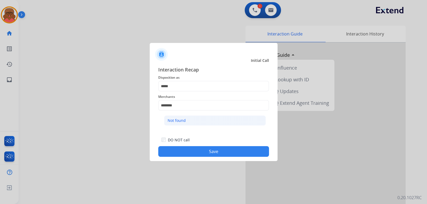
click at [193, 119] on li "Not found" at bounding box center [215, 120] width 102 height 10
type input "*********"
click at [201, 145] on div "DO NOT call Save" at bounding box center [213, 146] width 111 height 20
click at [202, 147] on button "Save" at bounding box center [213, 151] width 111 height 11
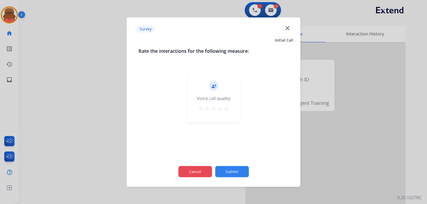
click at [206, 173] on button "Cancel" at bounding box center [195, 171] width 34 height 11
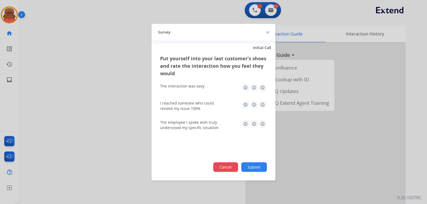
click at [227, 164] on button "Cancel" at bounding box center [225, 167] width 25 height 10
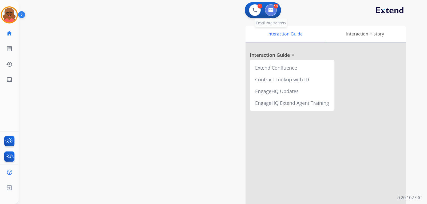
click at [267, 8] on button at bounding box center [271, 10] width 12 height 12
select select "**********"
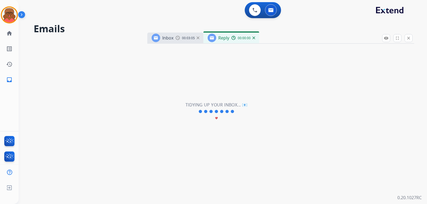
select select "**********"
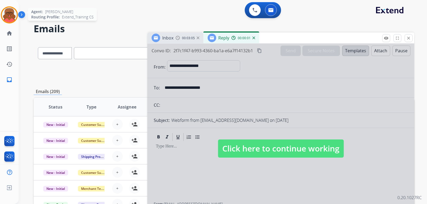
click at [10, 17] on img at bounding box center [9, 14] width 15 height 15
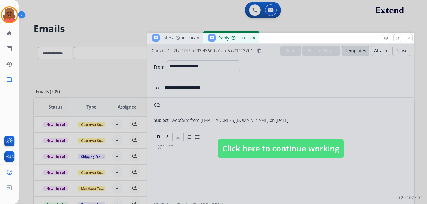
click at [331, 147] on span "Click here to continue working" at bounding box center [281, 148] width 126 height 18
select select
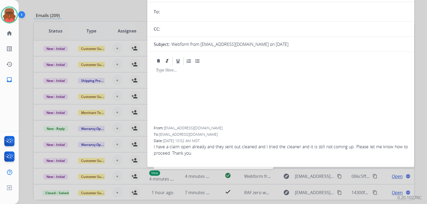
scroll to position [19, 0]
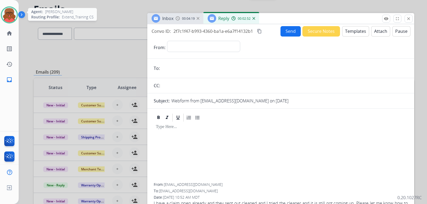
click at [3, 19] on img at bounding box center [9, 14] width 15 height 15
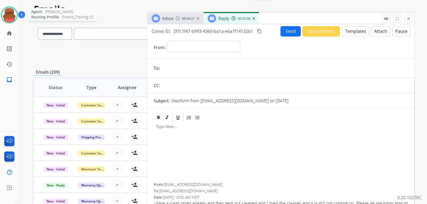
click at [9, 16] on img at bounding box center [9, 14] width 15 height 15
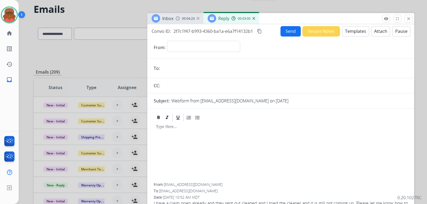
click at [231, 59] on form "**********" at bounding box center [280, 129] width 267 height 185
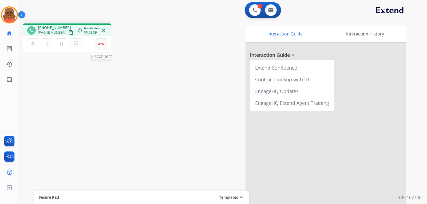
click at [102, 49] on button "Disconnect" at bounding box center [100, 43] width 11 height 11
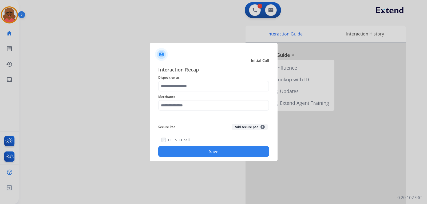
click at [211, 92] on div "Merchants" at bounding box center [213, 101] width 111 height 21
click at [211, 84] on input "text" at bounding box center [213, 86] width 111 height 11
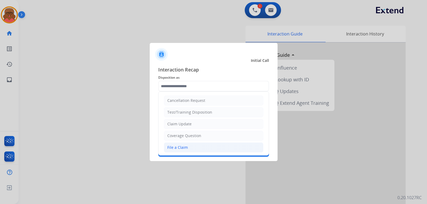
click at [197, 145] on li "File a Claim" at bounding box center [213, 147] width 99 height 10
type input "**********"
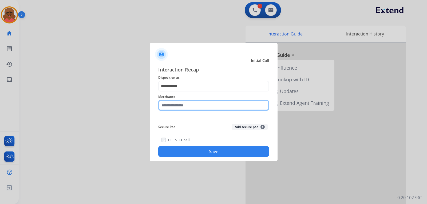
click at [202, 103] on input "text" at bounding box center [213, 105] width 111 height 11
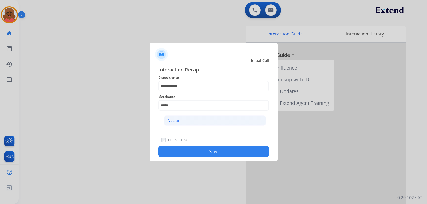
click at [190, 126] on li "Nectar" at bounding box center [215, 120] width 102 height 10
type input "******"
click at [218, 148] on button "Save" at bounding box center [213, 151] width 111 height 11
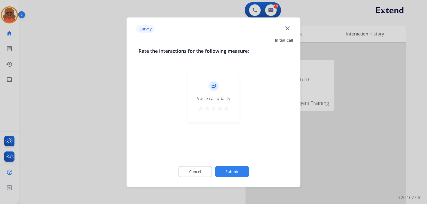
click at [203, 165] on div "Cancel Submit" at bounding box center [213, 171] width 150 height 24
click at [206, 168] on button "Cancel" at bounding box center [195, 171] width 34 height 11
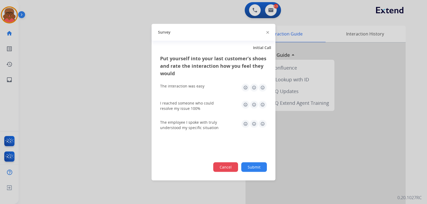
click at [220, 170] on button "Cancel" at bounding box center [225, 167] width 25 height 10
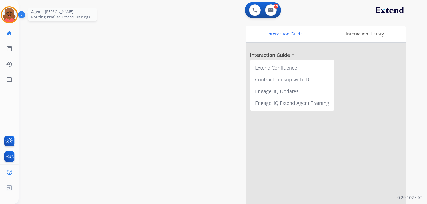
click at [14, 19] on img at bounding box center [9, 14] width 15 height 15
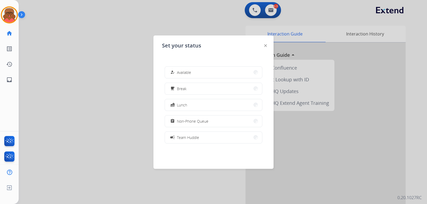
click at [184, 65] on div "how_to_reg Available free_breakfast Break fastfood Lunch assignment Non-Phone Q…" at bounding box center [213, 104] width 103 height 85
click at [202, 70] on button "how_to_reg Available" at bounding box center [213, 72] width 97 height 11
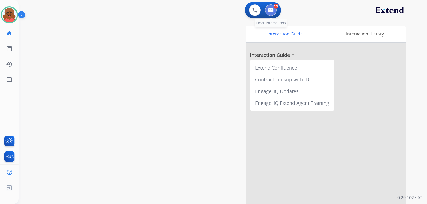
click at [268, 13] on button at bounding box center [271, 10] width 12 height 12
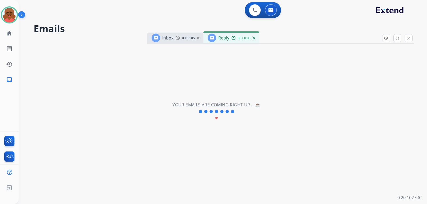
select select "**********"
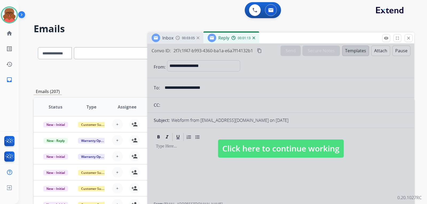
click at [290, 153] on span "Click here to continue working" at bounding box center [281, 148] width 126 height 18
select select
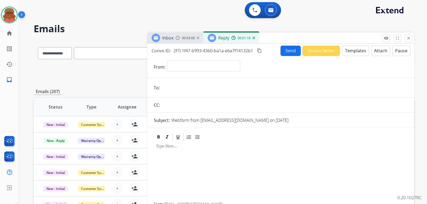
click at [257, 51] on button "content_copy" at bounding box center [259, 50] width 6 height 6
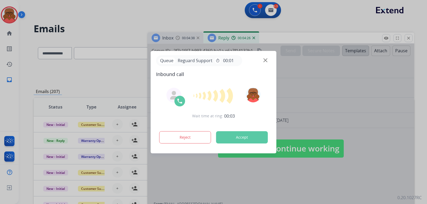
click at [264, 59] on img at bounding box center [265, 60] width 4 height 4
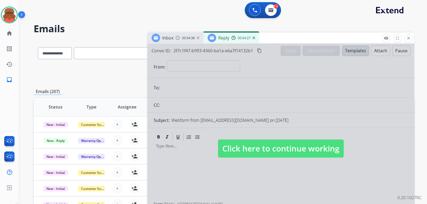
click at [231, 86] on div at bounding box center [280, 143] width 267 height 199
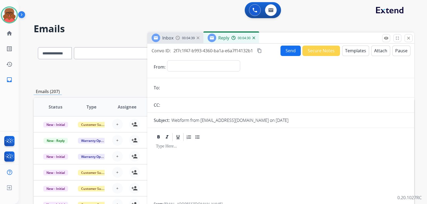
paste input "**********"
type input "**********"
click at [223, 60] on select "**********" at bounding box center [203, 65] width 73 height 11
select select "**********"
click at [167, 60] on select "**********" at bounding box center [203, 65] width 73 height 11
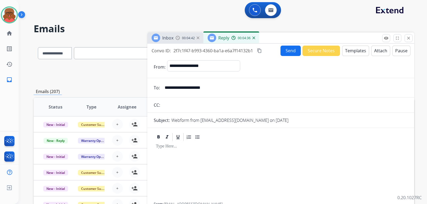
click at [292, 140] on div at bounding box center [281, 137] width 254 height 10
click at [171, 151] on div at bounding box center [281, 172] width 254 height 61
click at [344, 53] on button "Templates" at bounding box center [355, 51] width 27 height 10
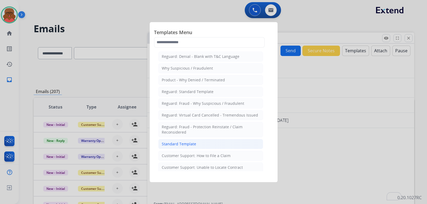
click at [195, 142] on div "Standard Template" at bounding box center [179, 143] width 34 height 5
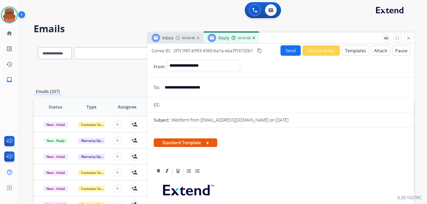
scroll to position [133, 0]
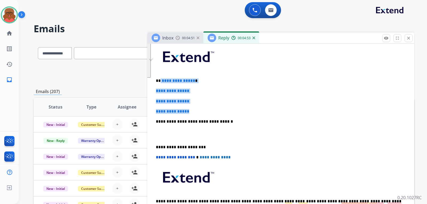
drag, startPoint x: 160, startPoint y: 81, endPoint x: 197, endPoint y: 113, distance: 48.9
click at [197, 113] on div "**********" at bounding box center [281, 133] width 254 height 183
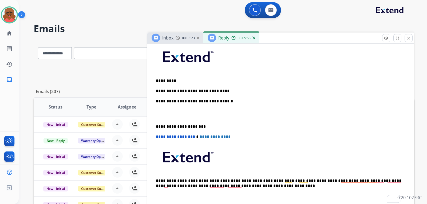
click at [234, 95] on div "**********" at bounding box center [281, 123] width 254 height 163
click at [234, 88] on div "**********" at bounding box center [281, 123] width 254 height 163
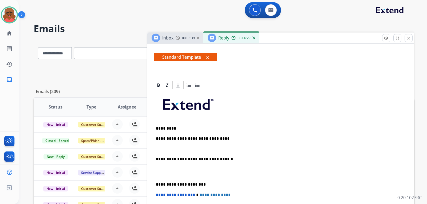
scroll to position [80, 0]
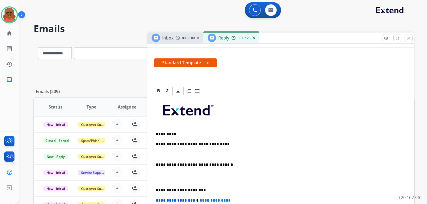
click at [166, 155] on p "To enrich screen reader interactions, please activate Accessibility in Grammarl…" at bounding box center [281, 154] width 250 height 5
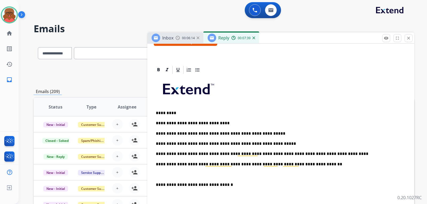
scroll to position [107, 0]
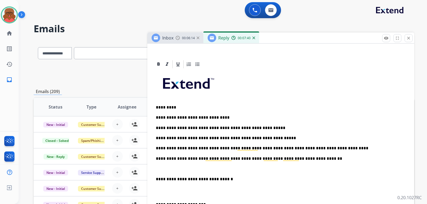
click at [188, 166] on p "To enrich screen reader interactions, please activate Accessibility in Grammarl…" at bounding box center [281, 168] width 250 height 5
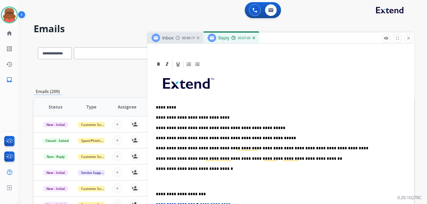
click at [155, 191] on div "**********" at bounding box center [281, 171] width 254 height 204
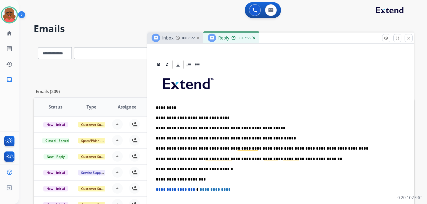
scroll to position [106, 0]
drag, startPoint x: 212, startPoint y: 128, endPoint x: 231, endPoint y: 129, distance: 19.2
click at [231, 129] on p "**********" at bounding box center [278, 128] width 245 height 5
click at [273, 129] on p "**********" at bounding box center [278, 128] width 245 height 5
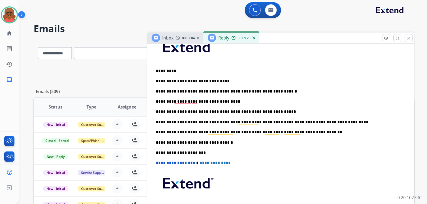
scroll to position [116, 0]
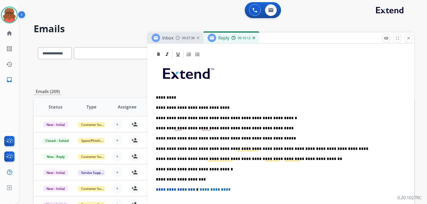
click at [182, 127] on p "**********" at bounding box center [278, 128] width 245 height 5
click at [269, 127] on p "**********" at bounding box center [278, 128] width 245 height 5
click at [179, 128] on p "**********" at bounding box center [278, 128] width 245 height 5
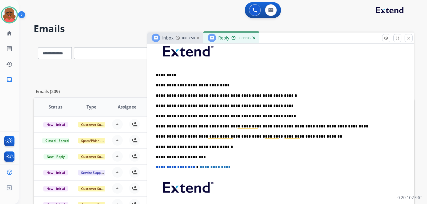
scroll to position [143, 0]
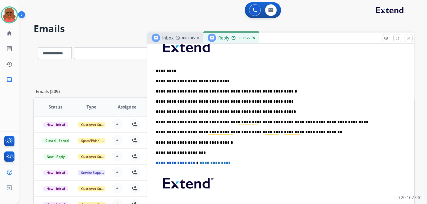
click at [225, 111] on p "**********" at bounding box center [278, 111] width 245 height 5
drag, startPoint x: 167, startPoint y: 111, endPoint x: 272, endPoint y: 114, distance: 104.3
click at [272, 114] on p "**********" at bounding box center [278, 111] width 245 height 5
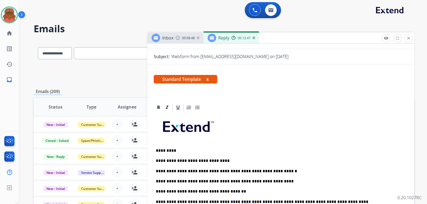
scroll to position [0, 0]
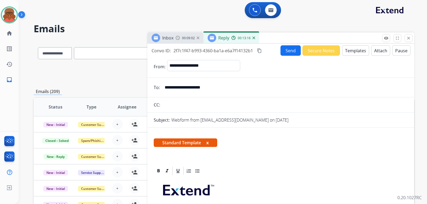
click at [292, 53] on button "Send" at bounding box center [290, 50] width 20 height 10
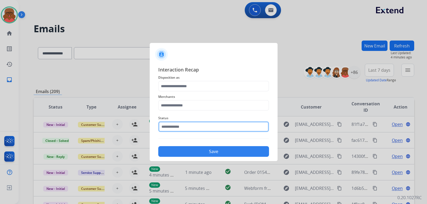
click at [224, 124] on input "text" at bounding box center [213, 126] width 111 height 11
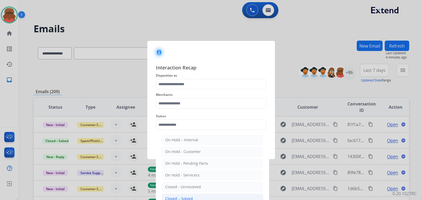
click at [190, 198] on div "Closed – Solved" at bounding box center [179, 198] width 28 height 5
type input "**********"
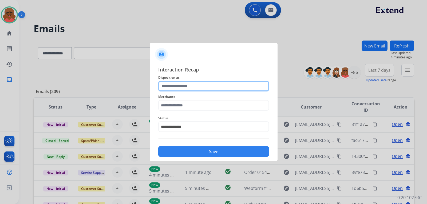
click at [199, 87] on input "text" at bounding box center [213, 86] width 111 height 11
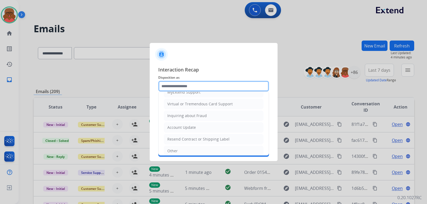
scroll to position [80, 0]
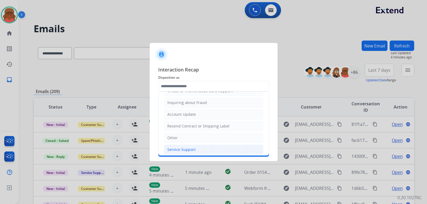
click at [187, 146] on li "Service Support" at bounding box center [213, 149] width 99 height 10
type input "**********"
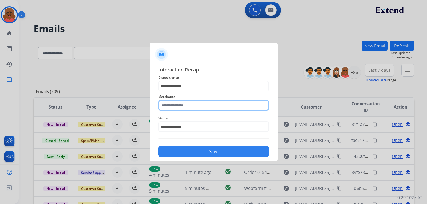
click at [192, 110] on input "text" at bounding box center [213, 105] width 111 height 11
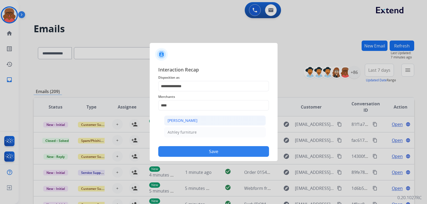
click at [201, 117] on li "[PERSON_NAME]" at bounding box center [215, 120] width 102 height 10
type input "**********"
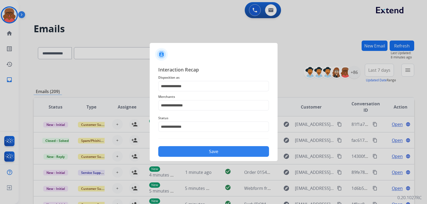
click at [211, 150] on button "Save" at bounding box center [213, 151] width 111 height 11
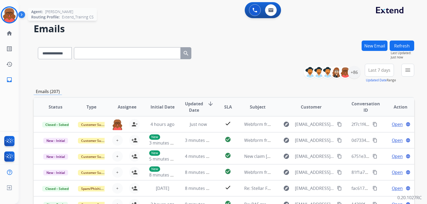
click at [14, 17] on img at bounding box center [9, 14] width 15 height 15
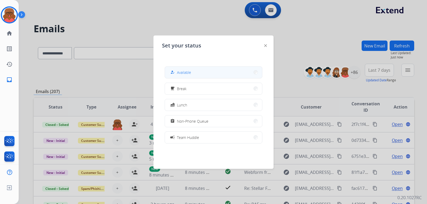
click at [188, 73] on span "Available" at bounding box center [184, 73] width 14 height 6
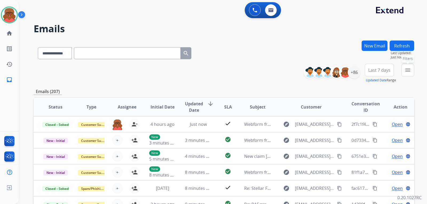
click at [405, 72] on mat-icon "menu" at bounding box center [407, 70] width 6 height 6
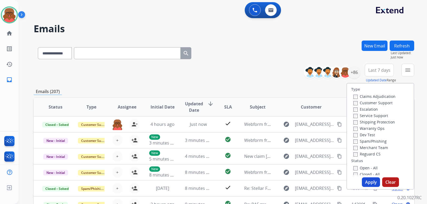
click at [371, 113] on label "Service Support" at bounding box center [370, 115] width 35 height 5
click at [369, 122] on label "Shipping Protection" at bounding box center [374, 121] width 42 height 5
click at [369, 114] on label "Service Support" at bounding box center [370, 115] width 35 height 5
click at [370, 101] on label "Customer Support" at bounding box center [372, 102] width 39 height 5
click at [359, 155] on label "Reguard CS" at bounding box center [366, 153] width 27 height 5
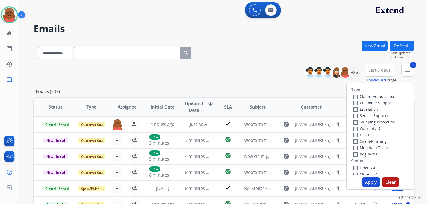
click at [359, 166] on label "Open - All" at bounding box center [365, 167] width 24 height 5
click at [366, 179] on button "Apply" at bounding box center [370, 182] width 18 height 10
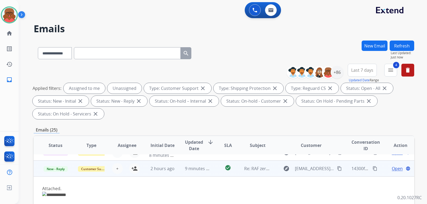
scroll to position [48, 0]
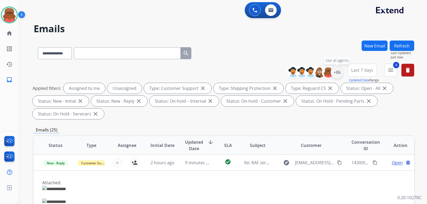
click at [341, 71] on div "+86" at bounding box center [336, 72] width 13 height 13
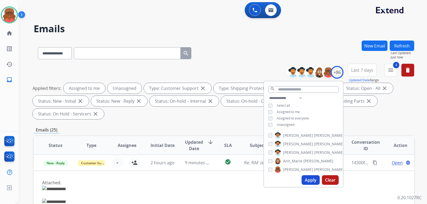
click at [287, 121] on div "**********" at bounding box center [303, 112] width 79 height 34
click at [287, 122] on div "**********" at bounding box center [303, 112] width 79 height 34
click at [290, 124] on span "Unassigned" at bounding box center [285, 124] width 18 height 5
click at [311, 178] on button "Apply" at bounding box center [310, 180] width 18 height 10
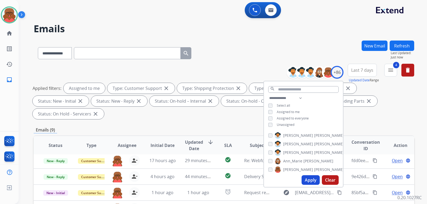
scroll to position [2, 0]
click at [361, 94] on div "Applied filters: Assigned to me Type: Customer Support close Type: Shipping Pro…" at bounding box center [223, 101] width 380 height 36
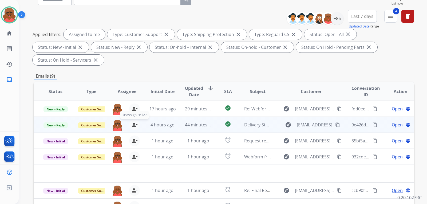
scroll to position [125, 0]
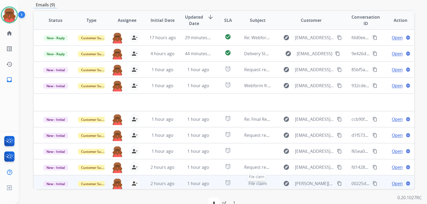
click at [242, 175] on td "File claim File claim" at bounding box center [253, 183] width 36 height 16
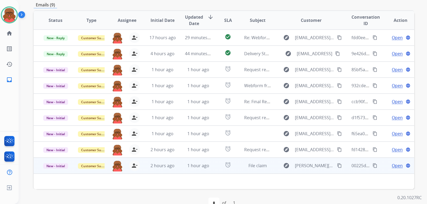
scroll to position [2, 0]
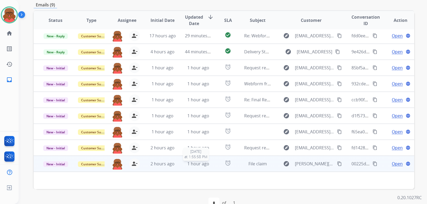
click at [205, 161] on span "1 hour ago" at bounding box center [198, 164] width 22 height 6
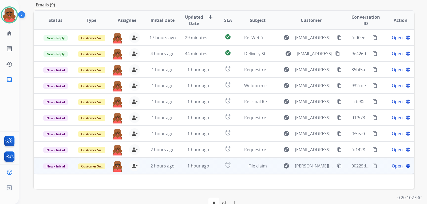
click at [387, 163] on div "Open language" at bounding box center [400, 166] width 27 height 6
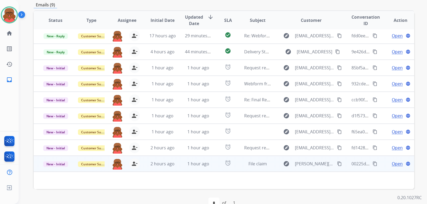
click at [393, 160] on span "Open" at bounding box center [396, 163] width 11 height 6
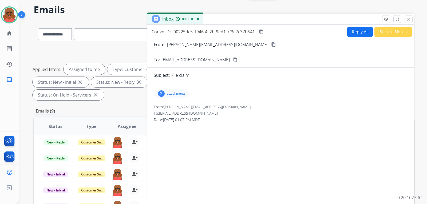
scroll to position [18, 0]
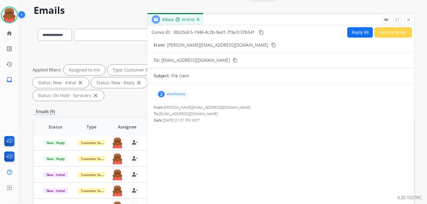
click at [173, 96] on div "2 attachments" at bounding box center [172, 94] width 34 height 9
click at [178, 94] on p "attachments" at bounding box center [176, 94] width 19 height 4
click at [167, 93] on p "attachments" at bounding box center [176, 94] width 19 height 4
click at [205, 106] on p "Video.mov" at bounding box center [196, 108] width 21 height 6
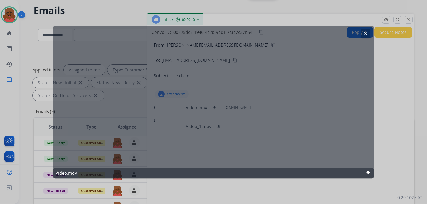
click at [365, 173] on mat-icon "download" at bounding box center [368, 173] width 6 height 6
click at [364, 34] on mat-icon "clear" at bounding box center [365, 33] width 5 height 5
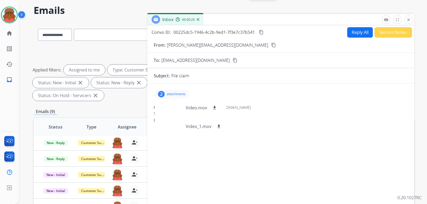
click at [297, 95] on div "2 attachments Video.mov download Video_1.mov download" at bounding box center [281, 94] width 254 height 13
click at [175, 92] on p "attachments" at bounding box center [176, 94] width 19 height 4
click at [271, 44] on mat-icon "content_copy" at bounding box center [273, 45] width 5 height 5
click at [351, 36] on button "Reply All" at bounding box center [360, 32] width 26 height 10
select select "**********"
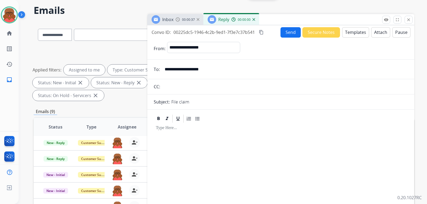
click at [351, 36] on button "Templates" at bounding box center [355, 32] width 27 height 10
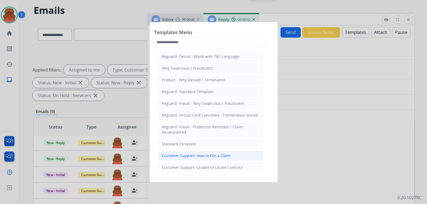
click at [192, 154] on div "Customer Support: How to File a Claim" at bounding box center [196, 155] width 69 height 5
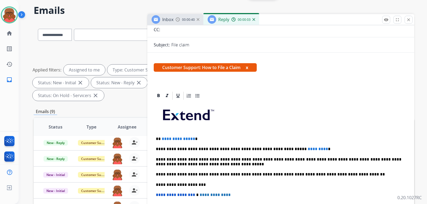
scroll to position [100, 0]
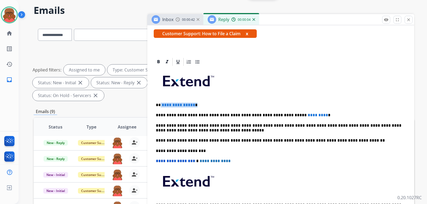
drag, startPoint x: 160, startPoint y: 95, endPoint x: 204, endPoint y: 94, distance: 43.2
click at [204, 103] on p "**********" at bounding box center [278, 105] width 245 height 5
drag, startPoint x: 265, startPoint y: 105, endPoint x: 303, endPoint y: 103, distance: 37.9
click at [303, 113] on p "**********" at bounding box center [278, 115] width 245 height 5
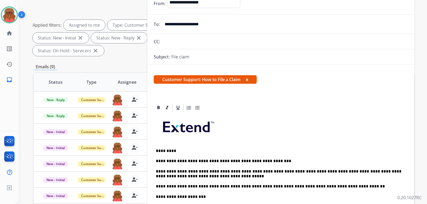
scroll to position [0, 0]
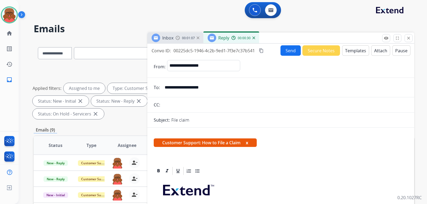
click at [291, 47] on button "Send" at bounding box center [290, 50] width 20 height 10
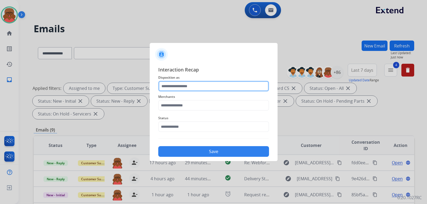
click at [203, 86] on input "text" at bounding box center [213, 86] width 111 height 11
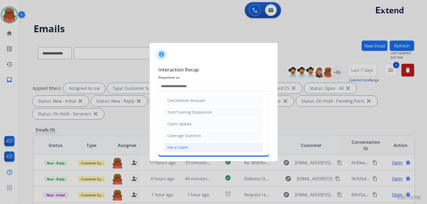
click at [183, 144] on li "File a Claim" at bounding box center [213, 147] width 99 height 10
type input "**********"
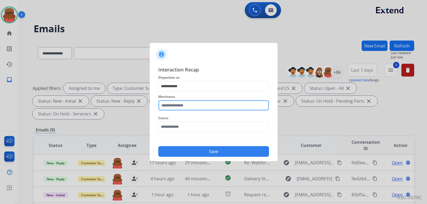
click at [195, 105] on input "text" at bounding box center [213, 105] width 111 height 11
click at [184, 102] on input "text" at bounding box center [213, 105] width 111 height 11
type input "*"
type input "***"
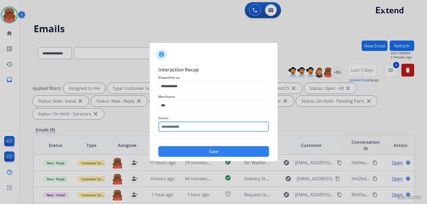
click at [185, 131] on div "Status" at bounding box center [213, 123] width 111 height 21
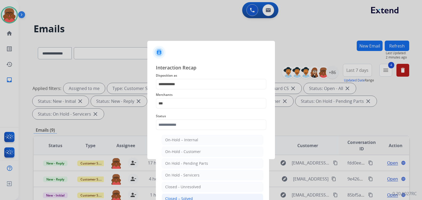
click at [191, 197] on div "Closed – Solved" at bounding box center [179, 198] width 28 height 5
type input "**********"
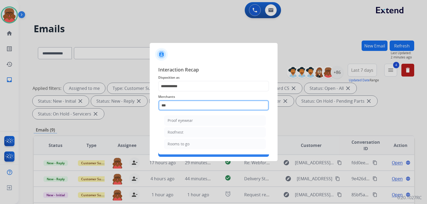
click at [185, 103] on input "***" at bounding box center [213, 105] width 111 height 11
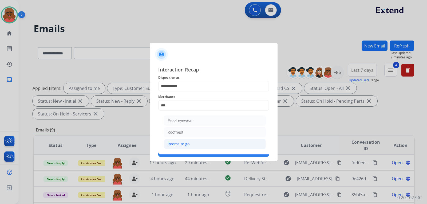
click at [181, 141] on li "Rooms to go" at bounding box center [215, 144] width 102 height 10
type input "**********"
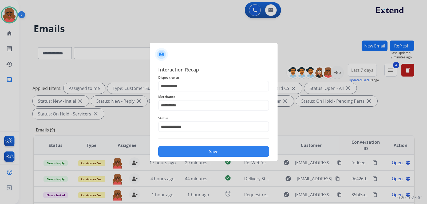
click at [211, 153] on button "Save" at bounding box center [213, 151] width 111 height 11
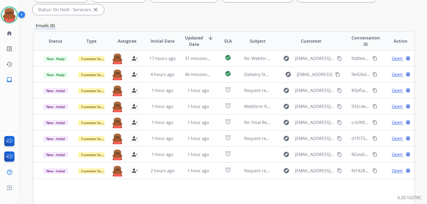
scroll to position [125, 0]
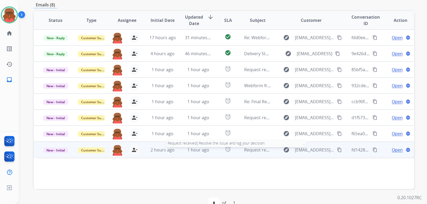
click at [257, 147] on span "Request received] Resolve the issue and log your decision. ͏‌ ͏‌ ͏‌ ͏‌ ͏‌ ͏‌ ͏‌…" at bounding box center [323, 150] width 158 height 6
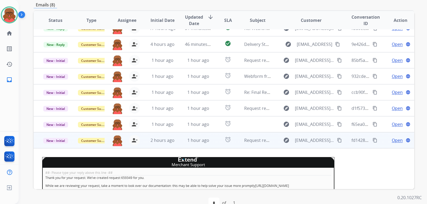
scroll to position [0, 0]
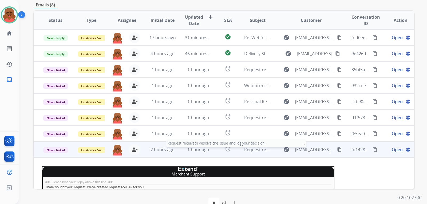
click at [257, 147] on span "Request received] Resolve the issue and log your decision. ͏‌ ͏‌ ͏‌ ͏‌ ͏‌ ͏‌ ͏‌…" at bounding box center [323, 150] width 158 height 6
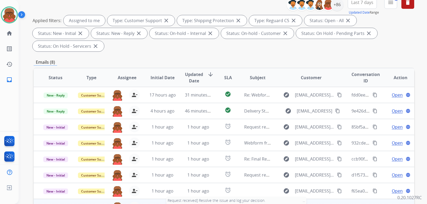
scroll to position [18, 0]
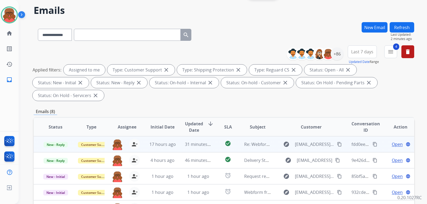
click at [168, 136] on td "17 hours ago" at bounding box center [158, 144] width 36 height 16
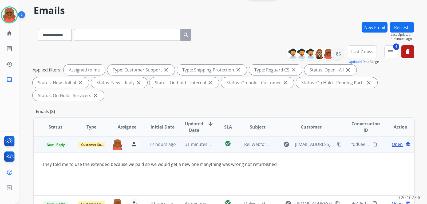
click at [337, 142] on mat-icon "content_copy" at bounding box center [339, 144] width 5 height 5
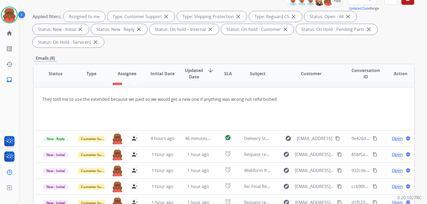
scroll to position [0, 0]
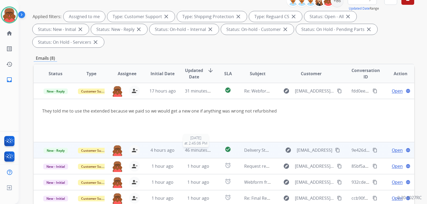
click at [200, 147] on span "46 minutes ago" at bounding box center [200, 150] width 31 height 6
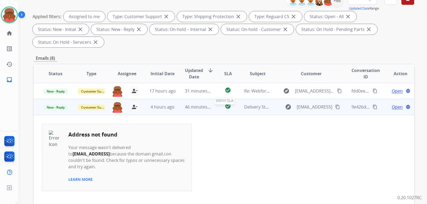
click at [232, 103] on div "check_circle" at bounding box center [227, 107] width 15 height 8
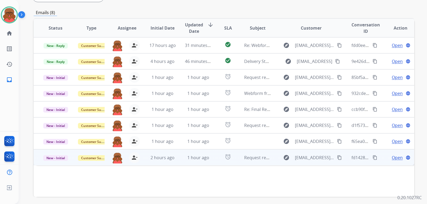
scroll to position [125, 0]
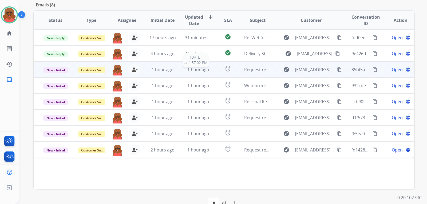
click at [189, 67] on span "1 hour ago" at bounding box center [198, 70] width 22 height 6
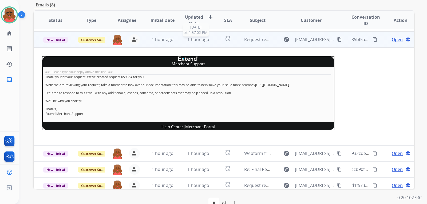
scroll to position [32, 0]
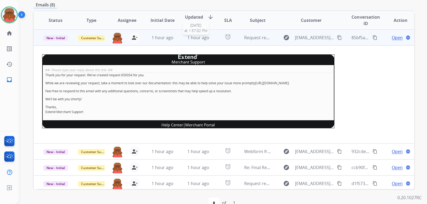
click at [194, 35] on span "1 hour ago" at bounding box center [198, 38] width 22 height 6
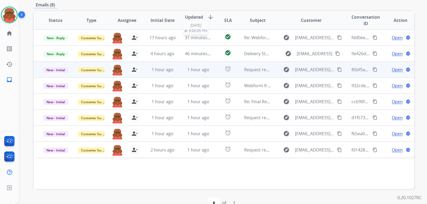
scroll to position [0, 0]
click at [187, 67] on span "1 hour ago" at bounding box center [198, 70] width 22 height 6
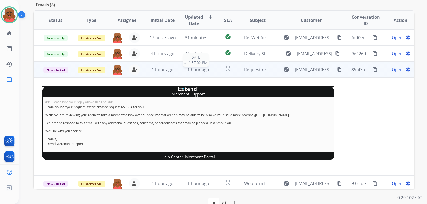
scroll to position [32, 0]
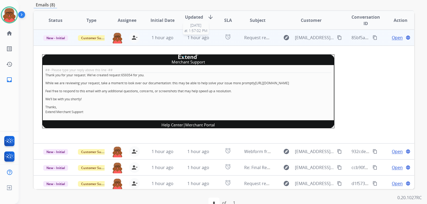
click at [192, 35] on span "1 hour ago" at bounding box center [198, 38] width 22 height 6
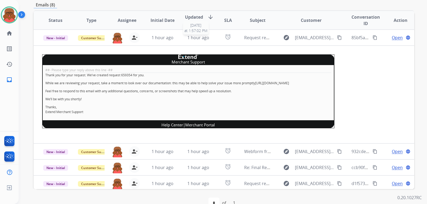
scroll to position [0, 0]
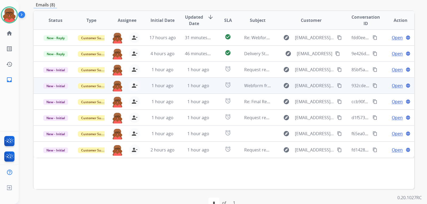
click at [183, 78] on td "1 hour ago" at bounding box center [194, 86] width 36 height 16
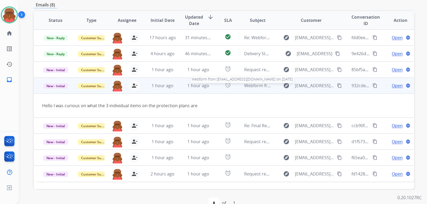
click at [257, 83] on span "Webform from [EMAIL_ADDRESS][DOMAIN_NAME] on [DATE]" at bounding box center [304, 86] width 121 height 6
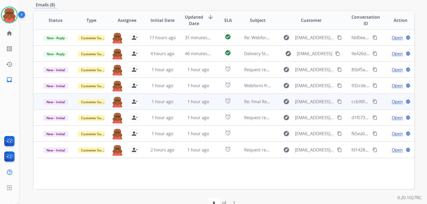
click at [235, 94] on td "Re: Final Reminder! Send in your product to proceed with your claim" at bounding box center [253, 102] width 36 height 16
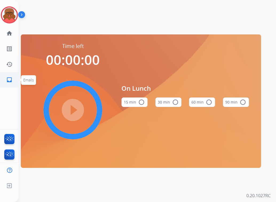
click at [8, 81] on mat-icon "inbox" at bounding box center [9, 80] width 6 height 6
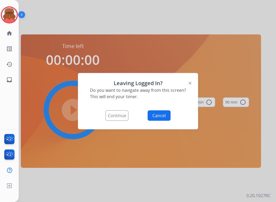
click at [121, 112] on button "Continue" at bounding box center [116, 115] width 23 height 10
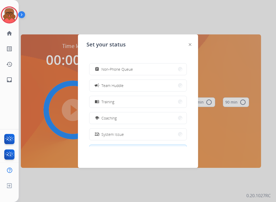
scroll to position [53, 0]
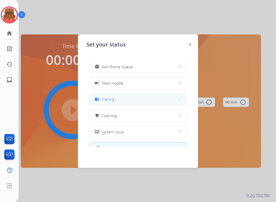
click at [120, 102] on button "menu_book Training" at bounding box center [137, 99] width 97 height 11
select select "**********"
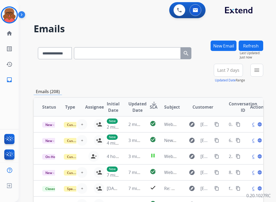
paste input "**********"
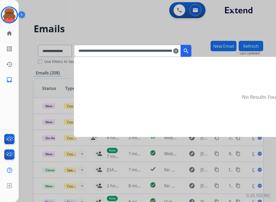
drag, startPoint x: 178, startPoint y: 49, endPoint x: 73, endPoint y: 53, distance: 105.4
click at [73, 53] on app-all-customers "**********" at bounding box center [138, 101] width 276 height 202
type input "**********"
click at [178, 50] on mat-icon "clear" at bounding box center [175, 51] width 5 height 6
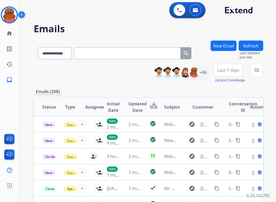
paste input "**********"
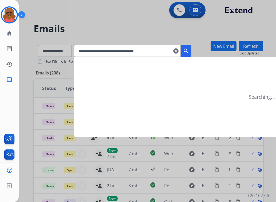
drag, startPoint x: 94, startPoint y: 53, endPoint x: 80, endPoint y: 50, distance: 14.9
click at [80, 50] on app-all-customers "**********" at bounding box center [138, 101] width 276 height 202
type input "**********"
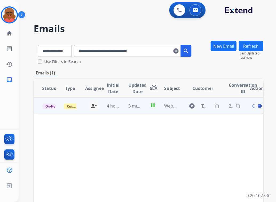
click at [214, 107] on mat-icon "content_copy" at bounding box center [216, 105] width 5 height 5
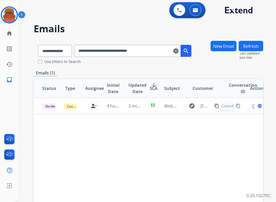
click at [178, 50] on mat-icon "clear" at bounding box center [175, 51] width 5 height 6
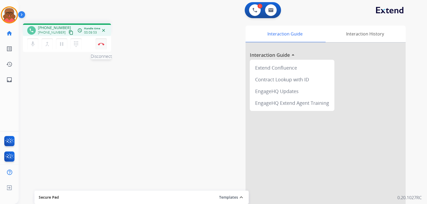
click at [105, 47] on button "Disconnect" at bounding box center [100, 43] width 11 height 11
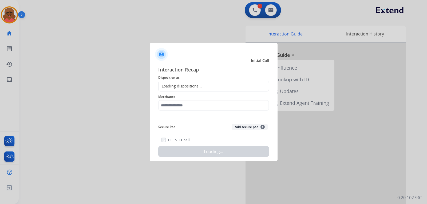
click at [193, 92] on div "Merchants" at bounding box center [213, 101] width 111 height 21
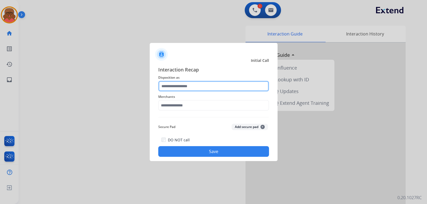
click at [192, 87] on input "text" at bounding box center [213, 86] width 111 height 11
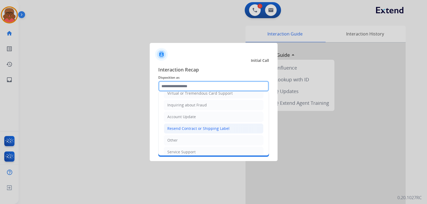
scroll to position [83, 0]
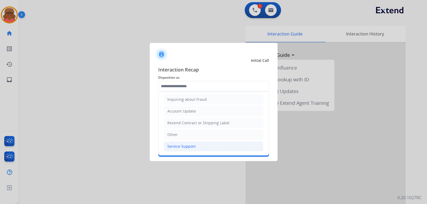
click at [186, 142] on li "Service Support" at bounding box center [213, 146] width 99 height 10
type input "**********"
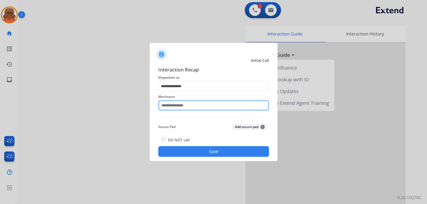
click at [189, 107] on input "text" at bounding box center [213, 105] width 111 height 11
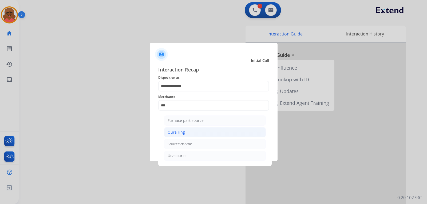
click at [190, 133] on li "Oura ring" at bounding box center [215, 132] width 102 height 10
type input "*********"
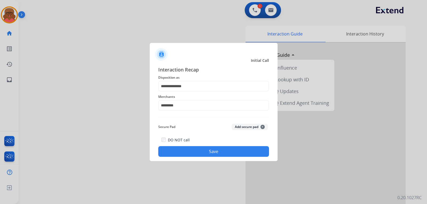
click at [194, 149] on button "Save" at bounding box center [213, 151] width 111 height 11
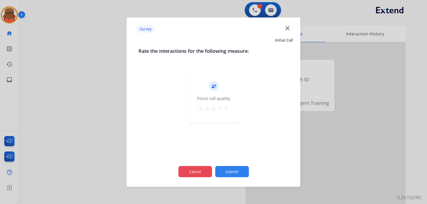
click at [194, 174] on button "Cancel" at bounding box center [195, 171] width 34 height 11
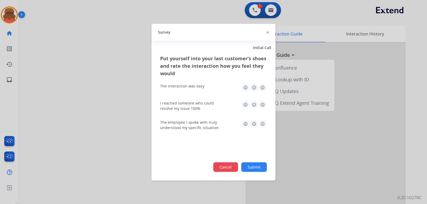
click at [226, 171] on button "Cancel" at bounding box center [225, 167] width 25 height 10
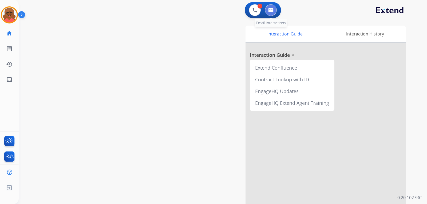
click at [271, 7] on button at bounding box center [271, 10] width 12 height 12
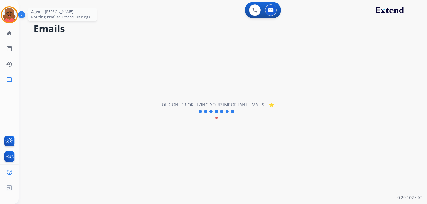
click at [11, 15] on img at bounding box center [9, 14] width 15 height 15
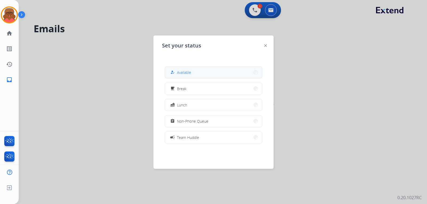
click at [211, 71] on button "how_to_reg Available" at bounding box center [213, 72] width 97 height 11
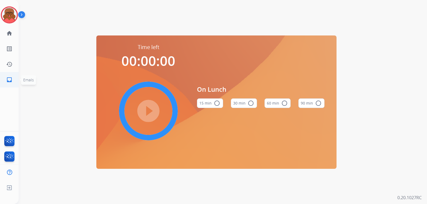
click at [9, 77] on mat-icon "inbox" at bounding box center [9, 80] width 6 height 6
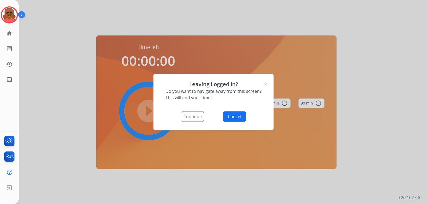
click at [199, 113] on button "Continue" at bounding box center [192, 116] width 23 height 10
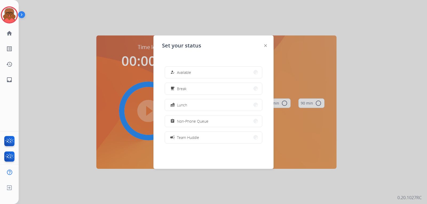
click at [200, 79] on div "how_to_reg Available free_breakfast Break fastfood Lunch assignment Non-Phone Q…" at bounding box center [213, 104] width 103 height 85
click at [202, 73] on button "how_to_reg Available" at bounding box center [213, 72] width 97 height 11
select select "**********"
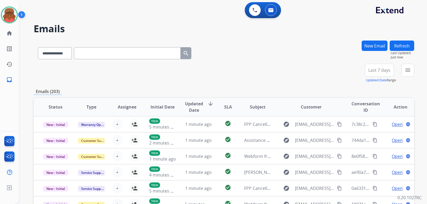
click at [400, 70] on div "**********" at bounding box center [387, 73] width 54 height 19
click at [402, 71] on button "menu Filters" at bounding box center [407, 70] width 13 height 13
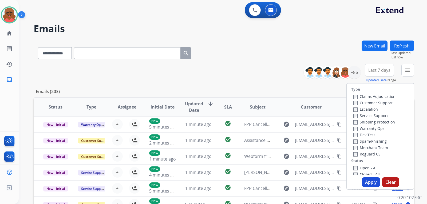
click at [372, 153] on label "Reguard CS" at bounding box center [366, 153] width 27 height 5
click at [371, 171] on div "Closed - All" at bounding box center [381, 174] width 56 height 6
click at [371, 169] on label "Open - All" at bounding box center [365, 167] width 24 height 5
click at [375, 124] on label "Shipping Protection" at bounding box center [374, 121] width 42 height 5
click at [378, 103] on label "Customer Support" at bounding box center [372, 102] width 39 height 5
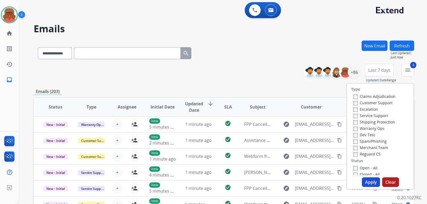
click at [370, 183] on button "Apply" at bounding box center [370, 182] width 18 height 10
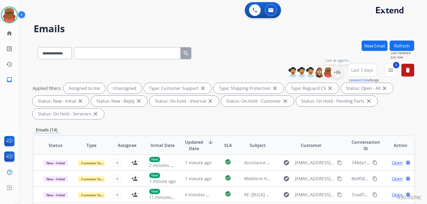
click at [336, 73] on div "+86" at bounding box center [336, 72] width 13 height 13
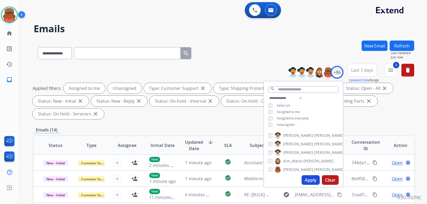
click at [285, 123] on span "Unassigned" at bounding box center [285, 124] width 18 height 5
click at [307, 180] on button "Apply" at bounding box center [310, 180] width 18 height 10
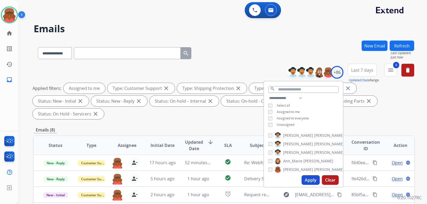
click at [366, 127] on div "Emails (8)" at bounding box center [224, 130] width 380 height 7
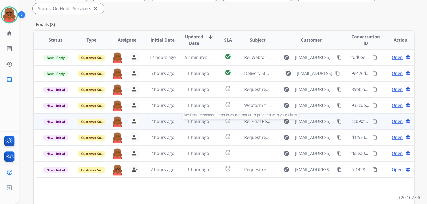
scroll to position [125, 0]
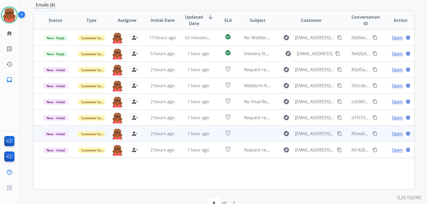
click at [250, 126] on td at bounding box center [253, 134] width 36 height 16
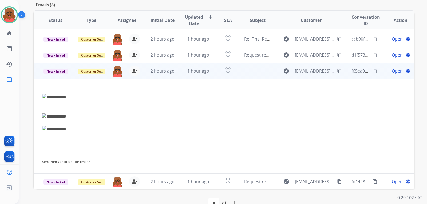
scroll to position [63, 0]
click at [266, 63] on td at bounding box center [253, 71] width 36 height 16
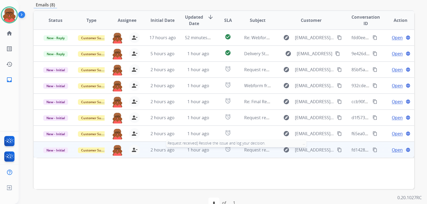
click at [252, 147] on span "Request received] Resolve the issue and log your decision. ͏‌ ͏‌ ͏‌ ͏‌ ͏‌ ͏‌ ͏‌…" at bounding box center [323, 150] width 158 height 6
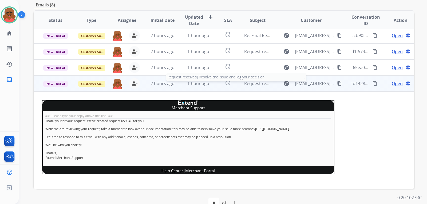
scroll to position [71, 0]
click at [260, 81] on span "Request received] Resolve the issue and log your decision. ͏‌ ͏‌ ͏‌ ͏‌ ͏‌ ͏‌ ͏‌…" at bounding box center [323, 84] width 158 height 6
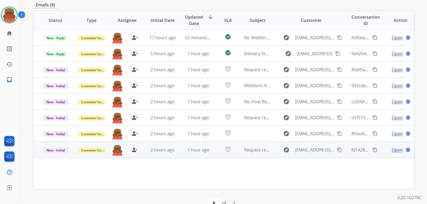
scroll to position [0, 0]
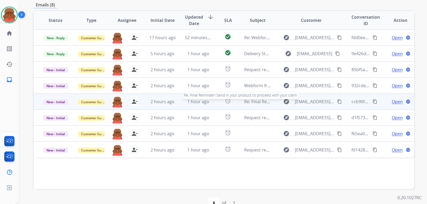
click at [254, 99] on span "Re: Final Reminder! Send in your product to proceed with your claim" at bounding box center [312, 102] width 137 height 6
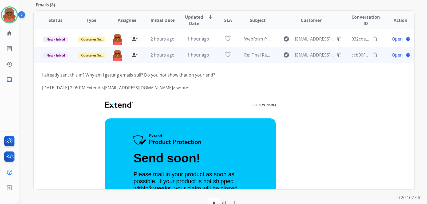
scroll to position [37, 0]
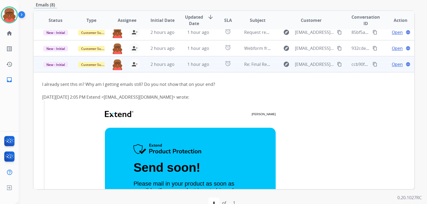
click at [266, 61] on span "Re: Final Reminder! Send in your product to proceed with your claim" at bounding box center [312, 64] width 137 height 6
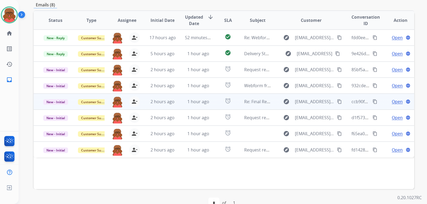
scroll to position [0, 0]
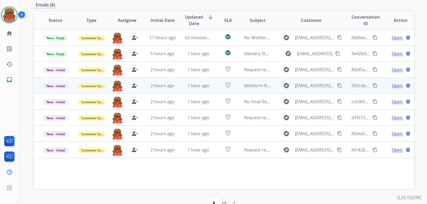
click at [258, 78] on td "Webform from [EMAIL_ADDRESS][DOMAIN_NAME] on [DATE]" at bounding box center [253, 86] width 36 height 16
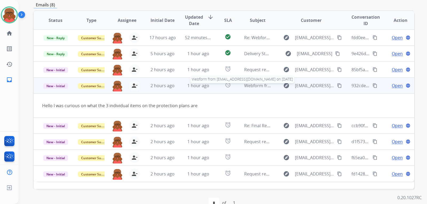
click at [259, 83] on span "Webform from [EMAIL_ADDRESS][DOMAIN_NAME] on [DATE]" at bounding box center [304, 86] width 121 height 6
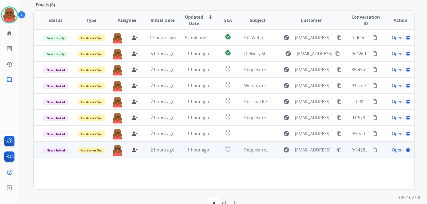
click at [256, 142] on td "Request received] Resolve the issue and log your decision. ͏‌ ͏‌ ͏‌ ͏‌ ͏‌ ͏‌ ͏‌…" at bounding box center [253, 150] width 36 height 16
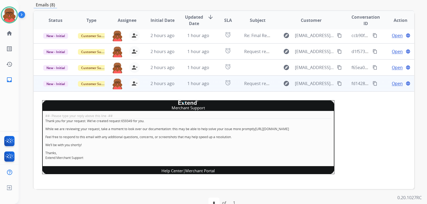
scroll to position [71, 0]
click at [258, 81] on span "Request received] Resolve the issue and log your decision. ͏‌ ͏‌ ͏‌ ͏‌ ͏‌ ͏‌ ͏‌…" at bounding box center [323, 84] width 158 height 6
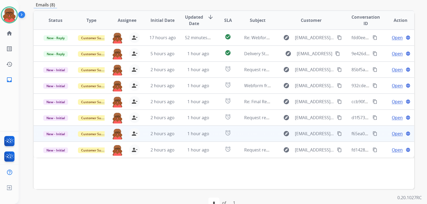
click at [254, 126] on td at bounding box center [253, 134] width 36 height 16
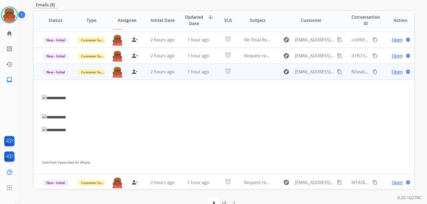
scroll to position [63, 0]
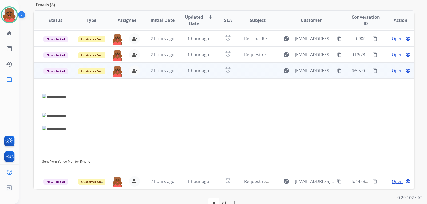
click at [395, 67] on span "Open" at bounding box center [396, 70] width 11 height 6
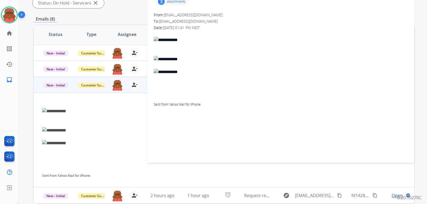
scroll to position [98, 0]
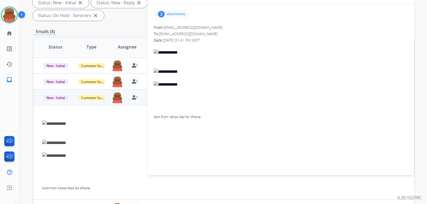
click at [178, 87] on img at bounding box center [281, 84] width 254 height 6
click at [174, 83] on img at bounding box center [281, 84] width 254 height 6
click at [178, 16] on div "3 attachments" at bounding box center [172, 14] width 34 height 9
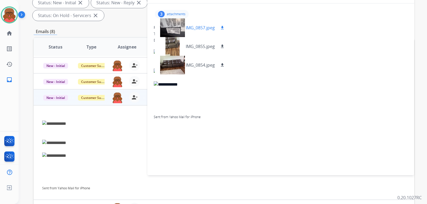
click at [185, 29] on div at bounding box center [172, 27] width 27 height 19
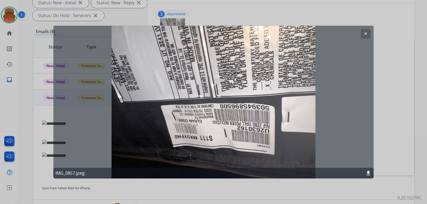
click at [367, 32] on mat-icon "clear" at bounding box center [365, 33] width 5 height 5
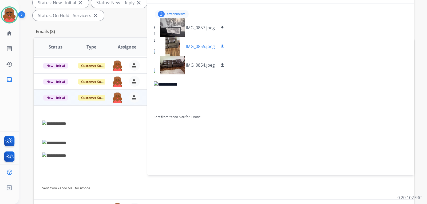
click at [197, 44] on p "IMG_0855.jpeg" at bounding box center [200, 46] width 29 height 6
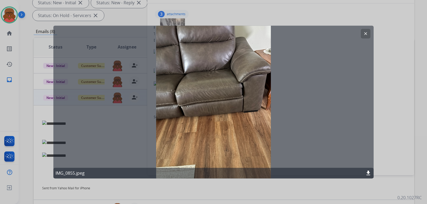
click at [360, 32] on button "clear" at bounding box center [365, 34] width 10 height 10
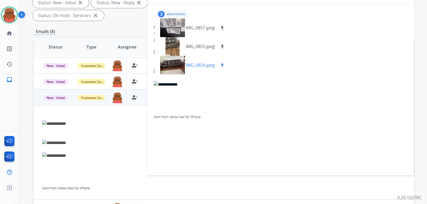
click at [179, 65] on div at bounding box center [172, 65] width 27 height 19
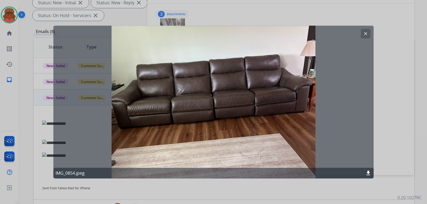
click at [367, 33] on mat-icon "clear" at bounding box center [365, 33] width 5 height 5
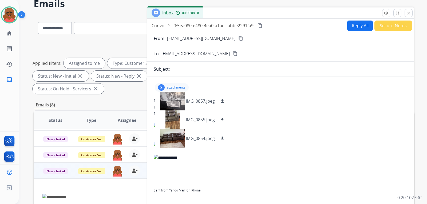
scroll to position [0, 0]
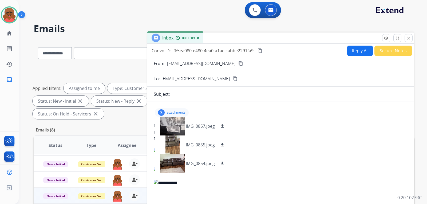
click at [238, 63] on mat-icon "content_copy" at bounding box center [240, 63] width 5 height 5
click at [173, 110] on div "3 attachments IMG_0857.jpeg download IMG_0855.jpeg download IMG_0854.jpeg downl…" at bounding box center [172, 112] width 34 height 9
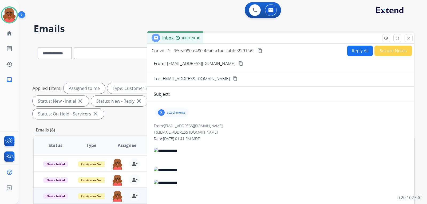
click at [347, 51] on button "Reply All" at bounding box center [360, 51] width 26 height 10
select select "**********"
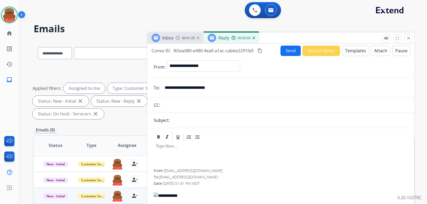
click at [344, 51] on button "Templates" at bounding box center [355, 51] width 27 height 10
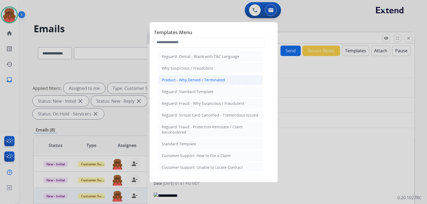
click at [220, 79] on div "Product - Why Denied / Terminated" at bounding box center [193, 79] width 63 height 5
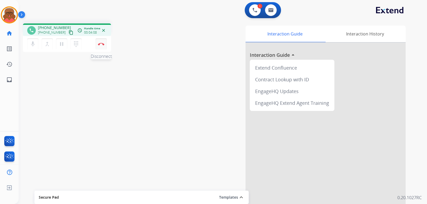
click at [100, 41] on button "Disconnect" at bounding box center [100, 43] width 11 height 11
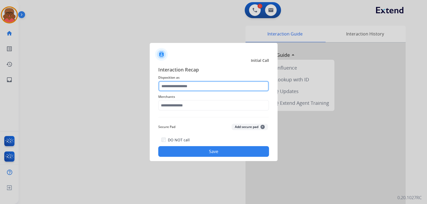
click at [186, 84] on input "text" at bounding box center [213, 86] width 111 height 11
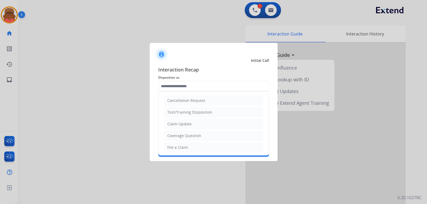
click at [194, 142] on ul "Cancellation Request Test/Training Disposition Claim Update Coverage Question F…" at bounding box center [213, 165] width 110 height 147
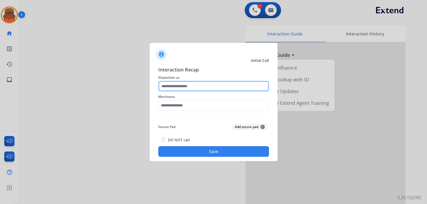
click at [200, 85] on input "text" at bounding box center [213, 86] width 111 height 11
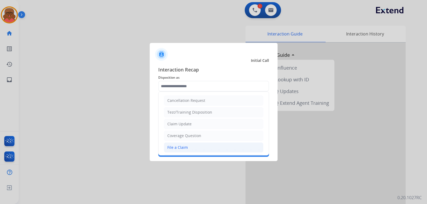
click at [187, 147] on li "File a Claim" at bounding box center [213, 147] width 99 height 10
type input "**********"
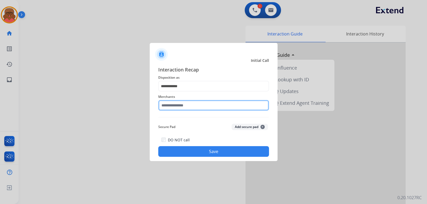
click at [201, 106] on input "text" at bounding box center [213, 105] width 111 height 11
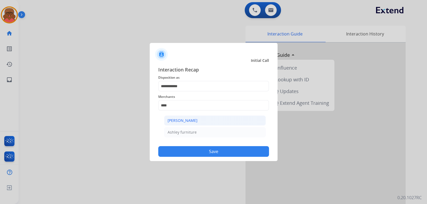
click at [206, 122] on li "[PERSON_NAME]" at bounding box center [215, 120] width 102 height 10
type input "**********"
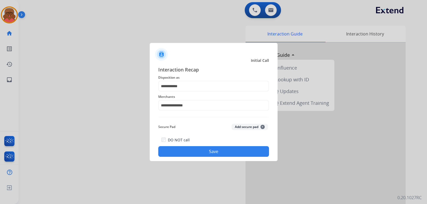
click at [220, 152] on button "Save" at bounding box center [213, 151] width 111 height 11
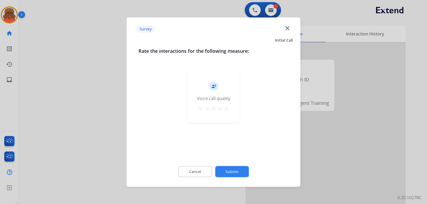
click at [224, 168] on button "Submit" at bounding box center [232, 171] width 34 height 11
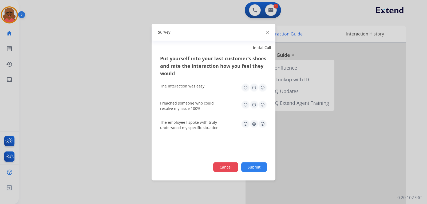
click at [219, 168] on button "Cancel" at bounding box center [225, 167] width 25 height 10
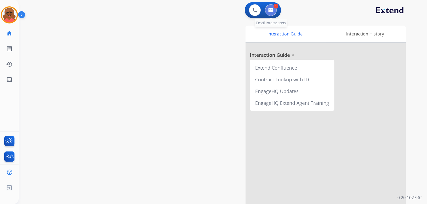
click at [271, 13] on button at bounding box center [271, 10] width 12 height 12
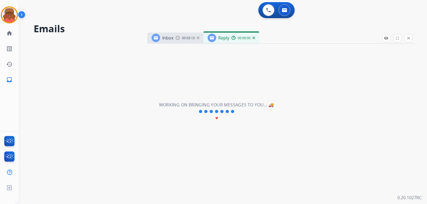
select select "**********"
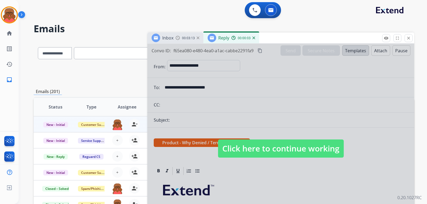
click at [266, 150] on span "Click here to continue working" at bounding box center [281, 148] width 126 height 18
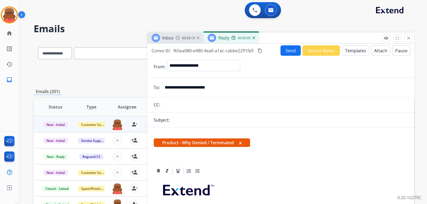
click at [254, 36] on div "00:00:05" at bounding box center [242, 37] width 23 height 5
click at [410, 37] on mat-icon "close" at bounding box center [408, 38] width 5 height 5
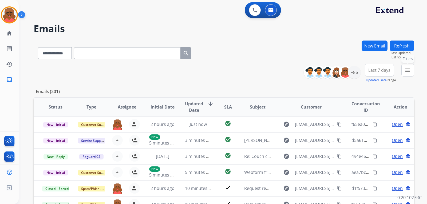
click at [402, 69] on button "menu Filters" at bounding box center [407, 70] width 13 height 13
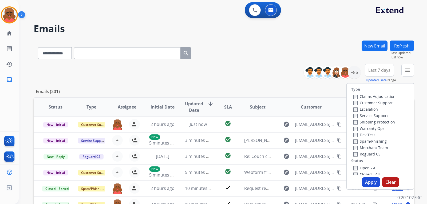
click at [371, 154] on label "Reguard CS" at bounding box center [366, 153] width 27 height 5
click at [372, 122] on label "Shipping Protection" at bounding box center [374, 121] width 42 height 5
click at [372, 103] on label "Customer Support" at bounding box center [372, 102] width 39 height 5
click at [369, 166] on label "Open - All" at bounding box center [365, 167] width 24 height 5
click at [369, 187] on div "Type Claims Adjudication Customer Support Escalation Service Support Shipping P…" at bounding box center [380, 136] width 68 height 107
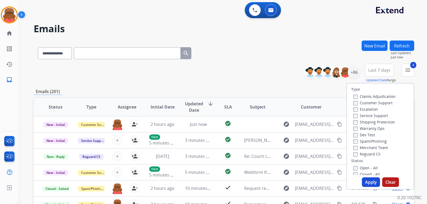
click at [374, 185] on button "Apply" at bounding box center [370, 182] width 18 height 10
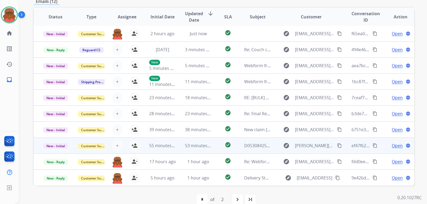
scroll to position [138, 0]
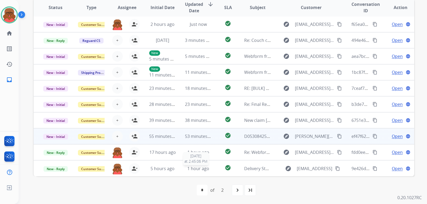
click at [202, 168] on span "1 hour ago" at bounding box center [198, 169] width 22 height 6
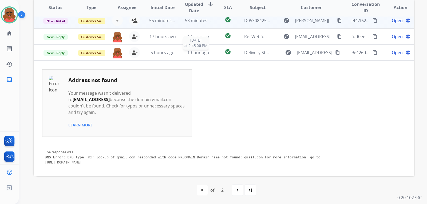
scroll to position [123, 0]
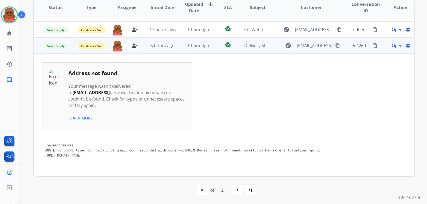
click at [219, 51] on td "check_circle" at bounding box center [224, 46] width 24 height 16
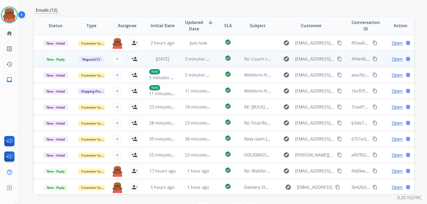
scroll to position [111, 0]
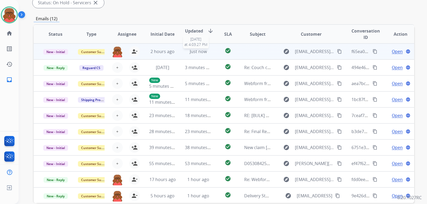
click at [204, 54] on span "Just now" at bounding box center [198, 52] width 17 height 6
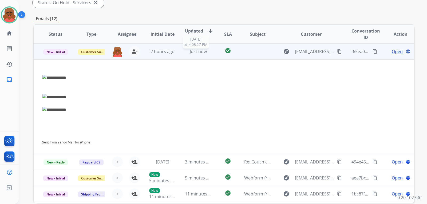
click at [204, 54] on span "Just now" at bounding box center [198, 52] width 17 height 6
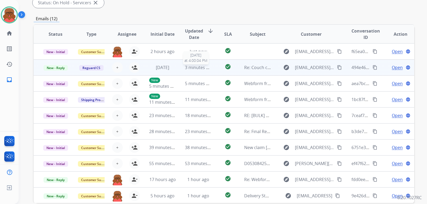
click at [202, 69] on span "3 minutes ago" at bounding box center [199, 68] width 29 height 6
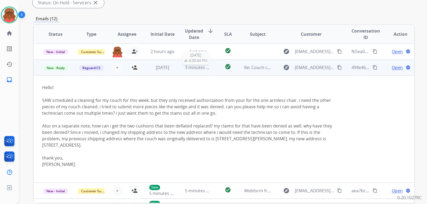
scroll to position [16, 0]
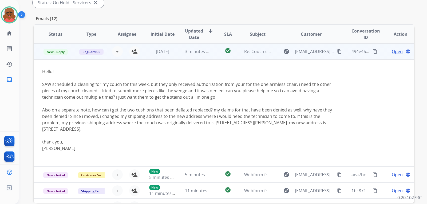
click at [204, 55] on td "3 minutes ago" at bounding box center [194, 51] width 36 height 16
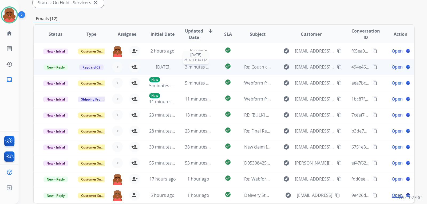
click at [204, 67] on span "3 minutes ago" at bounding box center [199, 67] width 29 height 6
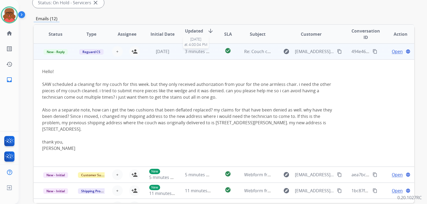
click at [196, 51] on span "3 minutes ago" at bounding box center [199, 52] width 29 height 6
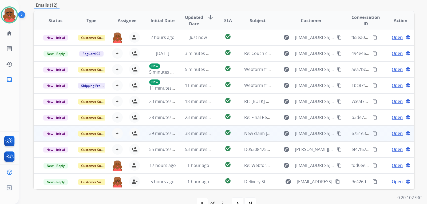
scroll to position [138, 0]
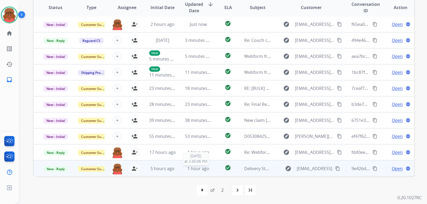
click at [199, 170] on span "1 hour ago" at bounding box center [198, 169] width 22 height 6
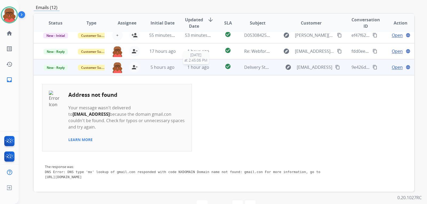
scroll to position [123, 0]
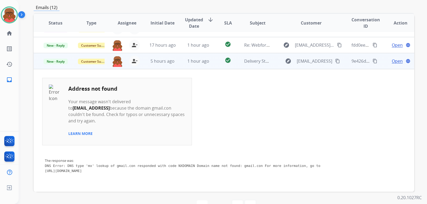
click at [213, 64] on td "check_circle" at bounding box center [224, 61] width 24 height 16
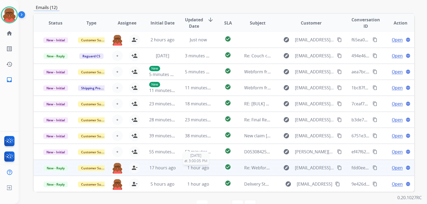
click at [203, 167] on span "1 hour ago" at bounding box center [198, 168] width 22 height 6
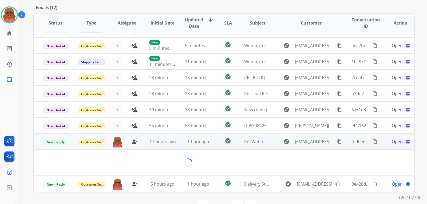
scroll to position [44, 0]
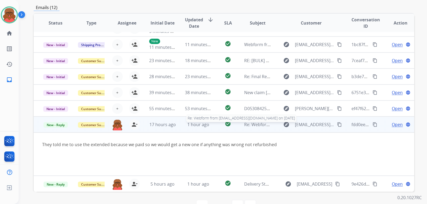
click at [266, 126] on span "Re: Webform from [EMAIL_ADDRESS][DOMAIN_NAME] on [DATE]" at bounding box center [308, 125] width 128 height 6
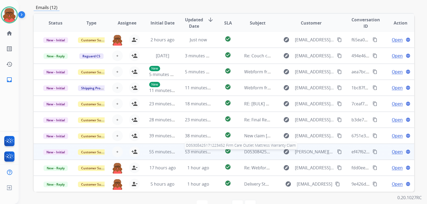
click at [258, 154] on span "D05308425171223452 Firm Care Outlet Mattress Warranty Claim" at bounding box center [308, 152] width 129 height 6
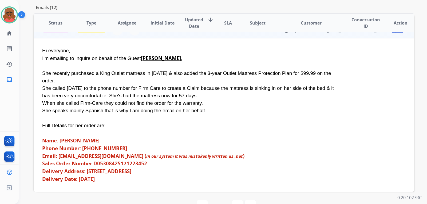
scroll to position [112, 0]
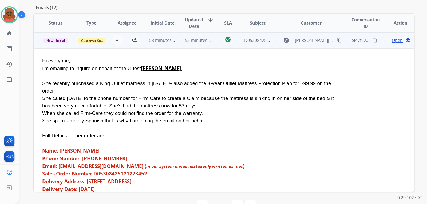
click at [212, 47] on td "check_circle" at bounding box center [224, 40] width 24 height 16
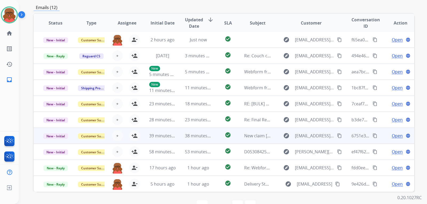
click at [217, 139] on td "check_circle" at bounding box center [224, 136] width 24 height 16
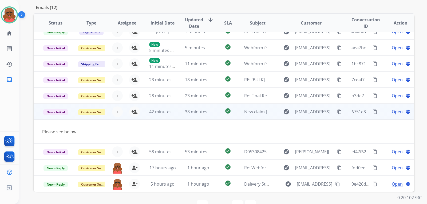
scroll to position [25, 0]
click at [396, 112] on span "Open" at bounding box center [396, 112] width 11 height 6
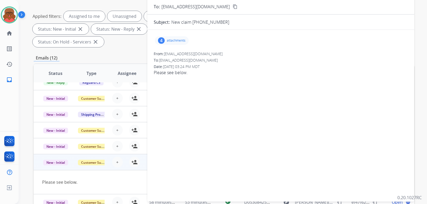
scroll to position [0, 0]
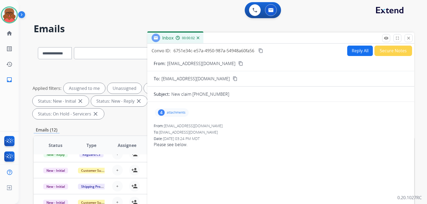
click at [170, 118] on div "4 attachments" at bounding box center [281, 112] width 254 height 13
click at [171, 111] on p "attachments" at bounding box center [176, 112] width 19 height 4
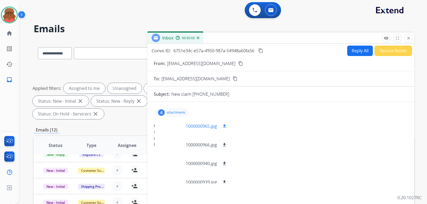
click at [187, 127] on p "1000000965.jpg" at bounding box center [201, 126] width 31 height 6
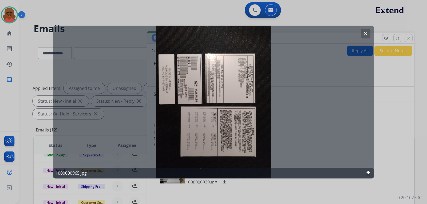
click at [365, 33] on mat-icon "clear" at bounding box center [365, 33] width 5 height 5
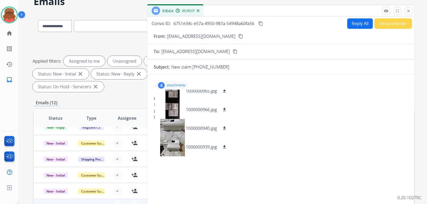
scroll to position [27, 0]
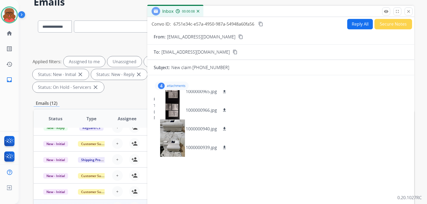
click at [238, 37] on mat-icon "content_copy" at bounding box center [240, 36] width 5 height 5
click at [222, 91] on mat-icon "download" at bounding box center [224, 91] width 5 height 5
drag, startPoint x: 223, startPoint y: 110, endPoint x: 223, endPoint y: 114, distance: 4.0
click at [223, 110] on mat-icon "download" at bounding box center [224, 110] width 5 height 5
click at [223, 131] on mat-icon "download" at bounding box center [224, 128] width 5 height 5
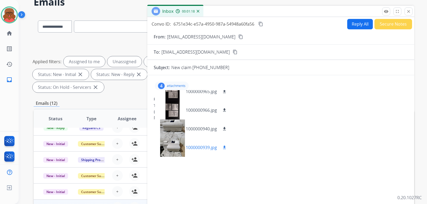
click at [224, 150] on mat-icon "download" at bounding box center [224, 147] width 5 height 5
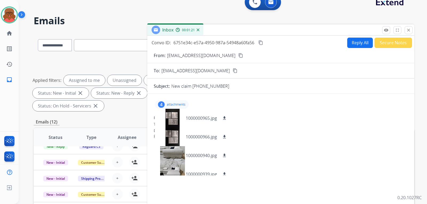
scroll to position [0, 0]
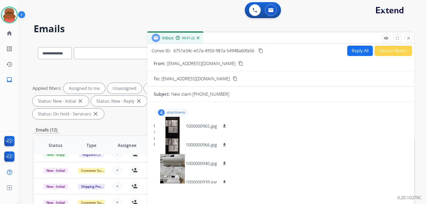
click at [176, 113] on p "attachments" at bounding box center [176, 112] width 19 height 4
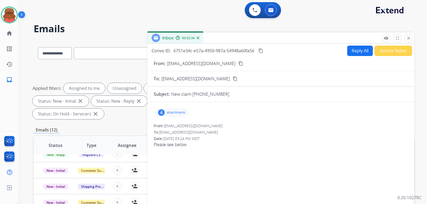
click at [351, 54] on button "Reply All" at bounding box center [360, 51] width 26 height 10
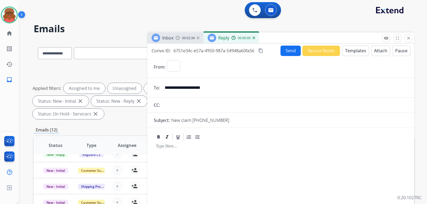
select select "**********"
click at [351, 54] on button "Templates" at bounding box center [355, 51] width 27 height 10
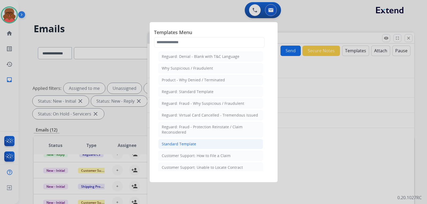
click at [187, 143] on div "Standard Template" at bounding box center [179, 143] width 34 height 5
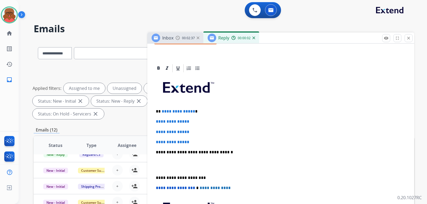
scroll to position [107, 0]
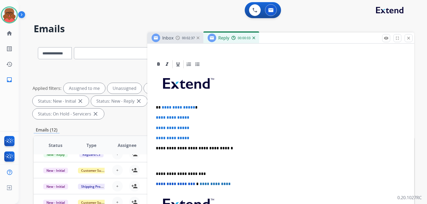
click at [158, 105] on p "**********" at bounding box center [278, 107] width 245 height 5
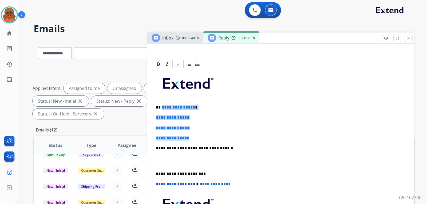
drag, startPoint x: 162, startPoint y: 107, endPoint x: 199, endPoint y: 135, distance: 46.8
click at [199, 135] on div "**********" at bounding box center [281, 160] width 254 height 183
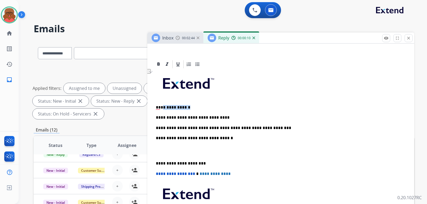
drag, startPoint x: 161, startPoint y: 106, endPoint x: 185, endPoint y: 109, distance: 23.9
click at [185, 109] on p "**********" at bounding box center [278, 107] width 245 height 5
click at [178, 150] on p "To enrich screen reader interactions, please activate Accessibility in Grammarl…" at bounding box center [281, 151] width 250 height 10
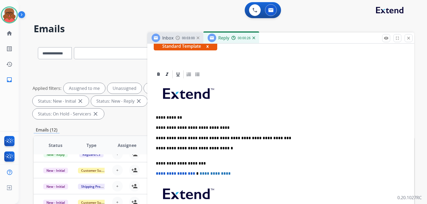
click at [176, 155] on div "**********" at bounding box center [281, 160] width 254 height 163
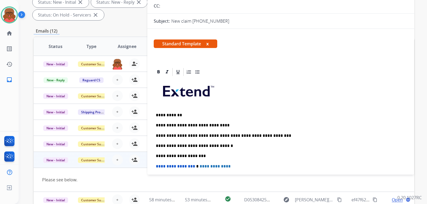
scroll to position [0, 0]
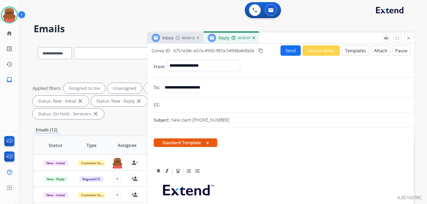
click at [290, 48] on button "Send" at bounding box center [290, 50] width 20 height 10
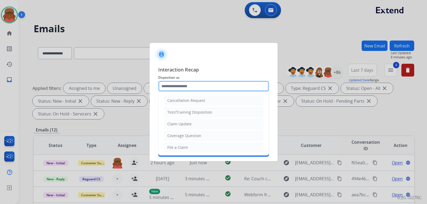
click at [190, 85] on input "text" at bounding box center [213, 86] width 111 height 11
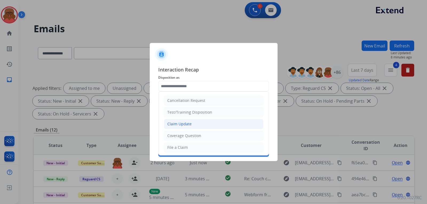
click at [189, 127] on li "Claim Update" at bounding box center [213, 124] width 99 height 10
type input "**********"
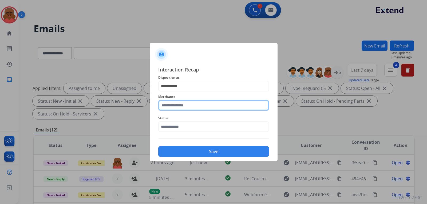
click at [191, 107] on input "text" at bounding box center [213, 105] width 111 height 11
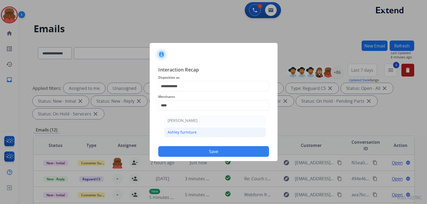
click at [192, 129] on li "Ashley furniture" at bounding box center [215, 132] width 102 height 10
type input "**********"
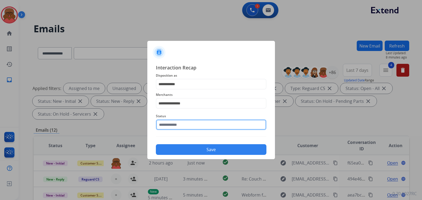
click at [207, 126] on input "text" at bounding box center [211, 124] width 111 height 11
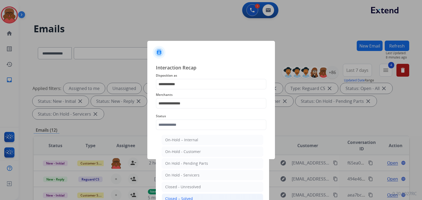
click at [204, 196] on li "Closed – Solved" at bounding box center [213, 198] width 102 height 10
type input "**********"
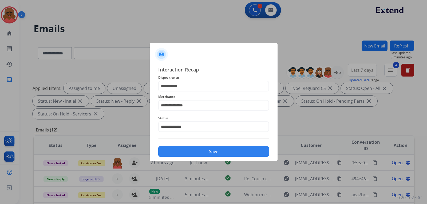
click at [219, 154] on button "Save" at bounding box center [213, 151] width 111 height 11
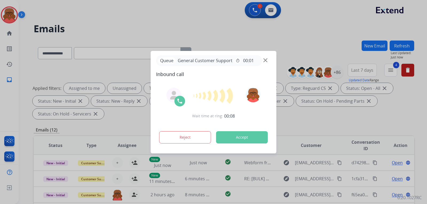
click at [264, 60] on img at bounding box center [265, 60] width 4 height 4
click at [263, 61] on img at bounding box center [265, 60] width 4 height 4
click at [264, 61] on img at bounding box center [265, 60] width 4 height 4
click at [264, 59] on img at bounding box center [265, 60] width 4 height 4
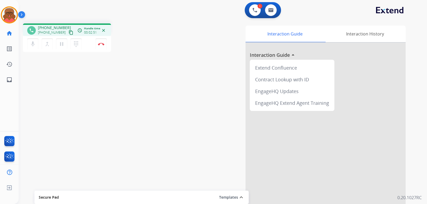
click at [96, 52] on div "phone +16263885604 +16263885604 content_copy access_time Call metrics Queue 00:…" at bounding box center [67, 38] width 88 height 30
click at [100, 46] on button "Disconnect" at bounding box center [100, 43] width 11 height 11
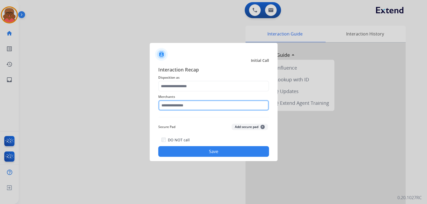
click at [212, 102] on input "text" at bounding box center [213, 105] width 111 height 11
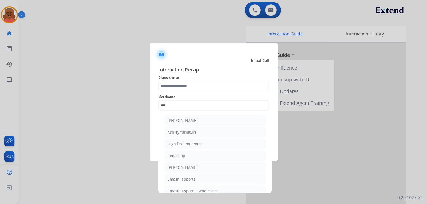
click at [216, 115] on ul "Ashley - Reguard Ashley furniture High fashion home Jomashop Sam ash Smash it s…" at bounding box center [214, 157] width 105 height 89
click at [216, 119] on li "Ashley - Reguard" at bounding box center [215, 120] width 102 height 10
type input "**********"
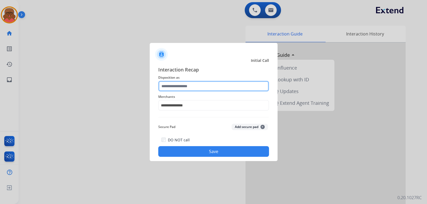
click at [210, 84] on input "text" at bounding box center [213, 86] width 111 height 11
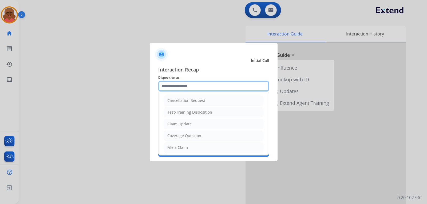
scroll to position [83, 0]
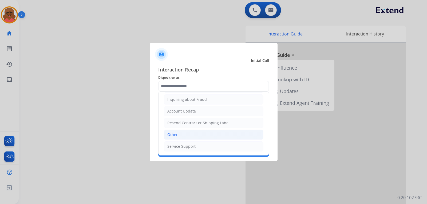
click at [179, 136] on li "Other" at bounding box center [213, 135] width 99 height 10
type input "*****"
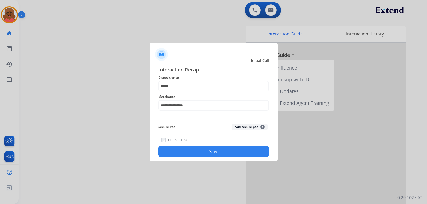
click at [194, 151] on button "Save" at bounding box center [213, 151] width 111 height 11
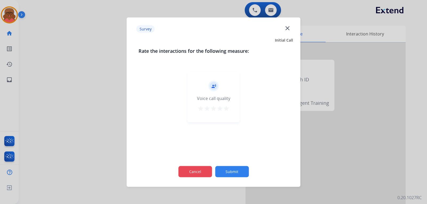
click at [206, 169] on button "Cancel" at bounding box center [195, 171] width 34 height 11
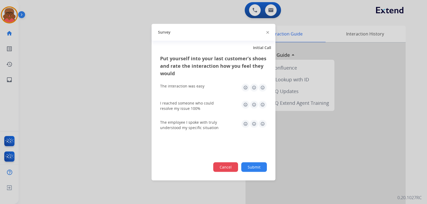
click at [216, 166] on button "Cancel" at bounding box center [225, 167] width 25 height 10
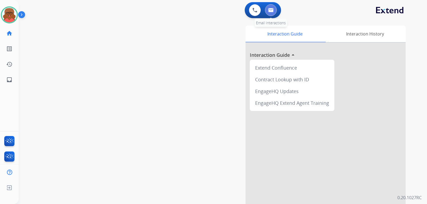
click at [272, 10] on img at bounding box center [270, 10] width 5 height 4
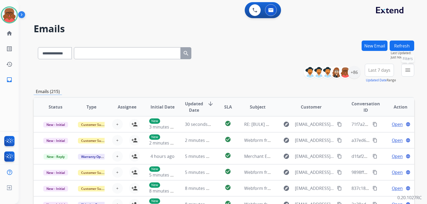
click at [411, 71] on button "menu Filters" at bounding box center [407, 70] width 13 height 13
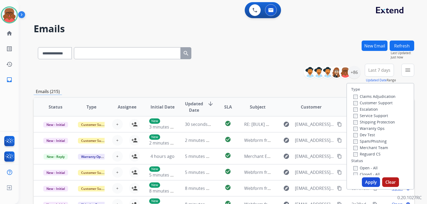
click at [376, 101] on label "Customer Support" at bounding box center [372, 102] width 39 height 5
click at [378, 122] on label "Shipping Protection" at bounding box center [374, 121] width 42 height 5
click at [365, 152] on label "Reguard CS" at bounding box center [366, 153] width 27 height 5
click at [368, 168] on label "Open - All" at bounding box center [365, 167] width 24 height 5
click at [372, 180] on button "Apply" at bounding box center [370, 182] width 18 height 10
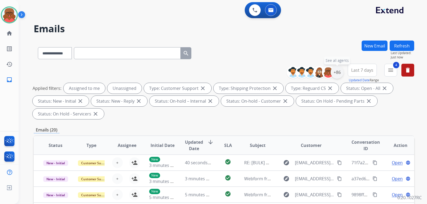
click at [337, 76] on div "+86" at bounding box center [336, 72] width 13 height 13
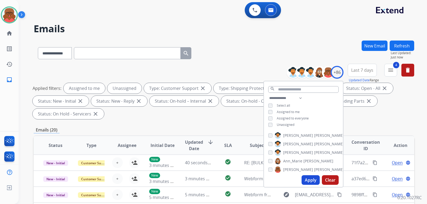
click at [284, 123] on span "Unassigned" at bounding box center [285, 124] width 18 height 5
click at [310, 182] on button "Apply" at bounding box center [310, 180] width 18 height 10
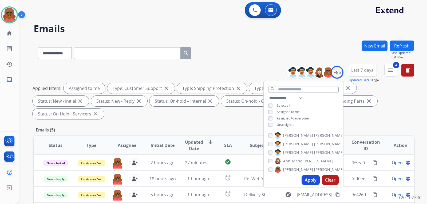
click at [359, 127] on div "Emails (5)" at bounding box center [224, 130] width 380 height 7
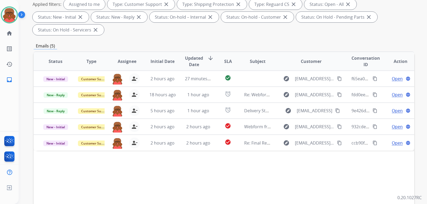
scroll to position [45, 0]
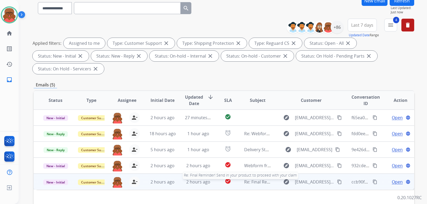
click at [244, 179] on span "Re: Final Reminder! Send in your product to proceed with your claim" at bounding box center [312, 182] width 137 height 6
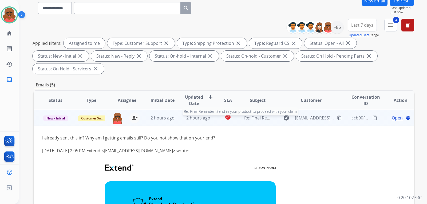
scroll to position [64, 0]
click at [255, 110] on td "Re: Final Reminder! Send in your product to proceed with your claim" at bounding box center [253, 118] width 36 height 16
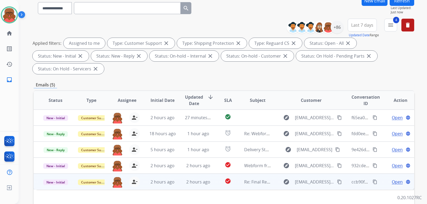
scroll to position [0, 0]
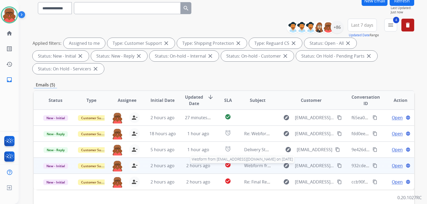
click at [254, 163] on span "Webform from Claudioolympio@gmail.com on 08/18/2025" at bounding box center [304, 166] width 121 height 6
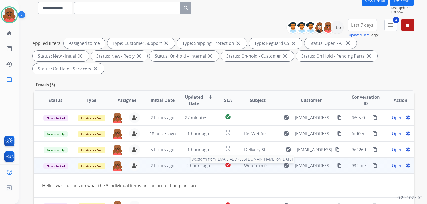
click at [254, 163] on span "Webform from Claudioolympio@gmail.com on 08/18/2025" at bounding box center [304, 166] width 121 height 6
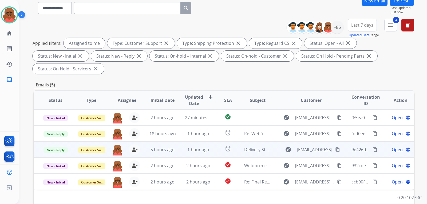
click at [254, 142] on td "Delivery Status Notification (Failure)" at bounding box center [253, 150] width 36 height 16
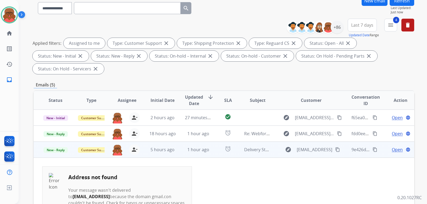
scroll to position [32, 0]
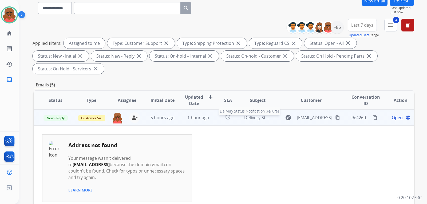
click at [262, 114] on div "Delivery Status Notification (Failure)" at bounding box center [257, 117] width 27 height 6
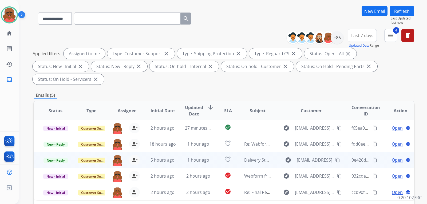
scroll to position [18, 0]
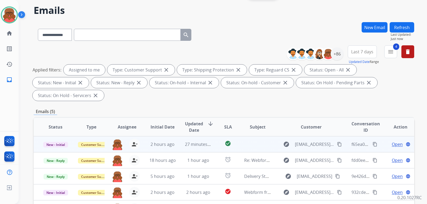
click at [257, 136] on td at bounding box center [253, 144] width 36 height 16
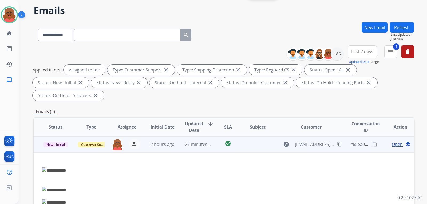
click at [257, 136] on td at bounding box center [253, 144] width 36 height 16
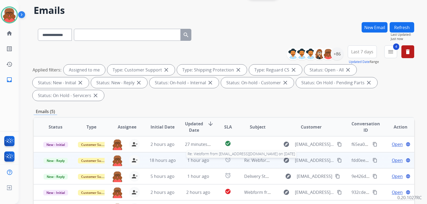
click at [258, 157] on span "Re: Webform from ashleybrentwedding2021@gmail.com on 08/18/2025" at bounding box center [308, 160] width 128 height 6
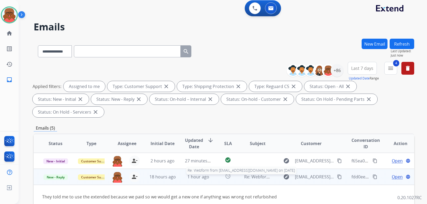
scroll to position [0, 0]
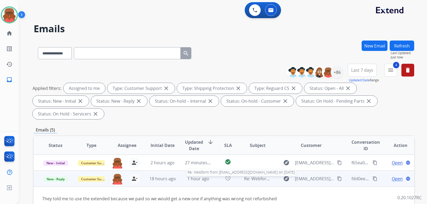
click at [265, 176] on span "Re: Webform from ashleybrentwedding2021@gmail.com on 08/18/2025" at bounding box center [308, 179] width 128 height 6
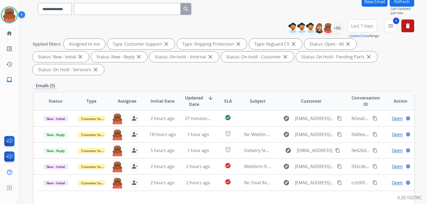
scroll to position [53, 0]
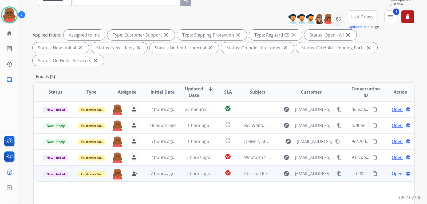
click at [260, 171] on span "Re: Final Reminder! Send in your product to proceed with your claim" at bounding box center [312, 174] width 137 height 6
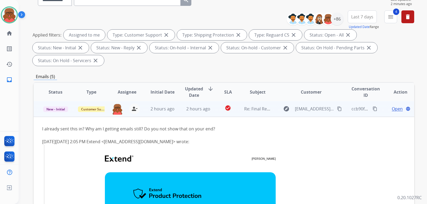
scroll to position [64, 0]
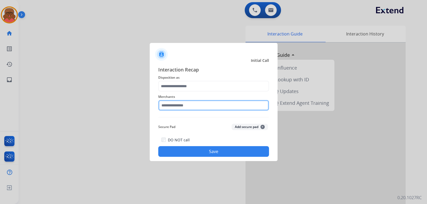
click at [238, 108] on input "text" at bounding box center [213, 105] width 111 height 11
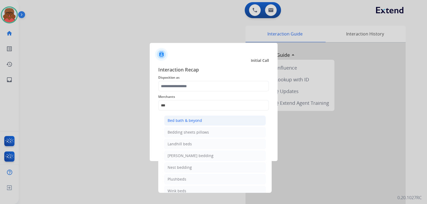
click at [177, 122] on div "Bed bath & beyond" at bounding box center [184, 120] width 34 height 5
type input "**********"
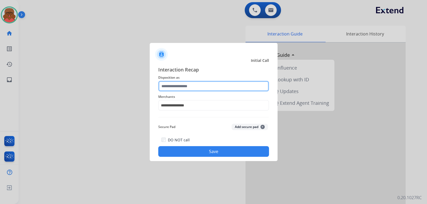
click at [189, 86] on input "text" at bounding box center [213, 86] width 111 height 11
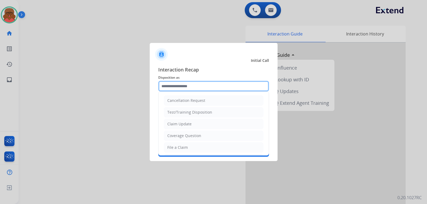
scroll to position [83, 0]
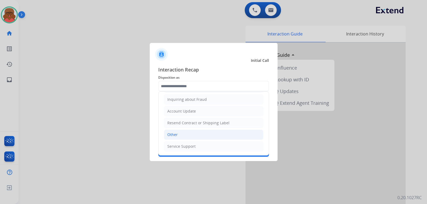
click at [189, 136] on li "Other" at bounding box center [213, 135] width 99 height 10
type input "*****"
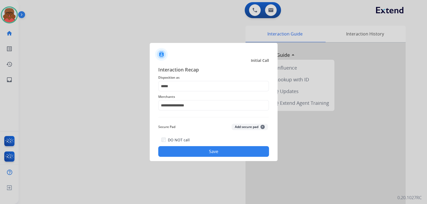
click at [192, 149] on button "Save" at bounding box center [213, 151] width 111 height 11
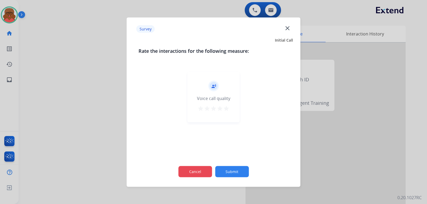
click at [203, 169] on button "Cancel" at bounding box center [195, 171] width 34 height 11
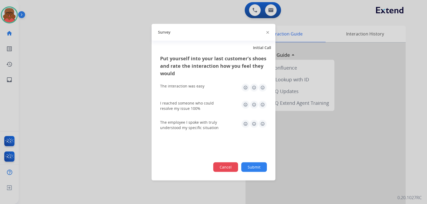
click at [225, 165] on button "Cancel" at bounding box center [225, 167] width 25 height 10
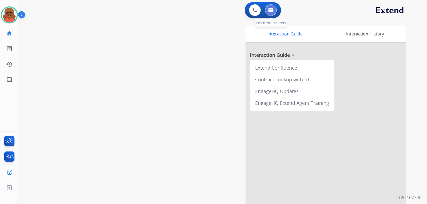
click at [272, 13] on button at bounding box center [271, 10] width 12 height 12
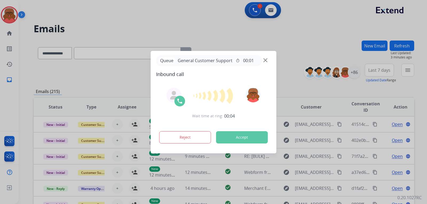
click at [266, 59] on img at bounding box center [265, 60] width 4 height 4
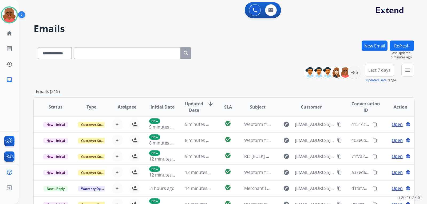
click at [278, 46] on div "**********" at bounding box center [224, 52] width 380 height 23
click at [351, 73] on div "+86" at bounding box center [353, 72] width 13 height 13
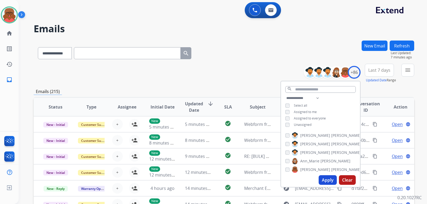
click at [304, 125] on span "Unassigned" at bounding box center [303, 124] width 18 height 5
click at [327, 178] on button "Apply" at bounding box center [327, 180] width 18 height 10
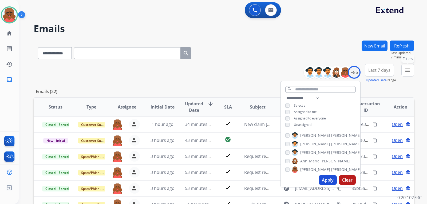
click at [408, 74] on button "menu Filters" at bounding box center [407, 70] width 13 height 13
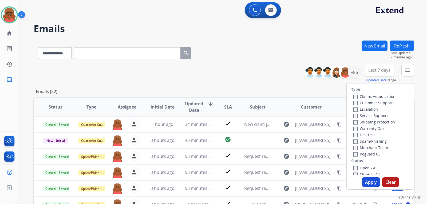
click at [371, 103] on label "Customer Support" at bounding box center [372, 102] width 39 height 5
click at [371, 121] on label "Shipping Protection" at bounding box center [374, 121] width 42 height 5
click at [366, 166] on label "Open - All" at bounding box center [365, 167] width 24 height 5
click at [364, 155] on label "Reguard CS" at bounding box center [366, 153] width 27 height 5
click at [374, 184] on button "Apply" at bounding box center [370, 182] width 18 height 10
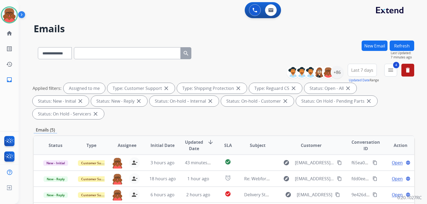
click at [306, 31] on h2 "Emails" at bounding box center [224, 28] width 380 height 11
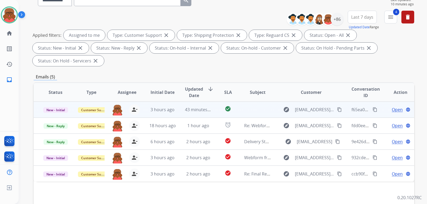
scroll to position [53, 0]
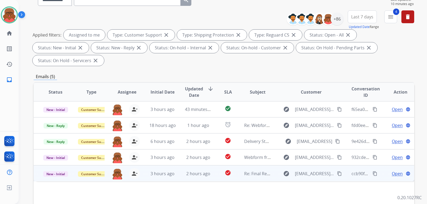
click at [256, 165] on td "Re: Final Reminder! Send in your product to proceed with your claim" at bounding box center [253, 173] width 36 height 16
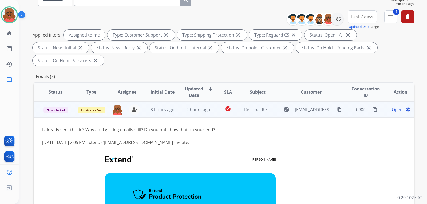
scroll to position [64, 0]
click at [263, 106] on span "Re: Final Reminder! Send in your product to proceed with your claim" at bounding box center [312, 109] width 137 height 6
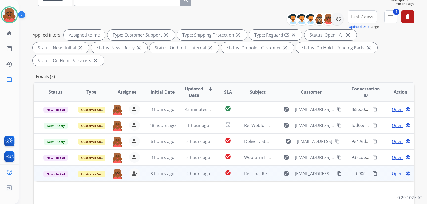
scroll to position [0, 0]
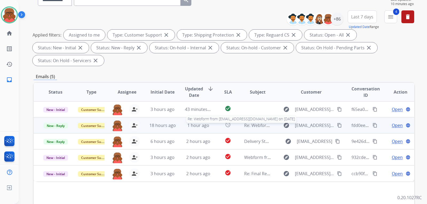
click at [260, 122] on span "Re: Webform from ashleybrentwedding2021@gmail.com on 08/18/2025" at bounding box center [308, 125] width 128 height 6
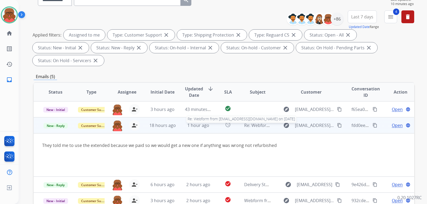
click at [260, 122] on span "Re: Webform from ashleybrentwedding2021@gmail.com on 08/18/2025" at bounding box center [308, 125] width 128 height 6
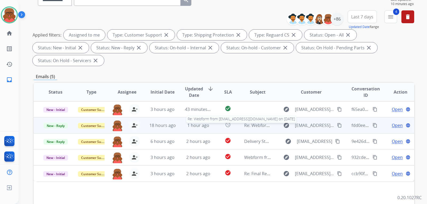
click at [260, 122] on span "Re: Webform from ashleybrentwedding2021@gmail.com on 08/18/2025" at bounding box center [308, 125] width 128 height 6
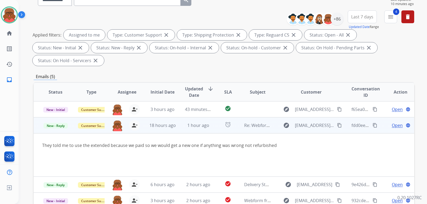
click at [254, 117] on td "Re: Webform from ashleybrentwedding2021@gmail.com on 08/18/2025" at bounding box center [253, 125] width 36 height 16
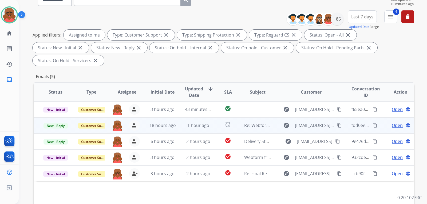
click at [254, 117] on td "Re: Webform from ashleybrentwedding2021@gmail.com on 08/18/2025" at bounding box center [253, 125] width 36 height 16
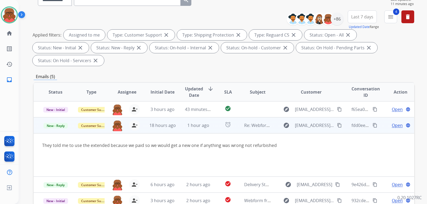
click at [254, 117] on td "Re: Webform from ashleybrentwedding2021@gmail.com on 08/18/2025" at bounding box center [253, 125] width 36 height 16
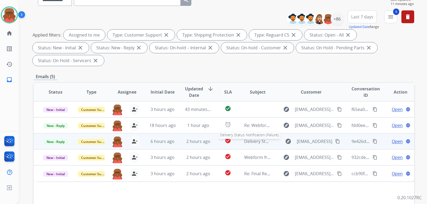
click at [262, 138] on span "Delivery Status Notification (Failure)" at bounding box center [280, 141] width 72 height 6
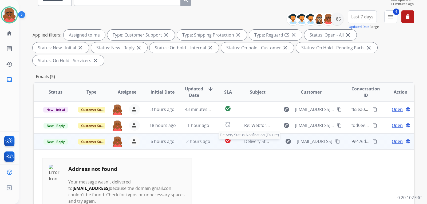
scroll to position [32, 0]
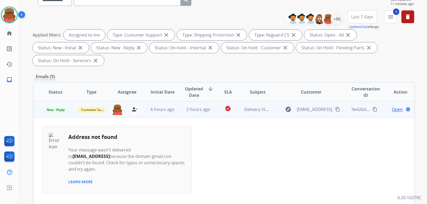
click at [266, 106] on span "Delivery Status Notification (Failure)" at bounding box center [280, 109] width 72 height 6
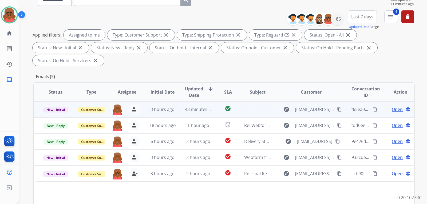
scroll to position [0, 0]
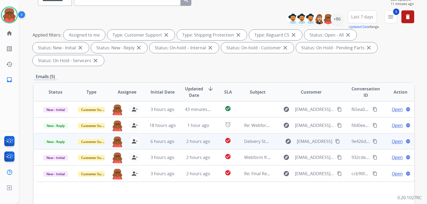
click at [263, 133] on td "Delivery Status Notification (Failure)" at bounding box center [253, 141] width 36 height 16
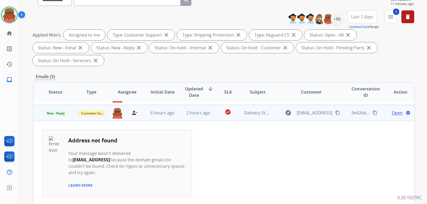
scroll to position [32, 0]
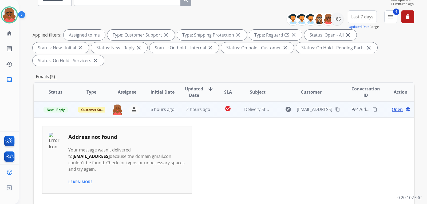
click at [214, 101] on td "check_circle" at bounding box center [224, 109] width 24 height 16
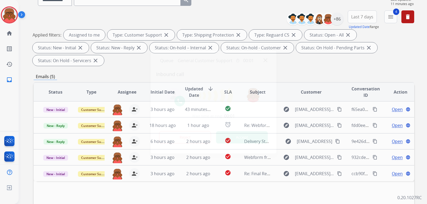
click at [266, 58] on img at bounding box center [265, 60] width 4 height 4
click at [244, 149] on td "Webform from Claudioolympio@gmail.com on 08/18/2025" at bounding box center [253, 157] width 36 height 16
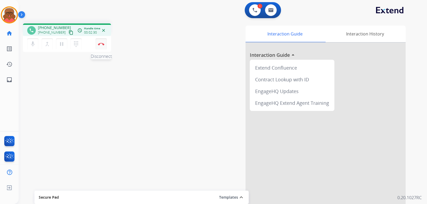
click at [103, 45] on img at bounding box center [101, 44] width 6 height 3
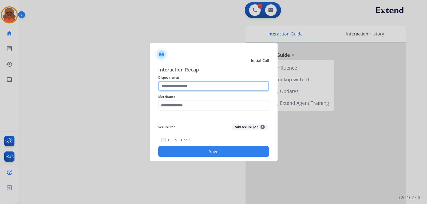
click at [210, 87] on input "text" at bounding box center [213, 86] width 111 height 11
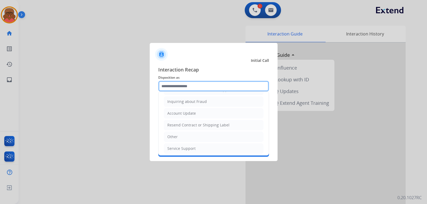
scroll to position [83, 0]
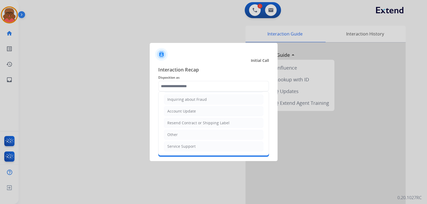
click at [179, 137] on li "Other" at bounding box center [213, 135] width 99 height 10
type input "*****"
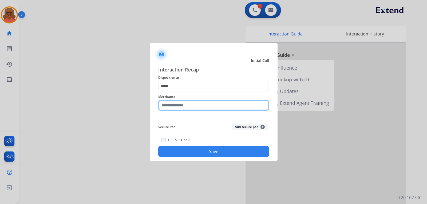
click at [186, 106] on input "text" at bounding box center [213, 105] width 111 height 11
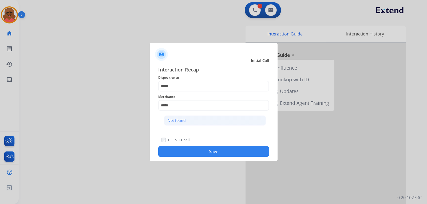
click at [186, 119] on li "Not found" at bounding box center [215, 120] width 102 height 10
type input "*********"
click at [192, 149] on button "Save" at bounding box center [213, 151] width 111 height 11
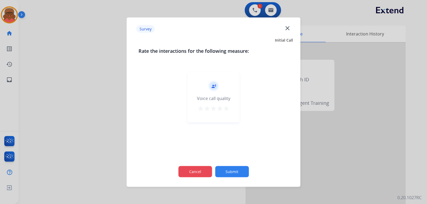
click at [200, 166] on button "Cancel" at bounding box center [195, 171] width 34 height 11
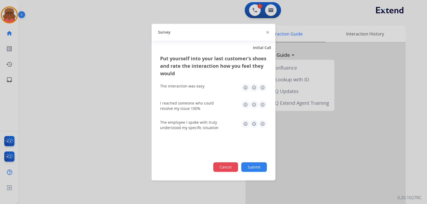
click at [233, 170] on button "Cancel" at bounding box center [225, 167] width 25 height 10
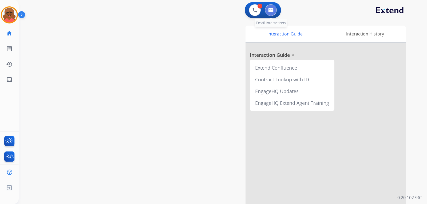
click at [275, 10] on button at bounding box center [271, 10] width 12 height 12
select select "**********"
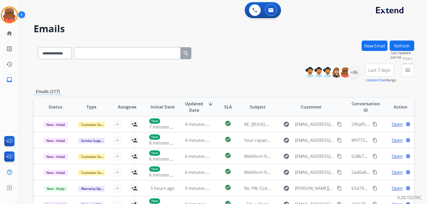
click at [411, 73] on button "menu Filters" at bounding box center [407, 70] width 13 height 13
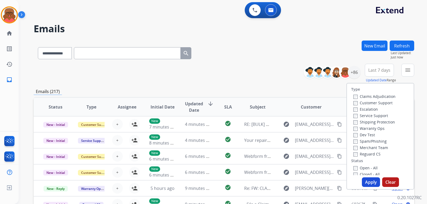
click at [368, 115] on label "Service Support" at bounding box center [370, 115] width 35 height 5
click at [367, 122] on label "Shipping Protection" at bounding box center [374, 121] width 42 height 5
click at [369, 115] on label "Service Support" at bounding box center [370, 115] width 35 height 5
click at [371, 103] on label "Customer Support" at bounding box center [372, 102] width 39 height 5
click at [363, 153] on label "Reguard CS" at bounding box center [366, 153] width 27 height 5
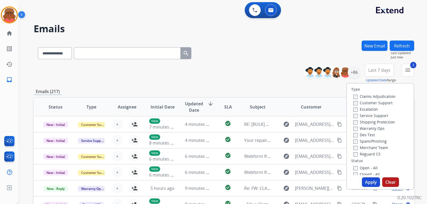
click at [367, 168] on label "Open - All" at bounding box center [365, 167] width 24 height 5
click at [372, 182] on button "Apply" at bounding box center [370, 182] width 18 height 10
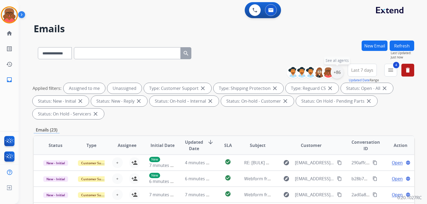
click at [337, 77] on div "+86" at bounding box center [336, 72] width 13 height 13
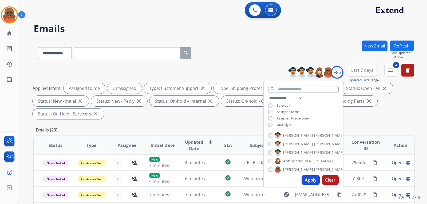
click at [287, 122] on span "Unassigned" at bounding box center [285, 124] width 18 height 5
click at [314, 179] on button "Apply" at bounding box center [310, 180] width 18 height 10
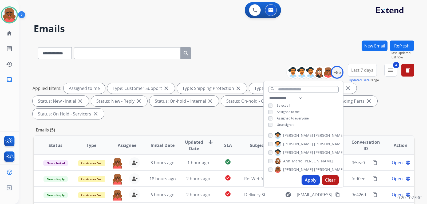
click at [264, 55] on div "**********" at bounding box center [224, 52] width 380 height 23
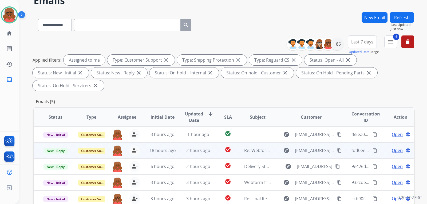
scroll to position [27, 0]
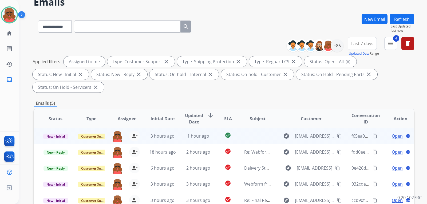
click at [254, 128] on td at bounding box center [253, 136] width 36 height 16
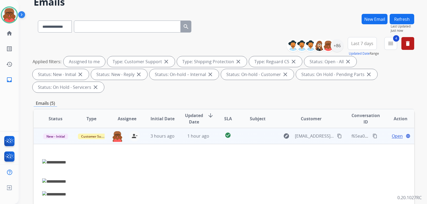
click at [254, 128] on td at bounding box center [253, 136] width 36 height 16
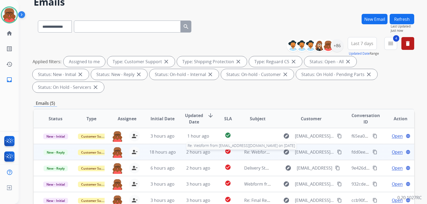
click at [257, 149] on span "Re: Webform from ashleybrentwedding2021@gmail.com on 08/18/2025" at bounding box center [308, 152] width 128 height 6
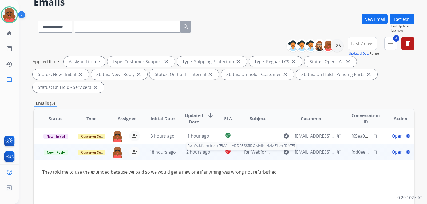
click at [257, 149] on span "Re: Webform from ashleybrentwedding2021@gmail.com on 08/18/2025" at bounding box center [308, 152] width 128 height 6
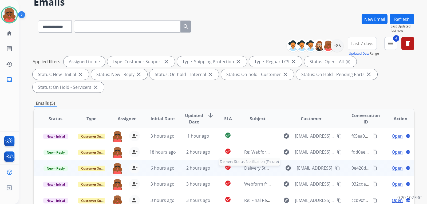
click at [254, 165] on span "Delivery Status Notification (Failure)" at bounding box center [280, 168] width 72 height 6
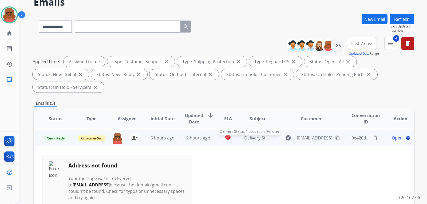
scroll to position [32, 0]
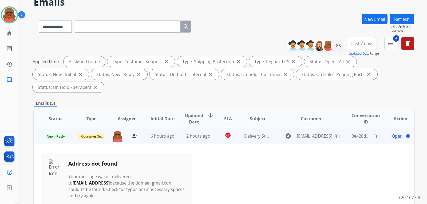
click at [257, 129] on td "Delivery Status Notification (Failure)" at bounding box center [253, 136] width 36 height 16
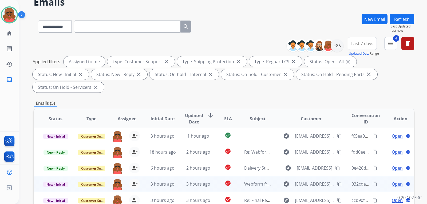
click at [257, 176] on td "Webform from Claudioolympio@gmail.com on 08/18/2025" at bounding box center [253, 184] width 36 height 16
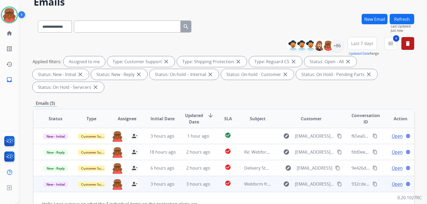
click at [257, 176] on td "Webform from Claudioolympio@gmail.com on 08/18/2025" at bounding box center [253, 184] width 36 height 16
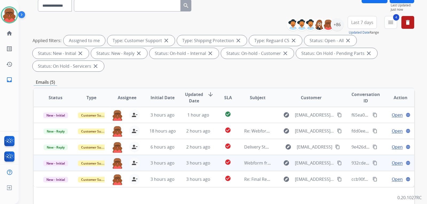
scroll to position [53, 0]
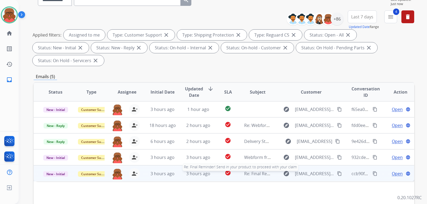
click at [261, 171] on span "Re: Final Reminder! Send in your product to proceed with your claim" at bounding box center [312, 174] width 137 height 6
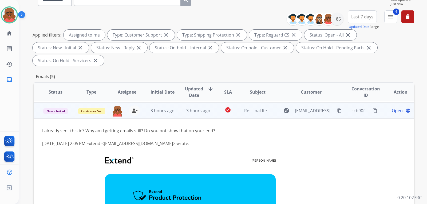
scroll to position [64, 0]
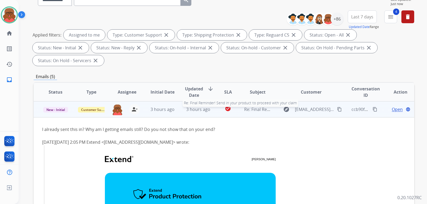
click at [256, 106] on span "Re: Final Reminder! Send in your product to proceed with your claim" at bounding box center [312, 109] width 137 height 6
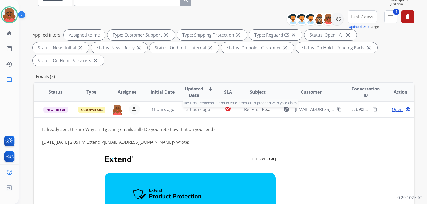
scroll to position [0, 0]
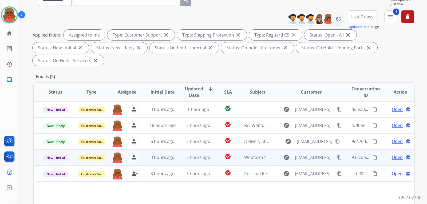
click at [240, 149] on td "Webform from Claudioolympio@gmail.com on 08/18/2025" at bounding box center [253, 157] width 36 height 16
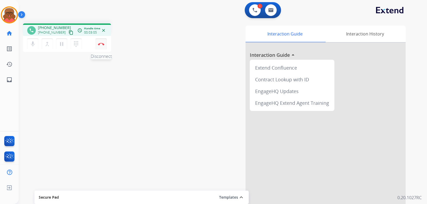
click at [100, 49] on button "Disconnect" at bounding box center [100, 43] width 11 height 11
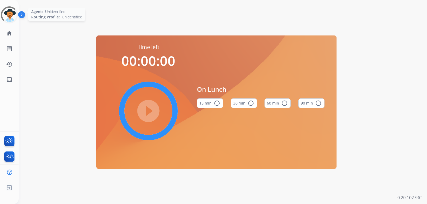
click at [5, 18] on div at bounding box center [9, 14] width 17 height 17
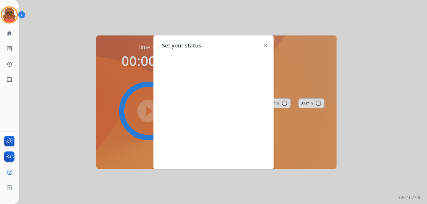
click at [264, 46] on div "Set your status" at bounding box center [213, 101] width 120 height 133
click at [267, 45] on div "Set your status" at bounding box center [213, 101] width 120 height 133
click at [265, 46] on img at bounding box center [265, 45] width 3 height 3
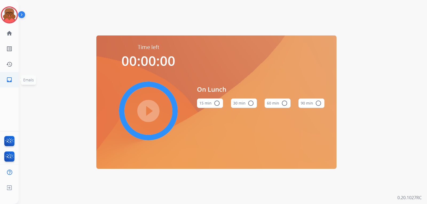
click at [13, 85] on link "inbox Emails" at bounding box center [9, 79] width 15 height 15
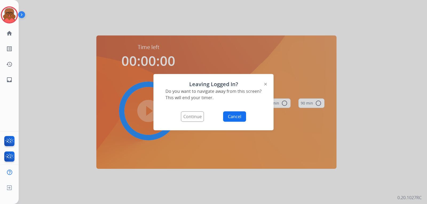
click at [181, 111] on div "Leaving Logged In? Do you want to navigate away from this screen? This will end…" at bounding box center [213, 102] width 120 height 56
click at [185, 116] on button "Continue" at bounding box center [192, 116] width 23 height 10
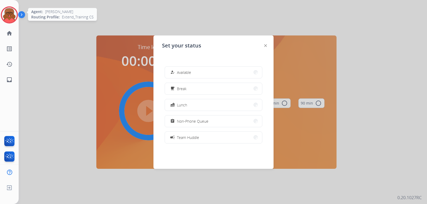
click at [13, 13] on img at bounding box center [9, 14] width 15 height 15
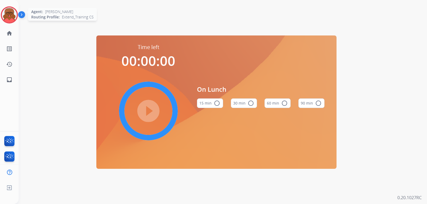
click at [9, 19] on img at bounding box center [9, 14] width 15 height 15
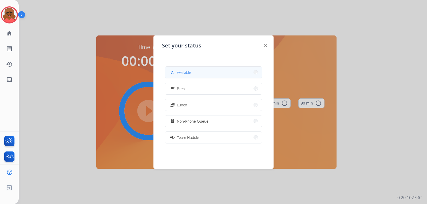
click at [203, 74] on button "how_to_reg Available" at bounding box center [213, 72] width 97 height 11
select select "**********"
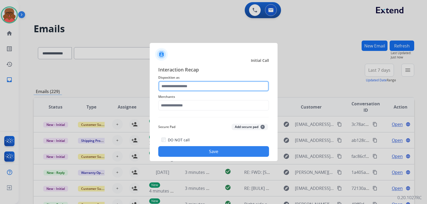
click at [198, 85] on input "text" at bounding box center [213, 86] width 111 height 11
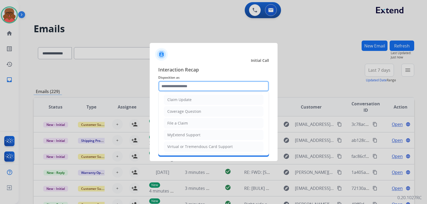
scroll to position [83, 0]
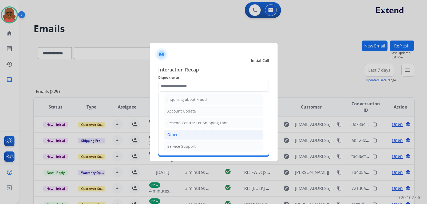
click at [183, 136] on li "Other" at bounding box center [213, 135] width 99 height 10
type input "*****"
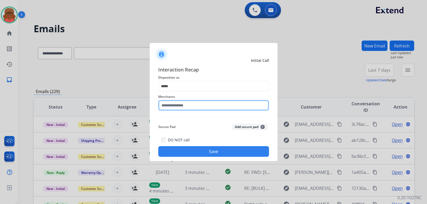
click at [195, 104] on input "text" at bounding box center [213, 105] width 111 height 11
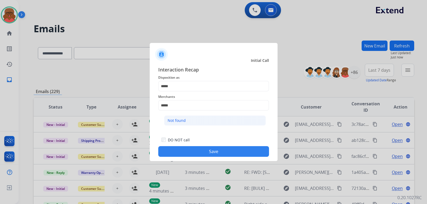
click at [191, 122] on li "Not found" at bounding box center [215, 120] width 102 height 10
type input "*********"
click at [209, 155] on button "Save" at bounding box center [213, 151] width 111 height 11
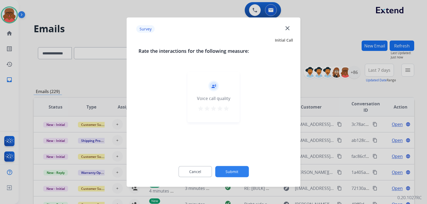
click at [289, 28] on mat-icon "close" at bounding box center [287, 28] width 7 height 7
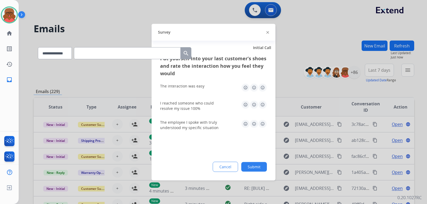
click at [268, 32] on img at bounding box center [267, 32] width 3 height 3
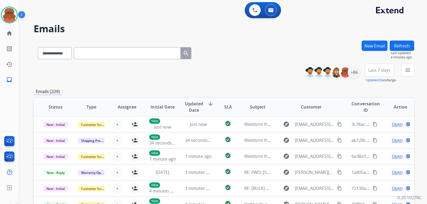
click at [251, 45] on div "**********" at bounding box center [224, 52] width 380 height 23
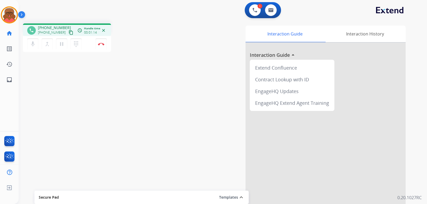
click at [107, 41] on div "mic Mute merge_type Bridge pause Hold dialpad Dialpad Disconnect" at bounding box center [67, 44] width 88 height 16
click at [106, 42] on button "Disconnect" at bounding box center [100, 43] width 11 height 11
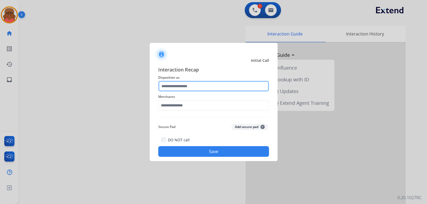
click at [196, 85] on input "text" at bounding box center [213, 86] width 111 height 11
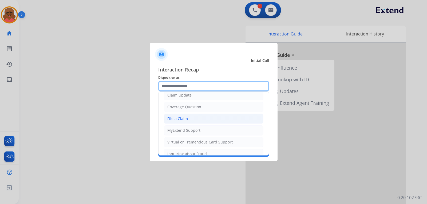
scroll to position [83, 0]
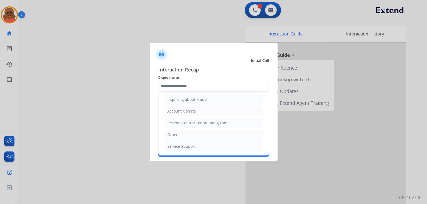
click at [185, 131] on li "Other" at bounding box center [213, 135] width 99 height 10
type input "*****"
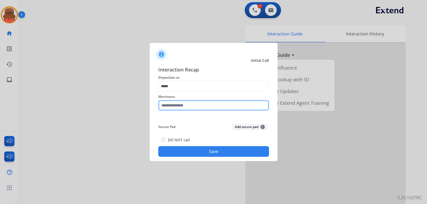
click at [187, 107] on input "text" at bounding box center [213, 105] width 111 height 11
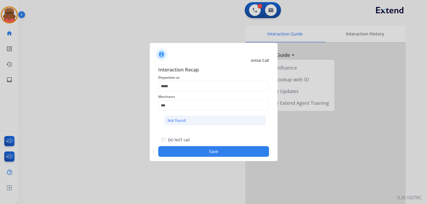
click at [194, 118] on li "Not found" at bounding box center [215, 120] width 102 height 10
type input "*********"
click at [202, 147] on button "Save" at bounding box center [213, 151] width 111 height 11
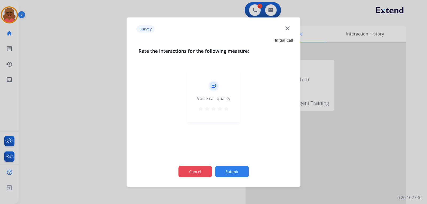
click at [208, 169] on button "Cancel" at bounding box center [195, 171] width 34 height 11
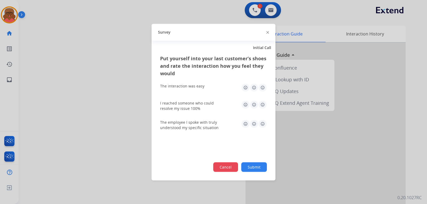
click at [215, 166] on button "Cancel" at bounding box center [225, 167] width 25 height 10
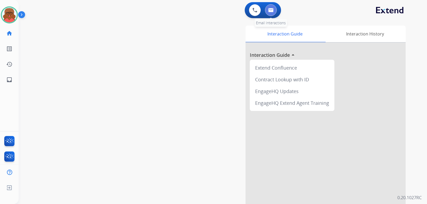
click at [267, 11] on button at bounding box center [271, 10] width 12 height 12
select select "**********"
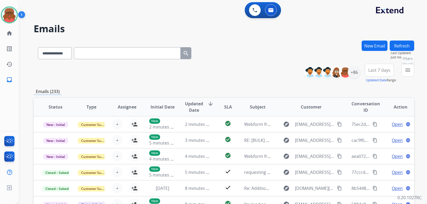
click at [407, 72] on mat-icon "menu" at bounding box center [407, 70] width 6 height 6
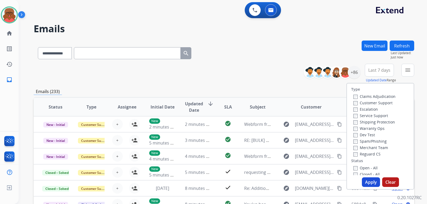
click at [366, 154] on label "Reguard CS" at bounding box center [366, 153] width 27 height 5
click at [370, 121] on label "Shipping Protection" at bounding box center [374, 121] width 42 height 5
click at [373, 104] on label "Customer Support" at bounding box center [372, 102] width 39 height 5
click at [365, 168] on label "Open - All" at bounding box center [365, 167] width 24 height 5
click at [367, 181] on button "Apply" at bounding box center [370, 182] width 18 height 10
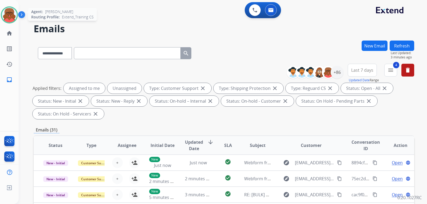
click at [9, 17] on img at bounding box center [9, 14] width 15 height 15
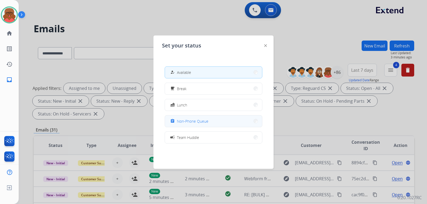
click at [195, 121] on span "Non-Phone Queue" at bounding box center [192, 121] width 31 height 6
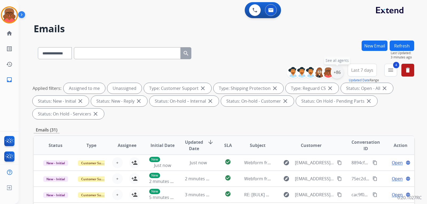
click at [337, 71] on div "+86" at bounding box center [336, 72] width 13 height 13
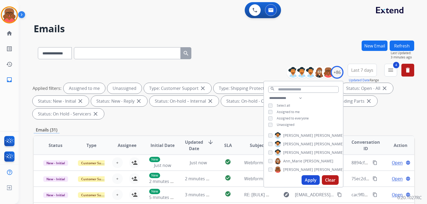
click at [285, 125] on span "Unassigned" at bounding box center [285, 124] width 18 height 5
click at [310, 180] on button "Apply" at bounding box center [310, 180] width 18 height 10
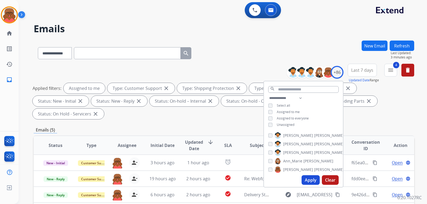
click at [365, 136] on th "Conversation ID" at bounding box center [361, 145] width 36 height 19
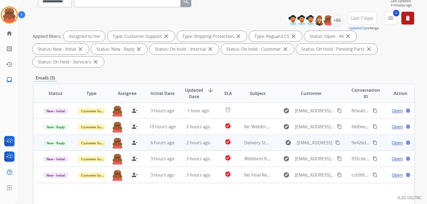
scroll to position [53, 0]
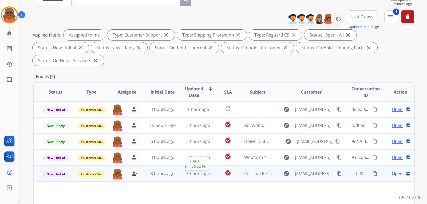
click at [207, 171] on span "3 hours ago" at bounding box center [198, 174] width 24 height 6
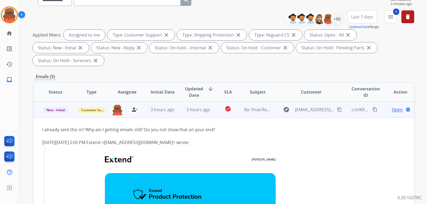
scroll to position [64, 0]
click at [207, 106] on span "3 hours ago" at bounding box center [198, 109] width 24 height 6
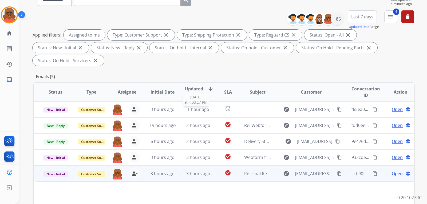
scroll to position [0, 0]
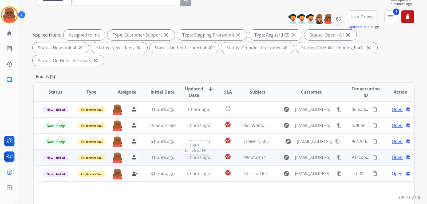
click at [197, 154] on span "3 hours ago" at bounding box center [198, 157] width 24 height 6
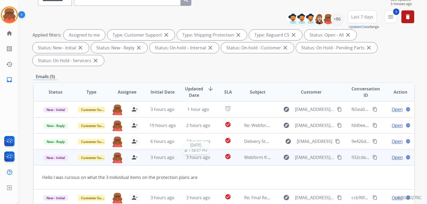
click at [197, 154] on span "3 hours ago" at bounding box center [198, 157] width 24 height 6
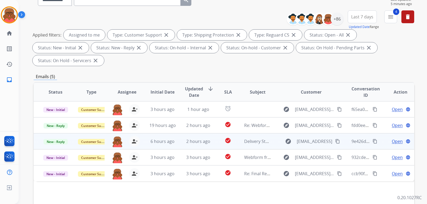
click at [203, 134] on td "2 hours ago" at bounding box center [194, 141] width 36 height 16
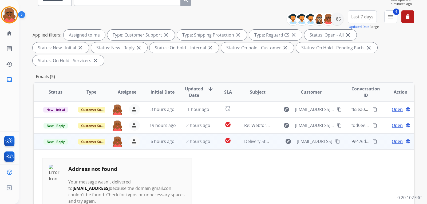
scroll to position [32, 0]
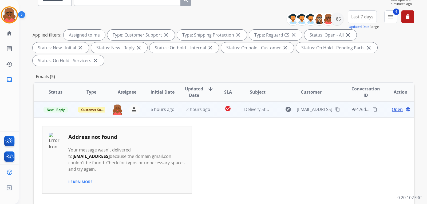
click at [200, 101] on td "2 hours ago" at bounding box center [194, 109] width 36 height 16
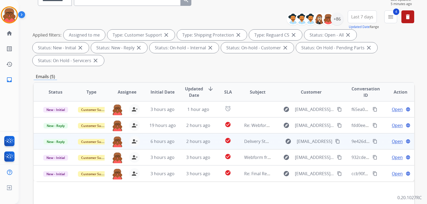
scroll to position [0, 0]
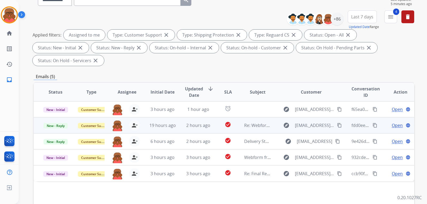
click at [202, 122] on span "2 hours ago" at bounding box center [198, 125] width 24 height 6
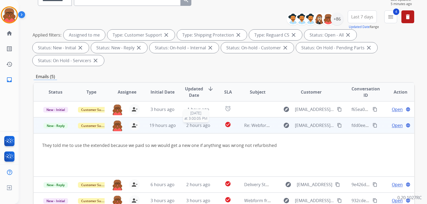
click at [202, 122] on span "2 hours ago" at bounding box center [198, 125] width 24 height 6
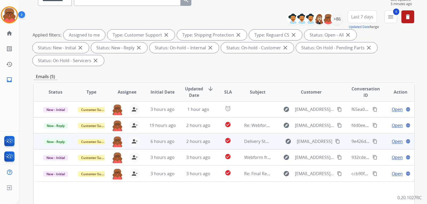
click at [204, 138] on span "2 hours ago" at bounding box center [198, 141] width 24 height 6
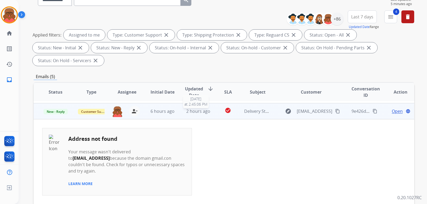
scroll to position [32, 0]
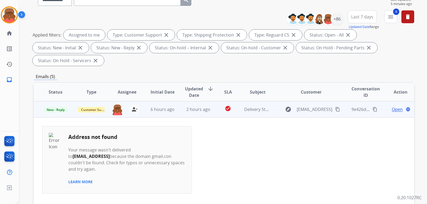
click at [397, 106] on span "Open" at bounding box center [396, 109] width 11 height 6
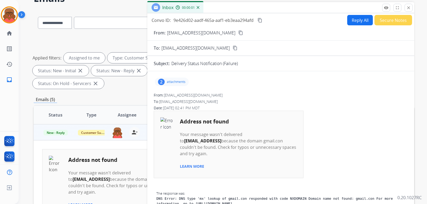
scroll to position [0, 0]
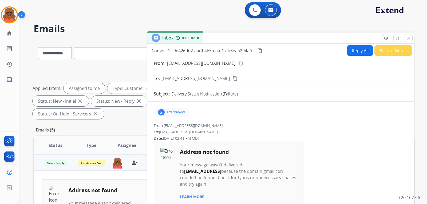
click at [382, 52] on button "Secure Notes" at bounding box center [393, 50] width 38 height 10
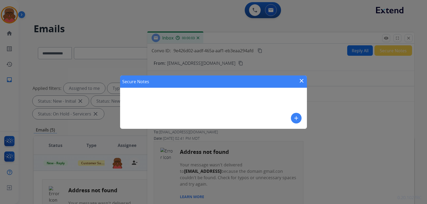
click at [297, 115] on mat-icon "add" at bounding box center [296, 118] width 6 height 6
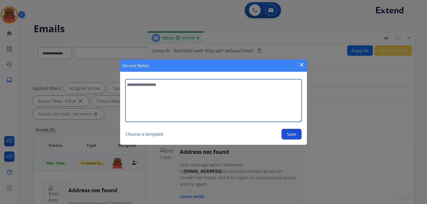
click at [160, 94] on textarea at bounding box center [213, 100] width 176 height 43
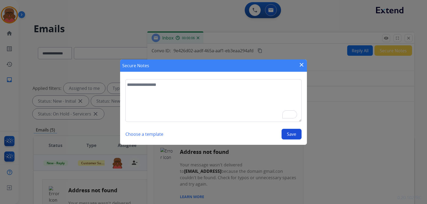
click at [303, 66] on mat-icon "close" at bounding box center [301, 65] width 6 height 6
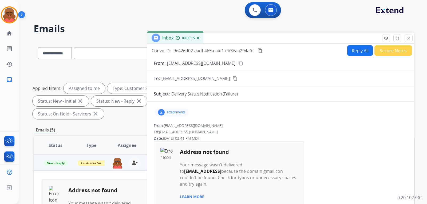
drag, startPoint x: 245, startPoint y: 92, endPoint x: 168, endPoint y: 95, distance: 76.3
click at [168, 95] on div "Subject: Delivery Status Notification (Failure)" at bounding box center [280, 94] width 267 height 6
copy div ": Delivery Status Notification (Failure)"
click at [406, 50] on button "Secure Notes" at bounding box center [393, 50] width 38 height 10
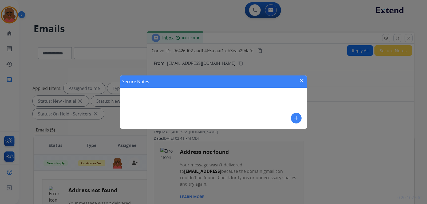
drag, startPoint x: 275, startPoint y: 94, endPoint x: 235, endPoint y: 110, distance: 43.2
click at [228, 108] on div "Secure Notes close add" at bounding box center [213, 101] width 187 height 53
click at [294, 117] on mat-icon "add" at bounding box center [296, 118] width 6 height 6
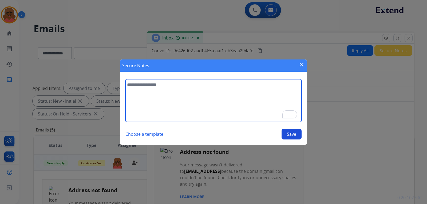
paste textarea "**********"
type textarea "**********"
drag, startPoint x: 139, startPoint y: 93, endPoint x: 118, endPoint y: 81, distance: 24.6
click at [118, 82] on div "**********" at bounding box center [213, 102] width 427 height 204
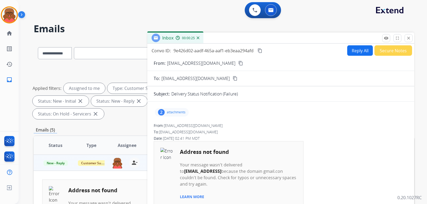
click at [390, 51] on button "Secure Notes" at bounding box center [393, 50] width 38 height 10
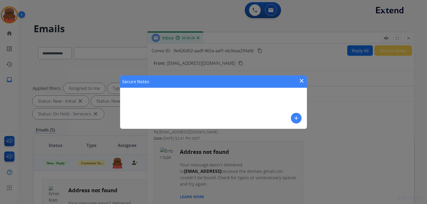
click at [296, 117] on mat-icon "add" at bounding box center [296, 118] width 6 height 6
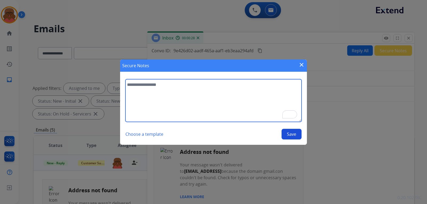
paste textarea "**********"
click at [127, 95] on textarea "**********" at bounding box center [213, 100] width 176 height 43
type textarea "**********"
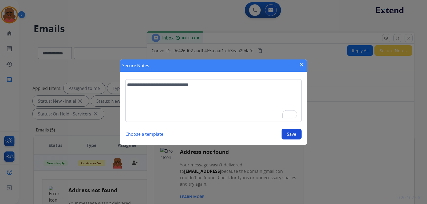
click at [291, 134] on button "Save" at bounding box center [291, 134] width 20 height 11
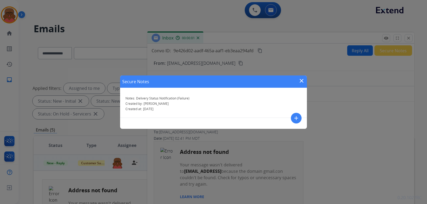
click at [301, 79] on mat-icon "close" at bounding box center [301, 81] width 6 height 6
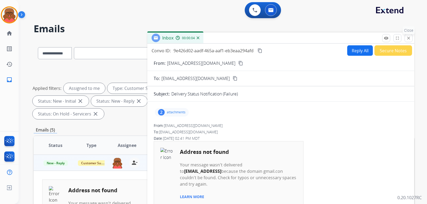
click at [409, 38] on mat-icon "close" at bounding box center [408, 38] width 5 height 5
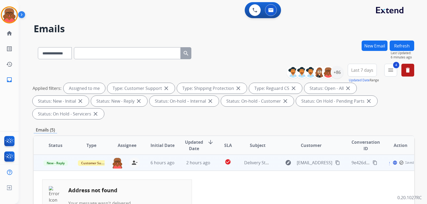
click at [238, 155] on td "Delivery Status Notification (Failure)" at bounding box center [253, 163] width 36 height 16
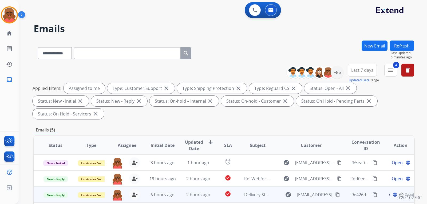
scroll to position [27, 0]
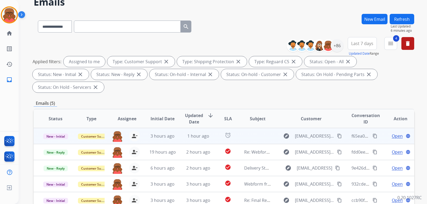
click at [239, 128] on td at bounding box center [253, 136] width 36 height 16
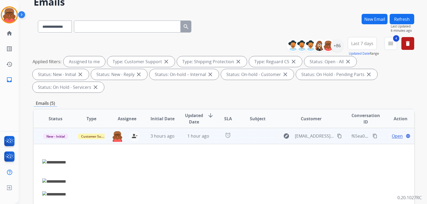
click at [239, 128] on td at bounding box center [253, 136] width 36 height 16
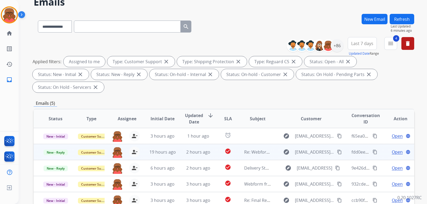
click at [240, 144] on td "Re: Webform from [EMAIL_ADDRESS][DOMAIN_NAME] on [DATE]" at bounding box center [253, 152] width 36 height 16
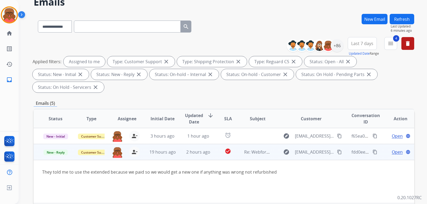
click at [240, 144] on td "Re: Webform from [EMAIL_ADDRESS][DOMAIN_NAME] on [DATE]" at bounding box center [253, 152] width 36 height 16
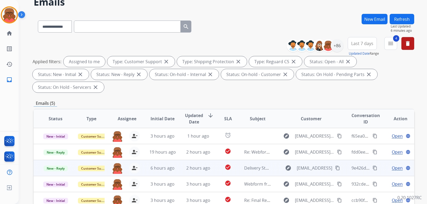
click at [239, 160] on td "Delivery Status Notification (Failure)" at bounding box center [253, 168] width 36 height 16
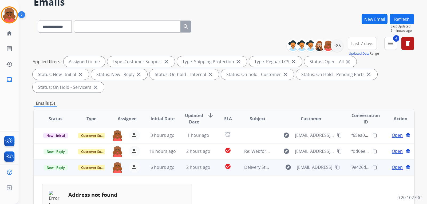
scroll to position [0, 0]
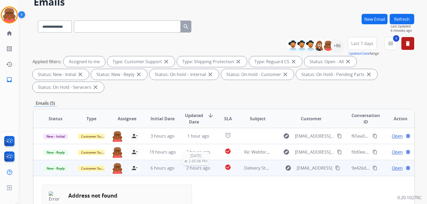
drag, startPoint x: 201, startPoint y: 155, endPoint x: 186, endPoint y: 155, distance: 14.7
click at [186, 165] on span "2 hours ago" at bounding box center [198, 168] width 24 height 6
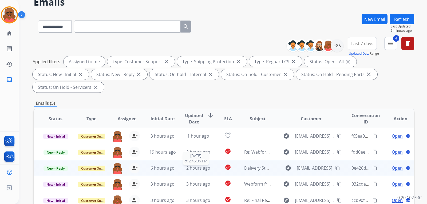
click at [186, 165] on span "2 hours ago" at bounding box center [198, 168] width 24 height 6
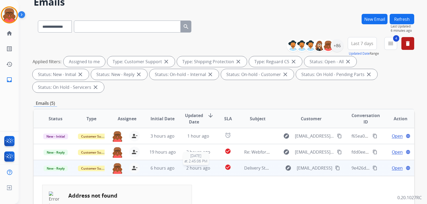
scroll to position [32, 0]
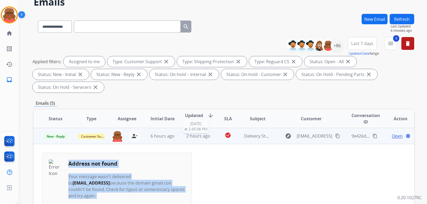
click at [186, 155] on td "Address not found Your message wasn't delivered to [EMAIL_ADDRESS] because the …" at bounding box center [116, 186] width 149 height 67
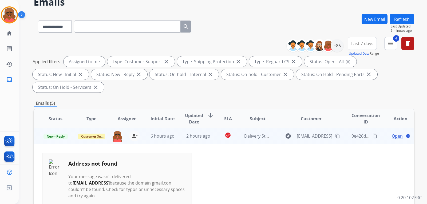
click at [198, 133] on span "2 hours ago" at bounding box center [198, 136] width 24 height 6
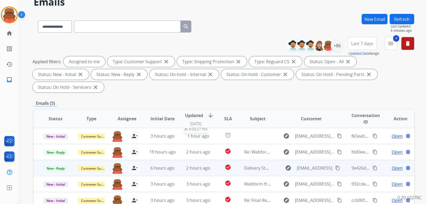
scroll to position [0, 0]
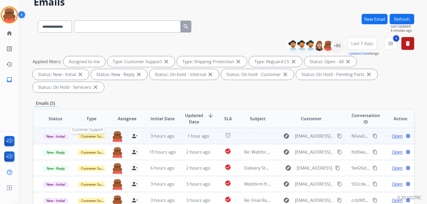
click at [94, 134] on span "Customer Support" at bounding box center [95, 137] width 35 height 6
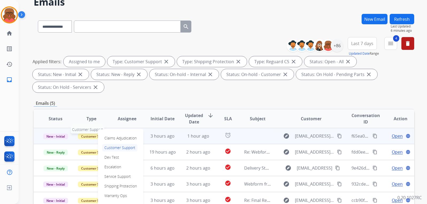
click at [94, 134] on span "Customer Support" at bounding box center [95, 137] width 35 height 6
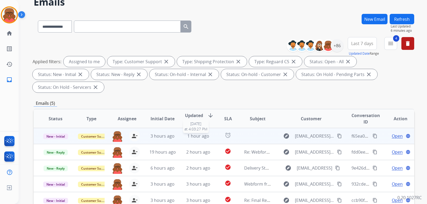
click at [205, 133] on span "1 hour ago" at bounding box center [198, 136] width 22 height 6
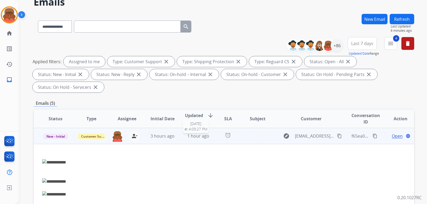
click at [205, 133] on span "1 hour ago" at bounding box center [198, 136] width 22 height 6
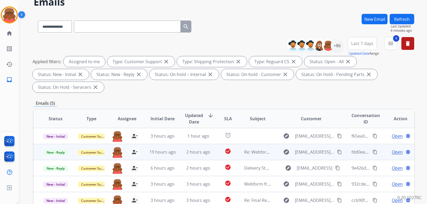
click at [205, 144] on td "2 hours ago" at bounding box center [194, 152] width 36 height 16
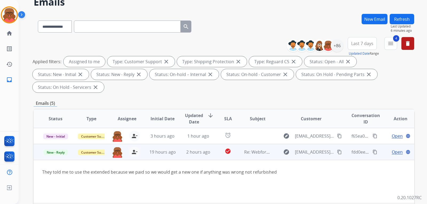
click at [205, 144] on td "2 hours ago" at bounding box center [194, 152] width 36 height 16
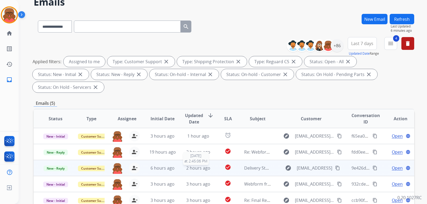
click at [209, 165] on div "2 hours ago" at bounding box center [198, 168] width 27 height 6
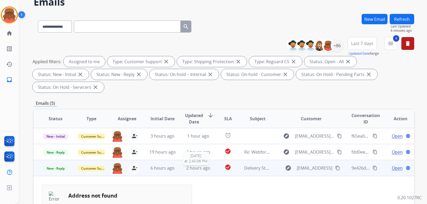
scroll to position [32, 0]
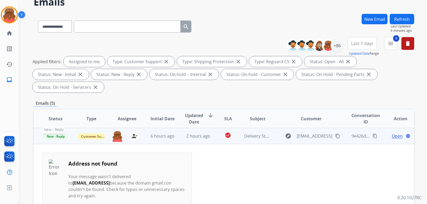
click at [62, 134] on span "New - Reply" at bounding box center [55, 137] width 24 height 6
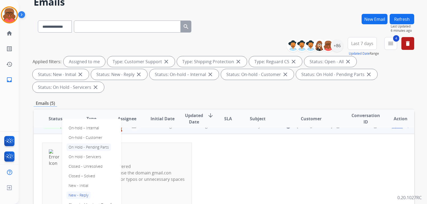
scroll to position [43, 0]
click at [84, 171] on p "Closed – Solved" at bounding box center [81, 174] width 31 height 7
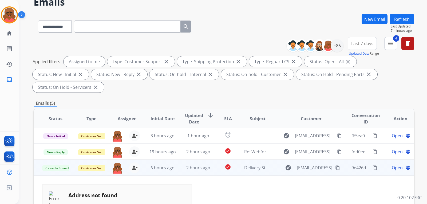
scroll to position [0, 0]
click at [205, 160] on td "2 hours ago" at bounding box center [194, 168] width 36 height 16
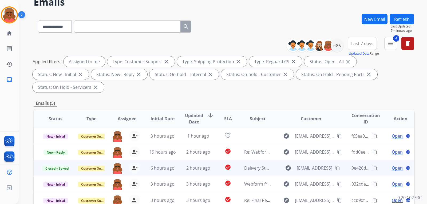
click at [405, 20] on button "Refresh" at bounding box center [401, 19] width 25 height 10
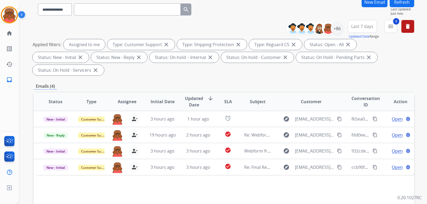
scroll to position [53, 0]
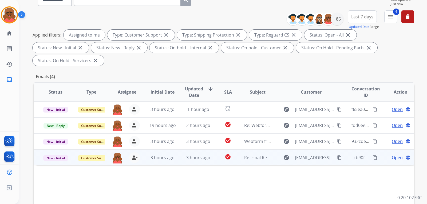
click at [181, 149] on td "3 hours ago" at bounding box center [194, 157] width 36 height 16
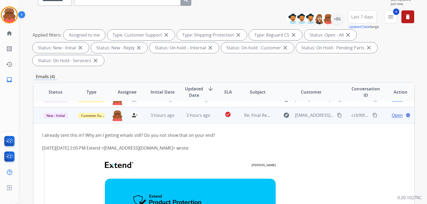
scroll to position [48, 0]
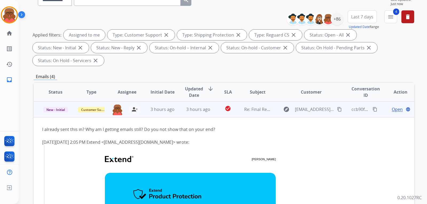
click at [338, 106] on button "content_copy" at bounding box center [339, 109] width 6 height 6
click at [393, 106] on span "Open" at bounding box center [396, 109] width 11 height 6
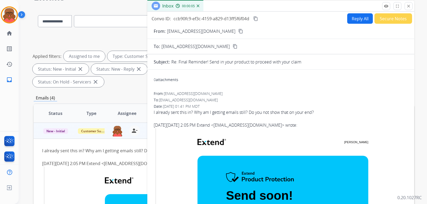
scroll to position [0, 0]
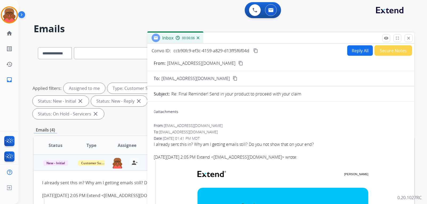
click at [356, 51] on button "Reply All" at bounding box center [360, 50] width 26 height 10
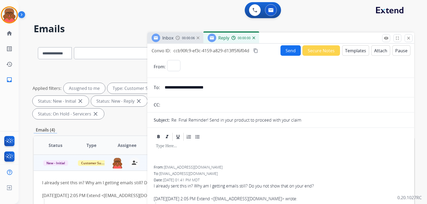
select select "**********"
click at [352, 52] on button "Templates" at bounding box center [355, 50] width 27 height 10
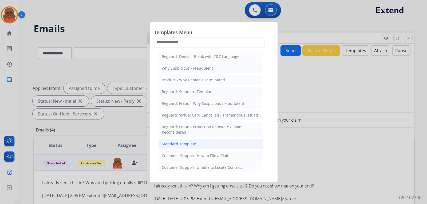
click at [208, 143] on li "Standard Template" at bounding box center [210, 144] width 105 height 10
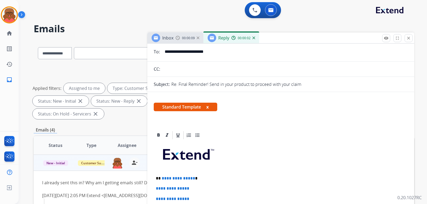
scroll to position [107, 0]
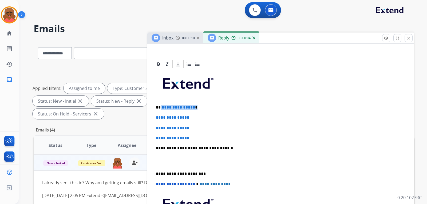
drag, startPoint x: 160, startPoint y: 106, endPoint x: 200, endPoint y: 109, distance: 40.3
click at [200, 109] on p "**********" at bounding box center [278, 107] width 245 height 5
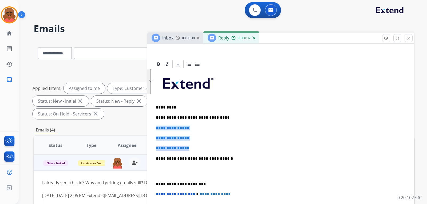
drag, startPoint x: 155, startPoint y: 126, endPoint x: 195, endPoint y: 143, distance: 43.3
click at [195, 143] on div "**********" at bounding box center [281, 166] width 254 height 194
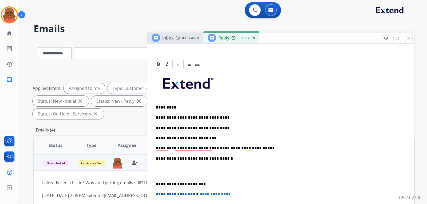
click at [160, 149] on p "**********" at bounding box center [278, 148] width 245 height 5
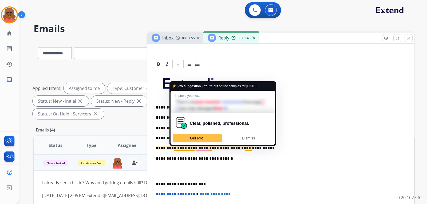
click at [189, 147] on p "**********" at bounding box center [278, 148] width 245 height 5
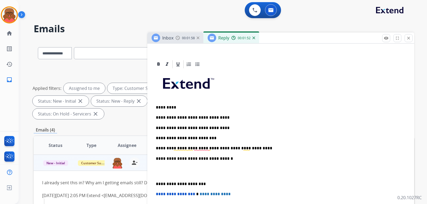
click at [258, 149] on p "**********" at bounding box center [278, 148] width 245 height 5
click at [181, 170] on p "To enrich screen reader interactions, please activate Accessibility in Grammarl…" at bounding box center [281, 171] width 250 height 10
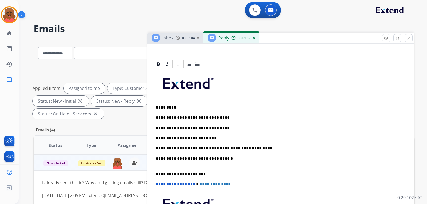
click at [181, 170] on div "**********" at bounding box center [281, 160] width 254 height 183
click at [180, 168] on div "**********" at bounding box center [281, 160] width 254 height 183
click at [163, 167] on div "**********" at bounding box center [281, 160] width 254 height 183
click at [159, 170] on div "**********" at bounding box center [281, 160] width 254 height 183
click at [156, 170] on div "**********" at bounding box center [281, 160] width 254 height 183
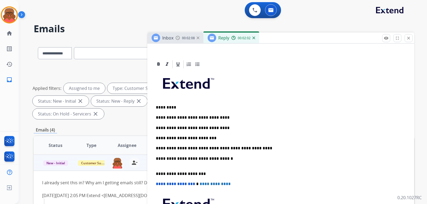
click at [164, 162] on p "**********" at bounding box center [278, 161] width 245 height 10
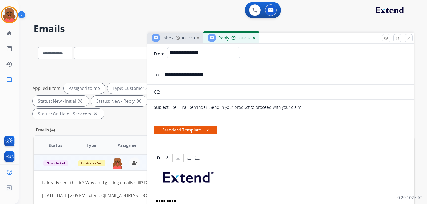
scroll to position [0, 0]
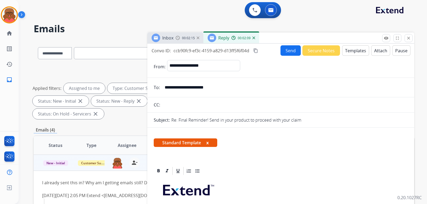
click at [292, 50] on button "Send" at bounding box center [290, 50] width 20 height 10
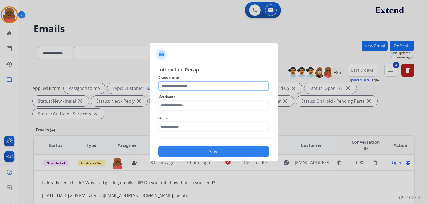
click at [170, 87] on input "text" at bounding box center [213, 86] width 111 height 11
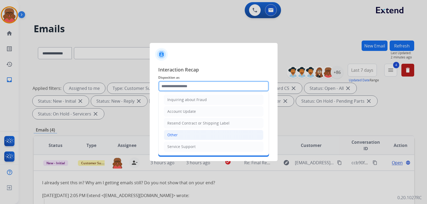
scroll to position [83, 0]
click at [180, 136] on li "Other" at bounding box center [213, 135] width 99 height 10
type input "*****"
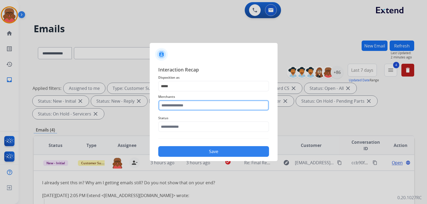
click at [183, 105] on input "text" at bounding box center [213, 105] width 111 height 11
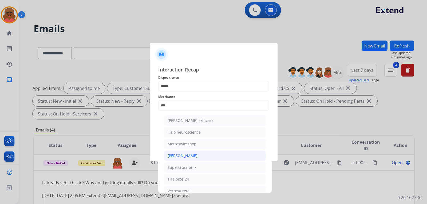
click at [182, 153] on li "[PERSON_NAME]" at bounding box center [215, 156] width 102 height 10
type input "**********"
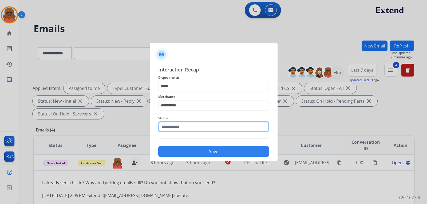
click at [184, 123] on input "text" at bounding box center [213, 126] width 111 height 11
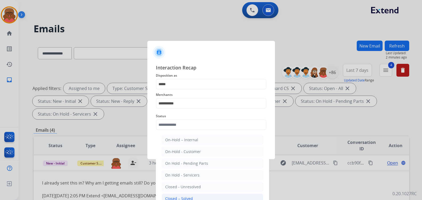
click at [183, 196] on div "Closed – Solved" at bounding box center [179, 198] width 28 height 5
type input "**********"
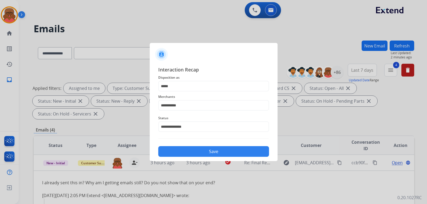
click at [214, 151] on button "Save" at bounding box center [213, 151] width 111 height 11
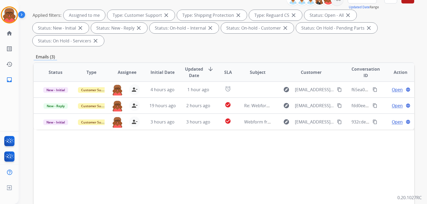
scroll to position [80, 0]
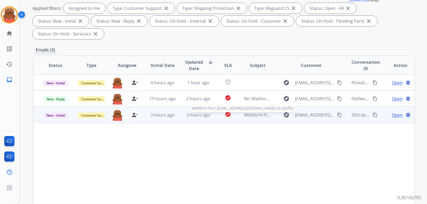
click at [250, 112] on span "Webform from [EMAIL_ADDRESS][DOMAIN_NAME] on [DATE]" at bounding box center [304, 115] width 121 height 6
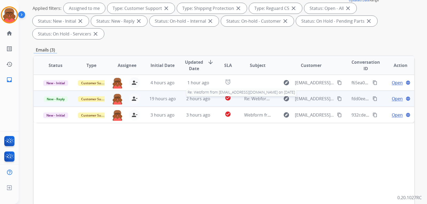
click at [250, 96] on span "Re: Webform from [EMAIL_ADDRESS][DOMAIN_NAME] on [DATE]" at bounding box center [308, 99] width 128 height 6
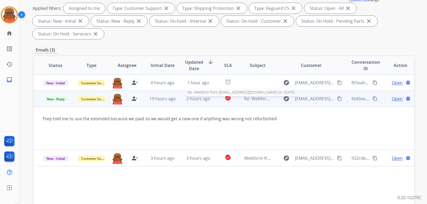
click at [250, 96] on span "Re: Webform from [EMAIL_ADDRESS][DOMAIN_NAME] on [DATE]" at bounding box center [308, 99] width 128 height 6
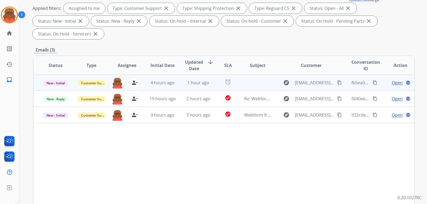
click at [252, 75] on td at bounding box center [253, 83] width 36 height 16
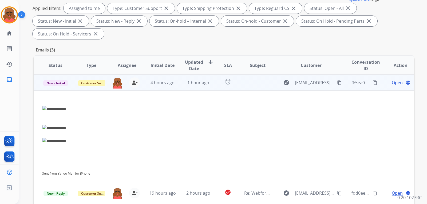
click at [391, 79] on span "Open" at bounding box center [396, 82] width 11 height 6
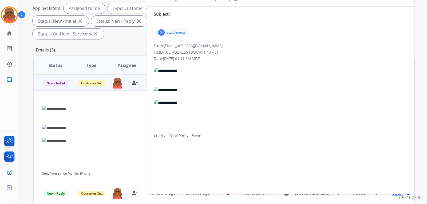
click at [181, 33] on p "attachments" at bounding box center [176, 32] width 19 height 4
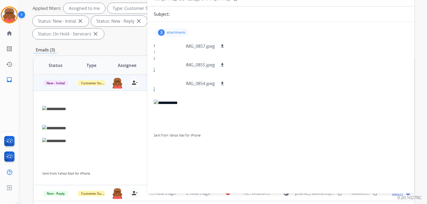
click at [168, 33] on p "attachments" at bounding box center [176, 32] width 19 height 4
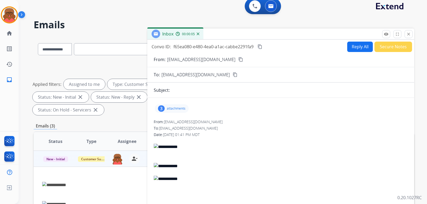
scroll to position [0, 0]
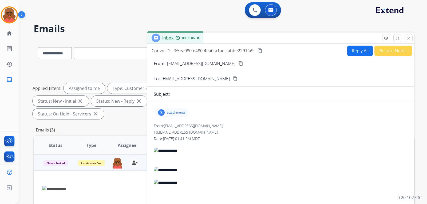
click at [238, 65] on mat-icon "content_copy" at bounding box center [240, 63] width 5 height 5
click at [406, 39] on mat-icon "close" at bounding box center [408, 38] width 5 height 5
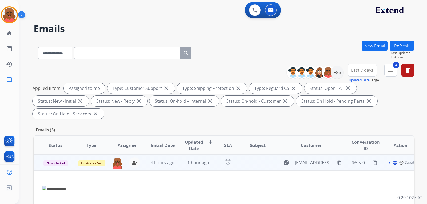
click at [243, 155] on td at bounding box center [253, 163] width 36 height 16
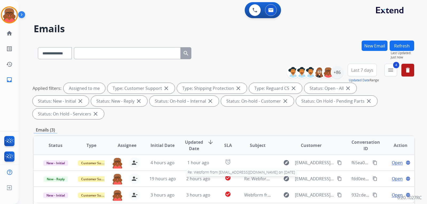
scroll to position [27, 0]
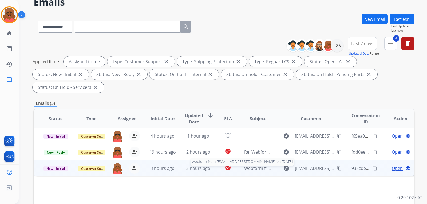
click at [258, 165] on span "Webform from [EMAIL_ADDRESS][DOMAIN_NAME] on [DATE]" at bounding box center [304, 168] width 121 height 6
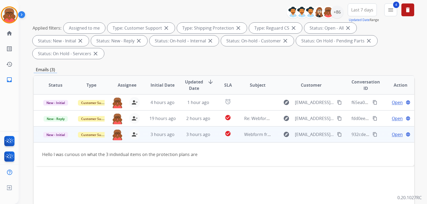
scroll to position [80, 0]
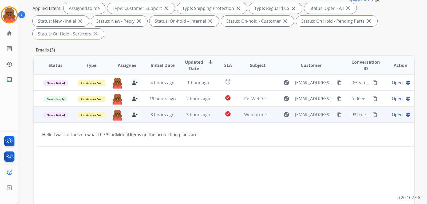
click at [337, 112] on mat-icon "content_copy" at bounding box center [339, 114] width 5 height 5
click at [391, 111] on span "Open" at bounding box center [396, 114] width 11 height 6
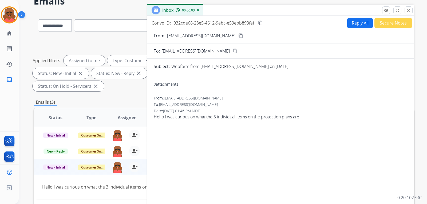
scroll to position [27, 0]
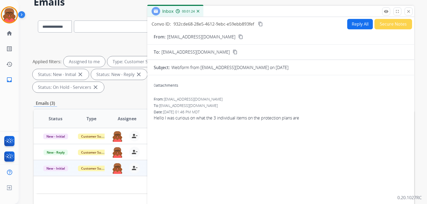
click at [347, 24] on button "Reply All" at bounding box center [360, 24] width 26 height 10
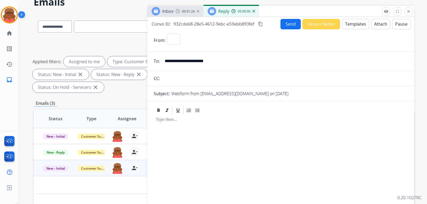
select select "**********"
click at [359, 27] on button "Templates" at bounding box center [355, 24] width 27 height 10
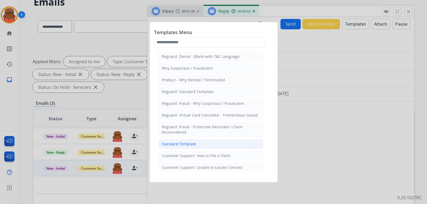
click at [203, 139] on li "Standard Template" at bounding box center [210, 144] width 105 height 10
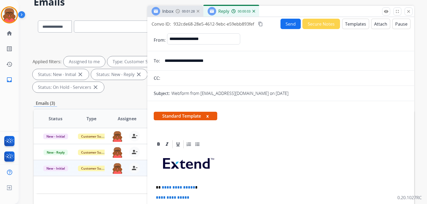
scroll to position [80, 0]
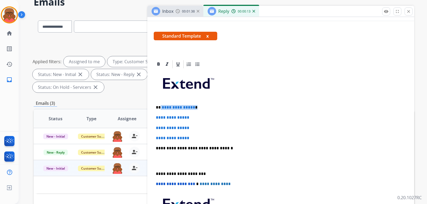
drag, startPoint x: 166, startPoint y: 106, endPoint x: 197, endPoint y: 106, distance: 30.9
click at [197, 106] on p "**********" at bounding box center [278, 107] width 245 height 5
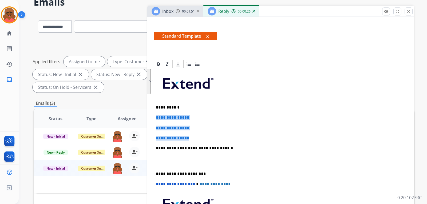
drag, startPoint x: 155, startPoint y: 116, endPoint x: 200, endPoint y: 138, distance: 50.3
click at [200, 138] on div "**********" at bounding box center [281, 160] width 254 height 183
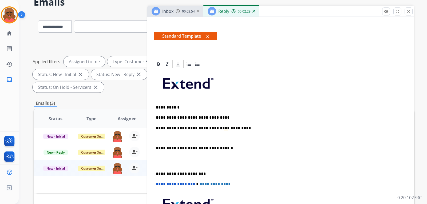
click at [188, 128] on p "**********" at bounding box center [278, 128] width 245 height 5
click at [221, 131] on div "**********" at bounding box center [281, 160] width 254 height 183
click at [218, 128] on p "**********" at bounding box center [278, 128] width 245 height 5
click at [267, 127] on p "**********" at bounding box center [278, 128] width 245 height 5
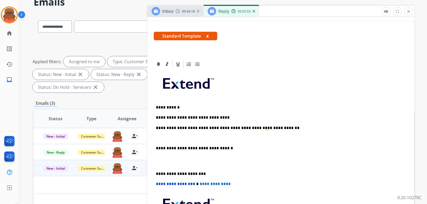
click at [204, 137] on p "To enrich screen reader interactions, please activate Accessibility in Grammarl…" at bounding box center [281, 138] width 250 height 5
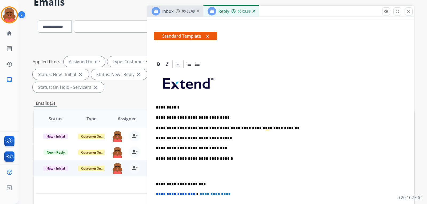
click at [177, 173] on p "To enrich screen reader interactions, please activate Accessibility in Grammarl…" at bounding box center [281, 171] width 250 height 10
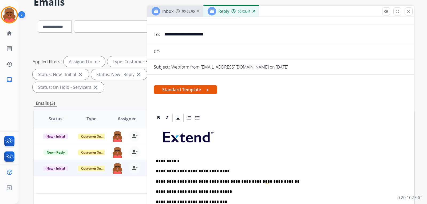
scroll to position [0, 0]
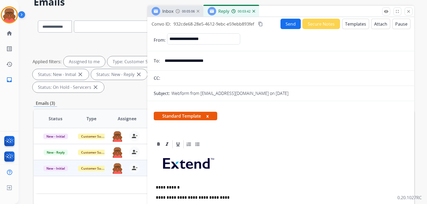
click at [290, 22] on button "Send" at bounding box center [290, 24] width 20 height 10
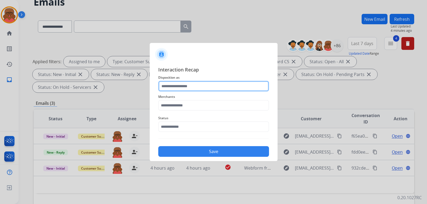
click at [181, 86] on input "text" at bounding box center [213, 86] width 111 height 11
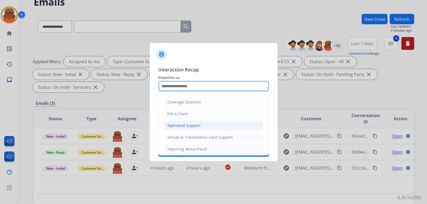
scroll to position [80, 0]
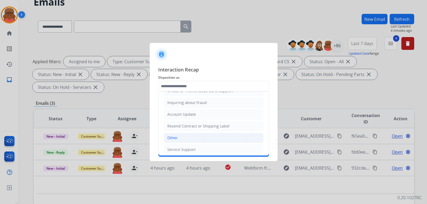
click at [182, 140] on li "Other" at bounding box center [213, 138] width 99 height 10
type input "*****"
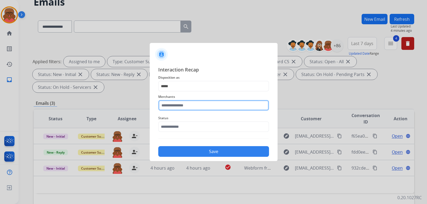
click at [184, 107] on input "text" at bounding box center [213, 105] width 111 height 11
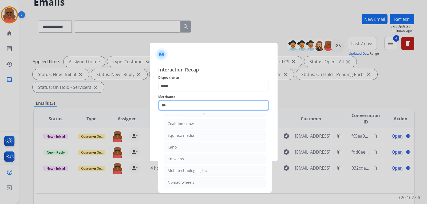
scroll to position [0, 0]
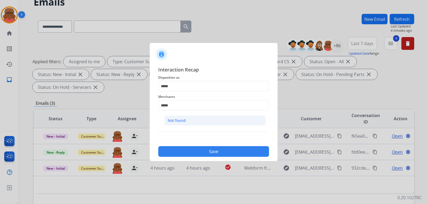
click at [210, 119] on li "Not found" at bounding box center [215, 120] width 102 height 10
type input "*********"
click at [207, 148] on button "Save" at bounding box center [213, 151] width 111 height 11
click at [198, 121] on span "Status Please select a Status" at bounding box center [213, 118] width 111 height 6
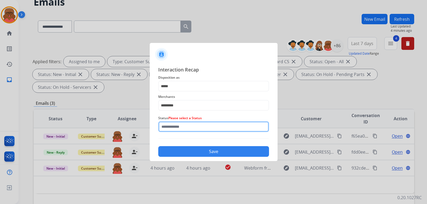
click at [197, 124] on input "text" at bounding box center [213, 126] width 111 height 11
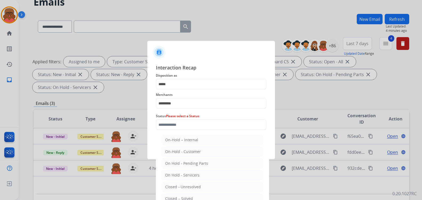
click at [182, 193] on ul "On-Hold – Internal On-Hold - Customer On Hold - Pending Parts On Hold - Service…" at bounding box center [212, 188] width 105 height 112
click at [182, 196] on div "Closed – Solved" at bounding box center [179, 198] width 28 height 5
type input "**********"
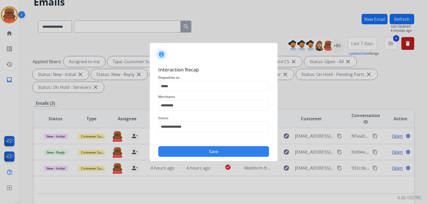
click at [203, 152] on button "Save" at bounding box center [213, 151] width 111 height 11
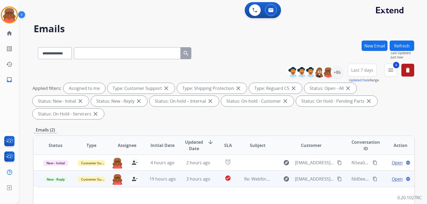
click at [245, 171] on td "Re: Webform from [EMAIL_ADDRESS][DOMAIN_NAME] on [DATE]" at bounding box center [253, 179] width 36 height 16
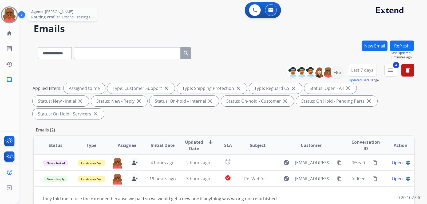
click at [16, 13] on img at bounding box center [9, 14] width 15 height 15
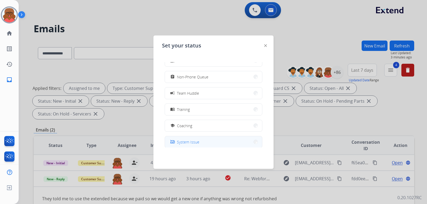
scroll to position [84, 0]
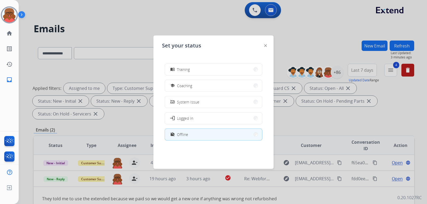
click at [184, 135] on span "Offline" at bounding box center [182, 135] width 11 height 6
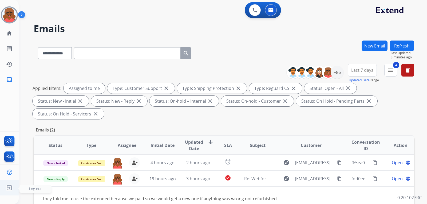
click at [11, 187] on img at bounding box center [10, 188] width 10 height 10
click at [33, 188] on span "Log out" at bounding box center [35, 188] width 13 height 5
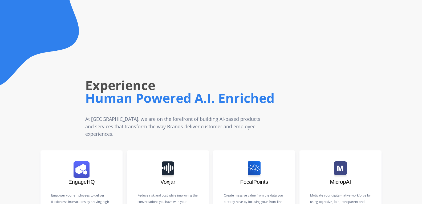
click at [263, 90] on h1 "Human Powered A.I. Enriched" at bounding box center [193, 98] width 216 height 17
